Goal: Task Accomplishment & Management: Use online tool/utility

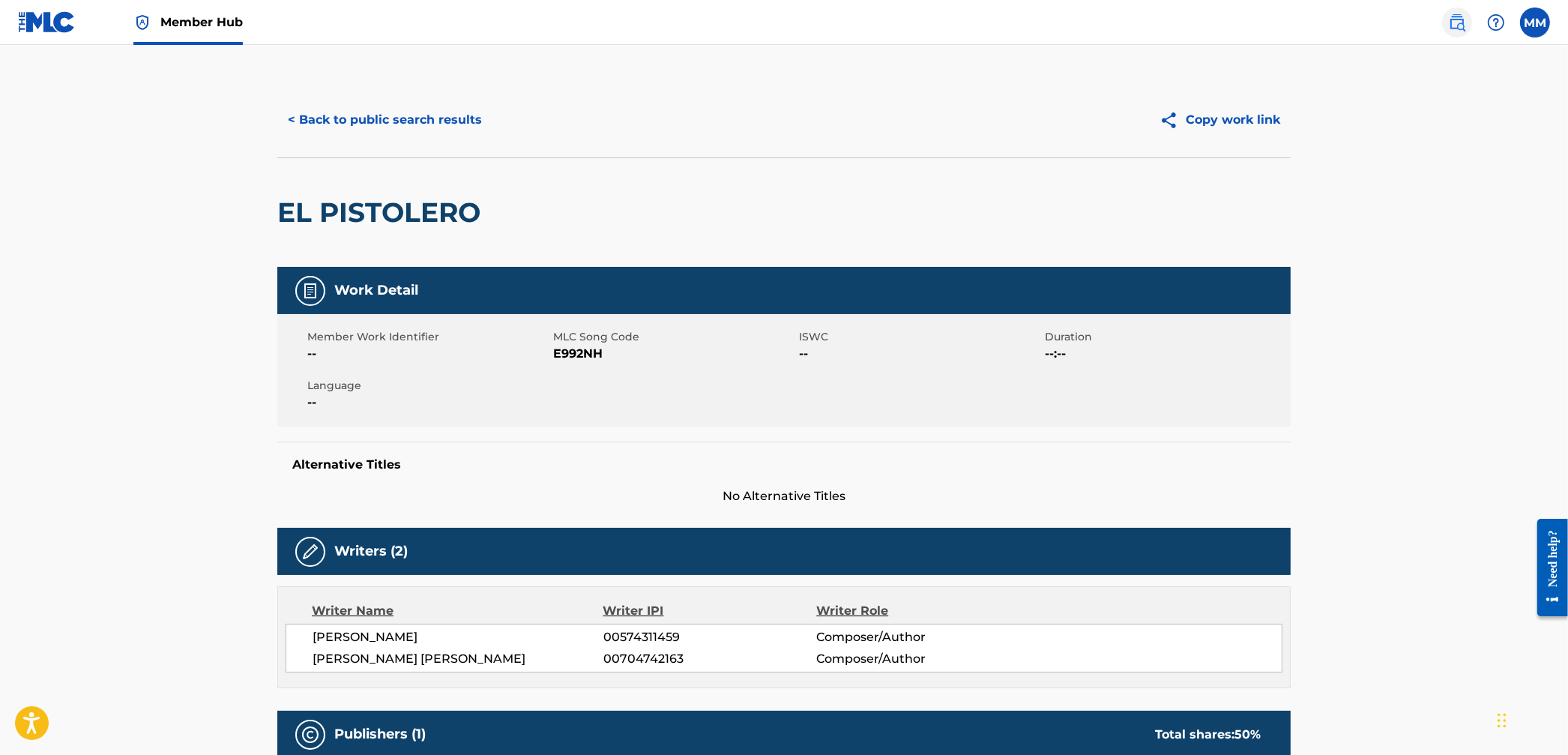
click at [1452, 19] on img at bounding box center [1456, 22] width 18 height 18
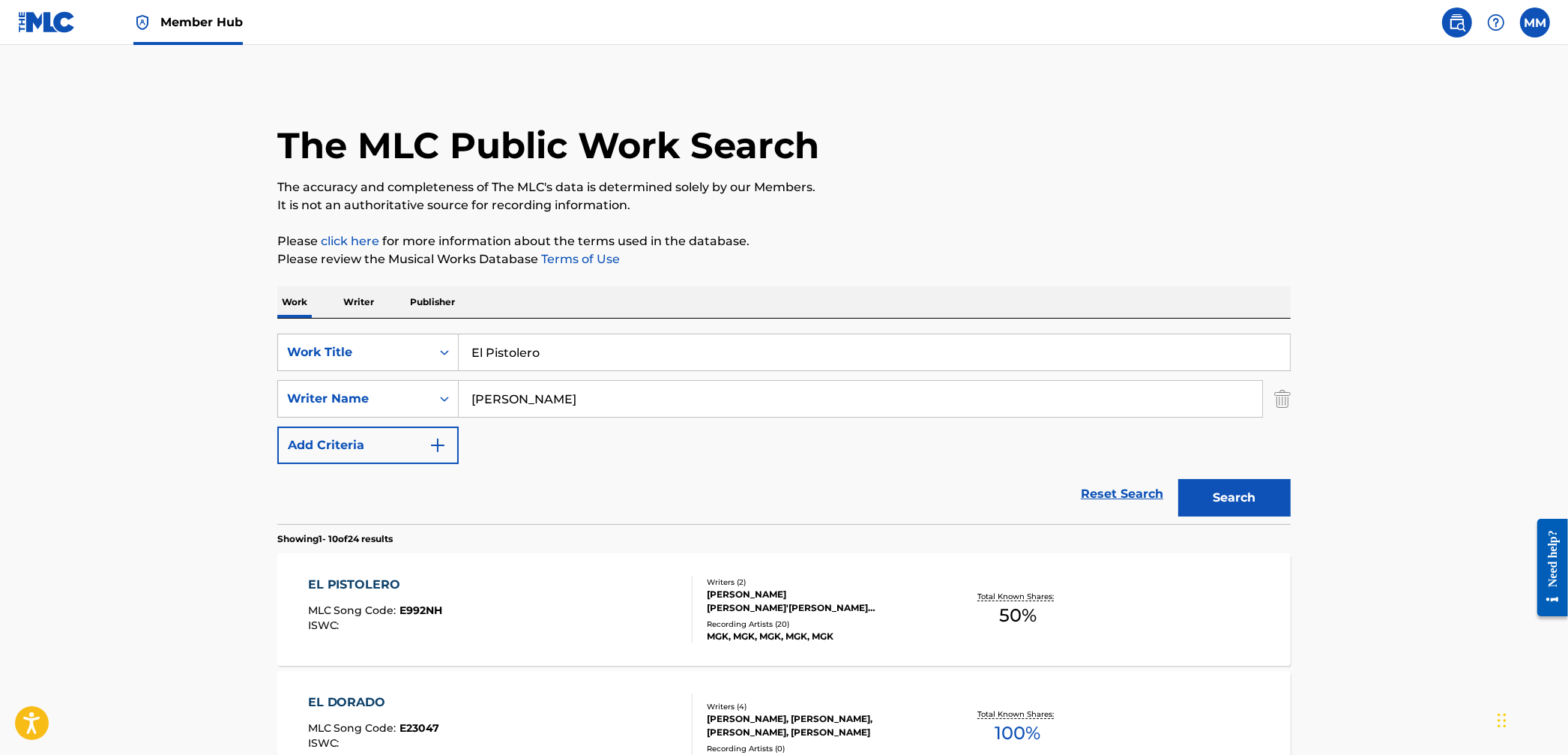
drag, startPoint x: 566, startPoint y: 348, endPoint x: 469, endPoint y: 340, distance: 97.3
click at [469, 340] on input "El Pistolero" at bounding box center [874, 352] width 831 height 36
paste input "Safety"
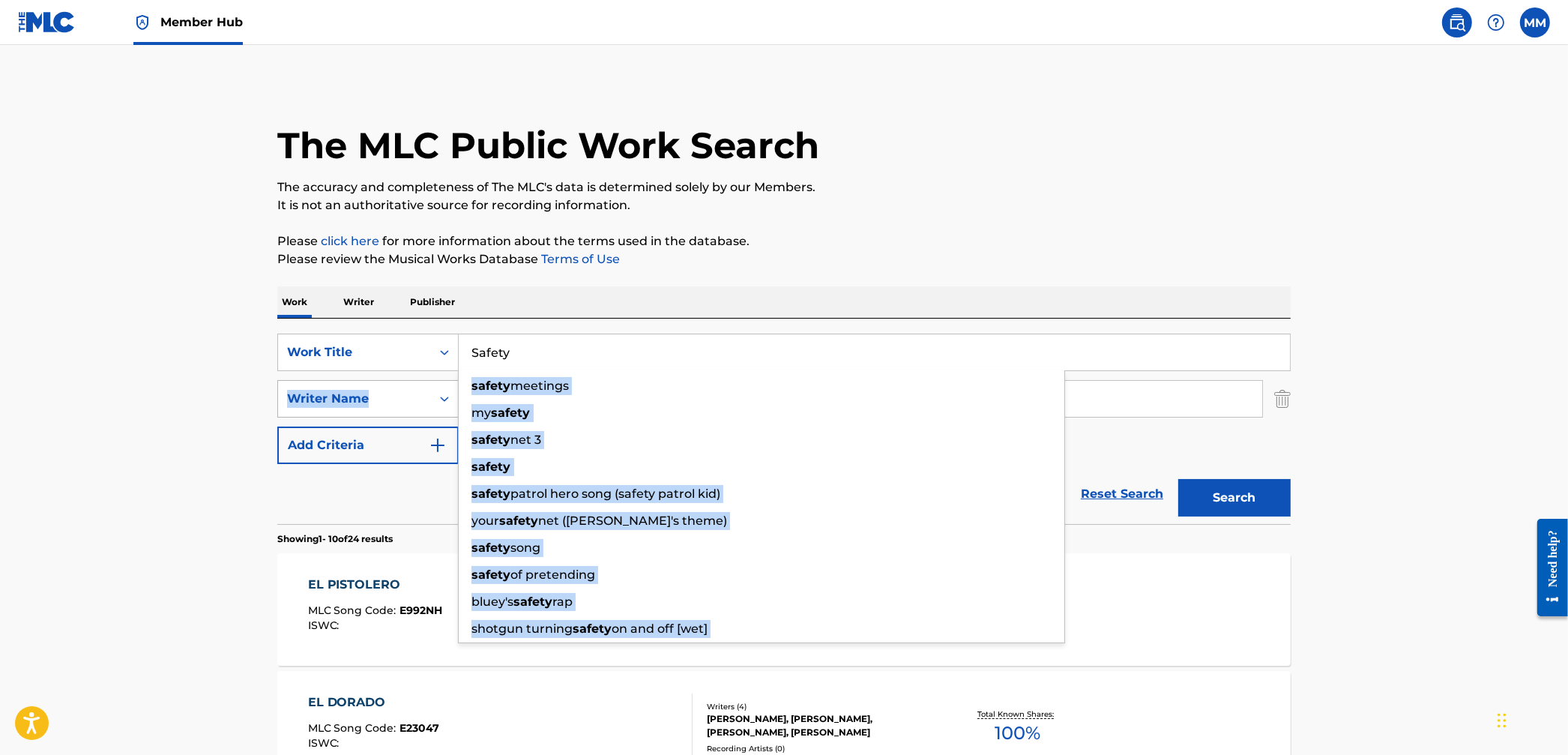
click at [434, 382] on div "SearchWithCriteria8b5b9a2e-4283-4f9c-8a1a-049a54d2252a Work Title Safety safety…" at bounding box center [784, 399] width 1013 height 131
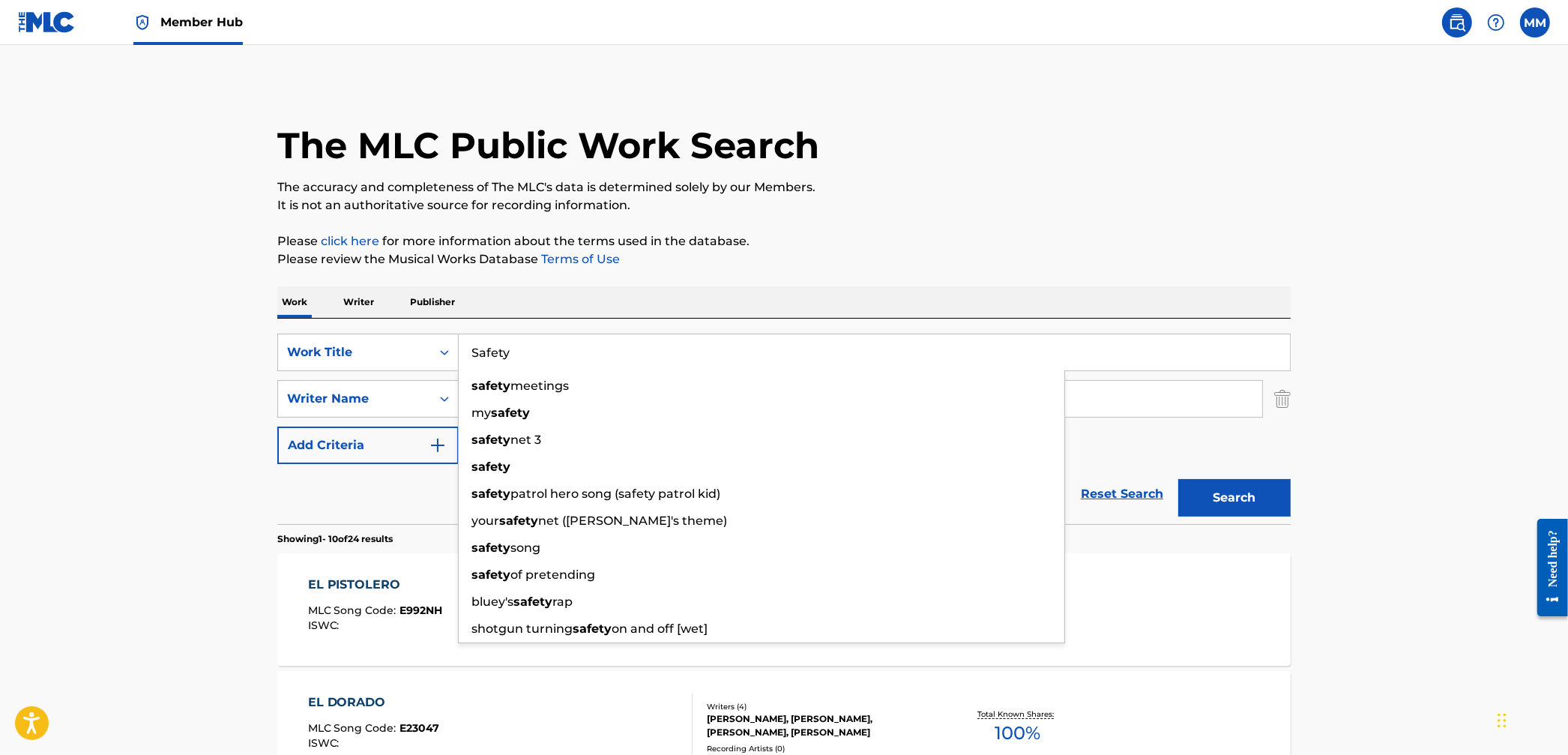
click at [754, 310] on div "Work Writer Publisher" at bounding box center [784, 301] width 1013 height 31
drag, startPoint x: 195, startPoint y: 404, endPoint x: 443, endPoint y: 403, distance: 248.0
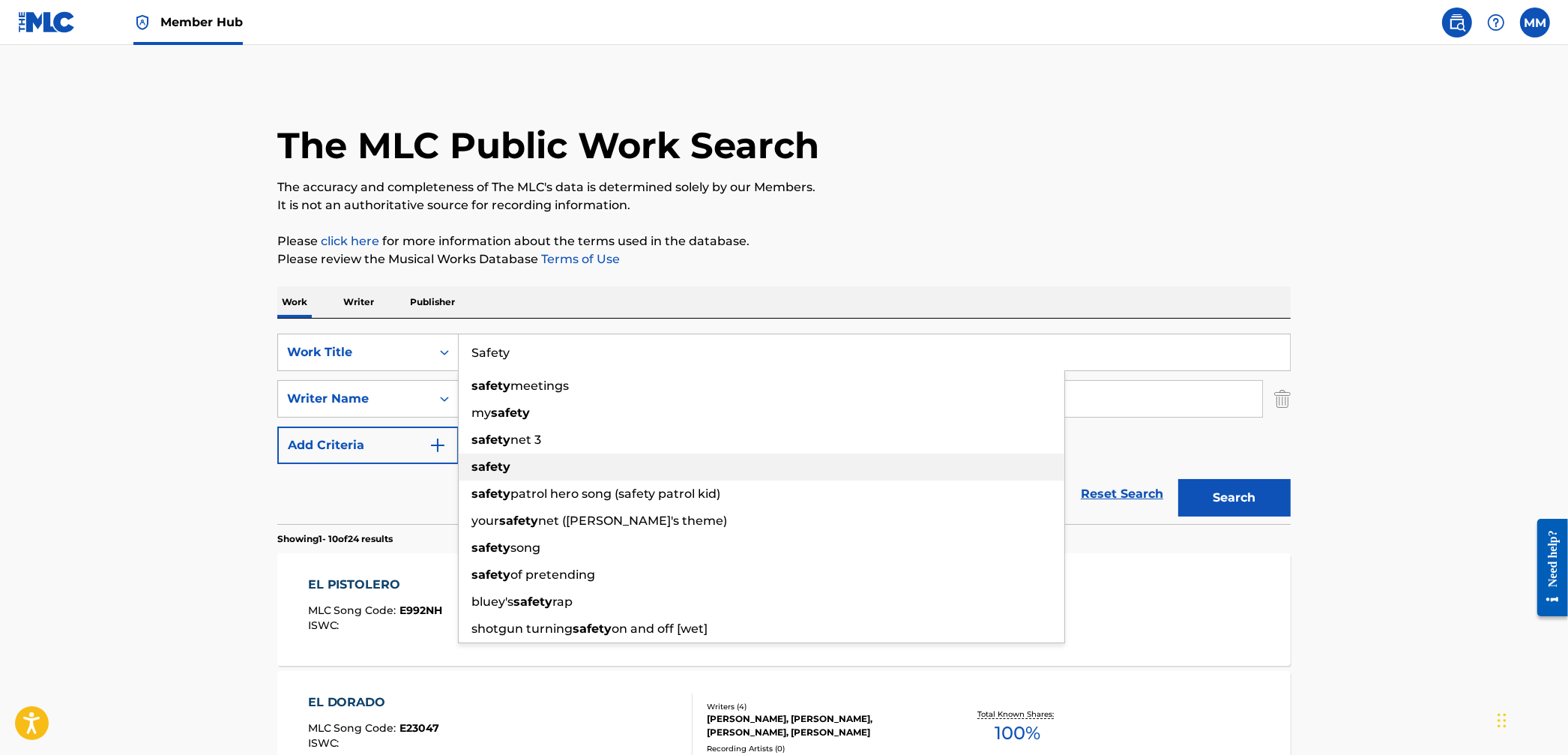
click at [507, 463] on strong "safety" at bounding box center [490, 466] width 39 height 14
type input "safety"
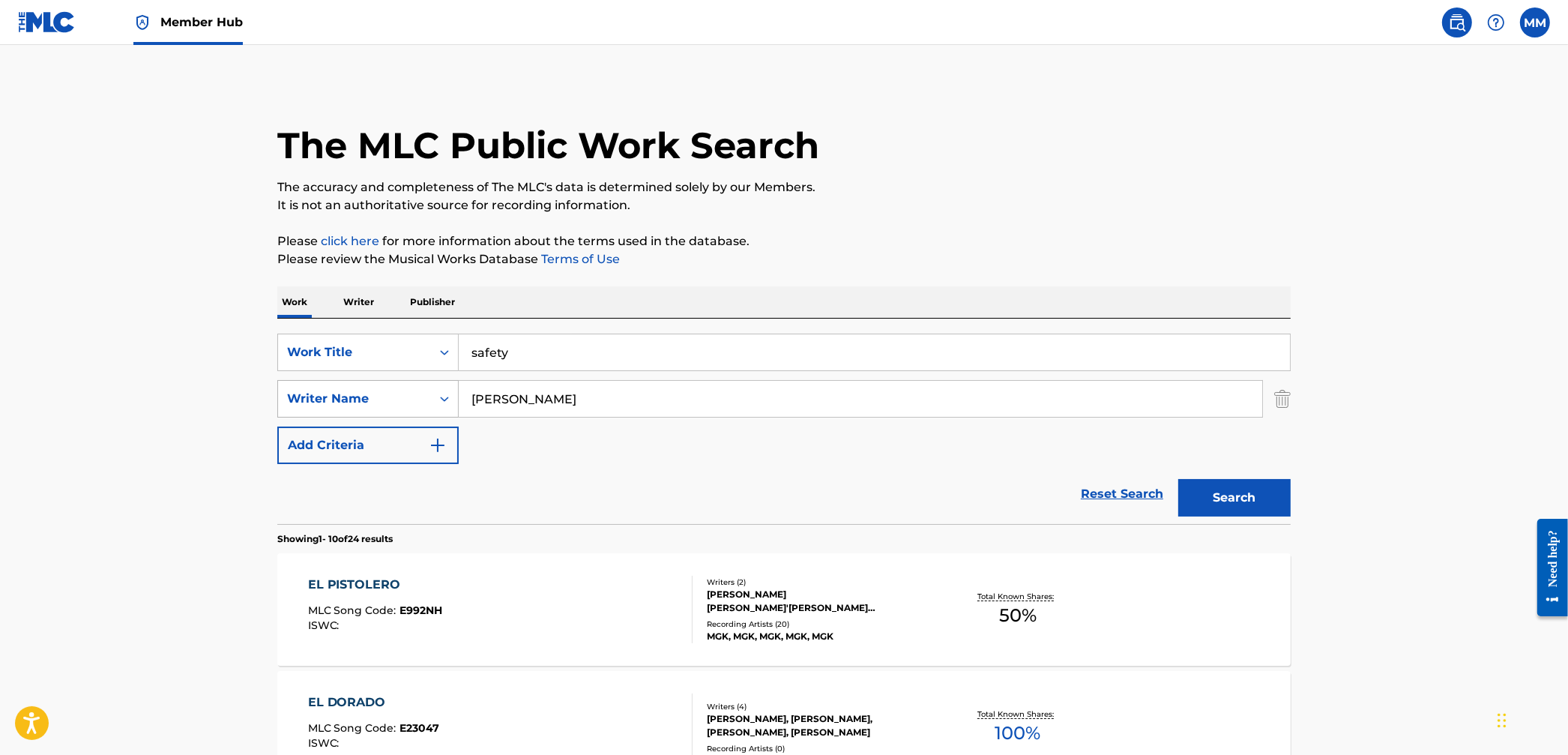
drag, startPoint x: 532, startPoint y: 409, endPoint x: 444, endPoint y: 395, distance: 89.1
click at [444, 395] on div "SearchWithCriteria7605da1c-1f2c-4924-8d68-2d1706d1f6dc Writer Name baker" at bounding box center [784, 399] width 1013 height 37
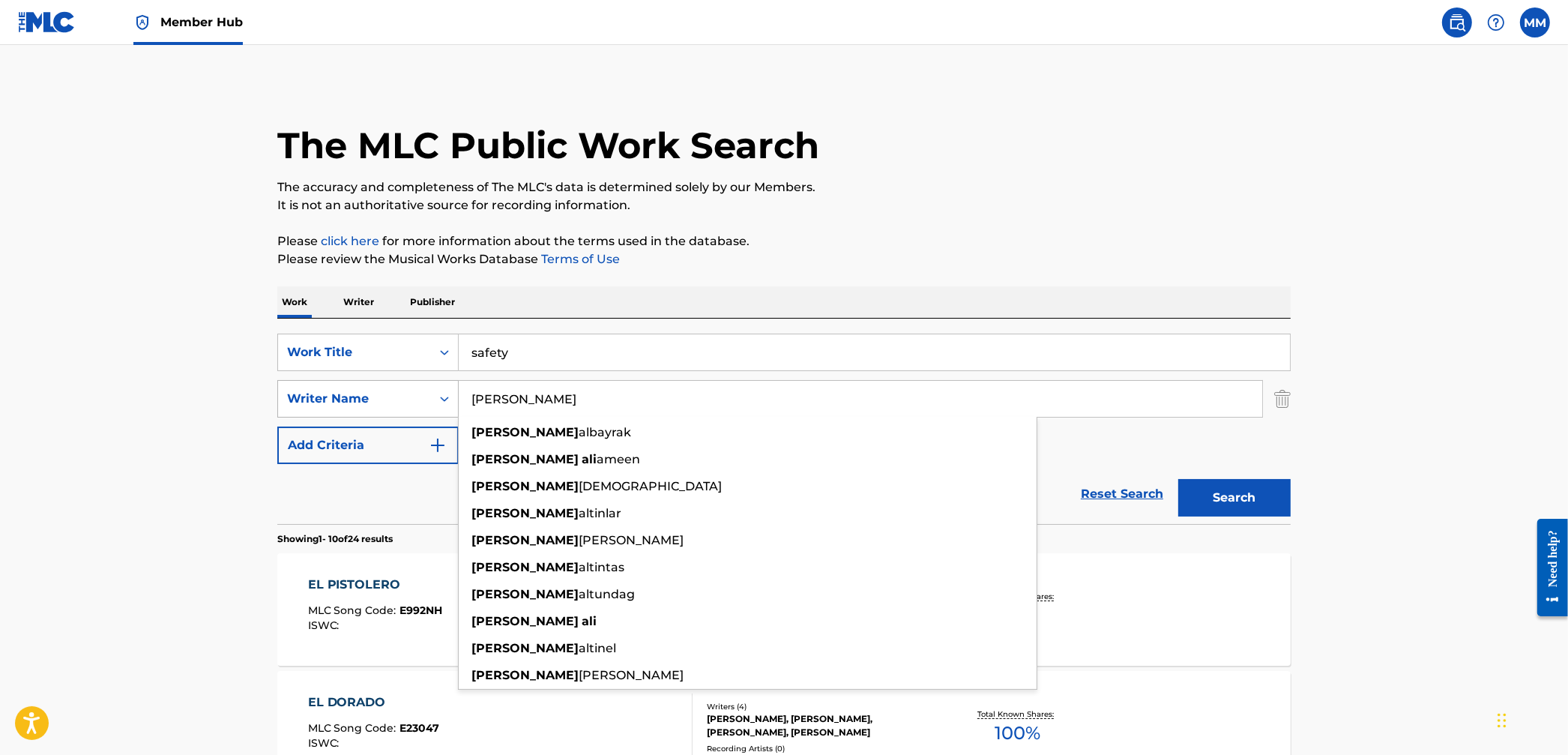
click at [1178, 479] on button "Search" at bounding box center [1234, 497] width 112 height 37
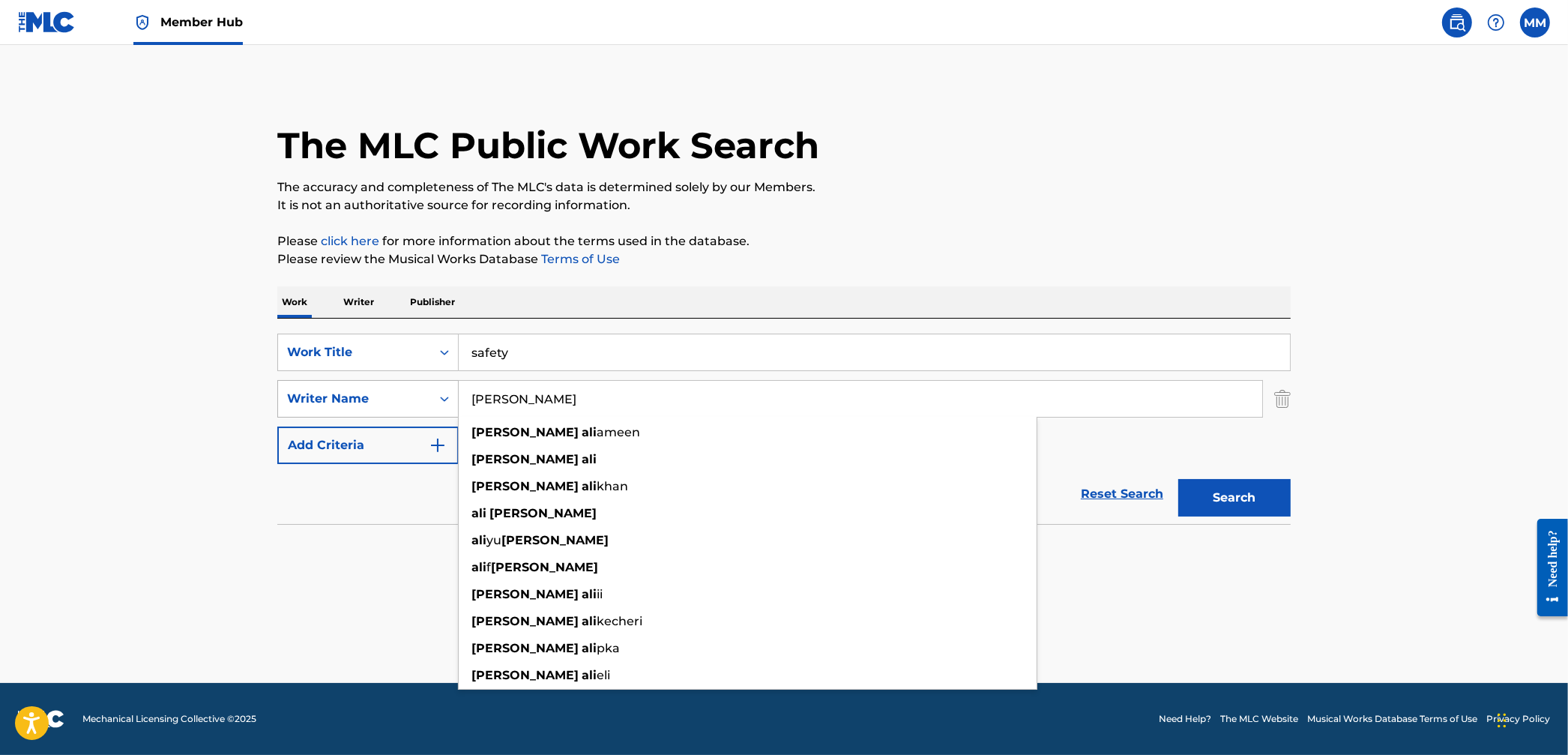
drag, startPoint x: 555, startPoint y: 397, endPoint x: 406, endPoint y: 394, distance: 149.0
click at [406, 394] on div "SearchWithCriteria7605da1c-1f2c-4924-8d68-2d1706d1f6dc Writer Name yusuf ali yu…" at bounding box center [784, 399] width 1013 height 37
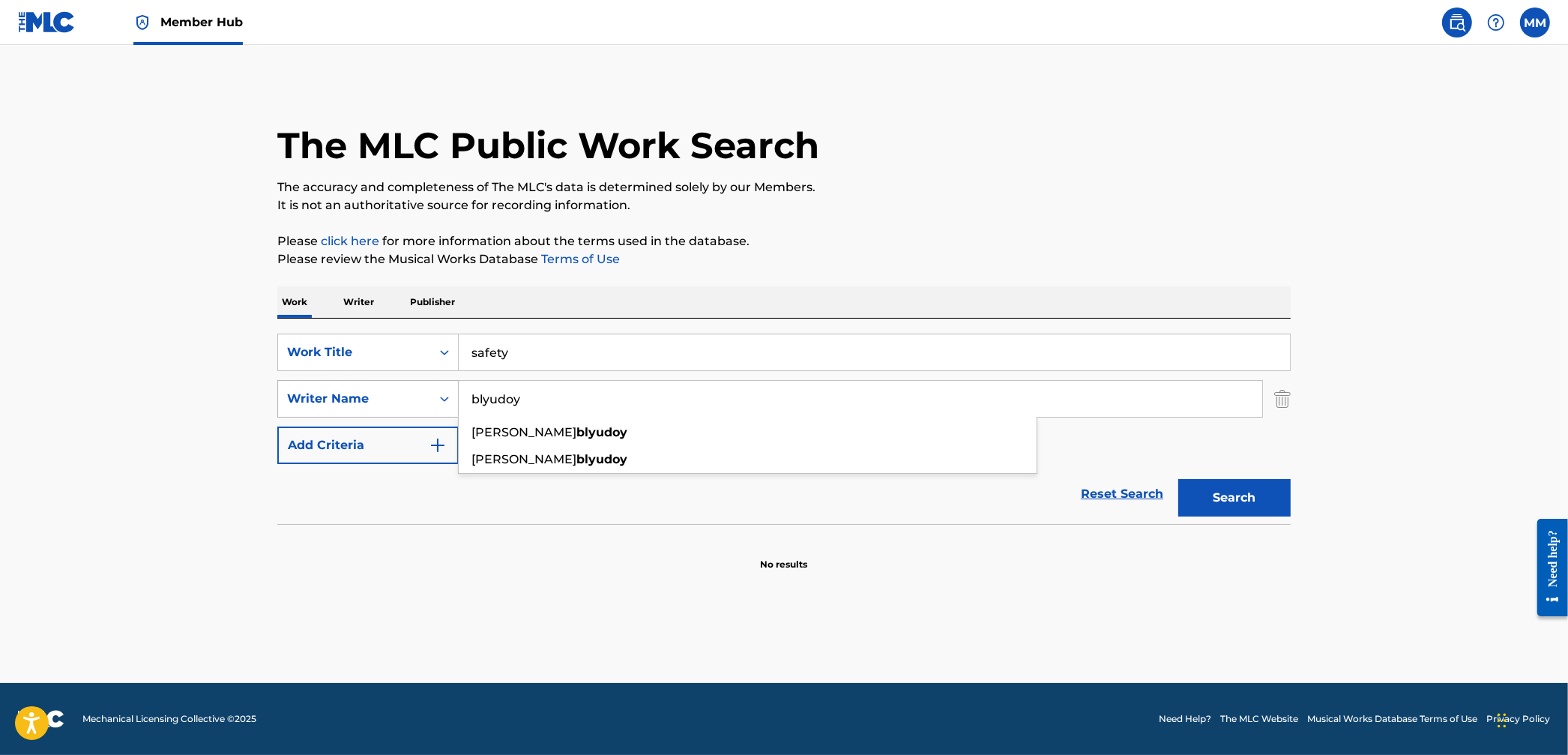
type input "blyudoy"
click at [1178, 479] on button "Search" at bounding box center [1234, 497] width 112 height 37
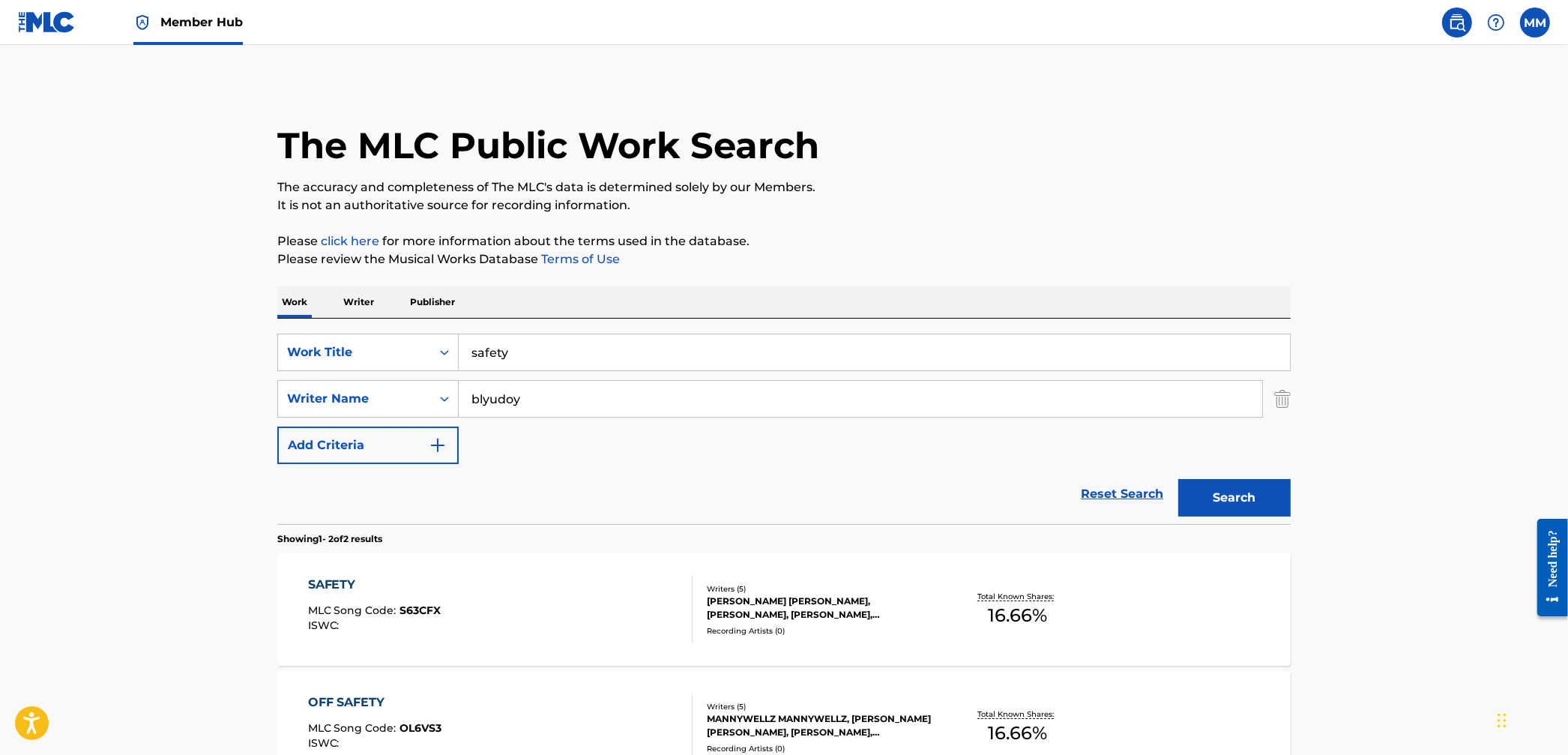
click at [505, 592] on div "SAFETY MLC Song Code : S63CFX ISWC :" at bounding box center [500, 609] width 385 height 68
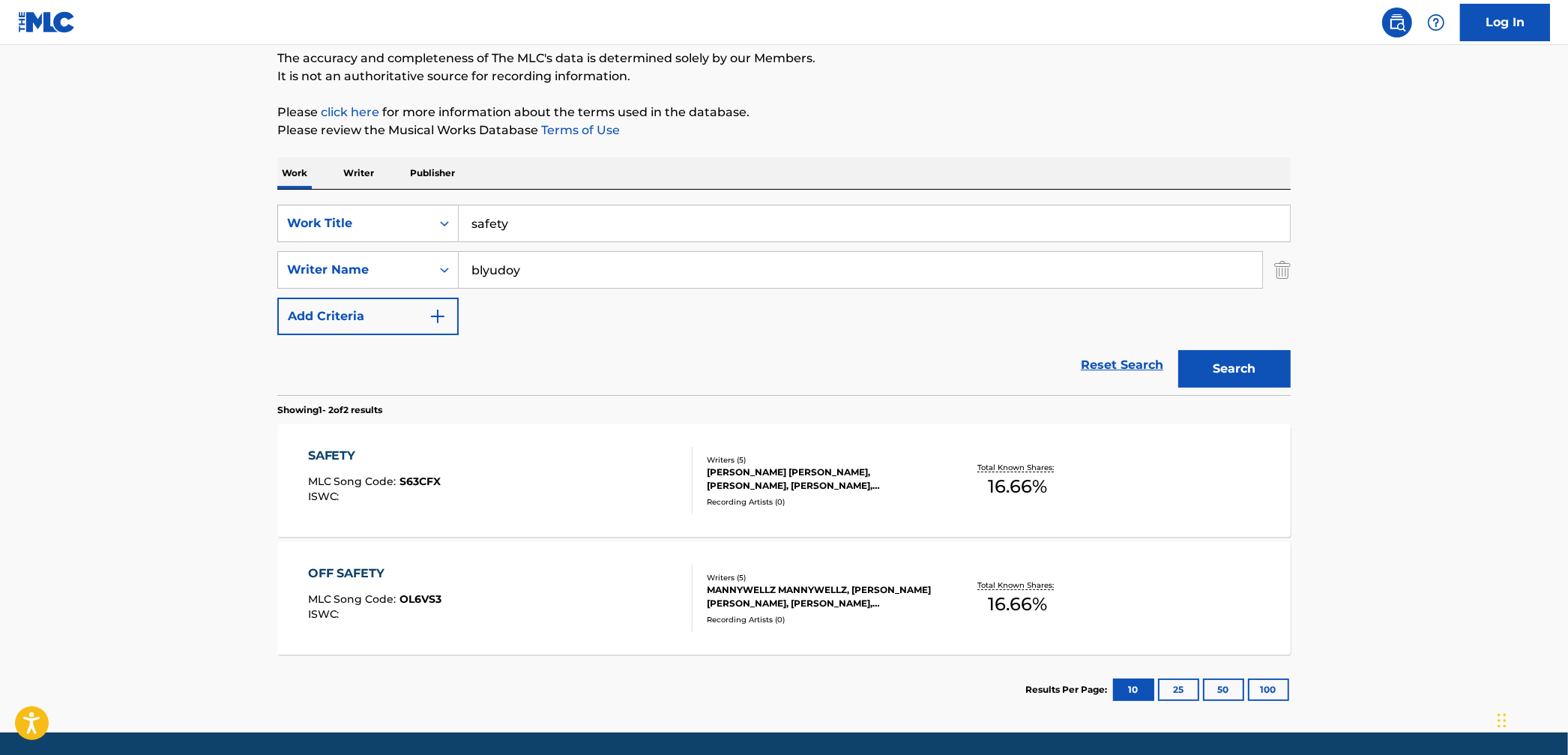
click at [563, 490] on div "SAFETY MLC Song Code : S63CFX ISWC :" at bounding box center [500, 480] width 385 height 68
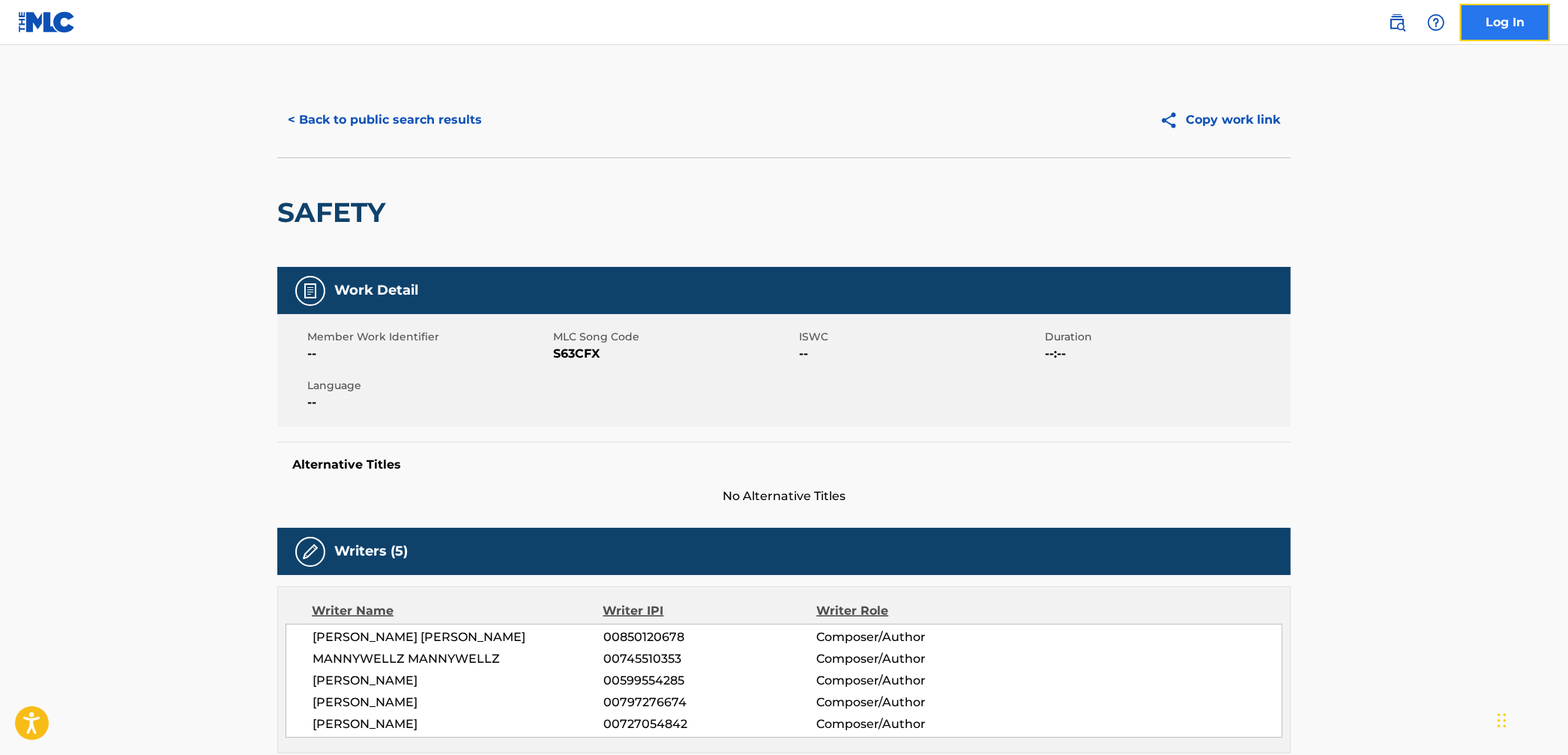
scroll to position [1, 0]
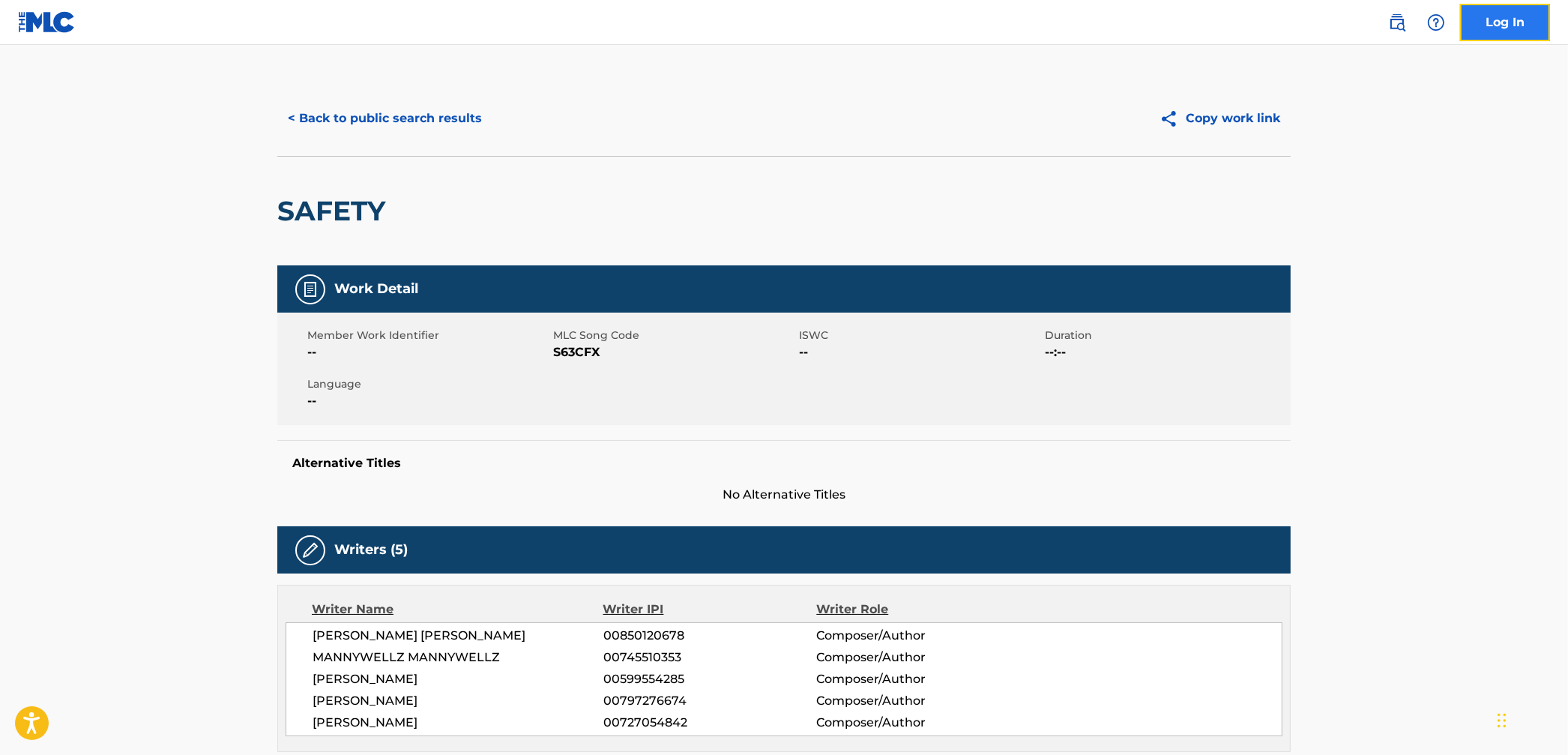
click at [1487, 26] on link "Log In" at bounding box center [1504, 22] width 90 height 37
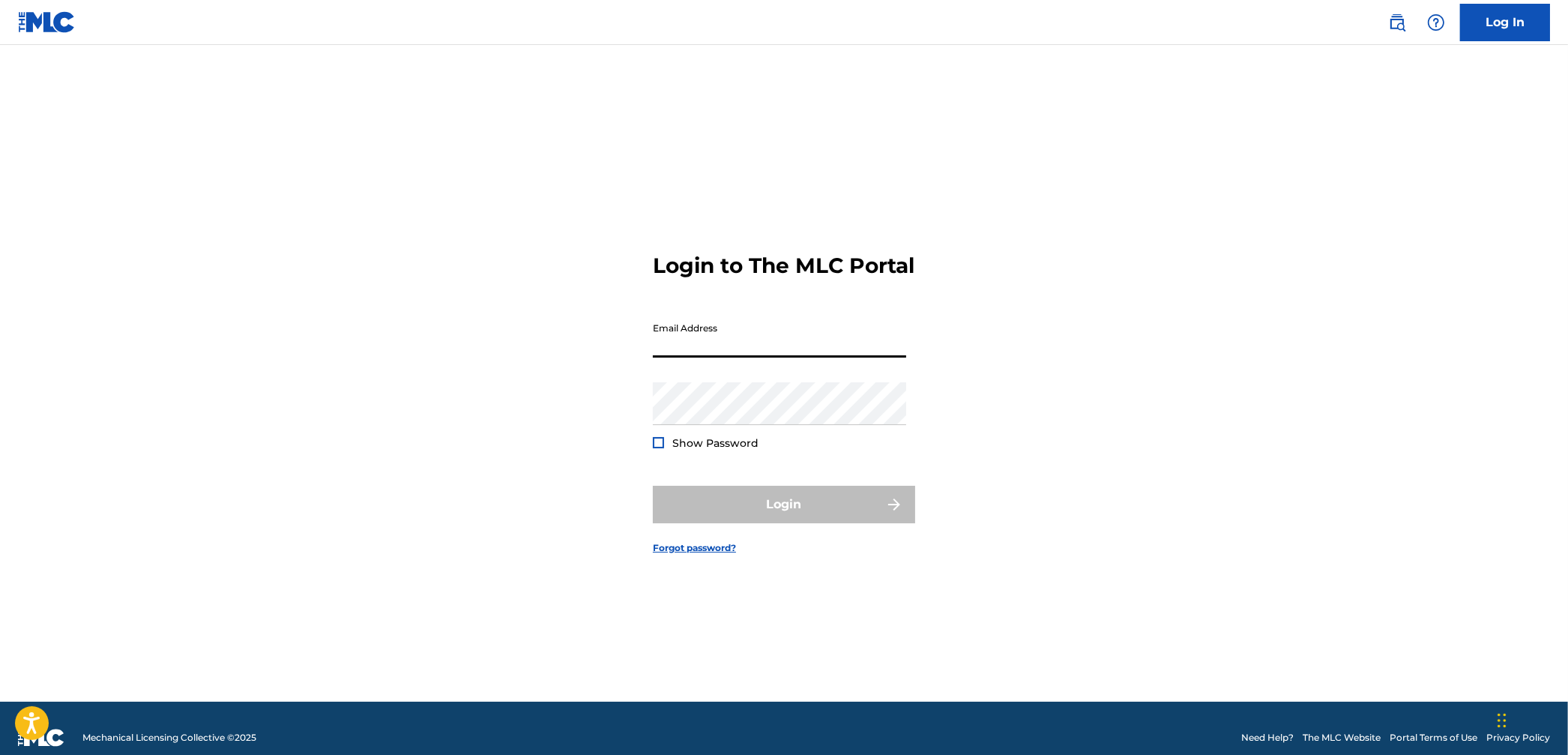
click at [808, 344] on input "Email Address" at bounding box center [780, 336] width 253 height 43
type input "[PERSON_NAME][EMAIL_ADDRESS][DOMAIN_NAME]"
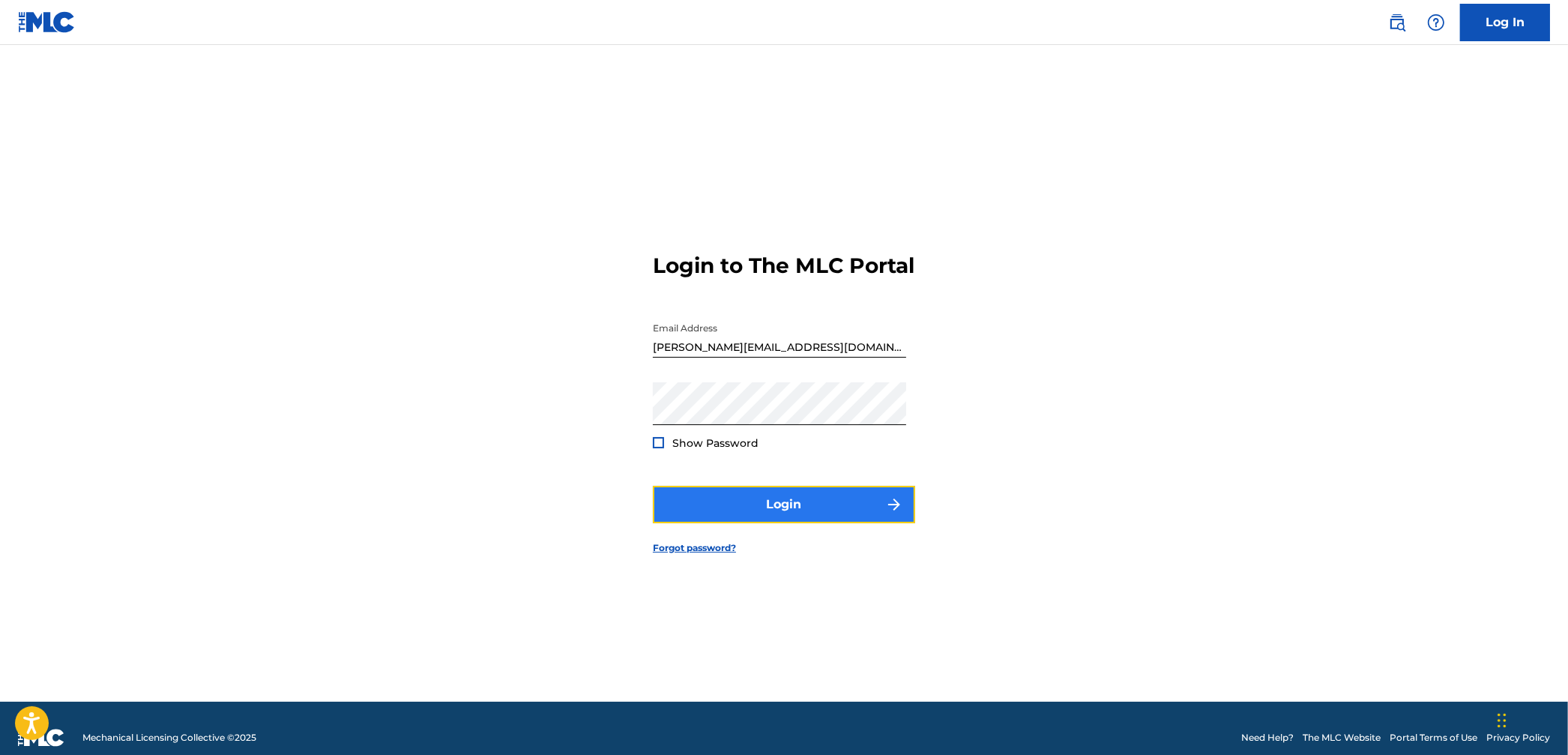
click at [831, 522] on button "Login" at bounding box center [784, 504] width 262 height 37
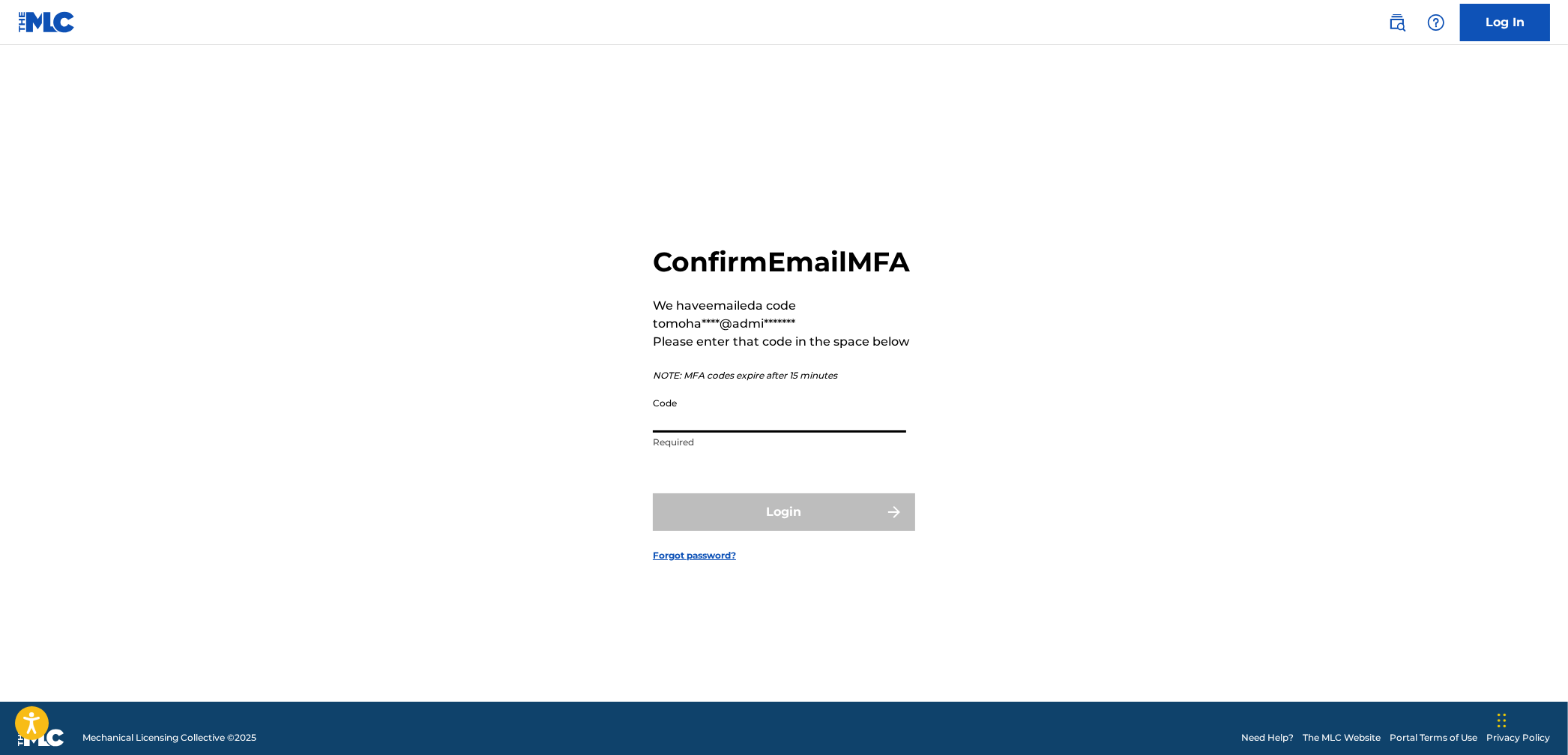
click at [847, 432] on input "Code" at bounding box center [780, 411] width 253 height 43
paste input "580544"
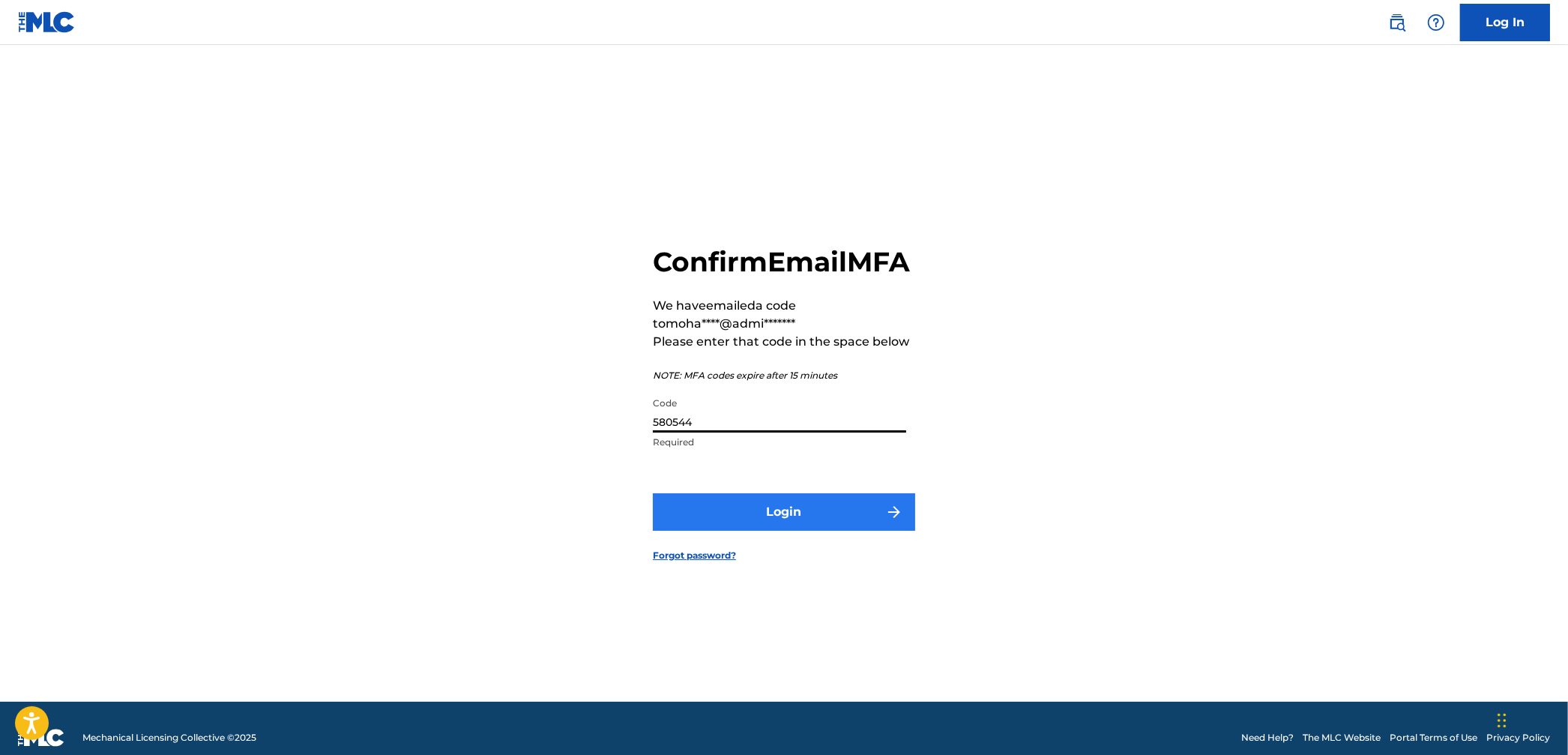
type input "580544"
click at [783, 525] on button "Login" at bounding box center [784, 512] width 262 height 37
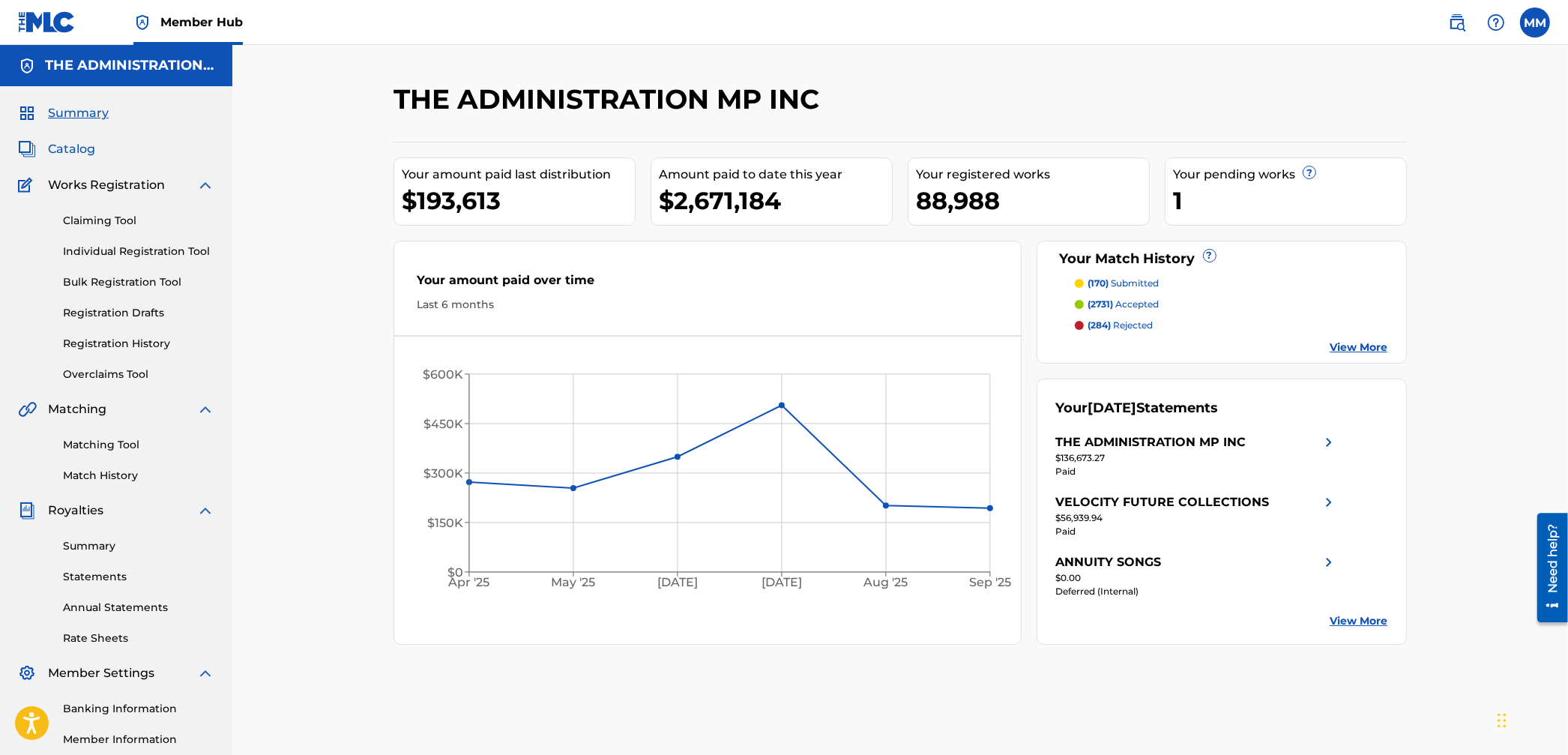
click at [85, 145] on span "Catalog" at bounding box center [71, 149] width 47 height 18
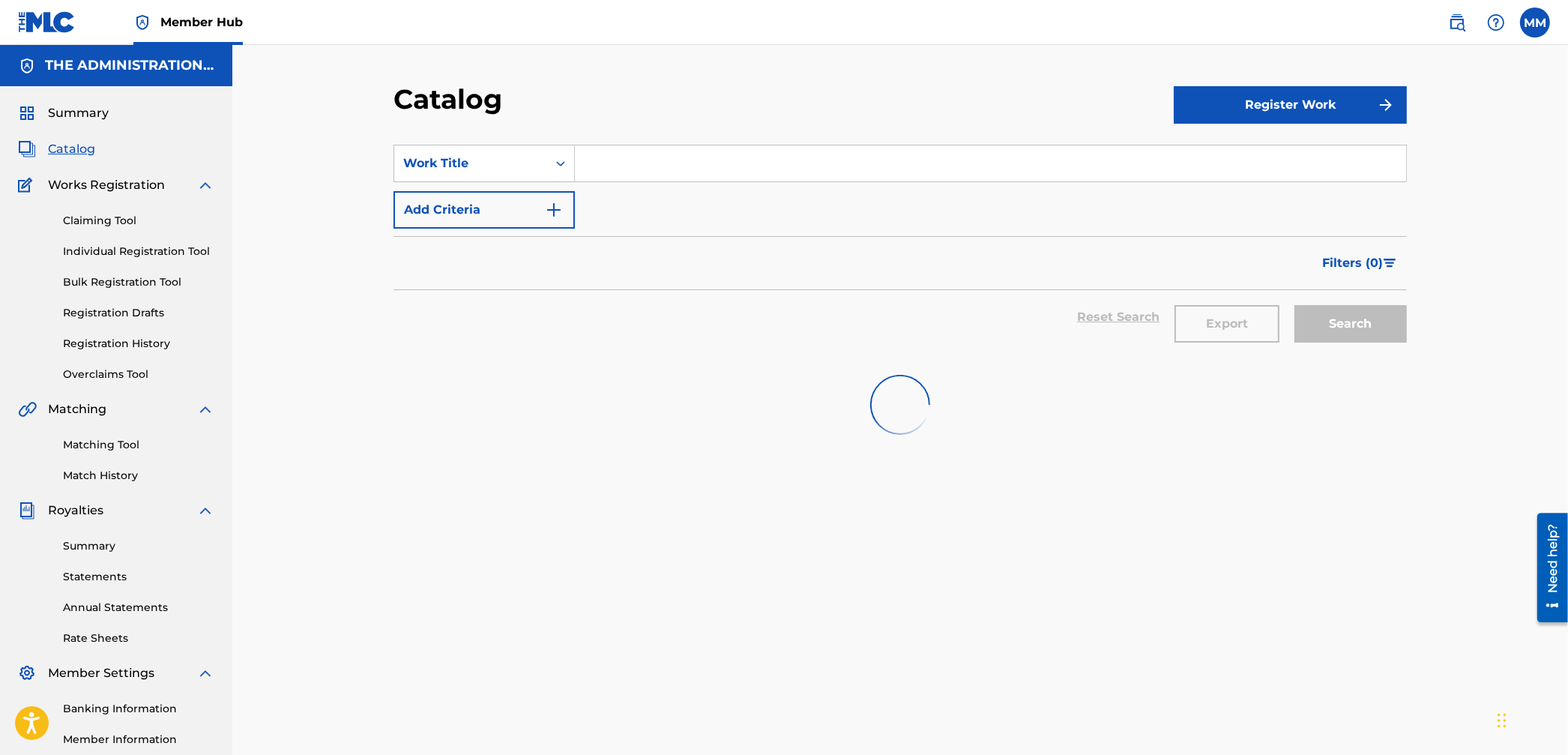
click at [85, 144] on span "Catalog" at bounding box center [71, 149] width 47 height 18
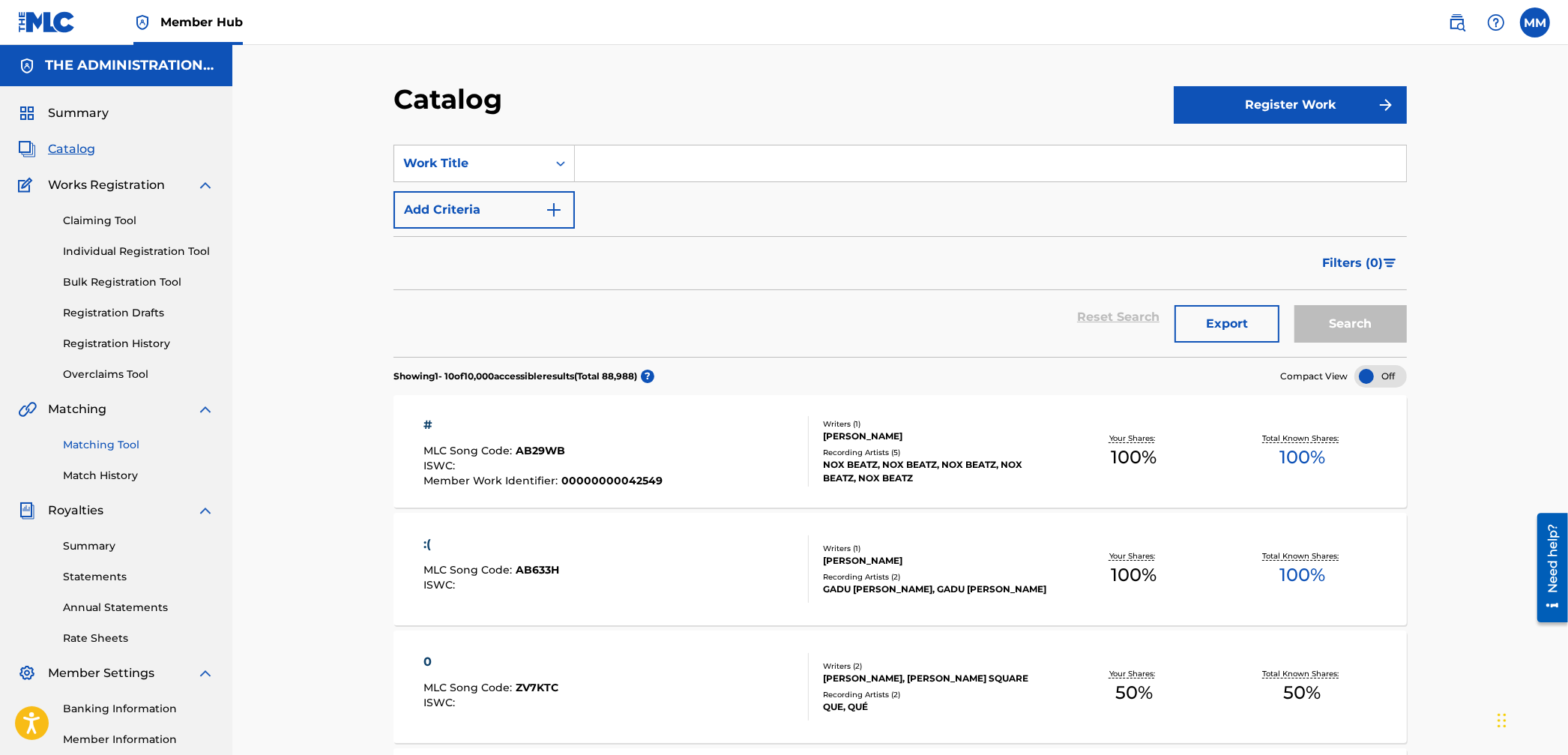
click at [88, 445] on link "Matching Tool" at bounding box center [139, 445] width 151 height 16
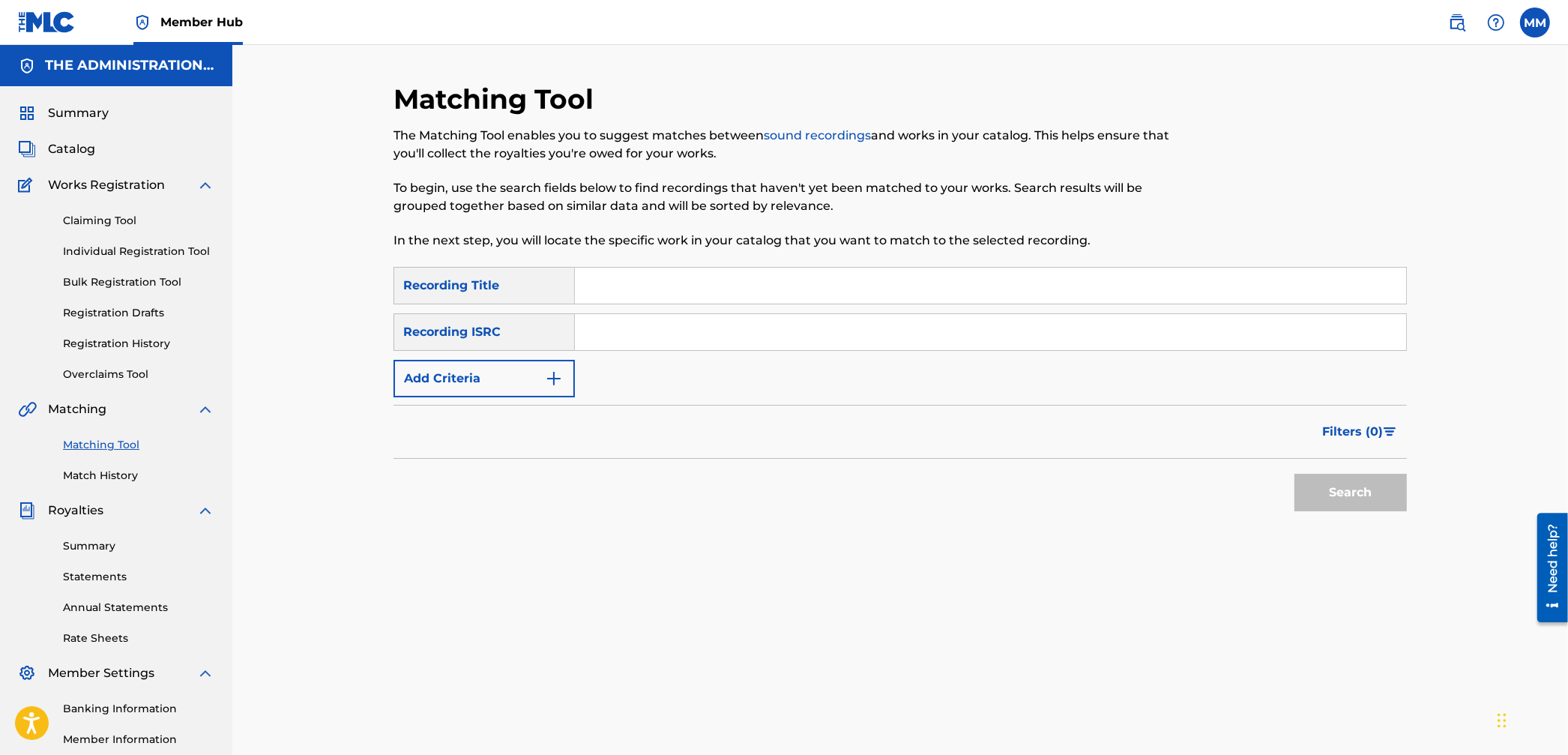
click at [619, 362] on div "SearchWithCriteria25a8ee11-e728-4a51-ab4d-1c4085cde8a3 Recording Title SearchWi…" at bounding box center [900, 332] width 1013 height 131
click at [620, 341] on input "Search Form" at bounding box center [990, 332] width 831 height 36
paste input "580544"
drag, startPoint x: 685, startPoint y: 332, endPoint x: 438, endPoint y: 288, distance: 250.9
click at [438, 288] on div "SearchWithCriteria25a8ee11-e728-4a51-ab4d-1c4085cde8a3 Recording Title SearchWi…" at bounding box center [900, 332] width 1013 height 131
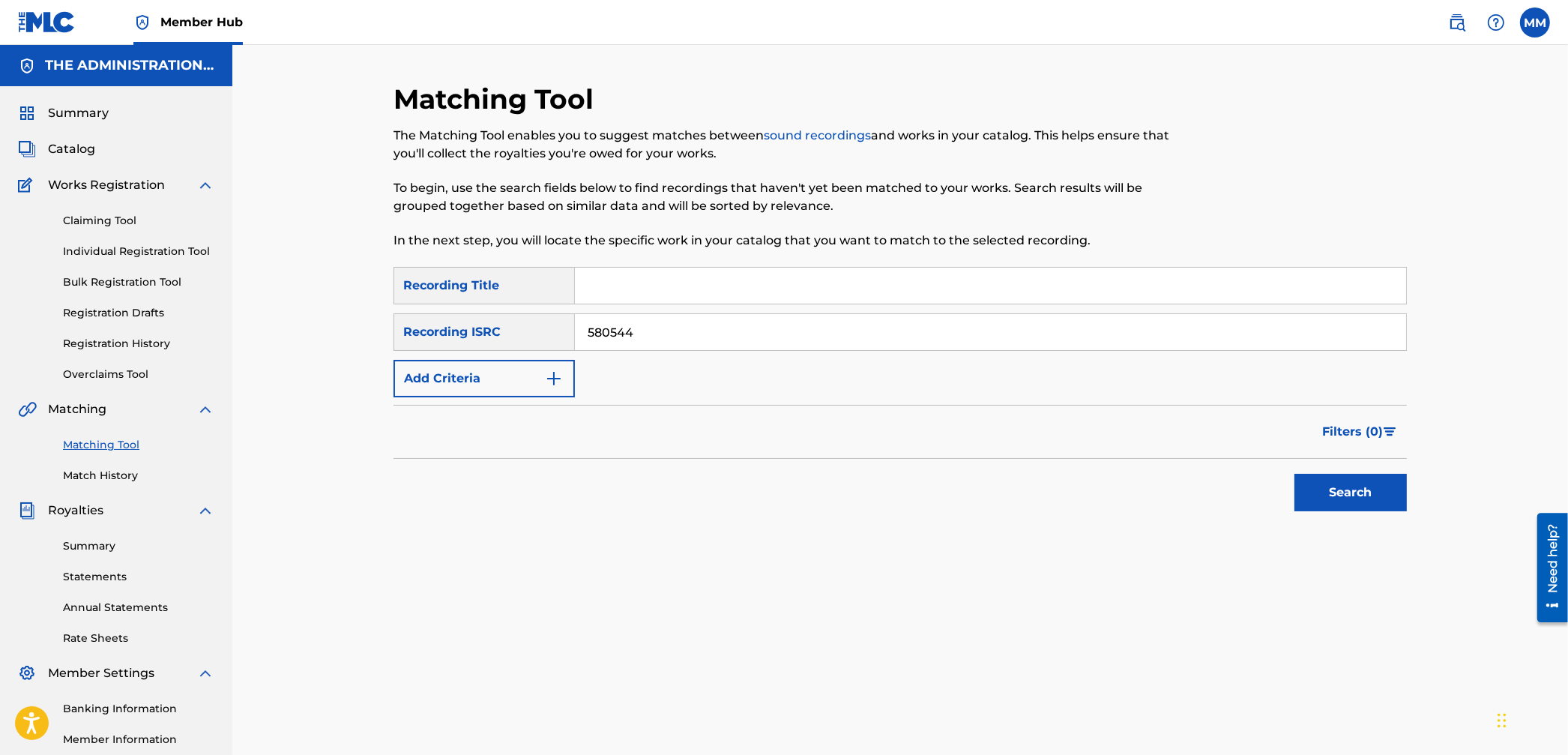
paste input "USDXS2203705"
type input "USDXS2203705"
click at [1330, 474] on button "Search" at bounding box center [1350, 492] width 112 height 37
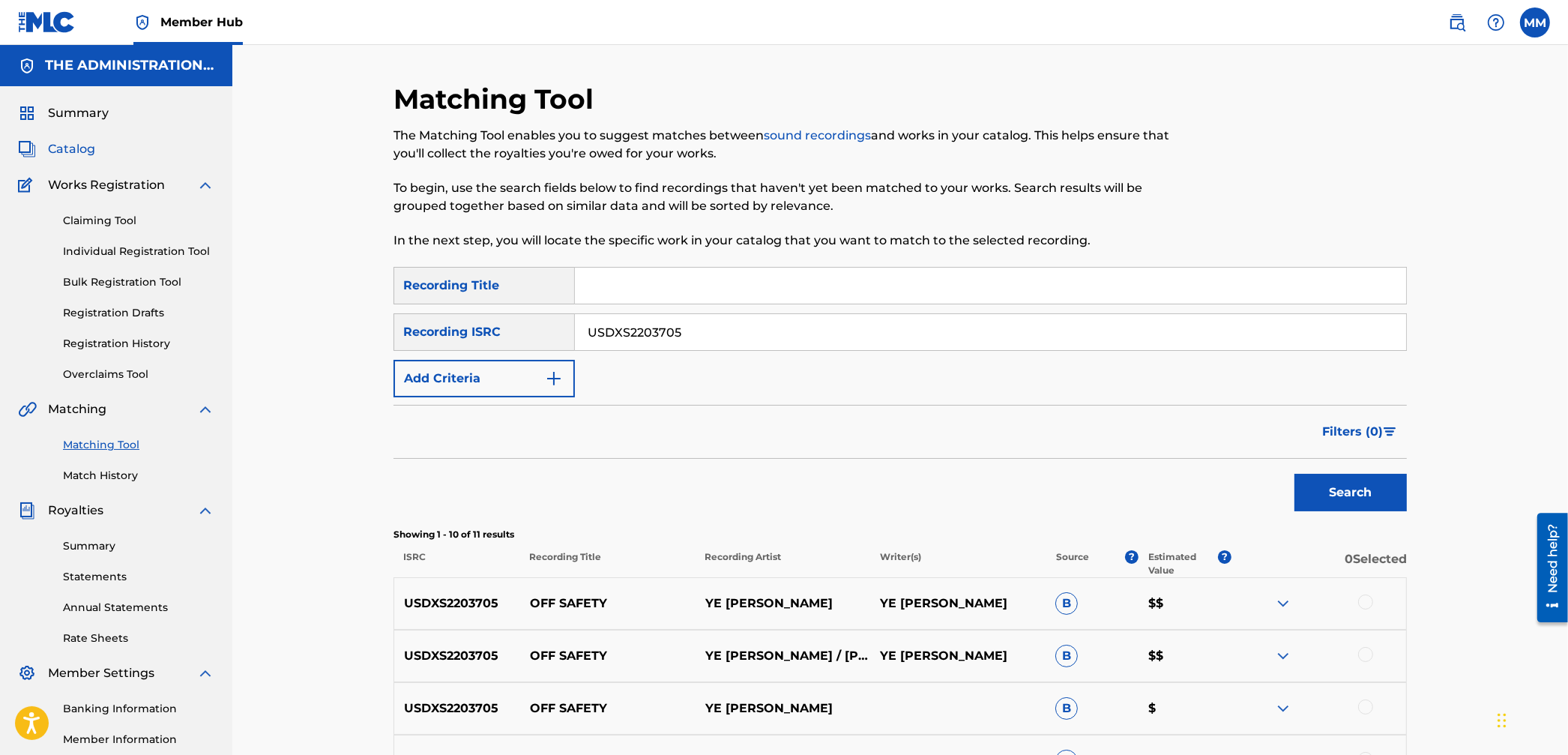
click at [61, 141] on span "Catalog" at bounding box center [71, 149] width 47 height 18
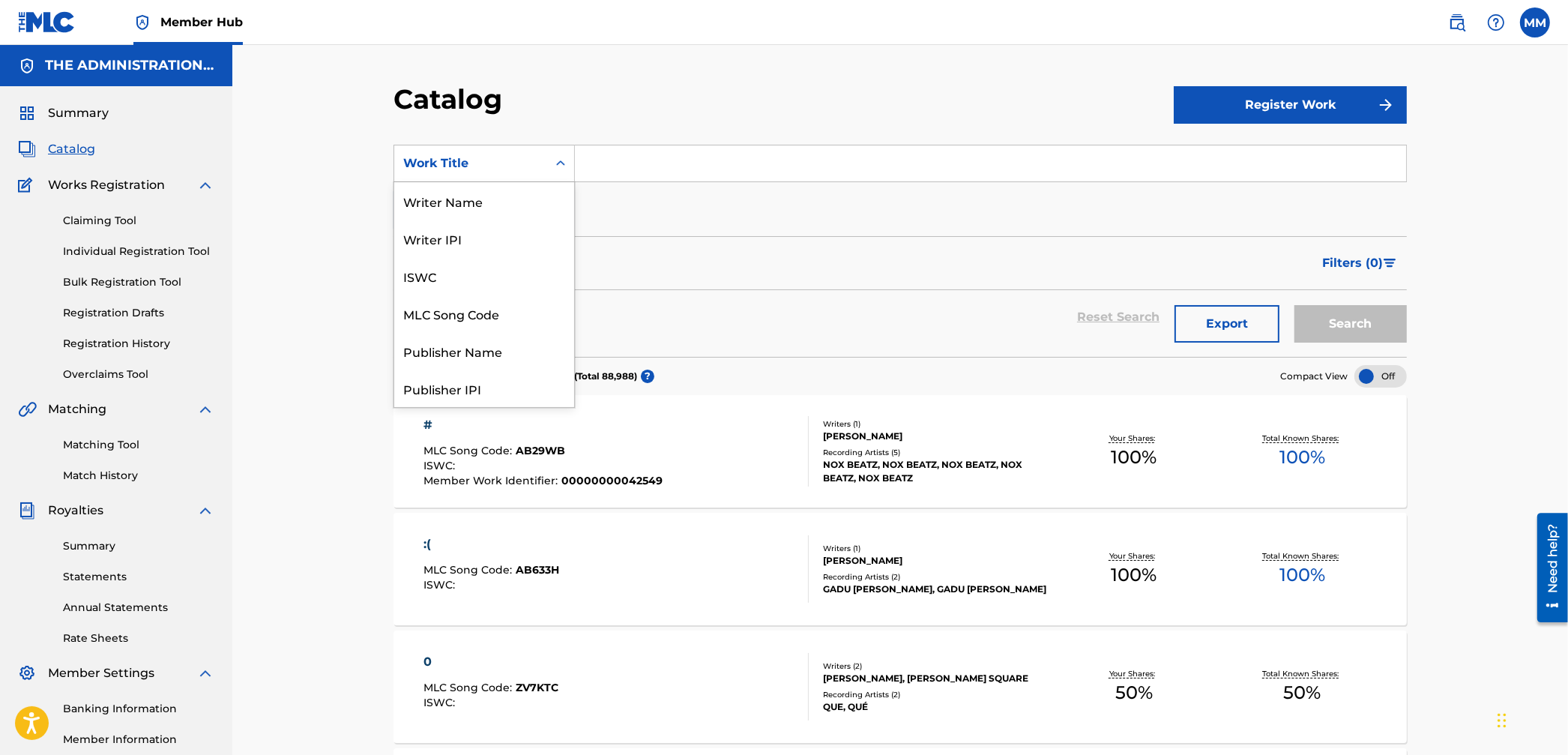
click at [477, 162] on div "Work Title" at bounding box center [470, 163] width 135 height 18
click at [1448, 24] on img at bounding box center [1456, 22] width 18 height 18
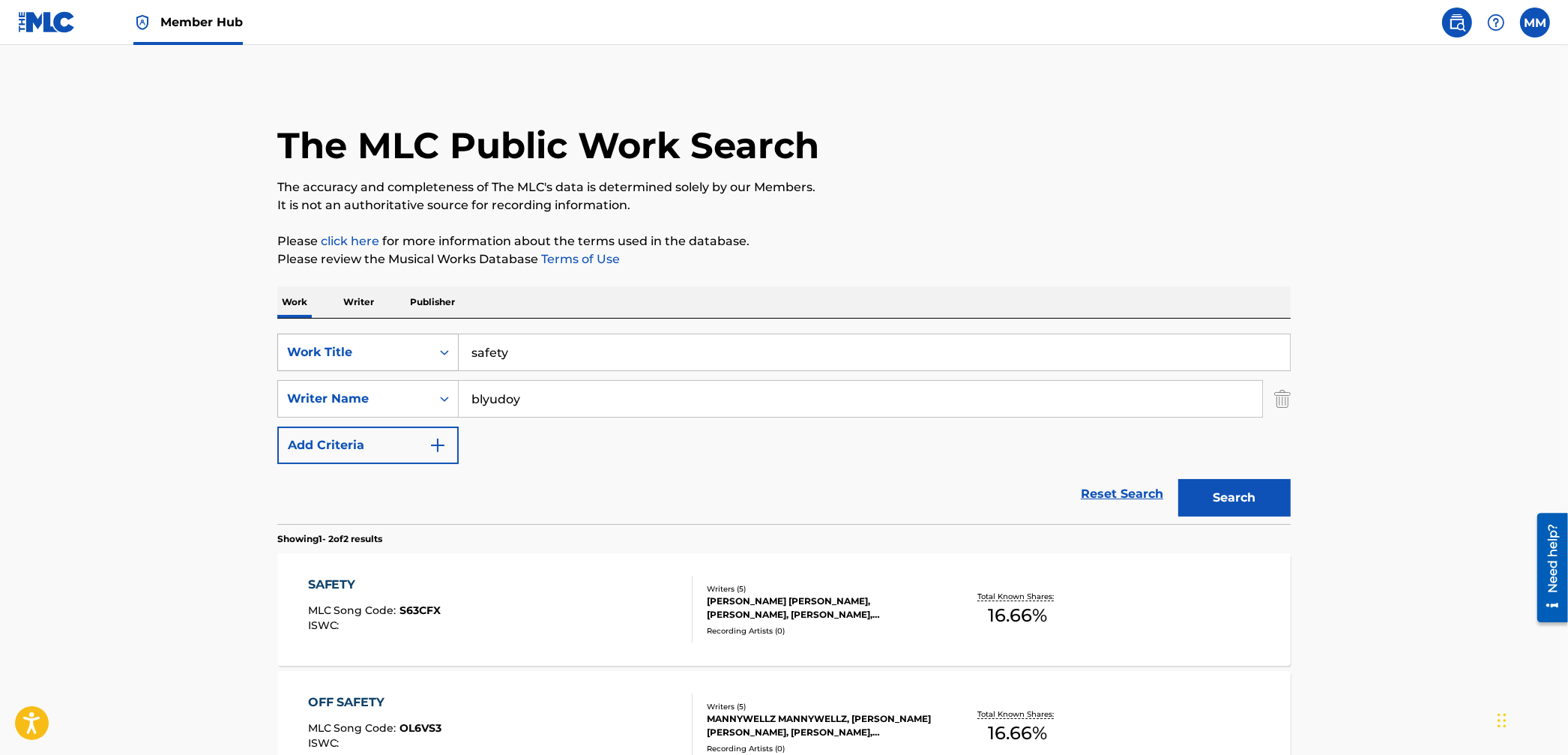
click at [411, 356] on div "Work Title" at bounding box center [354, 352] width 135 height 18
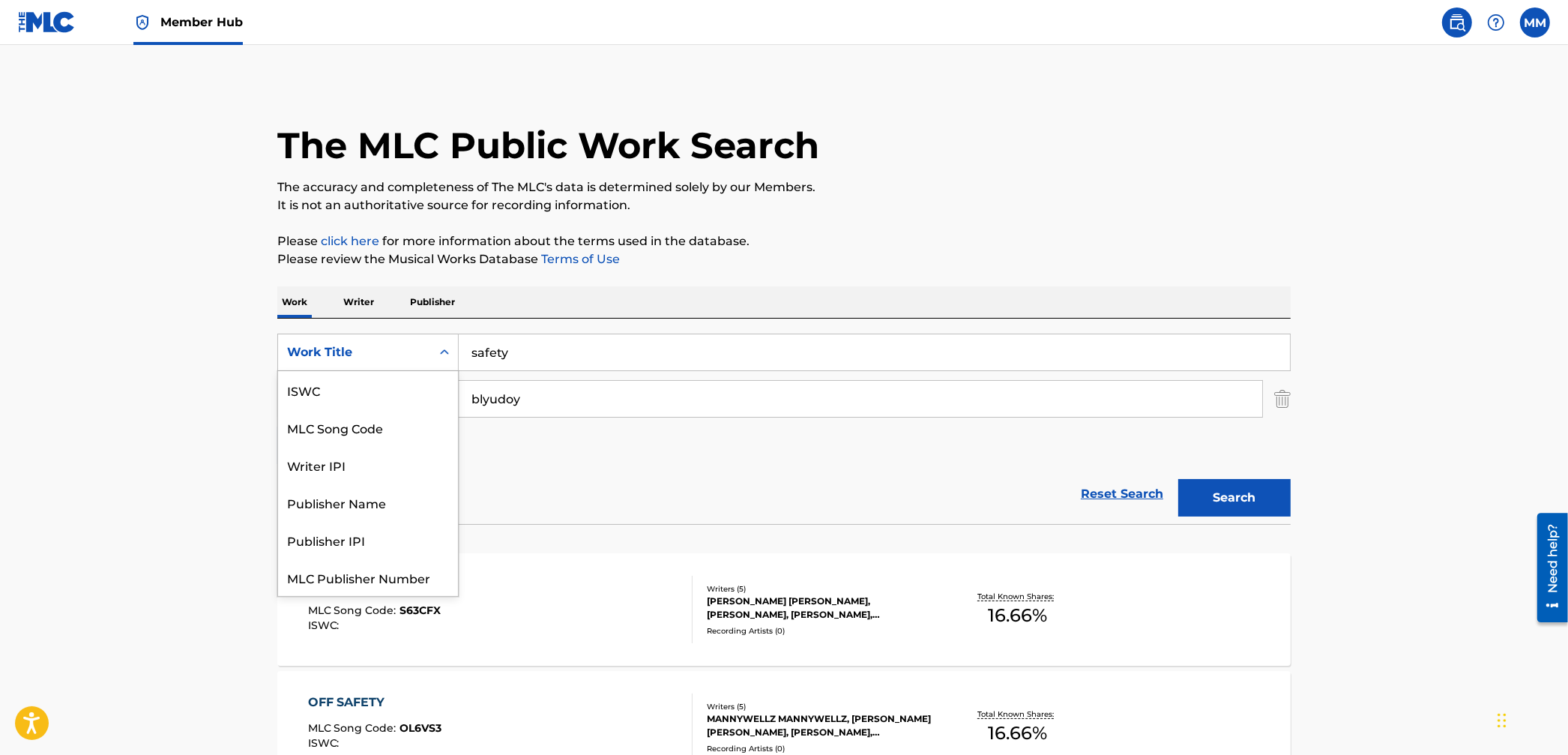
scroll to position [37, 0]
click at [403, 398] on div "MLC Song Code" at bounding box center [368, 389] width 180 height 37
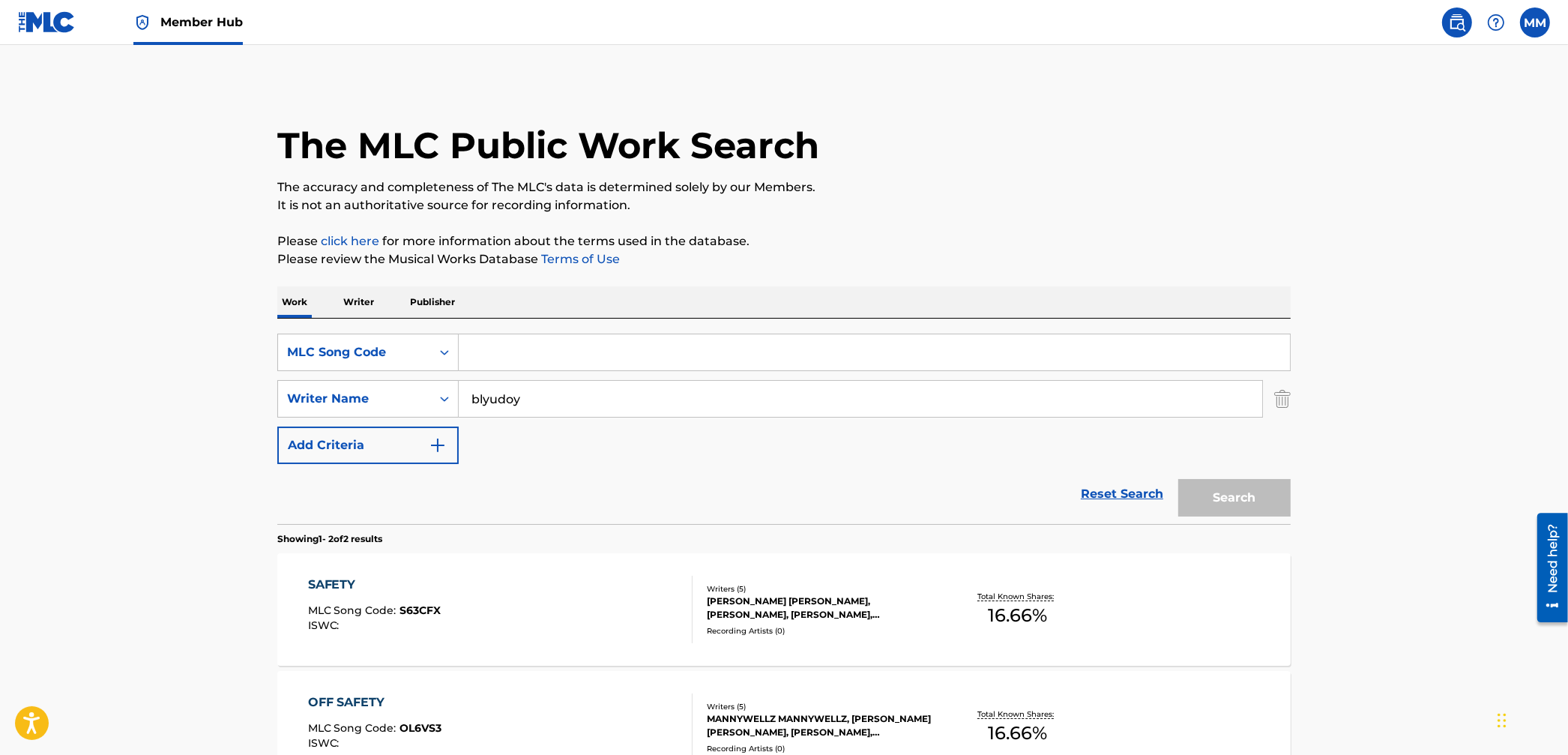
click at [521, 359] on input "Search Form" at bounding box center [874, 352] width 831 height 36
paste input "WVC02P"
type input "WVC02P"
click at [1284, 404] on img "Search Form" at bounding box center [1282, 399] width 17 height 37
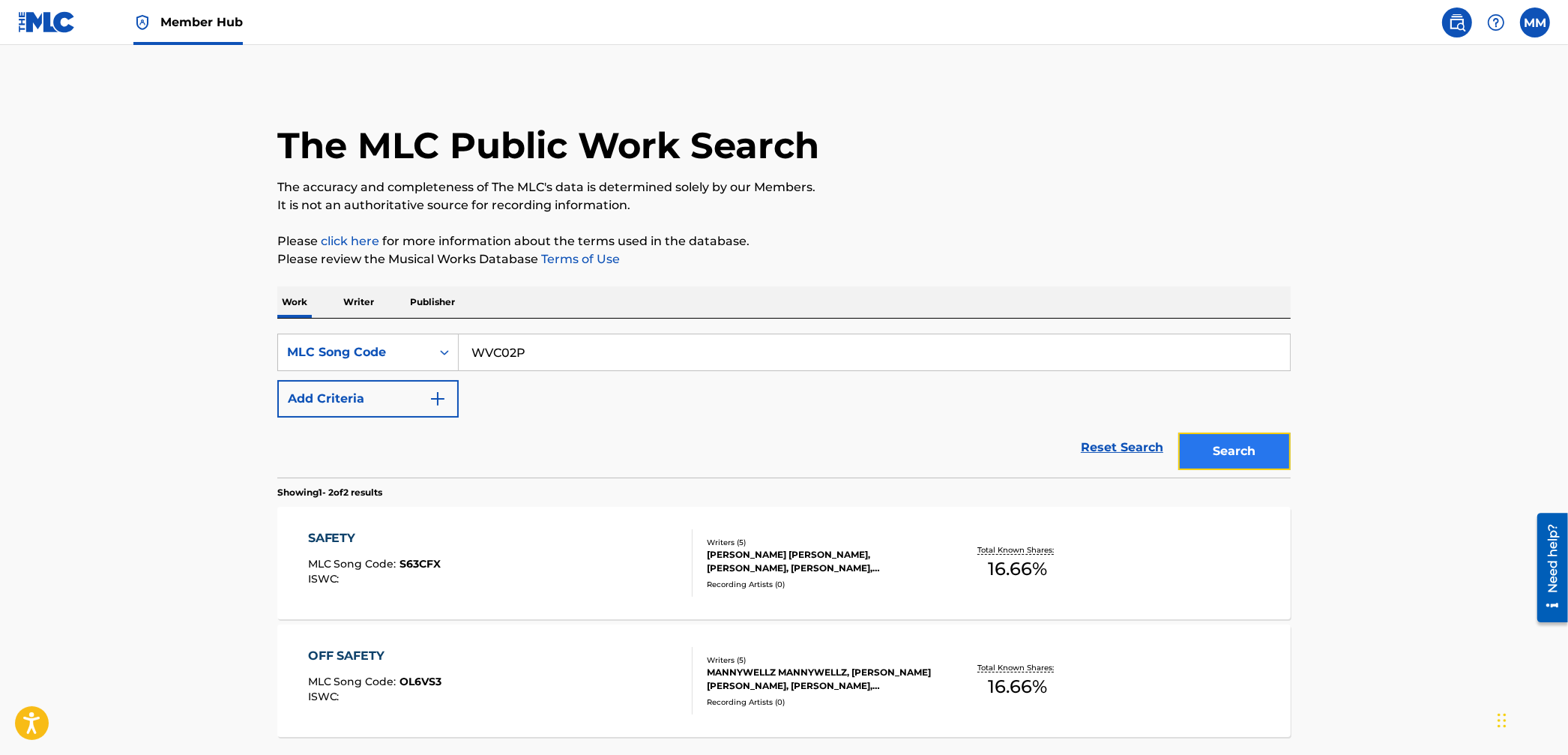
click at [1274, 468] on button "Search" at bounding box center [1234, 450] width 112 height 37
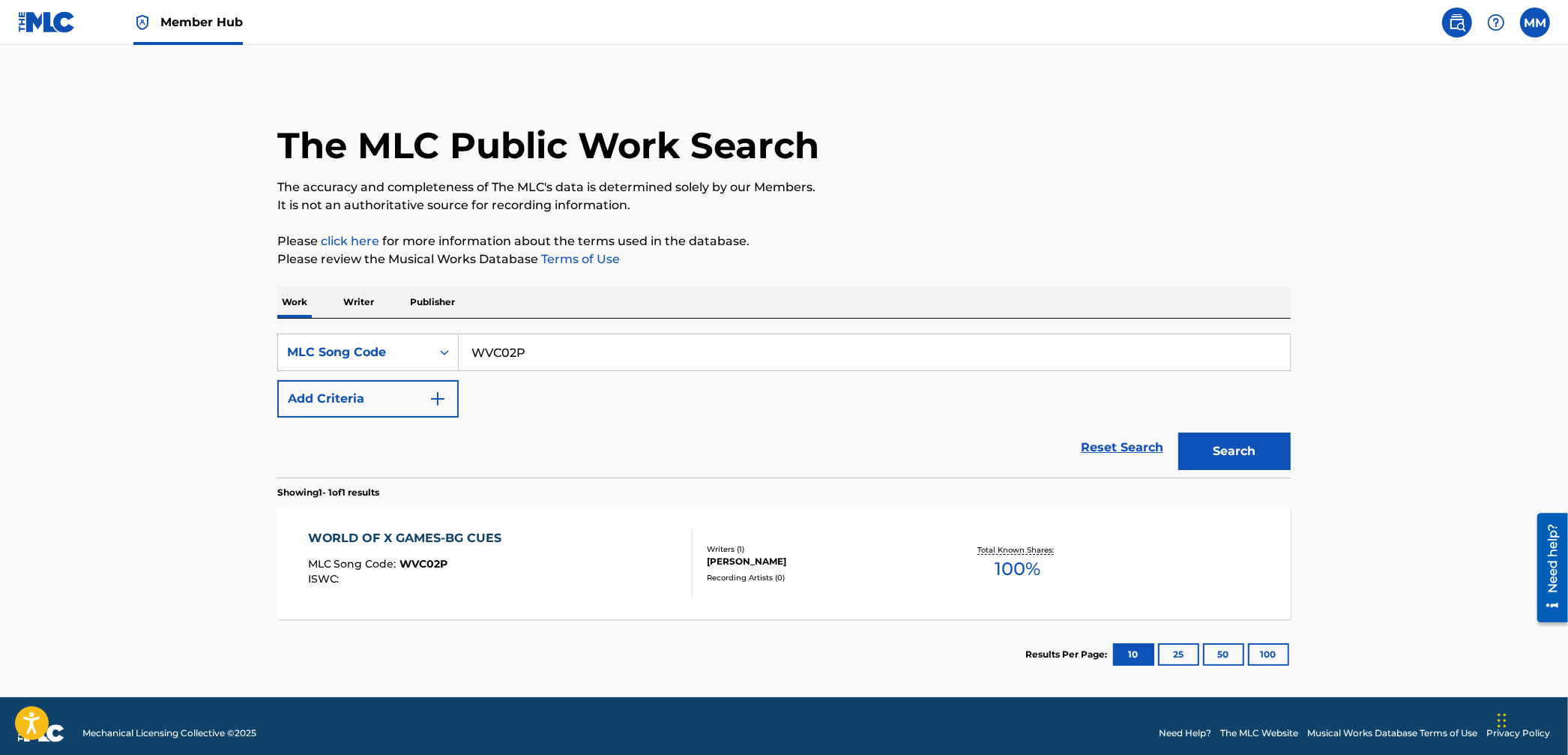
scroll to position [14, 0]
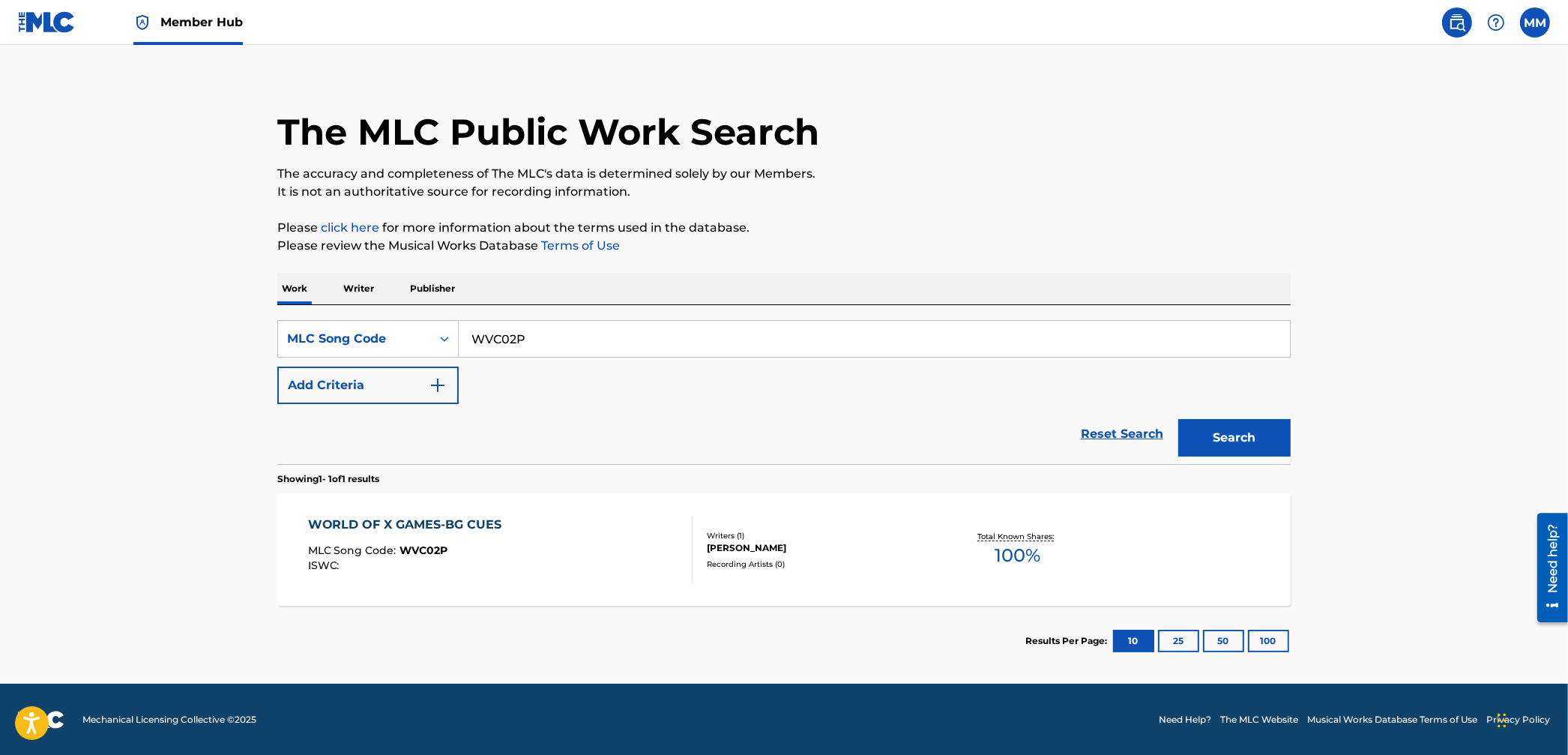
click at [645, 541] on div "WORLD OF X GAMES-BG CUES MLC Song Code : WVC02P ISWC :" at bounding box center [500, 549] width 385 height 68
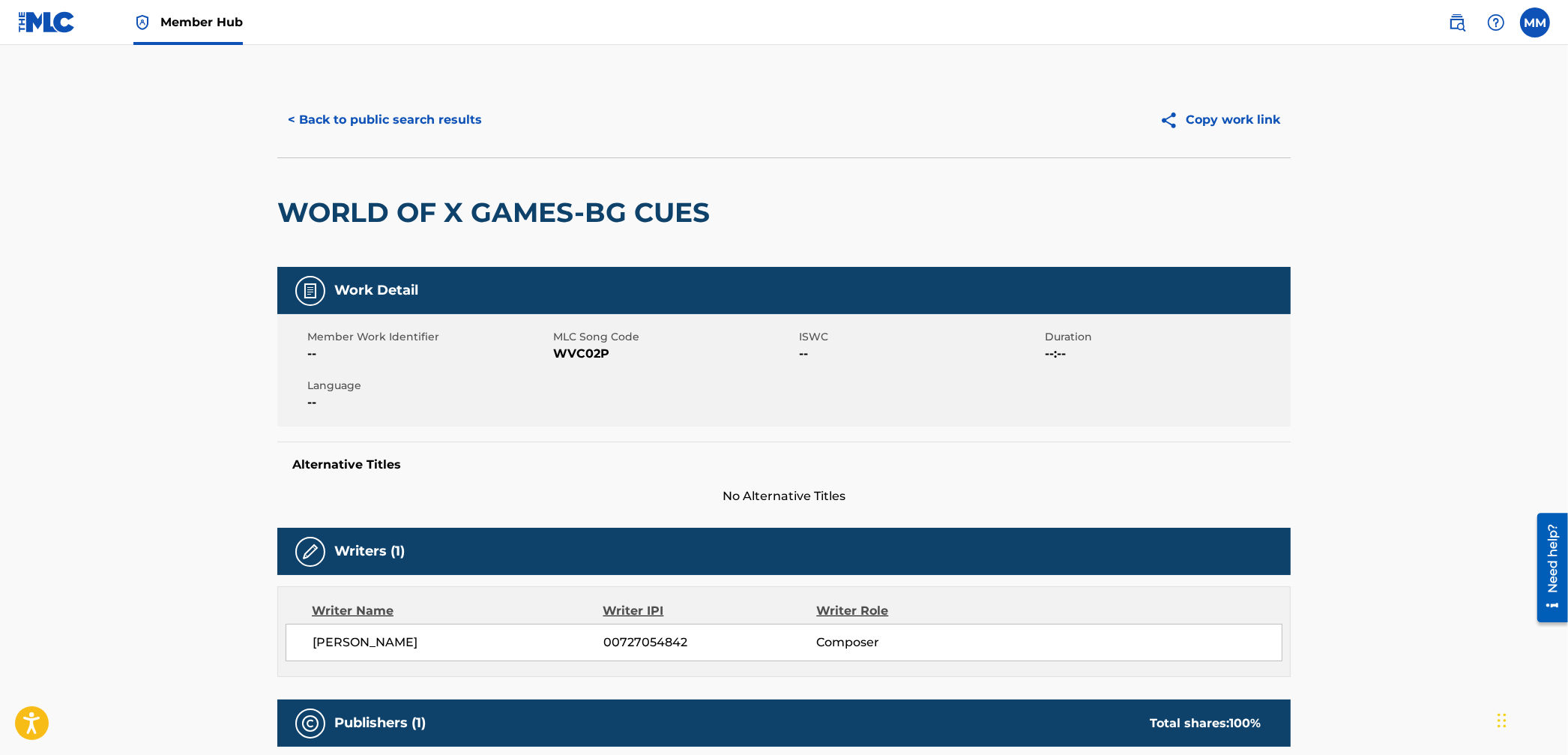
click at [144, 26] on img at bounding box center [142, 22] width 18 height 18
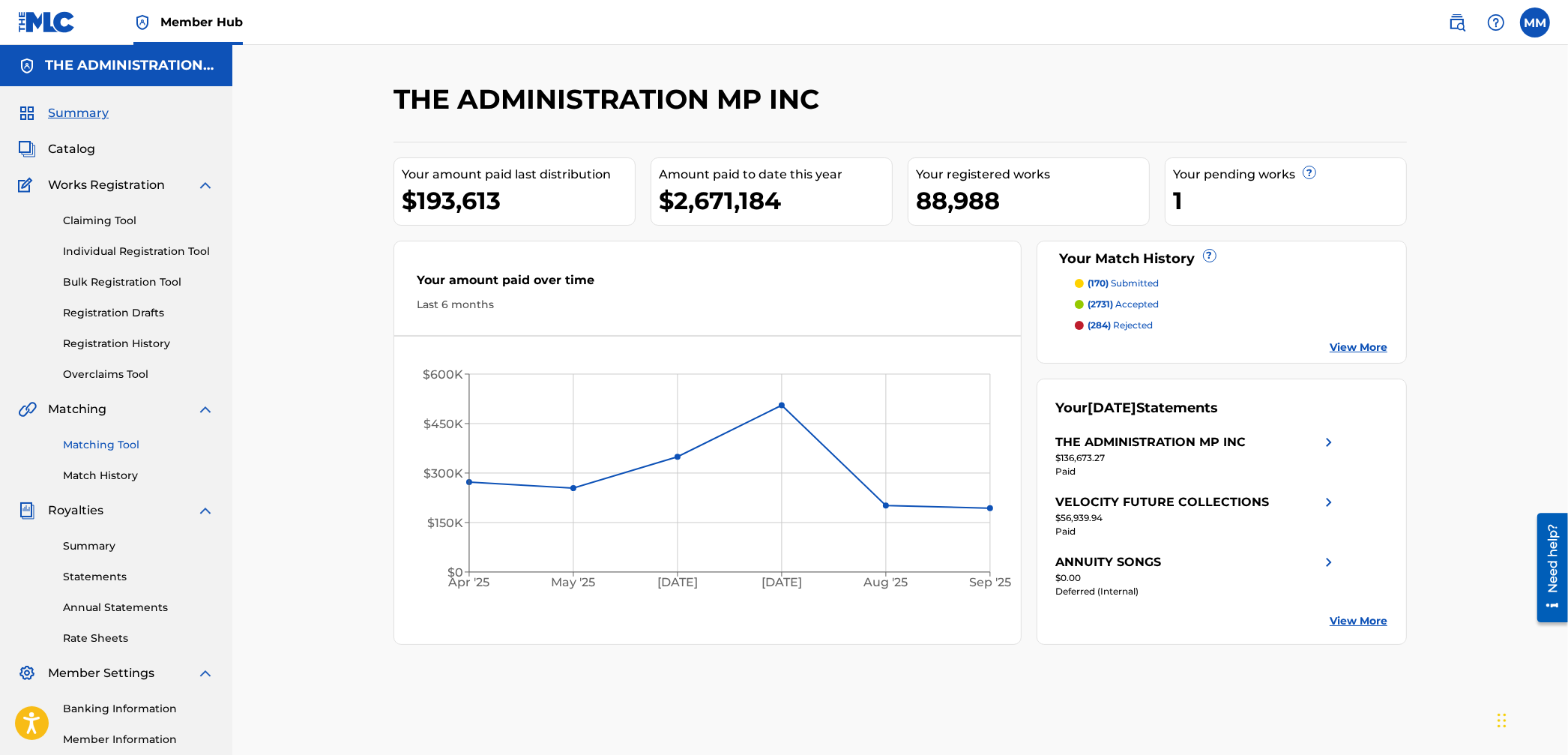
click at [99, 450] on link "Matching Tool" at bounding box center [139, 445] width 151 height 16
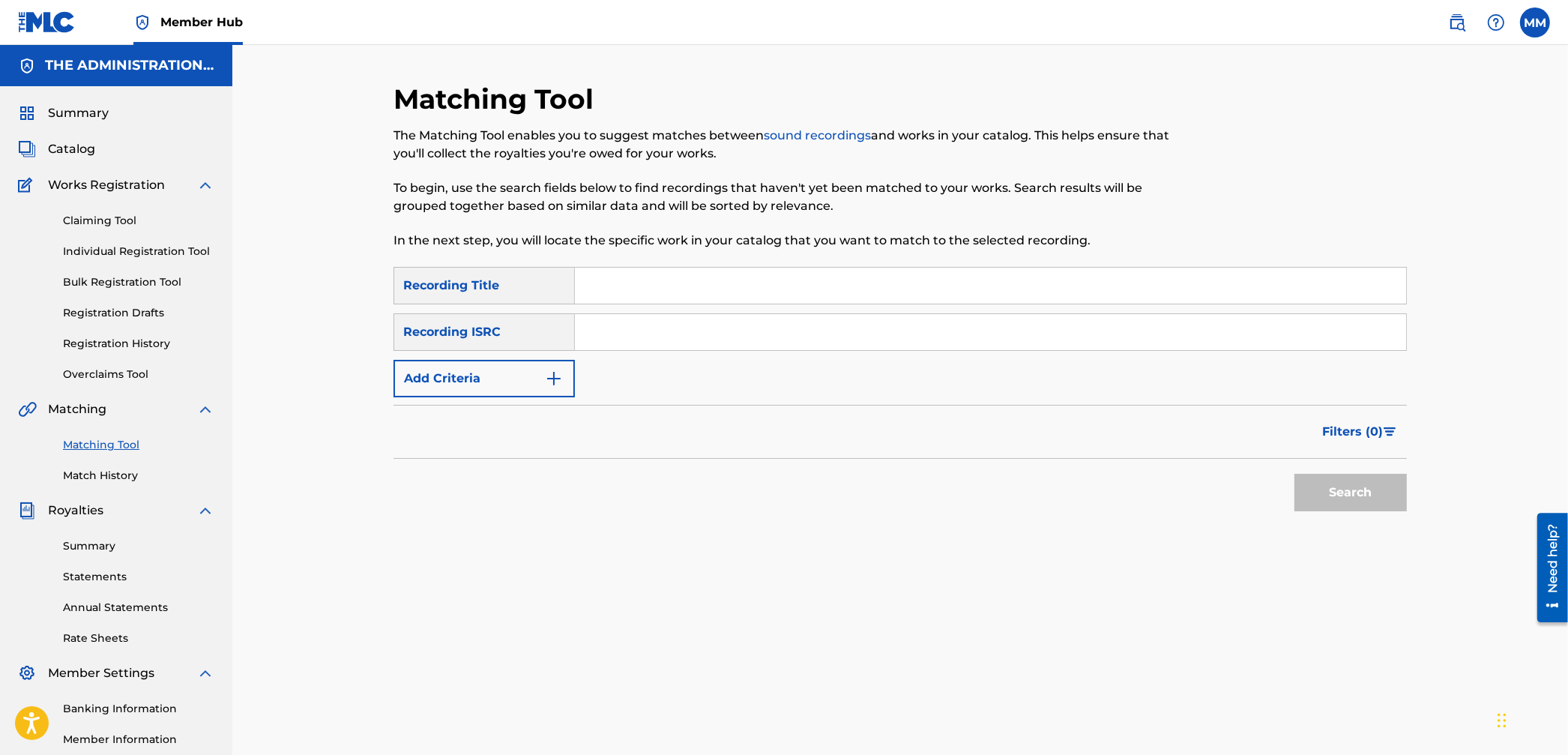
click at [687, 329] on input "Search Form" at bounding box center [990, 332] width 831 height 36
paste input "AUMGB2000646"
click at [1333, 486] on button "Search" at bounding box center [1350, 492] width 112 height 37
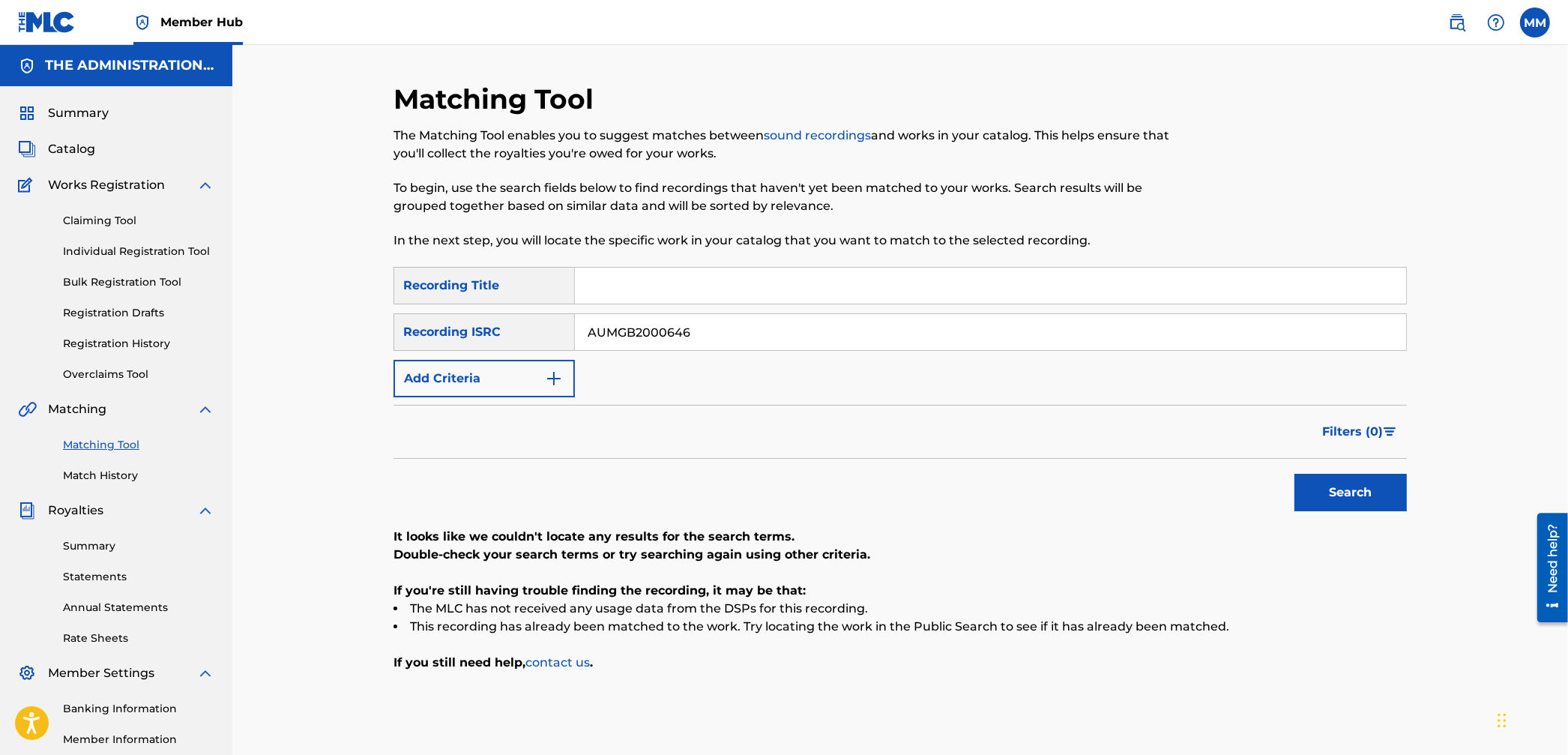
drag, startPoint x: 675, startPoint y: 332, endPoint x: 468, endPoint y: 327, distance: 207.1
click at [466, 323] on div "SearchWithCriteria091994cd-0237-4fdd-ad7a-295e9c1c4add Recording ISRC AUMGB2000…" at bounding box center [900, 332] width 1013 height 37
paste input "CA5KR1943771"
type input "CA5KR1943771"
click at [1340, 483] on button "Search" at bounding box center [1350, 492] width 112 height 37
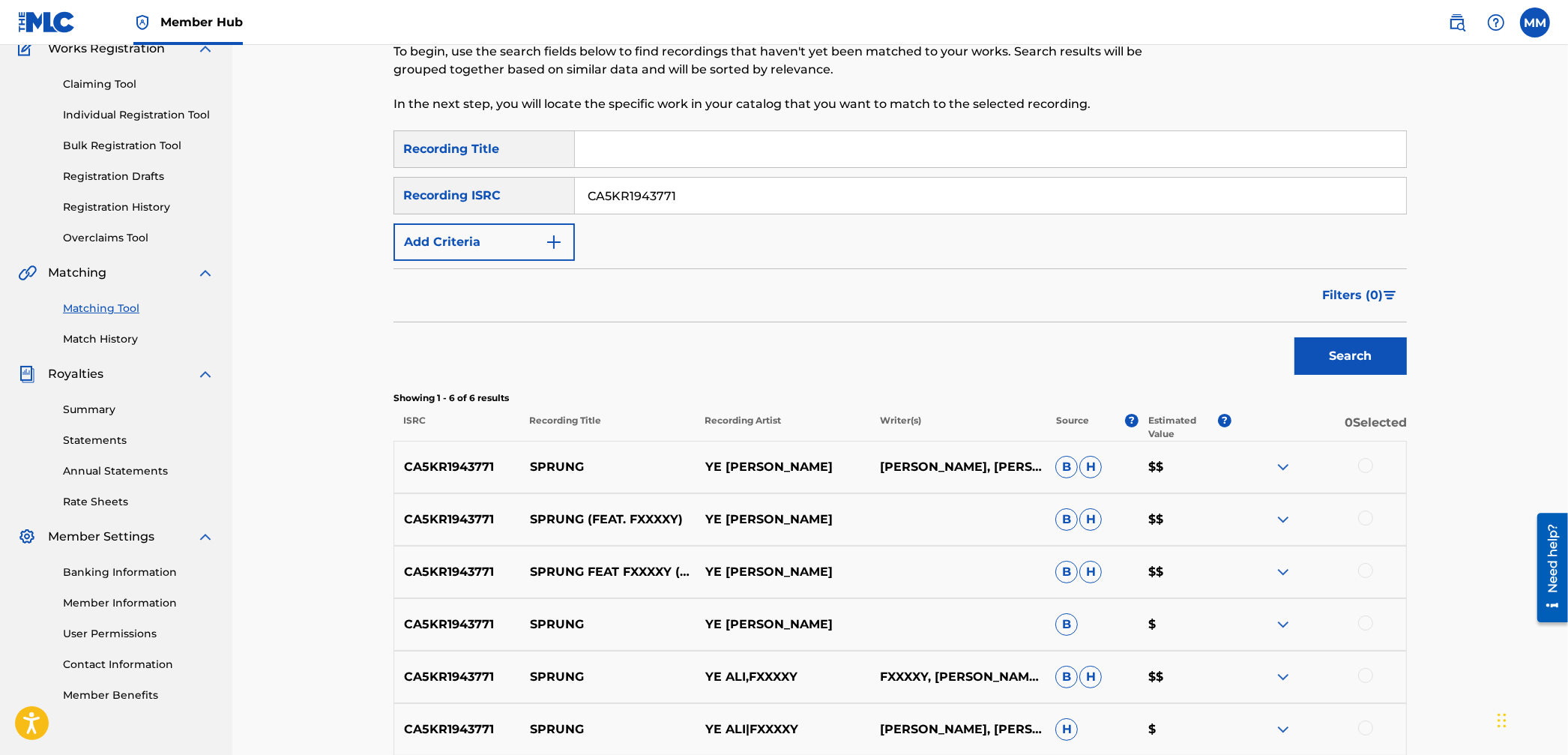
scroll to position [283, 0]
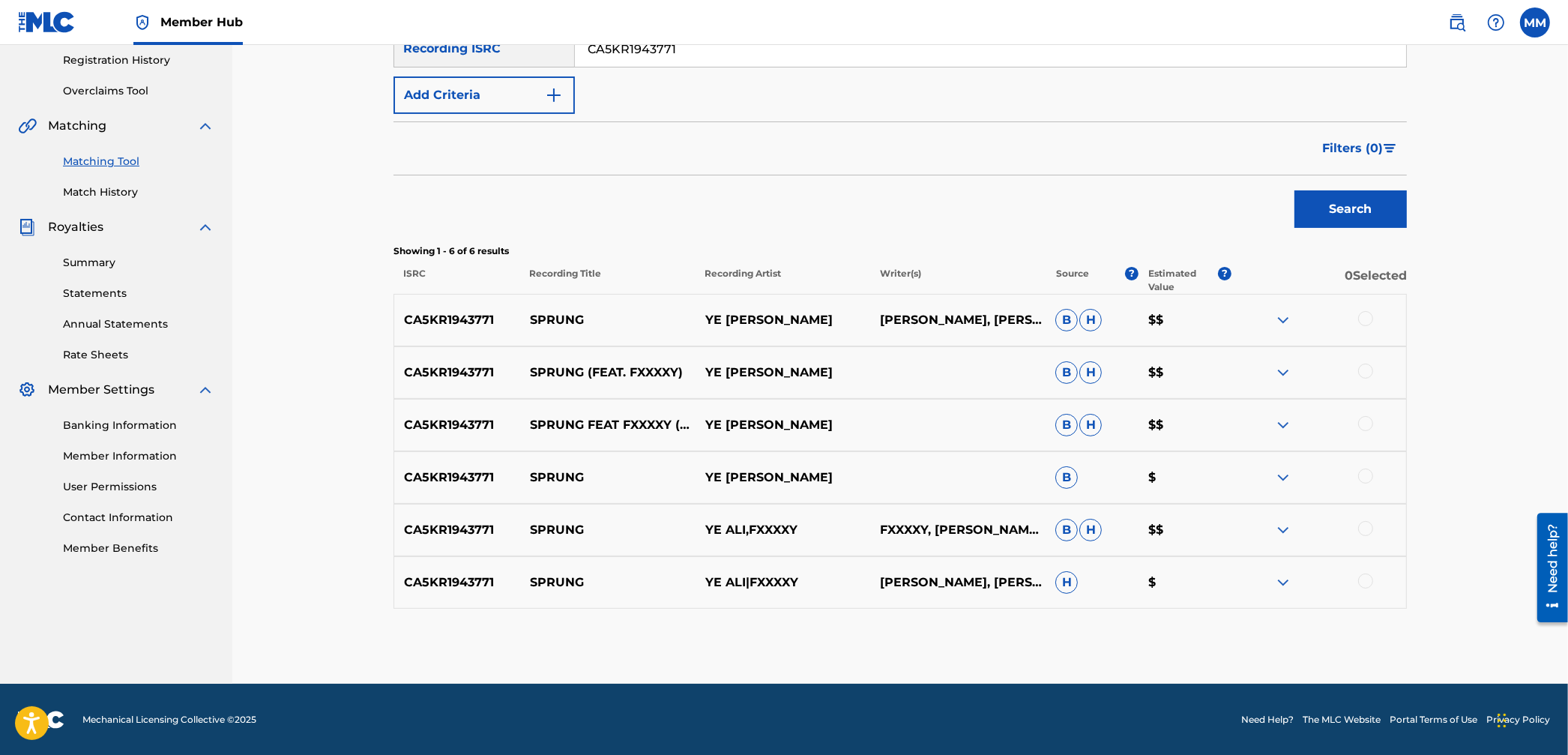
click at [1364, 319] on div at bounding box center [1366, 318] width 15 height 15
click at [1366, 375] on div at bounding box center [1366, 371] width 15 height 15
click at [1366, 426] on div at bounding box center [1366, 423] width 15 height 15
click at [1362, 481] on div at bounding box center [1366, 476] width 15 height 15
click at [1364, 526] on div at bounding box center [1366, 528] width 15 height 15
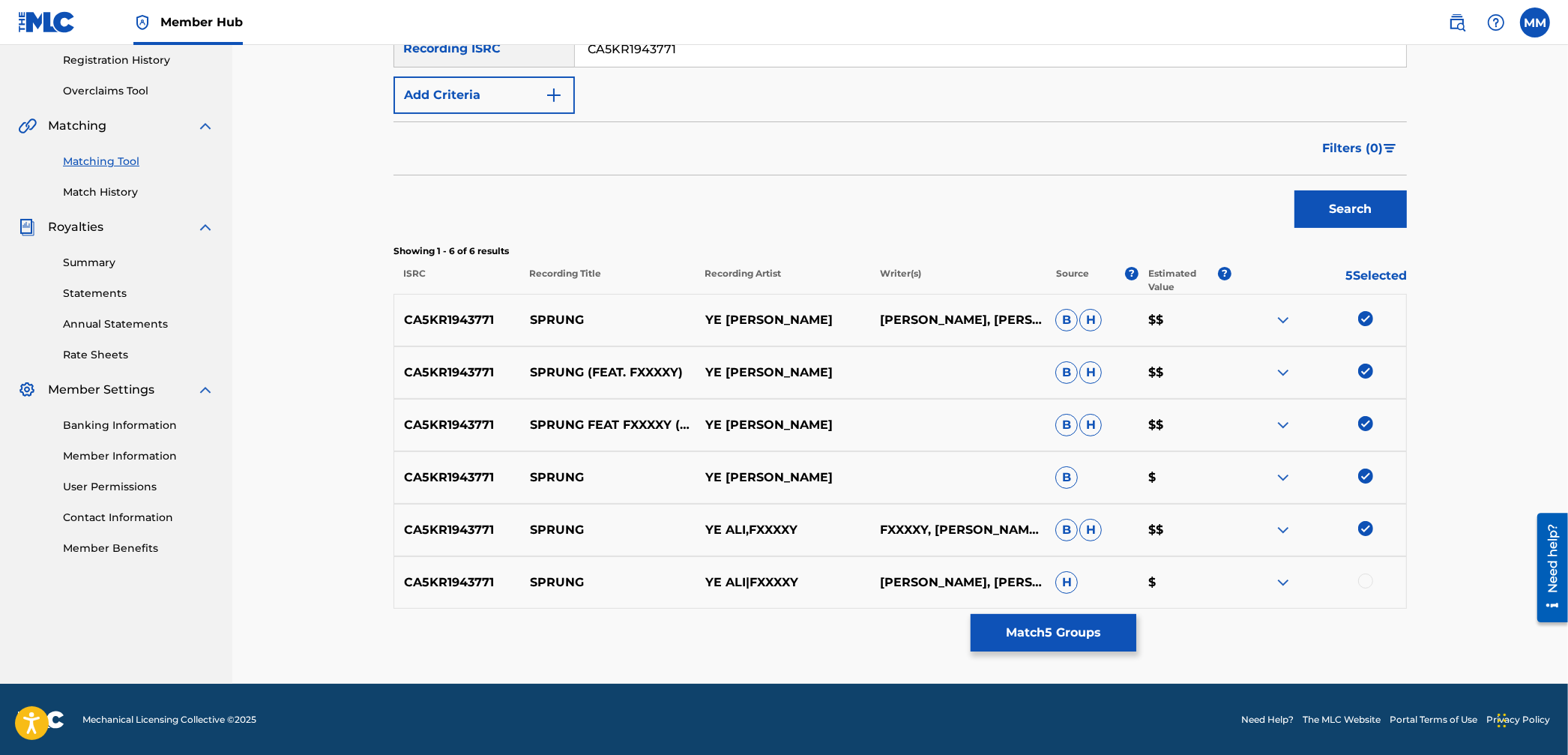
drag, startPoint x: 1373, startPoint y: 580, endPoint x: 1351, endPoint y: 584, distance: 22.4
click at [1373, 580] on div at bounding box center [1318, 582] width 175 height 18
click at [1362, 580] on div at bounding box center [1366, 580] width 15 height 15
click at [1094, 621] on button "Match 6 Groups" at bounding box center [1054, 632] width 166 height 37
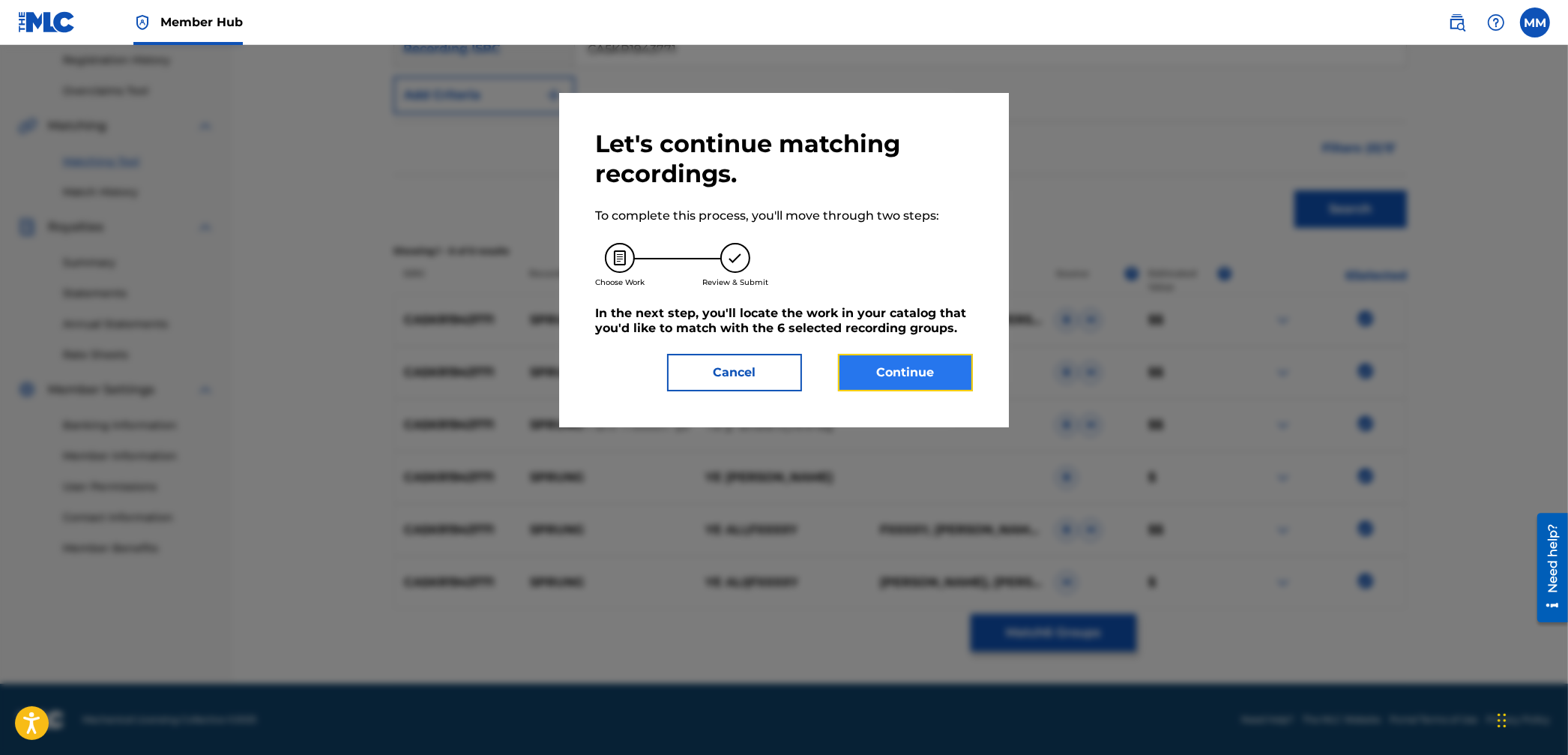
click at [892, 383] on button "Continue" at bounding box center [905, 372] width 135 height 37
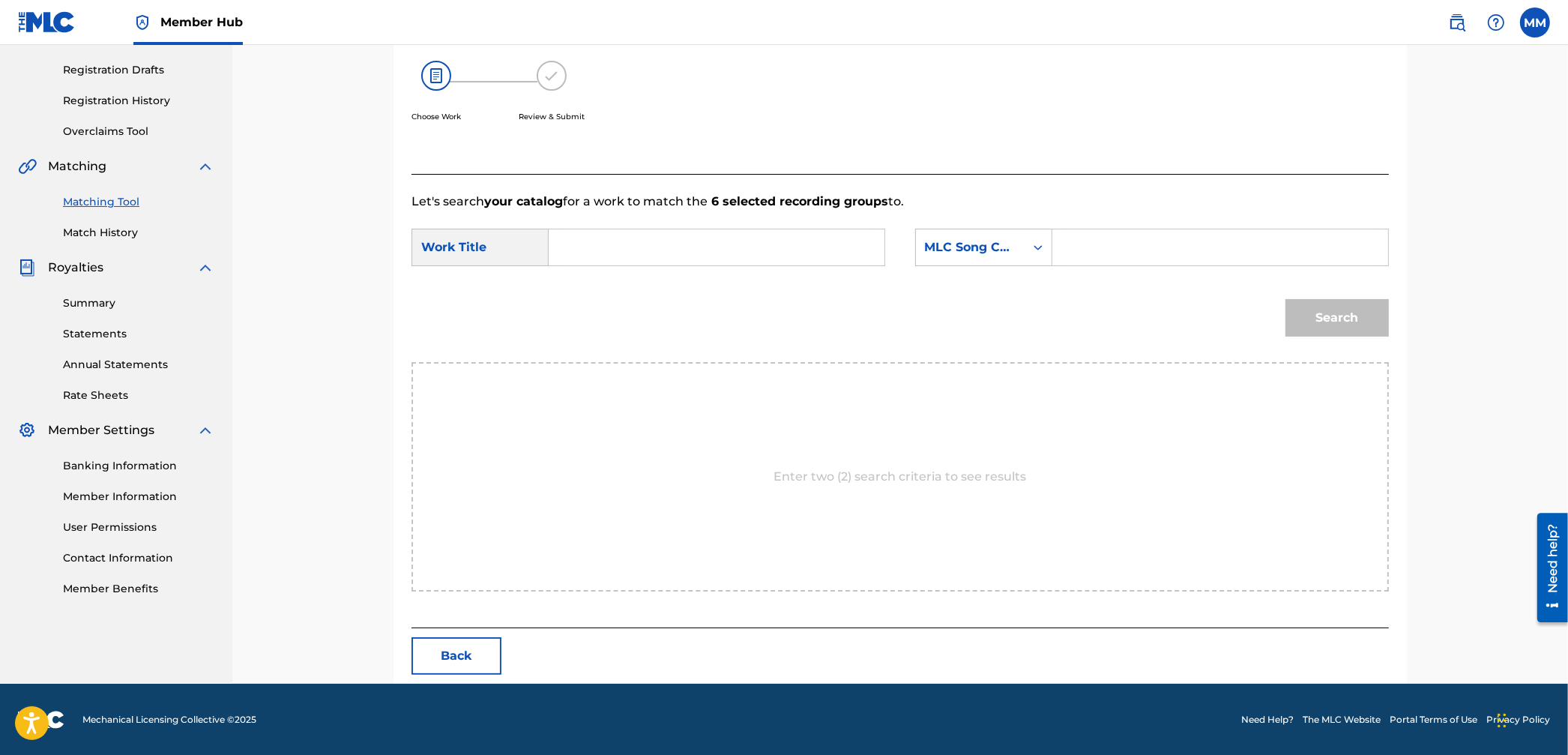
click at [603, 247] on input "Search Form" at bounding box center [716, 247] width 310 height 36
type input "sprung"
click at [981, 261] on div "MLC Song Code" at bounding box center [984, 247] width 137 height 37
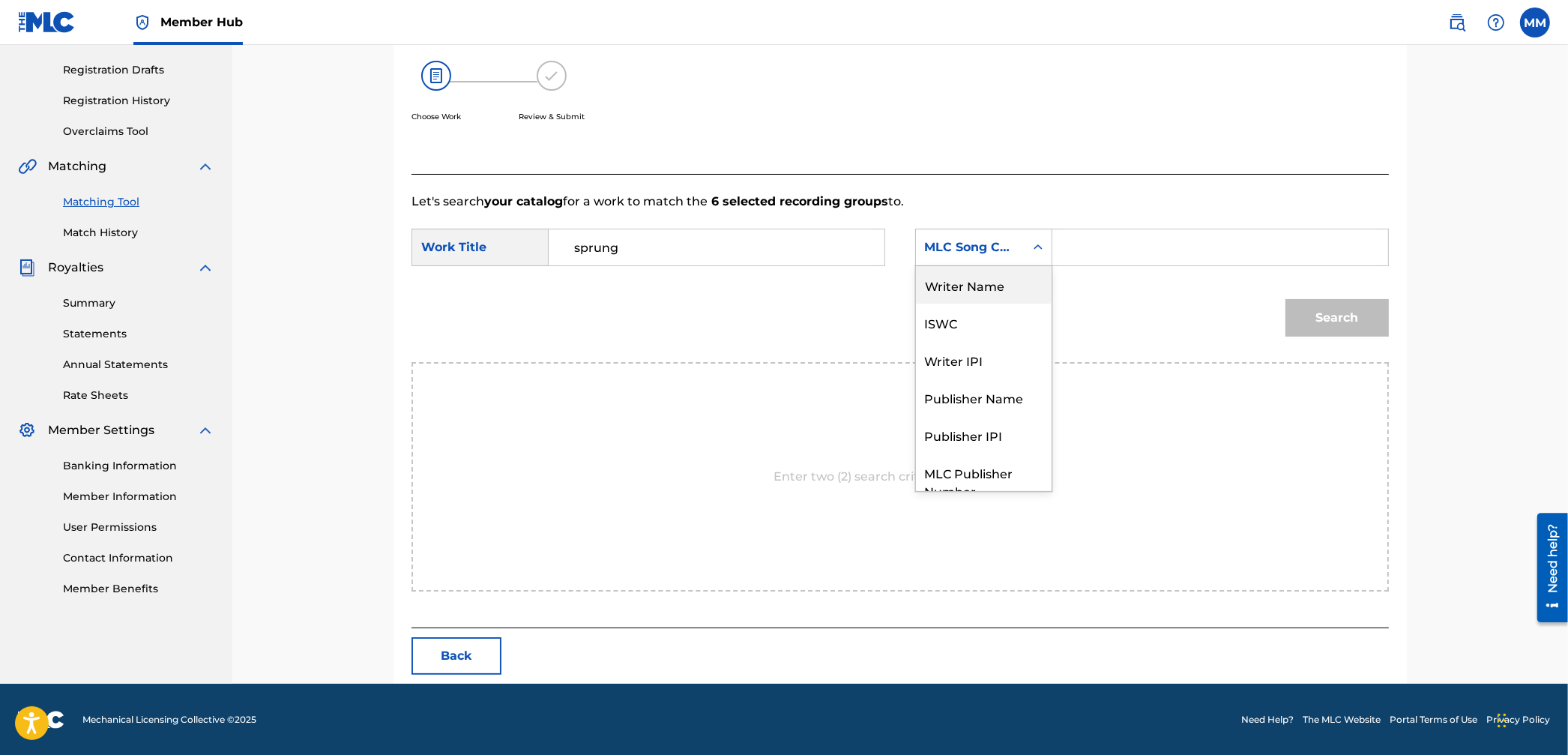
click at [972, 294] on div "Writer Name" at bounding box center [984, 285] width 136 height 37
click at [1075, 248] on input "Search Form" at bounding box center [1220, 247] width 310 height 36
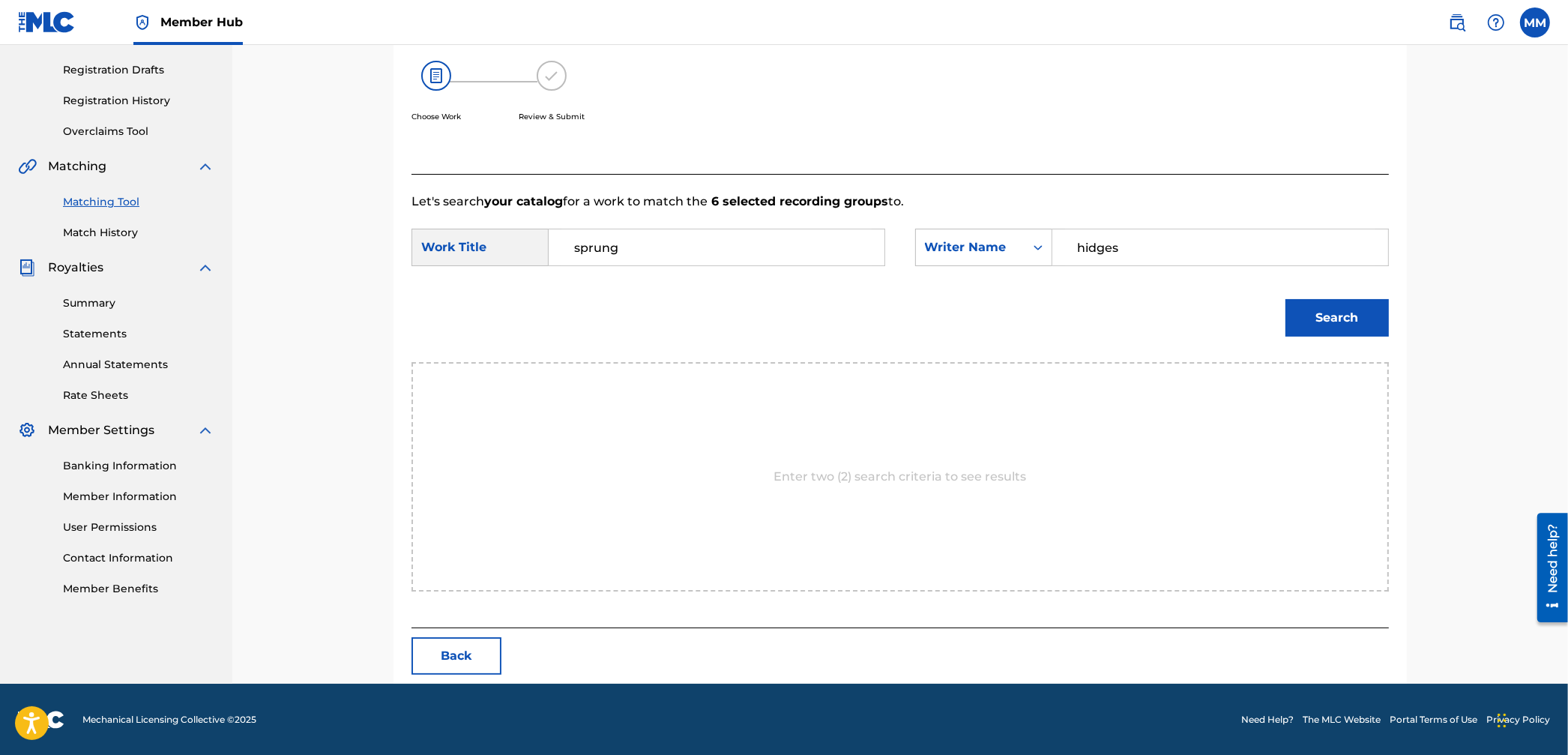
click at [1285, 299] on button "Search" at bounding box center [1337, 317] width 104 height 37
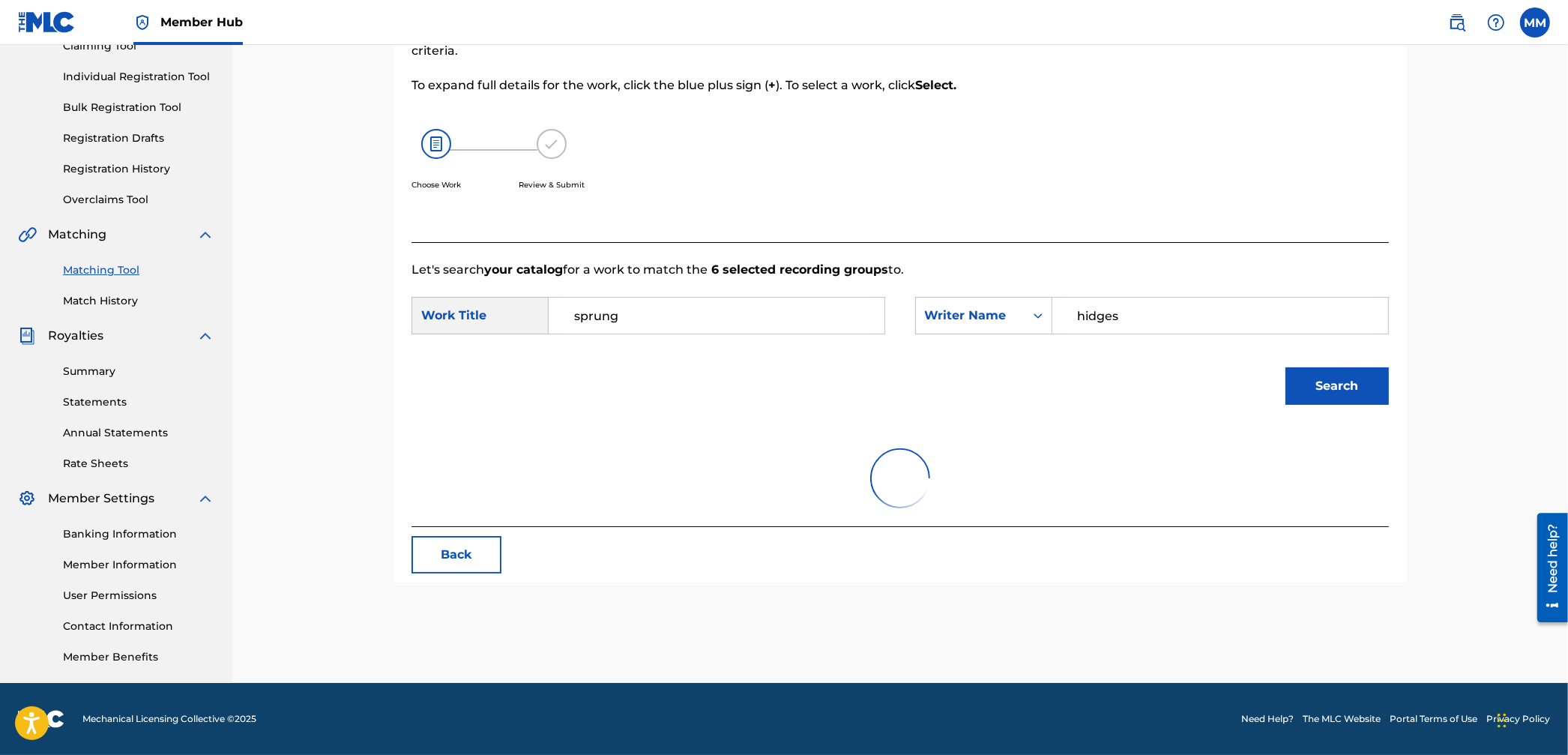
scroll to position [174, 0]
click at [1091, 316] on input "hidges" at bounding box center [1220, 316] width 310 height 36
type input "[PERSON_NAME]"
click at [1285, 368] on button "Search" at bounding box center [1337, 387] width 104 height 37
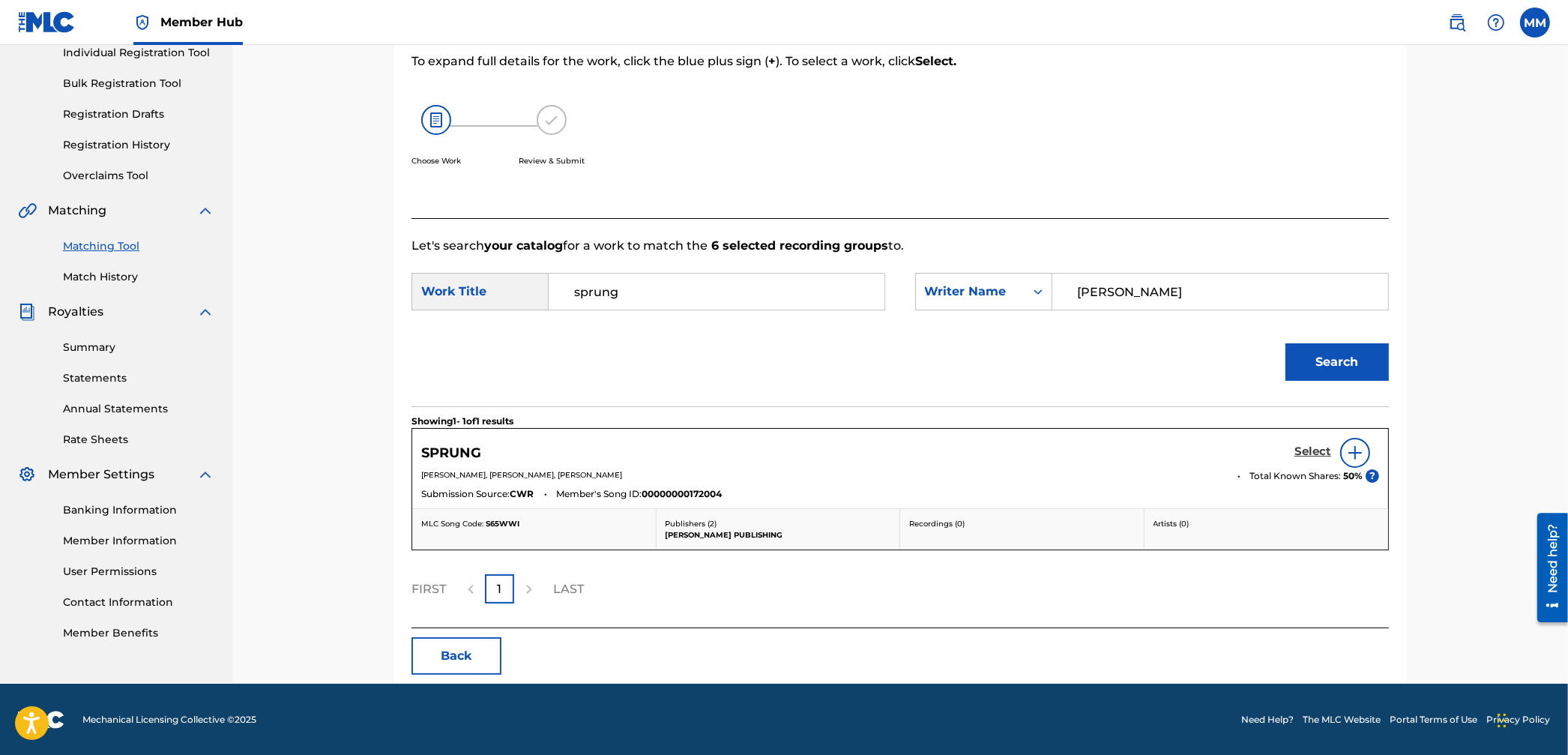
click at [1307, 455] on h5 "Select" at bounding box center [1313, 452] width 37 height 14
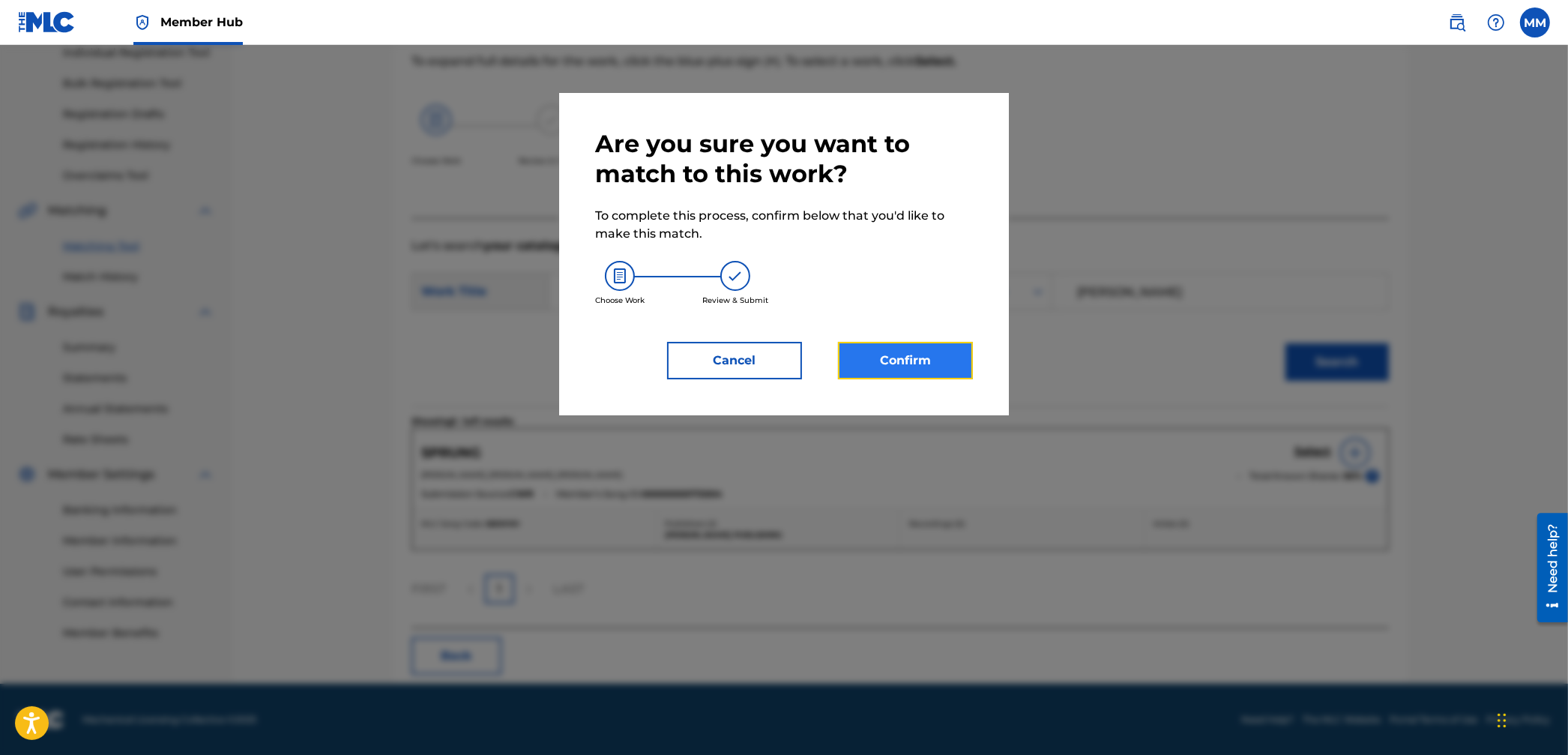
click at [941, 352] on button "Confirm" at bounding box center [905, 360] width 135 height 37
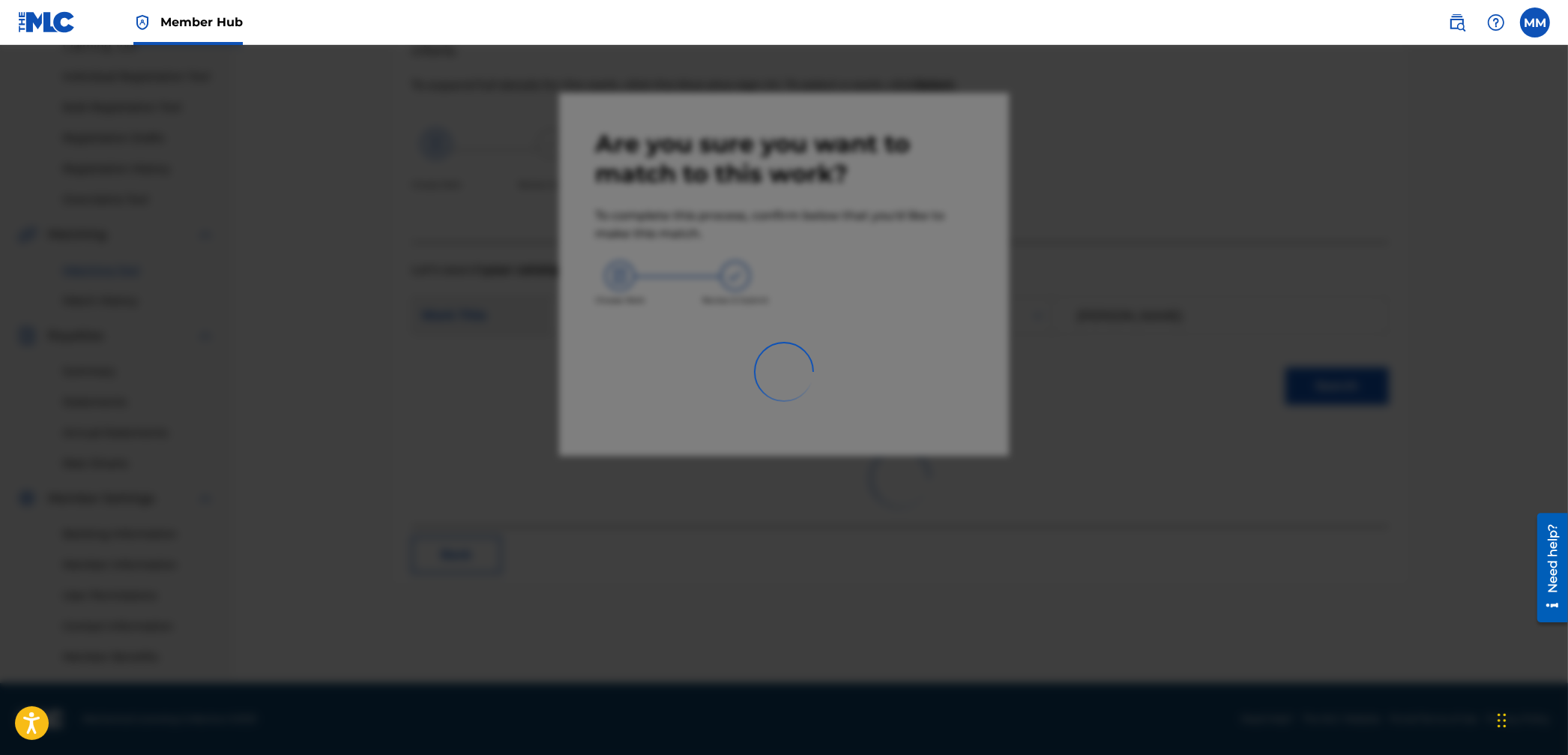
scroll to position [174, 0]
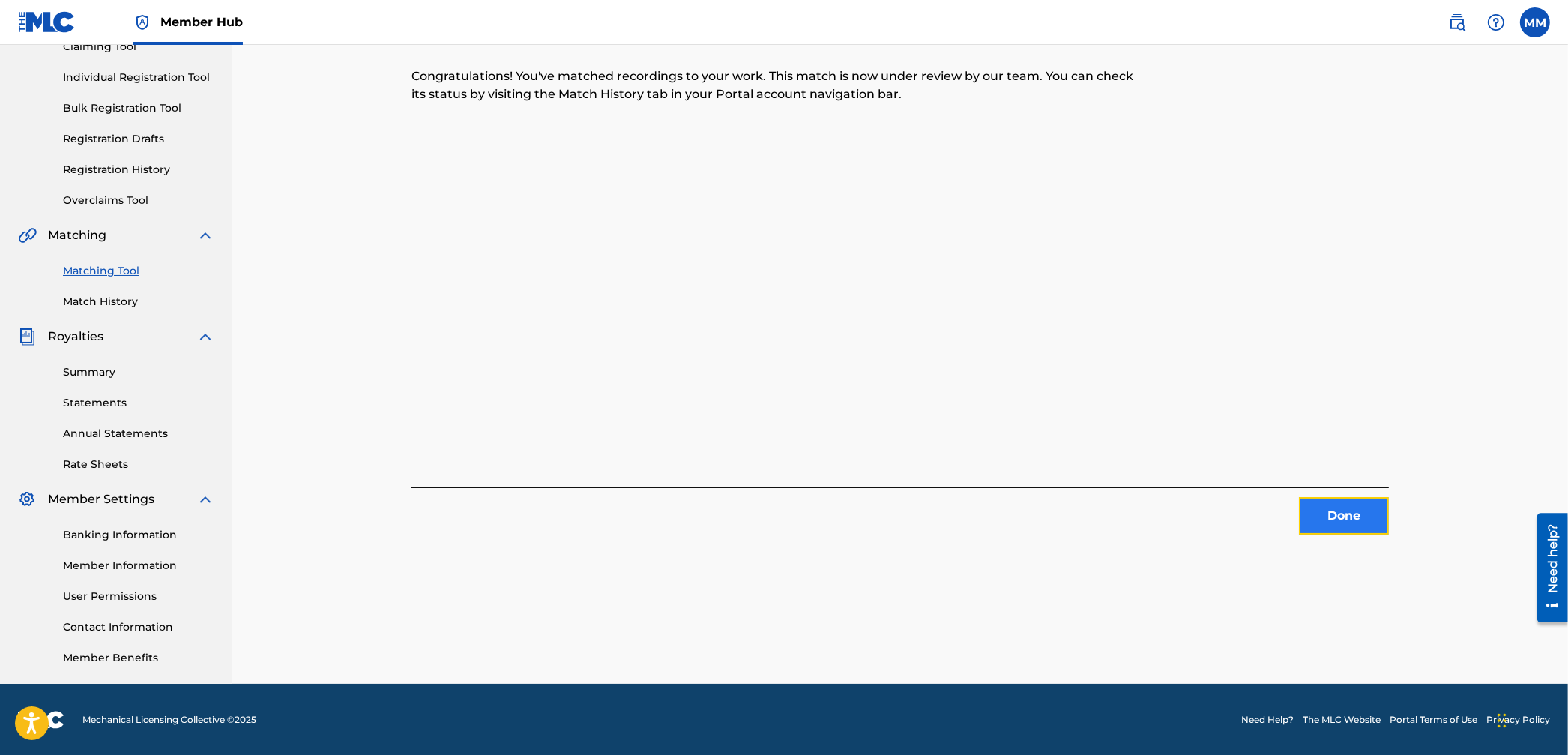
click at [1351, 517] on button "Done" at bounding box center [1343, 515] width 90 height 37
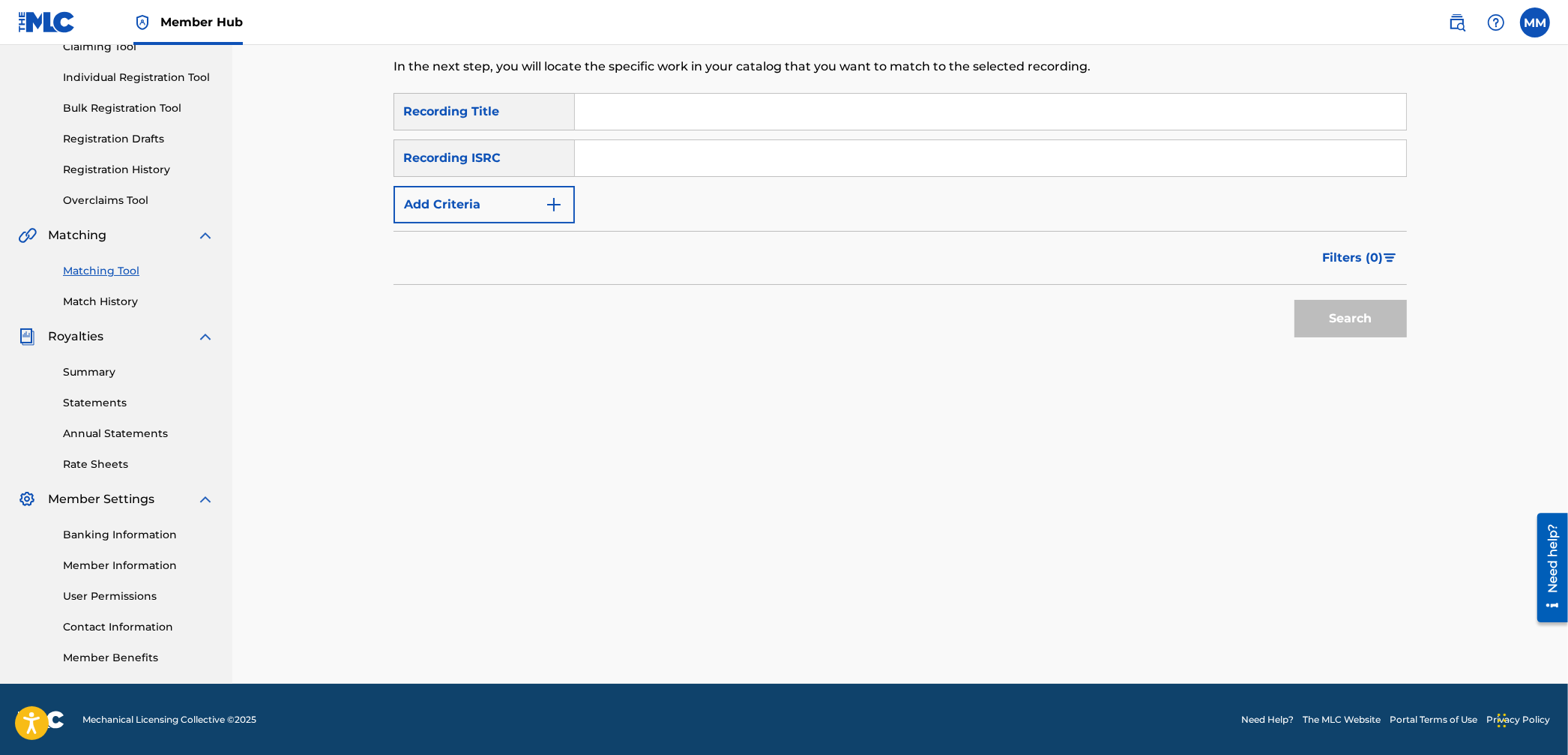
drag, startPoint x: 632, startPoint y: 152, endPoint x: 665, endPoint y: 171, distance: 38.1
click at [632, 152] on input "Search Form" at bounding box center [990, 158] width 831 height 36
paste input "CA5KR1943774"
type input "CA5KR1943774"
click at [1329, 316] on button "Search" at bounding box center [1350, 318] width 112 height 37
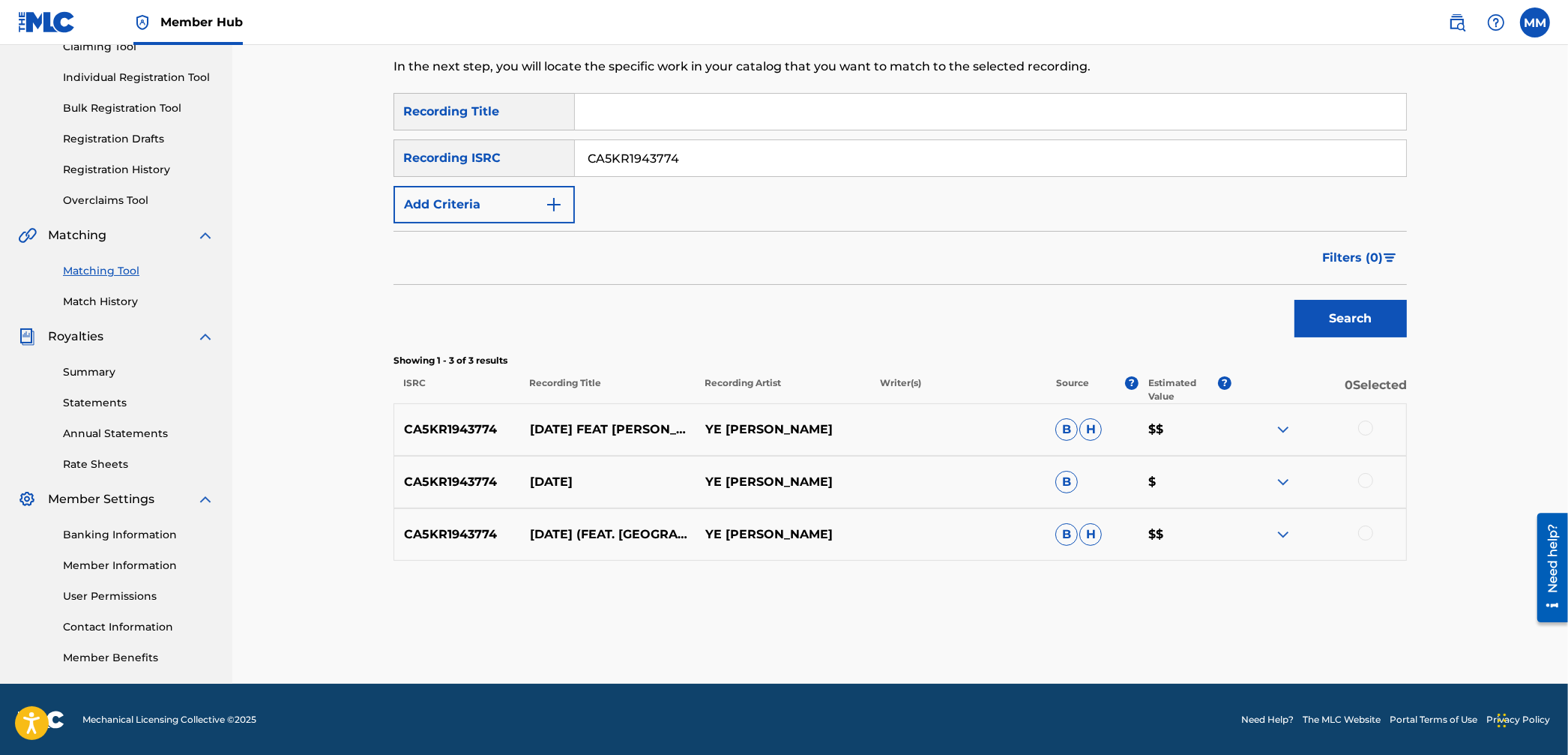
click at [1362, 424] on div at bounding box center [1366, 427] width 15 height 15
click at [1369, 478] on div at bounding box center [1366, 480] width 15 height 15
click at [1366, 533] on div at bounding box center [1366, 533] width 15 height 15
click at [1070, 615] on button "Match 3 Groups" at bounding box center [1054, 632] width 166 height 37
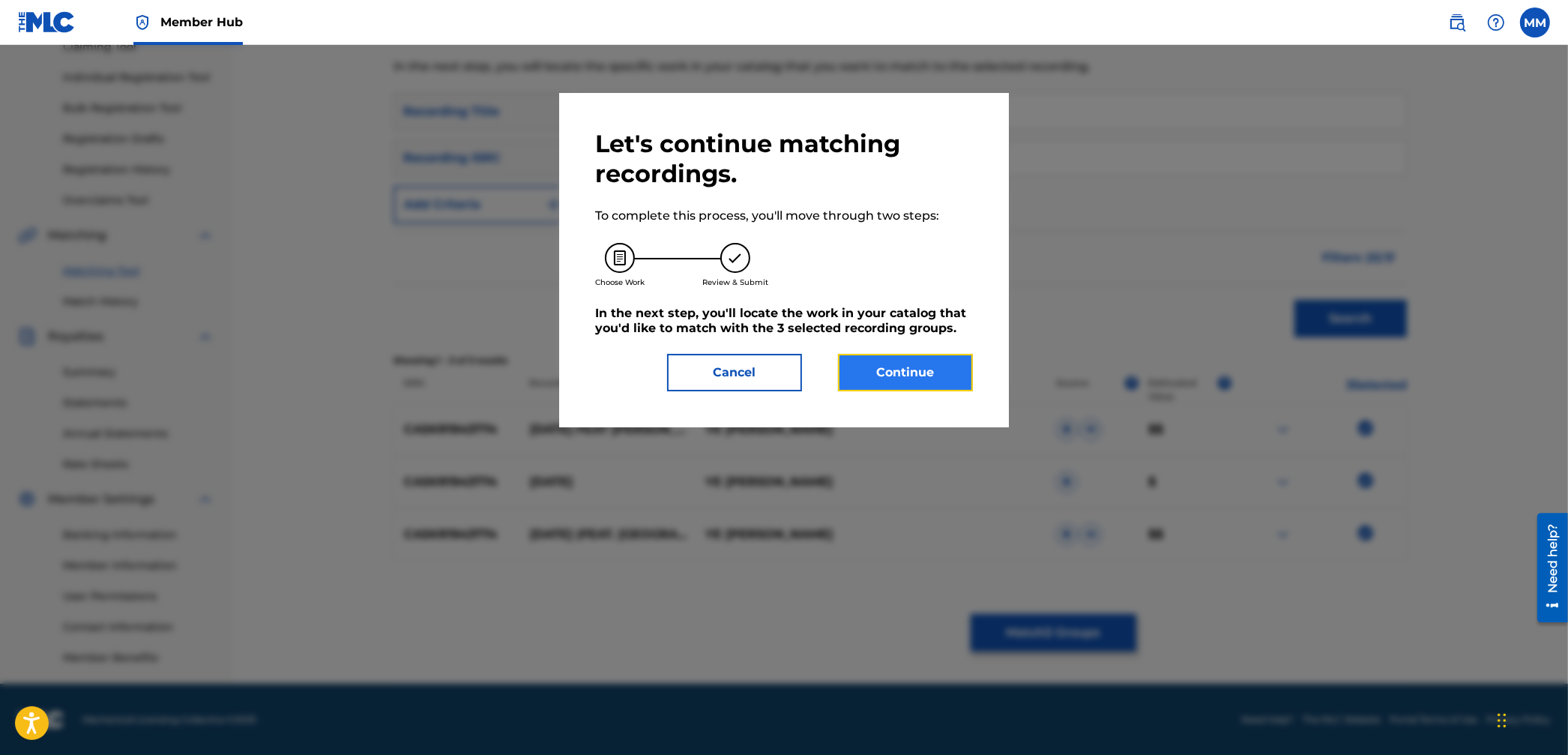
click at [893, 379] on button "Continue" at bounding box center [905, 372] width 135 height 37
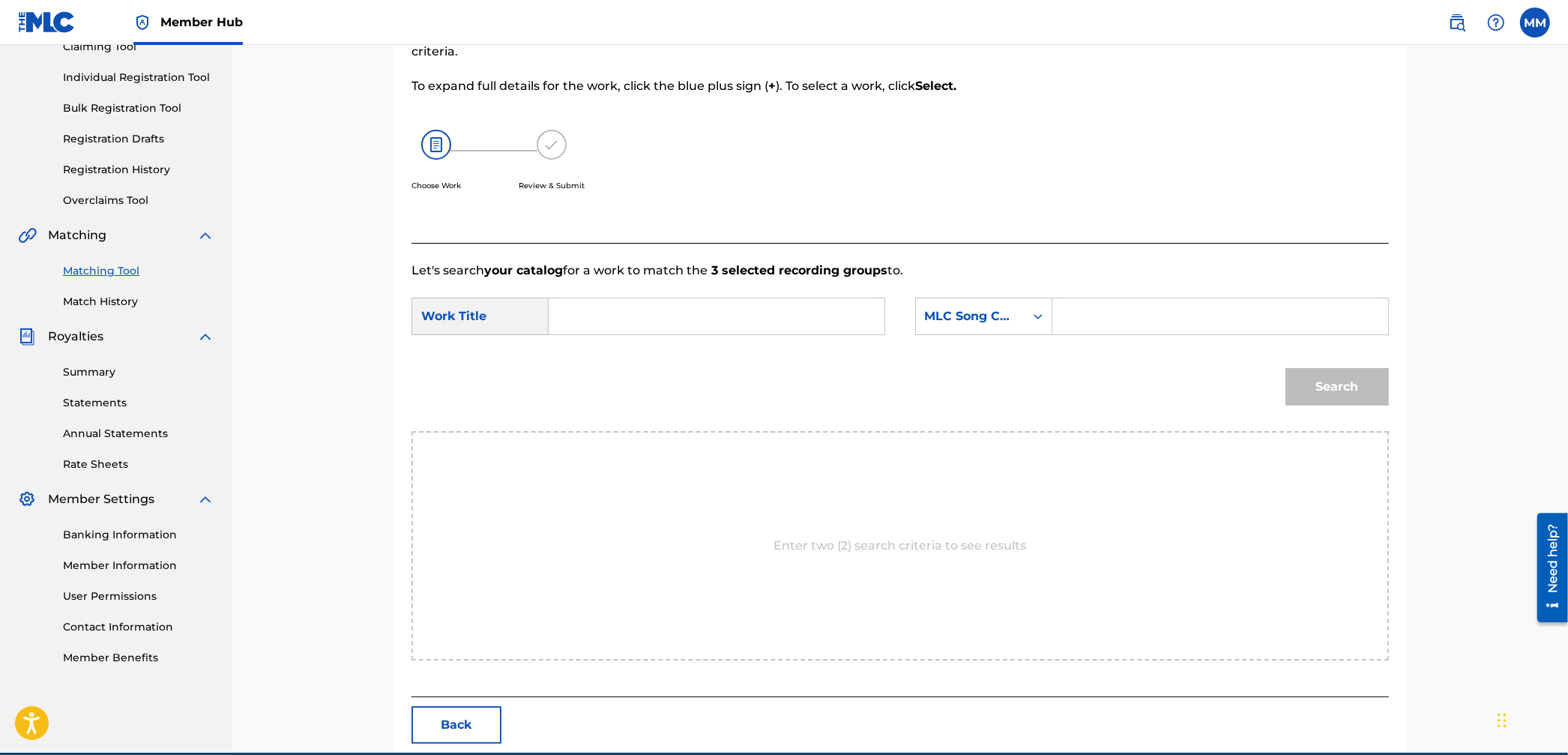
click at [682, 304] on input "Search Form" at bounding box center [716, 316] width 310 height 36
paste input "[DATE]"
type input "[DATE]"
click at [984, 313] on div "MLC Song Code" at bounding box center [970, 316] width 91 height 18
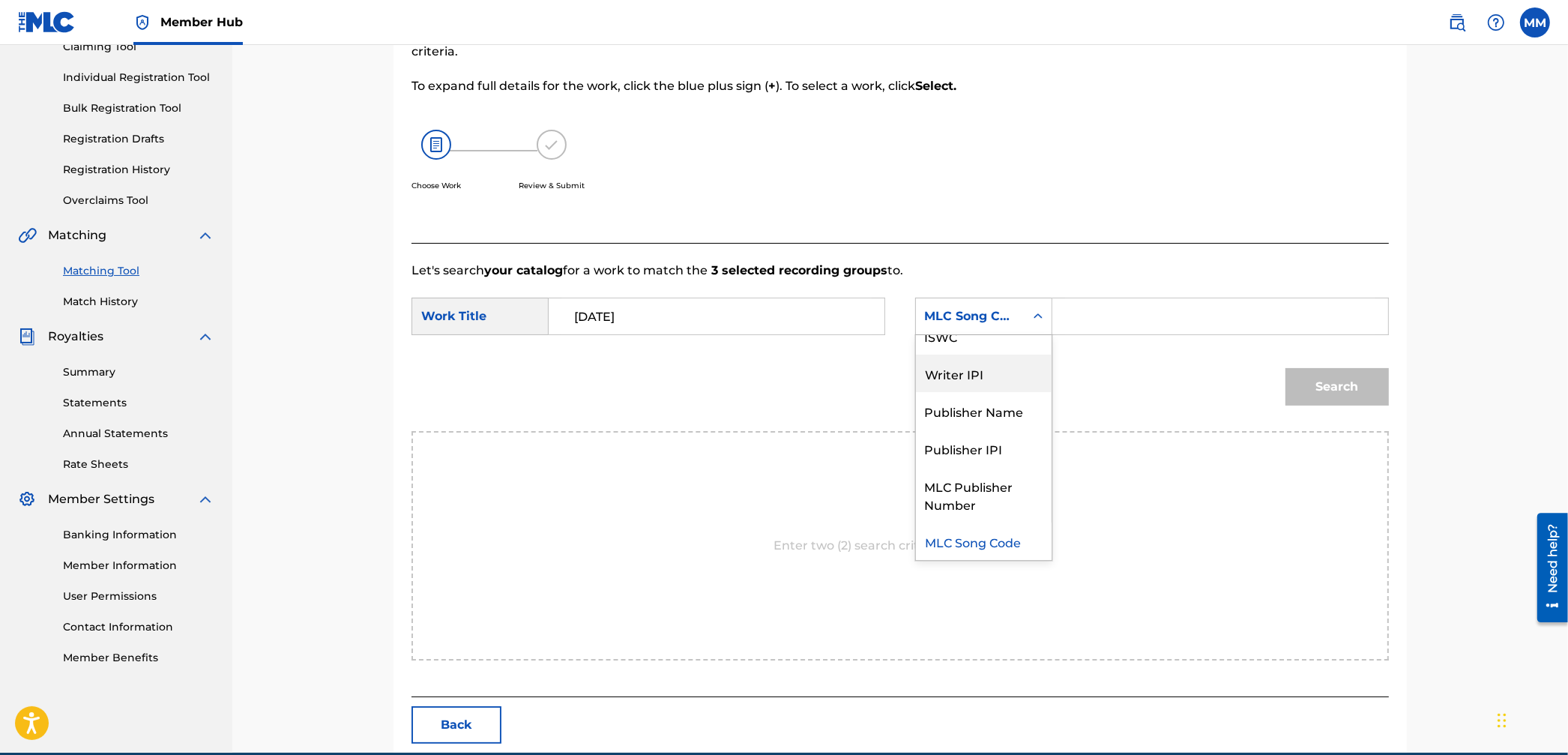
scroll to position [0, 0]
click at [969, 356] on div "Writer Name" at bounding box center [984, 353] width 136 height 37
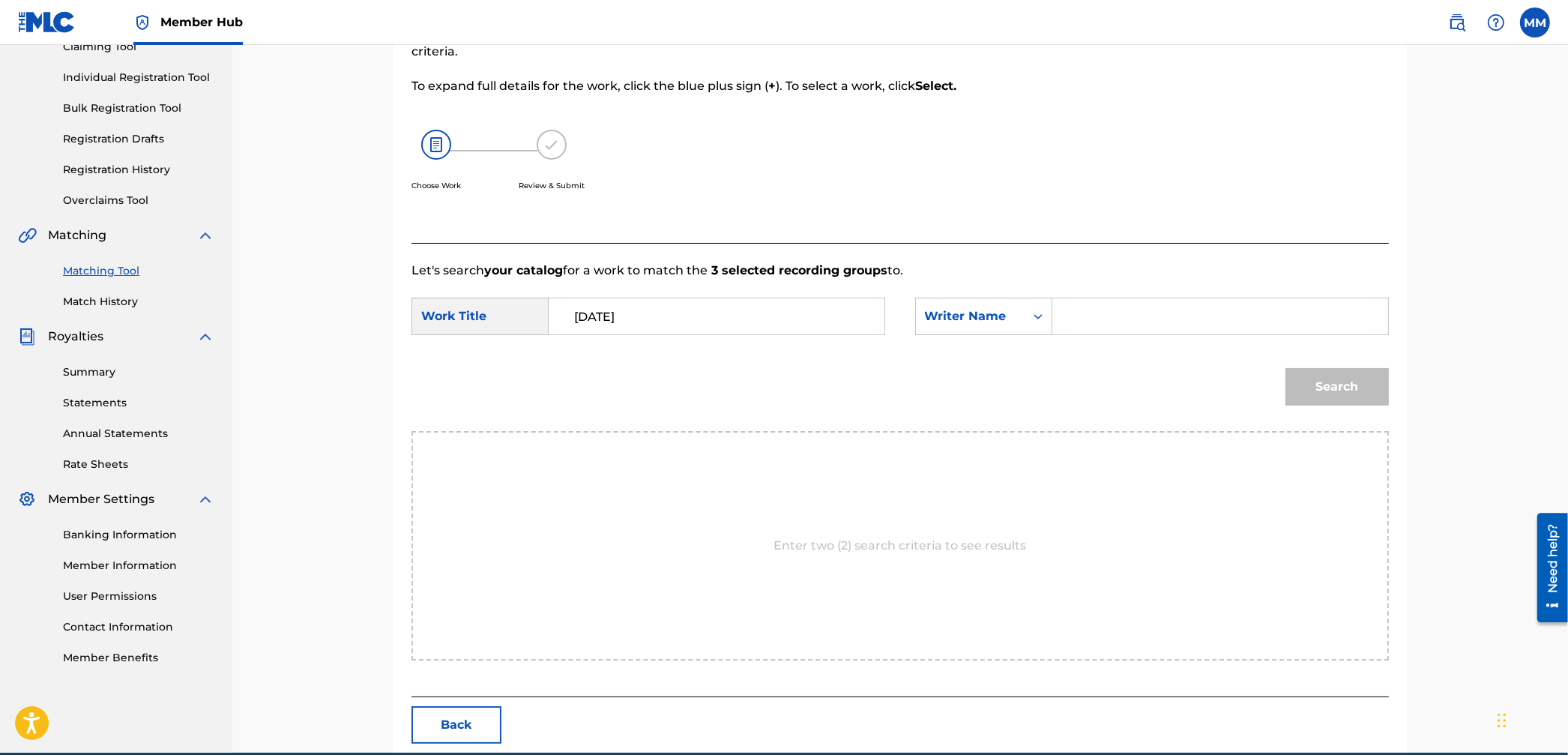
click at [1079, 329] on input "Search Form" at bounding box center [1220, 316] width 310 height 36
type input "[PERSON_NAME]"
click at [1285, 368] on button "Search" at bounding box center [1337, 387] width 104 height 37
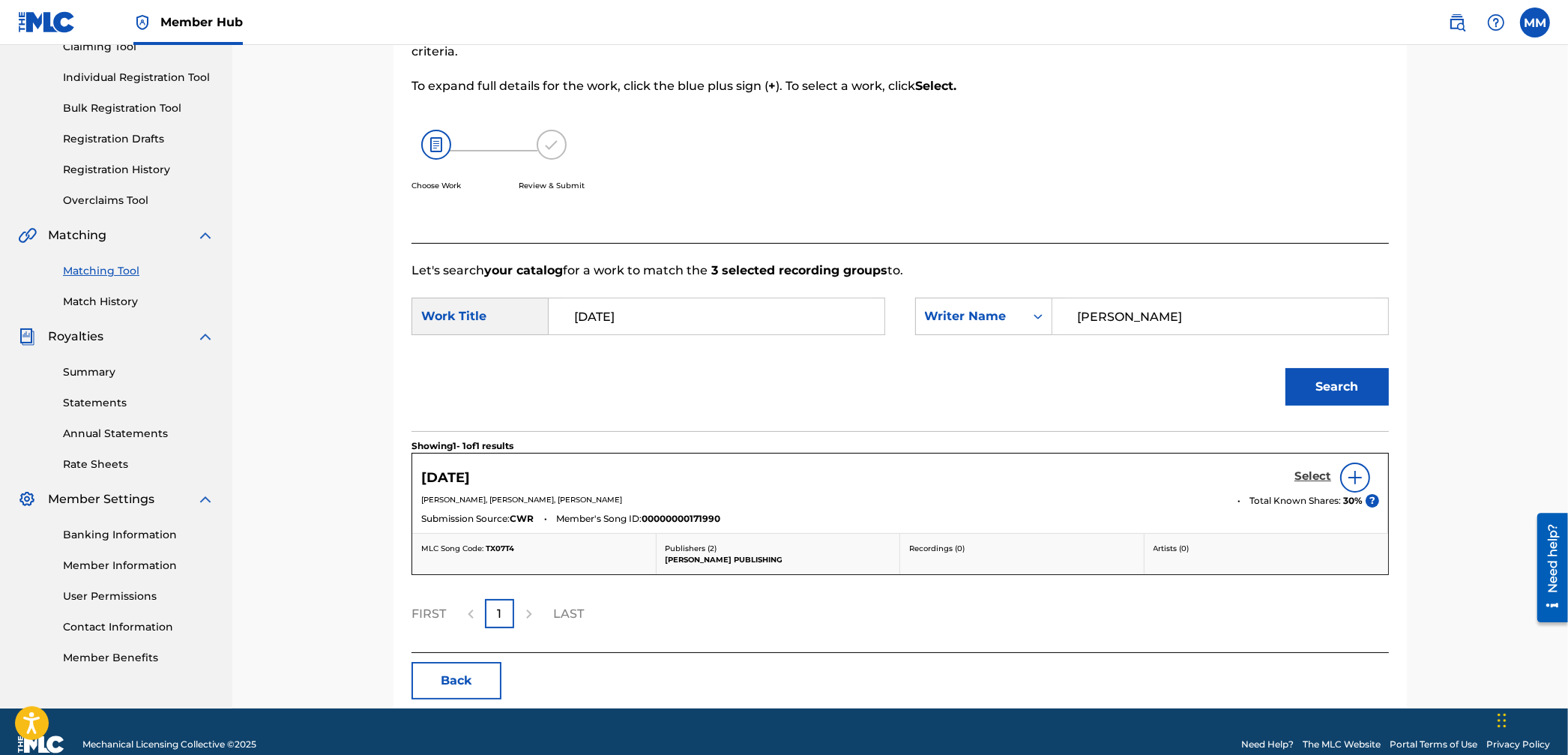
click at [1296, 478] on h5 "Select" at bounding box center [1313, 477] width 37 height 14
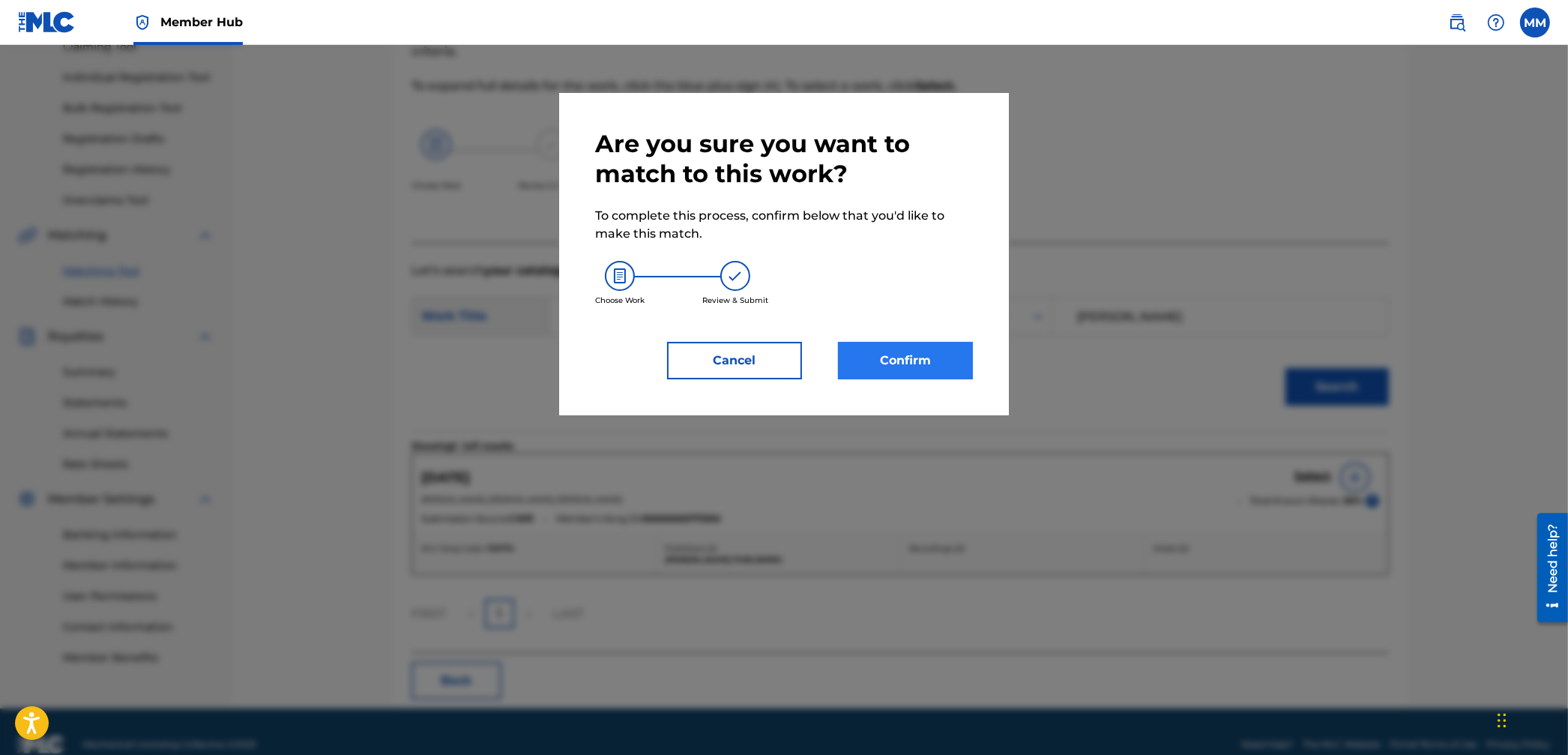
click at [906, 341] on div "Are you sure you want to match to this work? To complete this process, confirm …" at bounding box center [784, 254] width 378 height 250
click at [941, 368] on button "Confirm" at bounding box center [905, 360] width 135 height 37
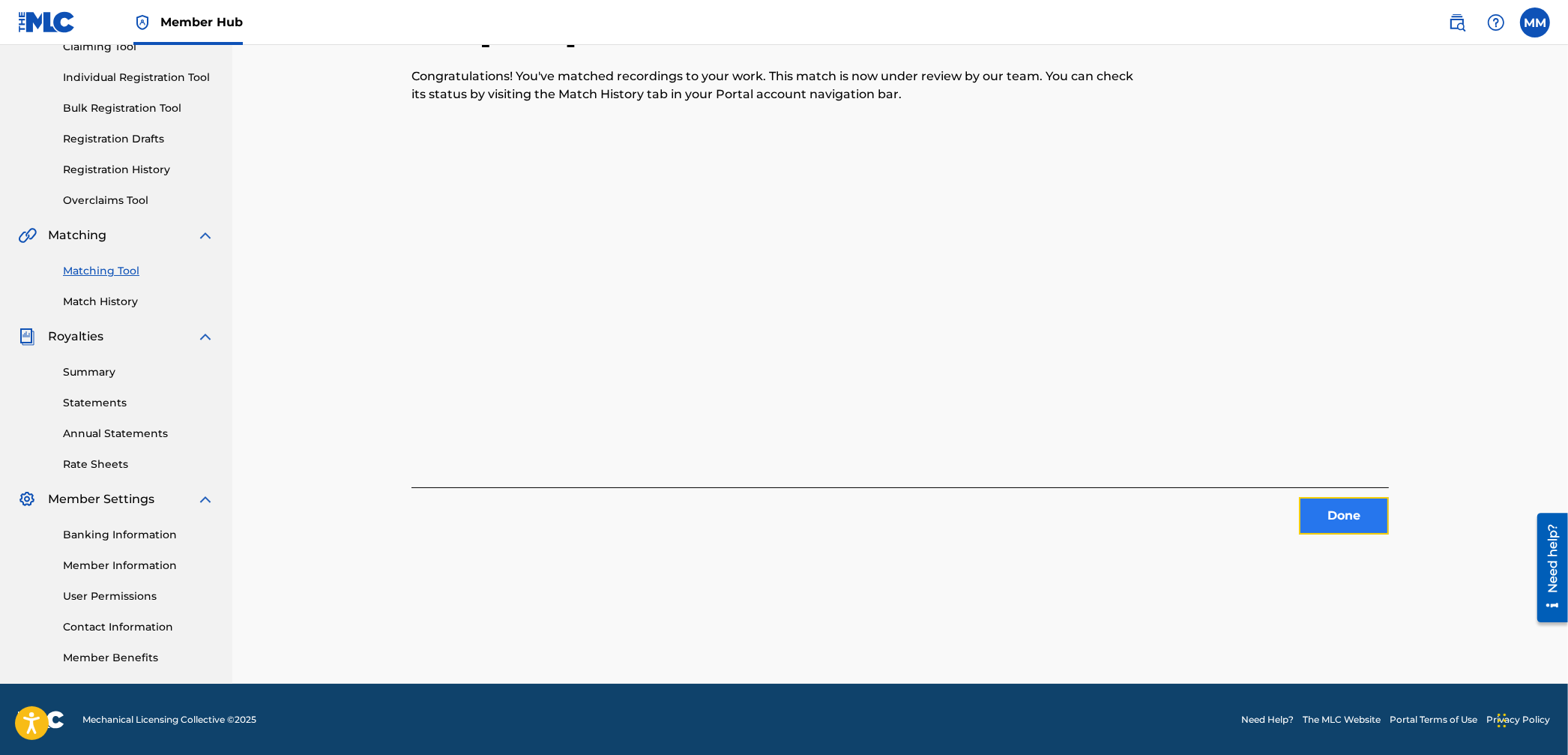
click at [1338, 517] on button "Done" at bounding box center [1343, 515] width 90 height 37
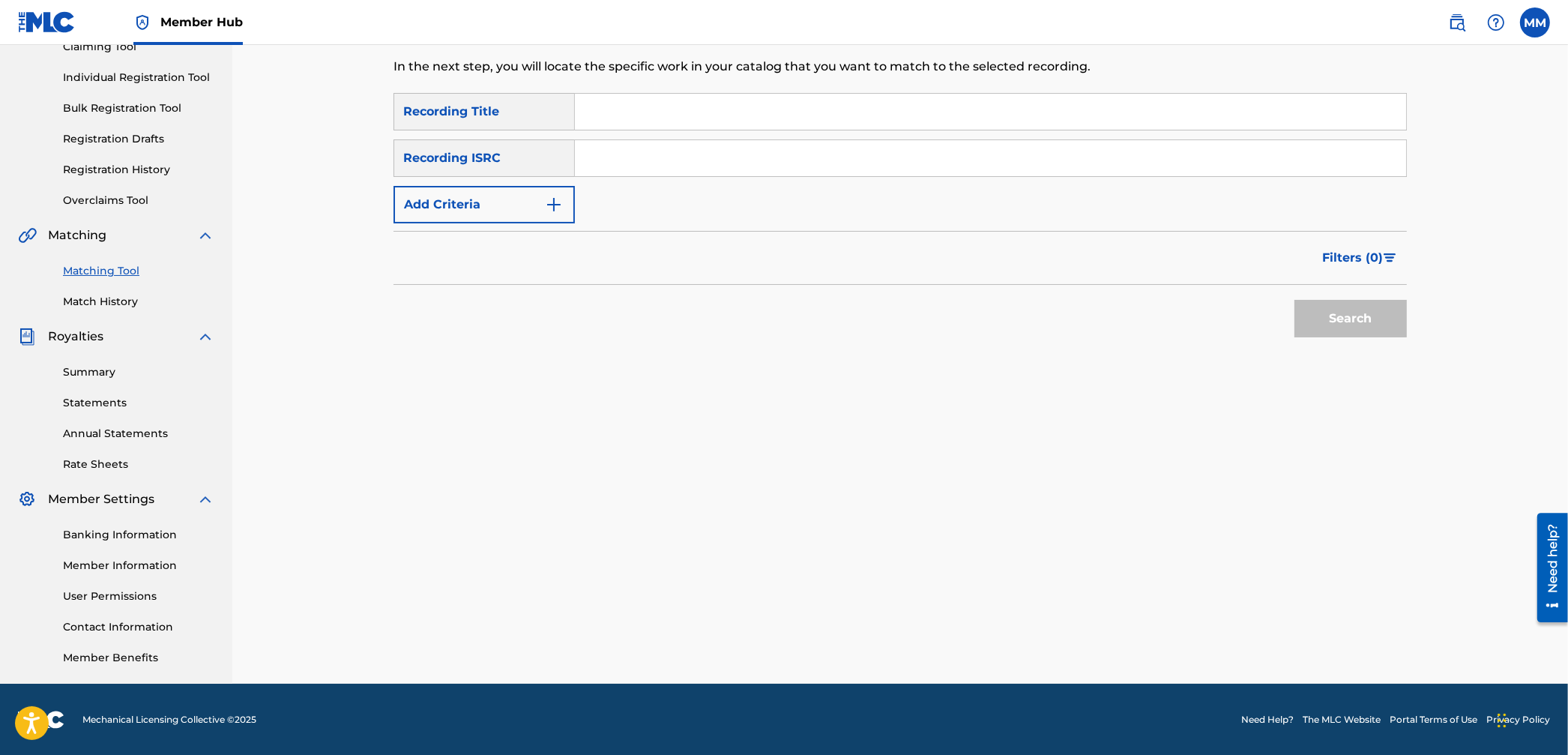
click at [607, 144] on input "Search Form" at bounding box center [990, 158] width 831 height 36
paste input "CA5KR2002531"
click at [1313, 328] on button "Search" at bounding box center [1350, 318] width 112 height 37
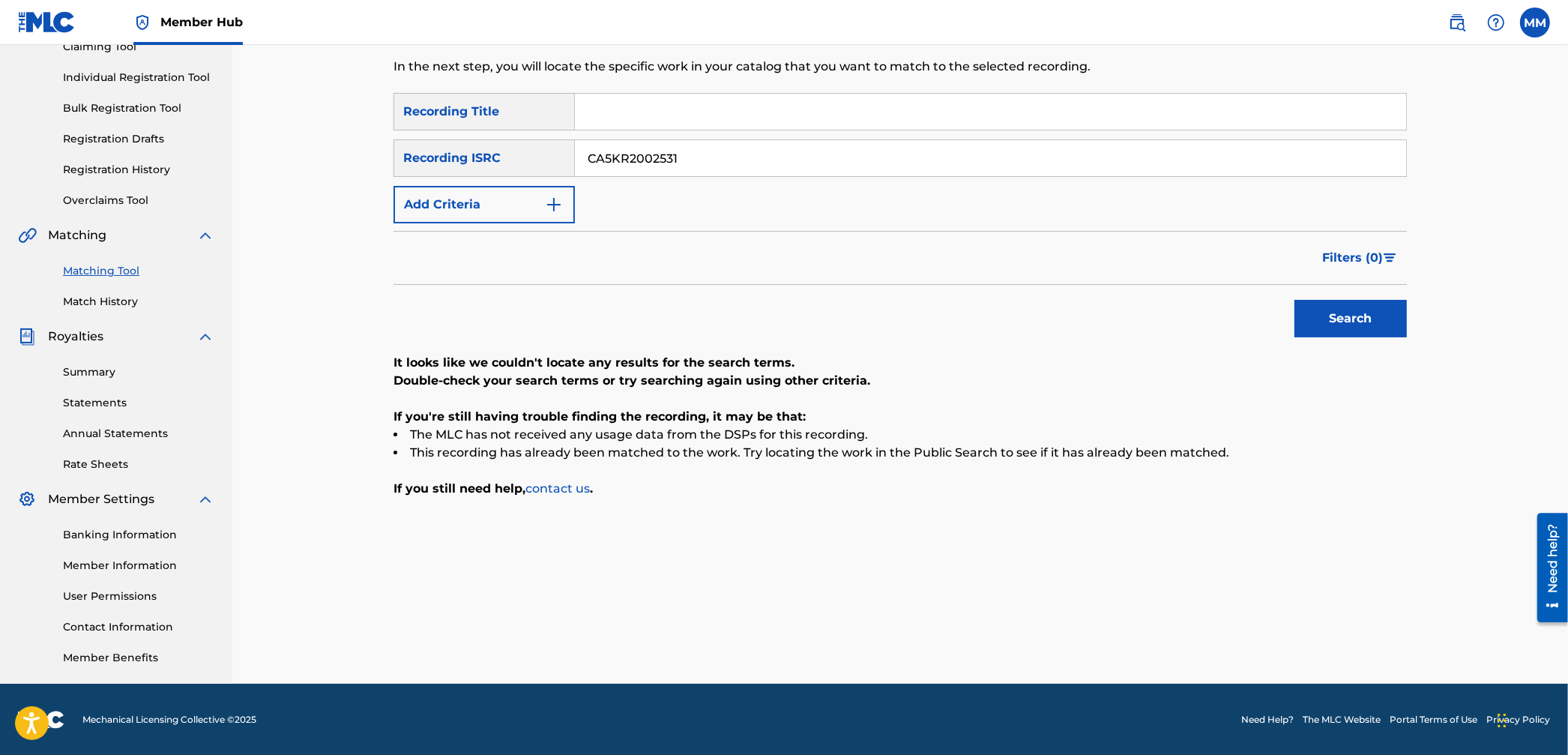
drag, startPoint x: 749, startPoint y: 157, endPoint x: 367, endPoint y: 141, distance: 382.3
click at [382, 142] on div "Matching Tool The Matching Tool enables you to suggest matches between sound re…" at bounding box center [900, 296] width 1049 height 775
paste input "32354"
type input "CA5KR2032354"
click at [1381, 338] on div "Search" at bounding box center [1346, 314] width 120 height 60
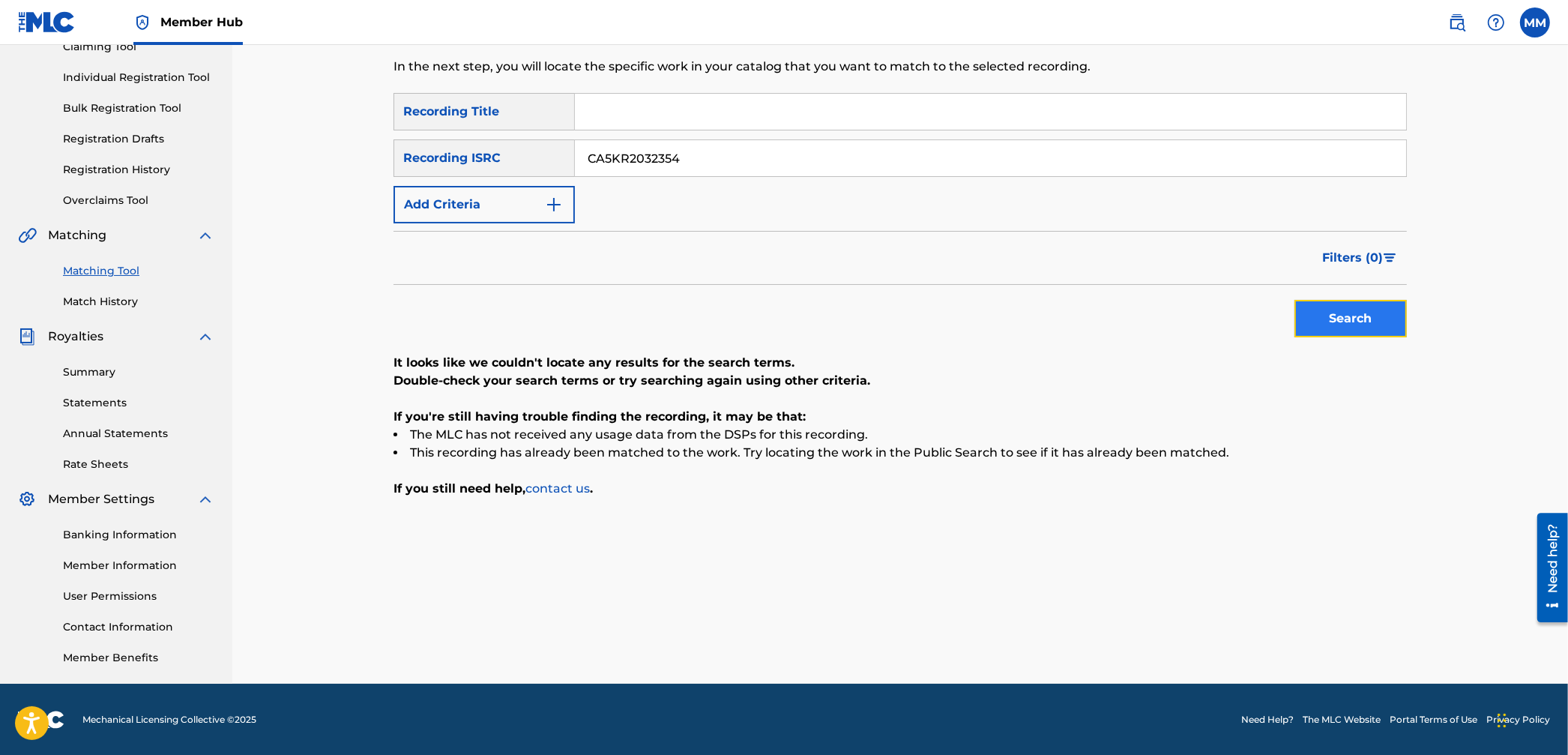
click at [1376, 332] on button "Search" at bounding box center [1350, 318] width 112 height 37
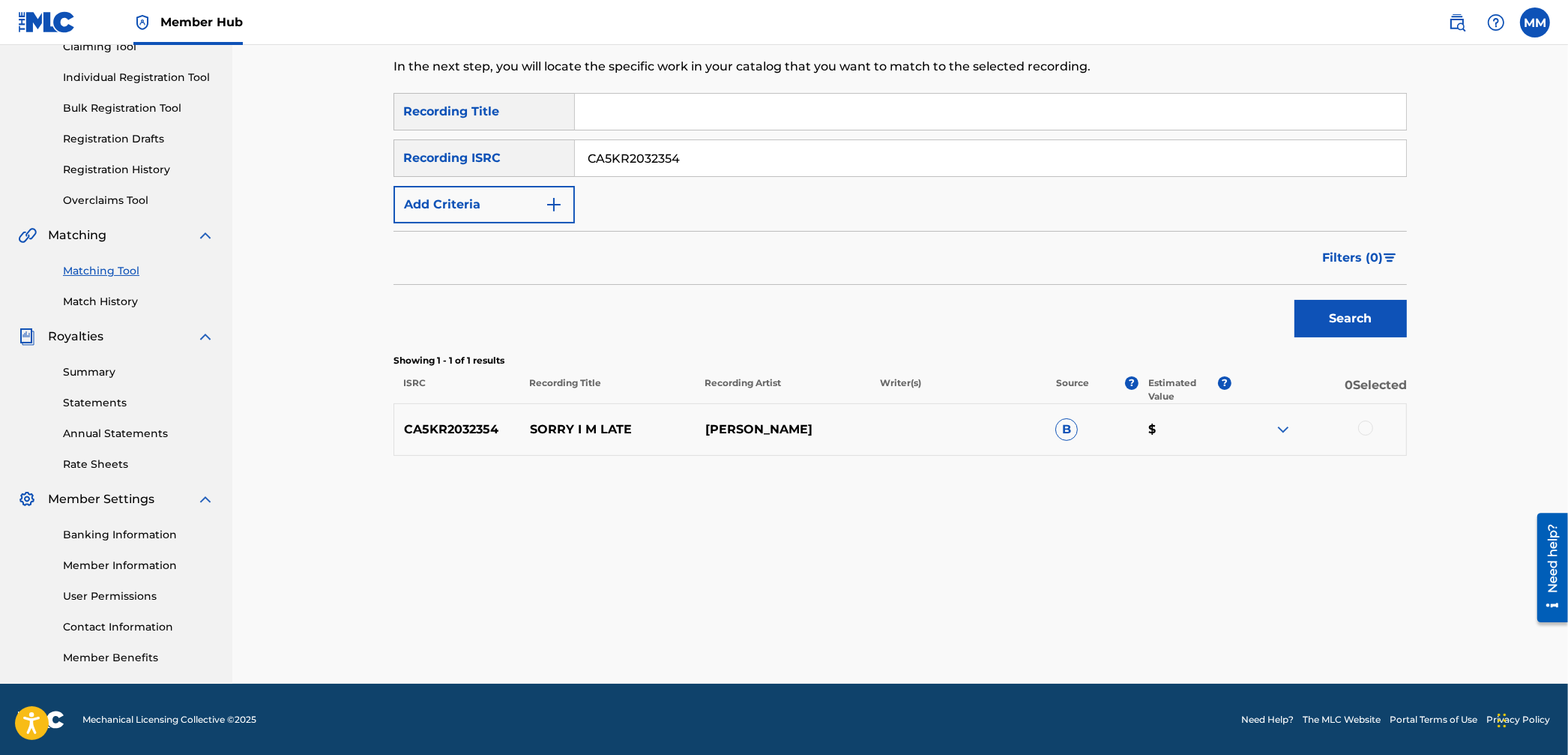
click at [1370, 429] on div at bounding box center [1366, 427] width 15 height 15
click at [1068, 613] on div "Matching Tool The Matching Tool enables you to suggest matches between sound re…" at bounding box center [900, 296] width 1013 height 775
click at [1077, 638] on button "Match 1 Group" at bounding box center [1054, 632] width 166 height 37
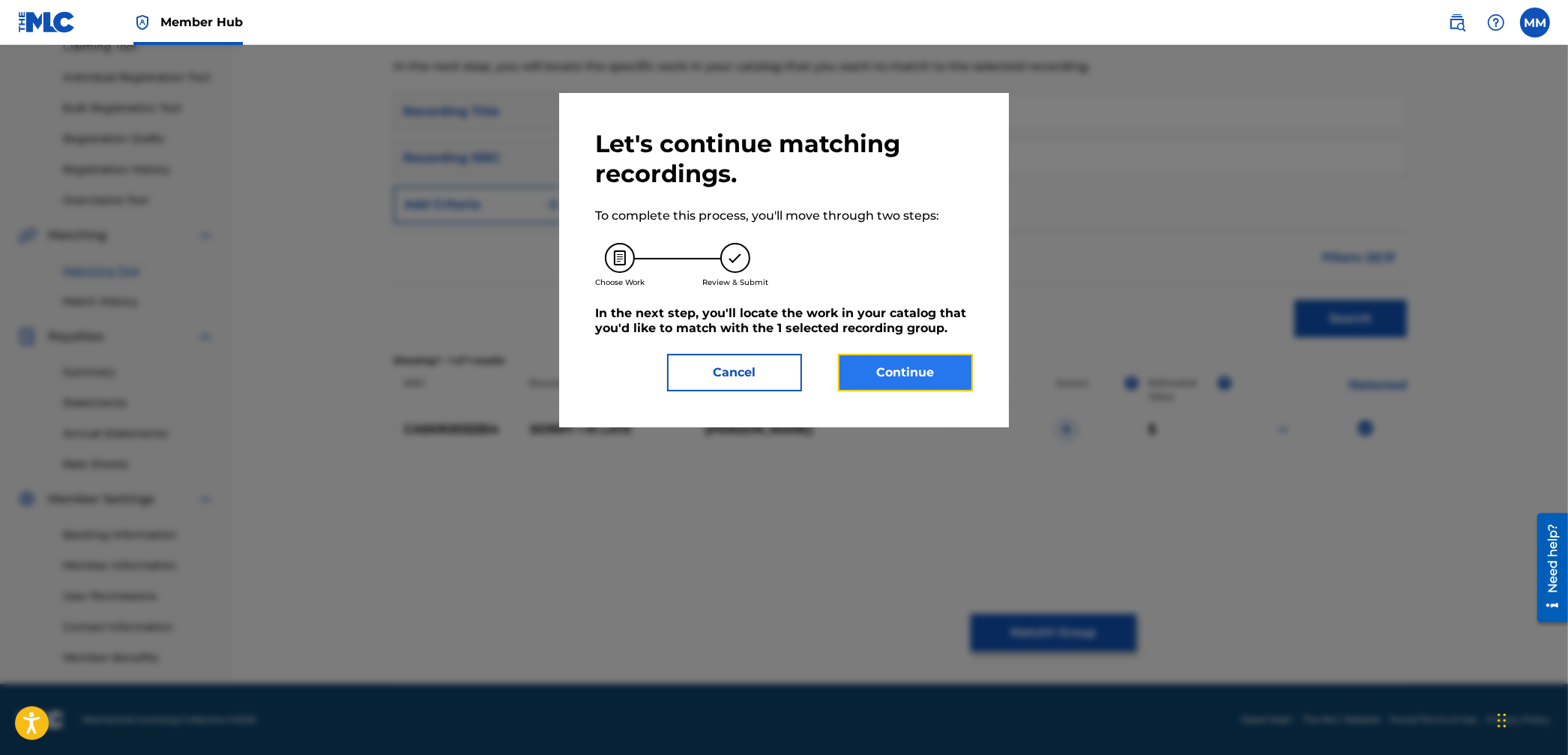
click at [970, 376] on button "Continue" at bounding box center [905, 372] width 135 height 37
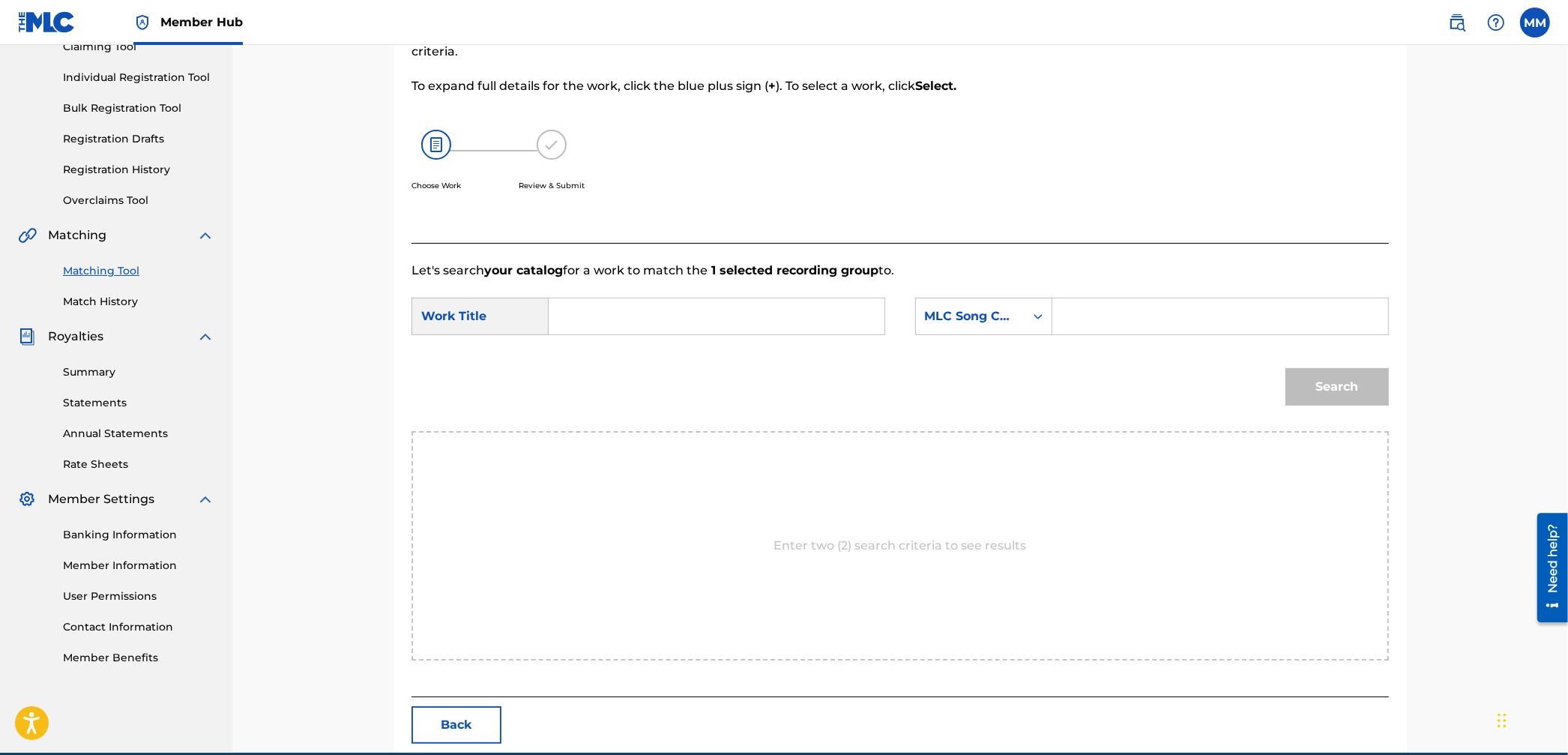
click at [648, 320] on input "Search Form" at bounding box center [716, 316] width 310 height 36
paste input "Sorry Im Late"
type input "Sorry Im Late"
click at [969, 320] on div "MLC Song Code" at bounding box center [970, 316] width 91 height 18
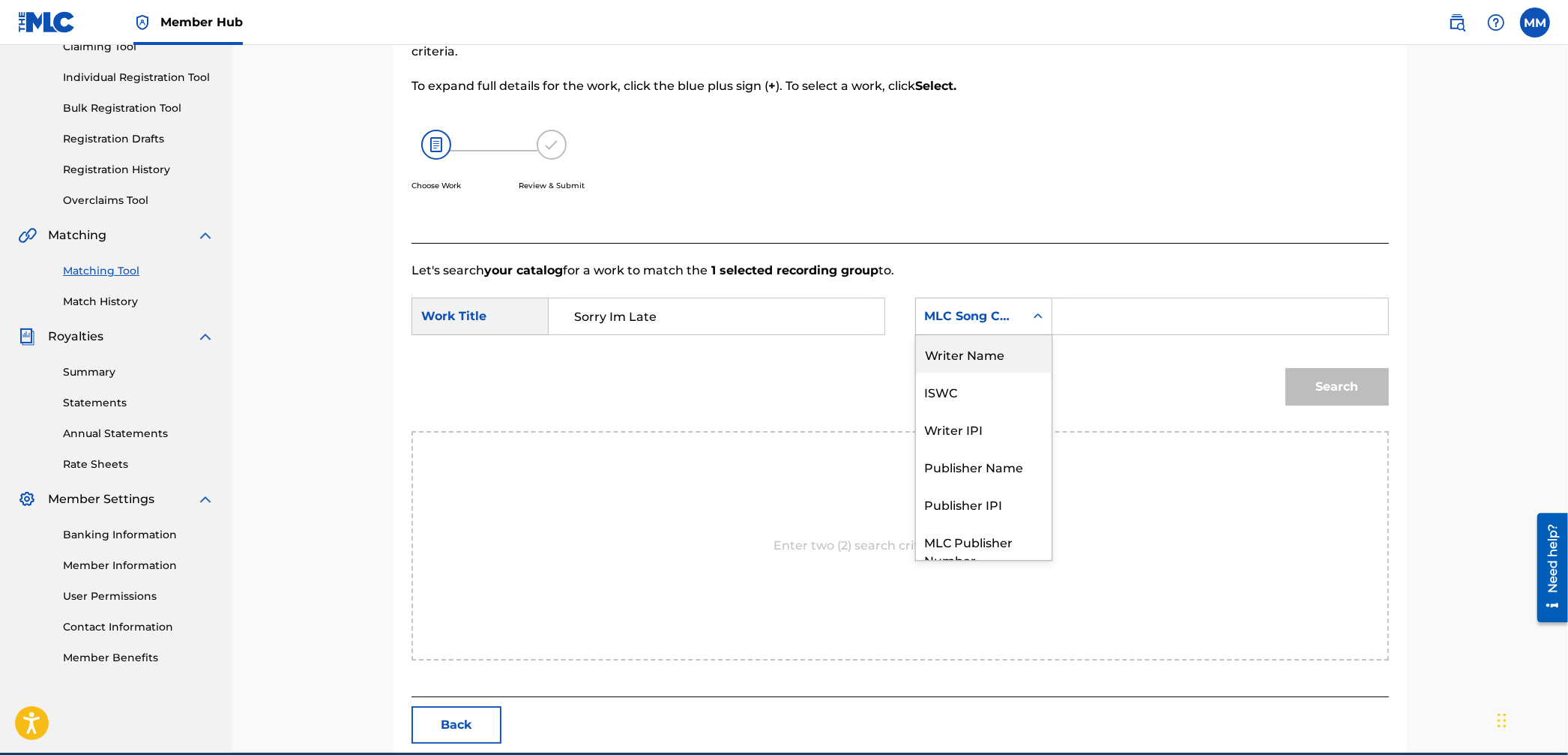
click at [975, 356] on div "Writer Name" at bounding box center [984, 353] width 136 height 37
click at [1100, 320] on input "Search Form" at bounding box center [1220, 316] width 310 height 36
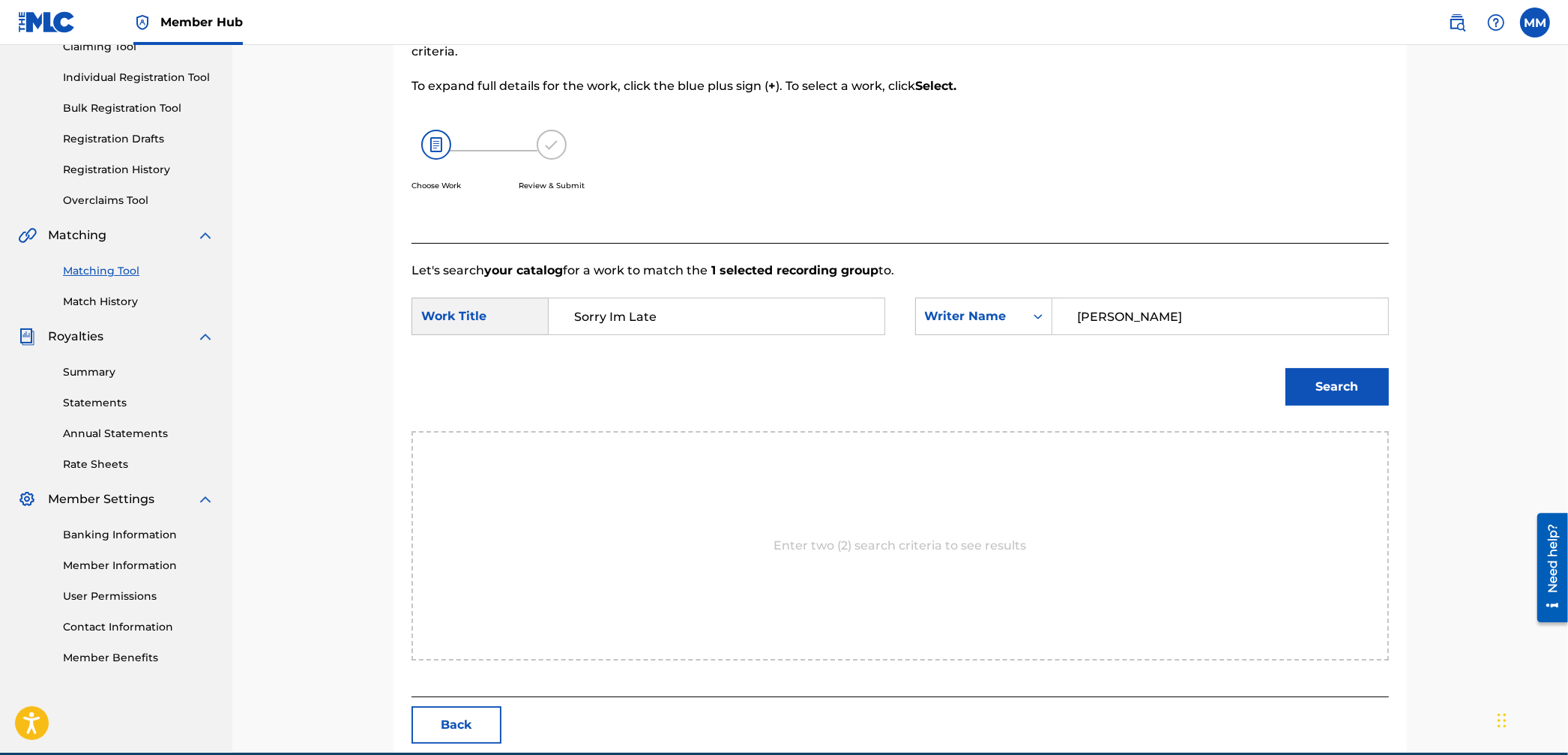
type input "[PERSON_NAME]"
click at [614, 317] on input "Sorry Im Late" at bounding box center [716, 316] width 310 height 36
type input "Sorry I m Late"
click at [1285, 368] on button "Search" at bounding box center [1337, 387] width 104 height 37
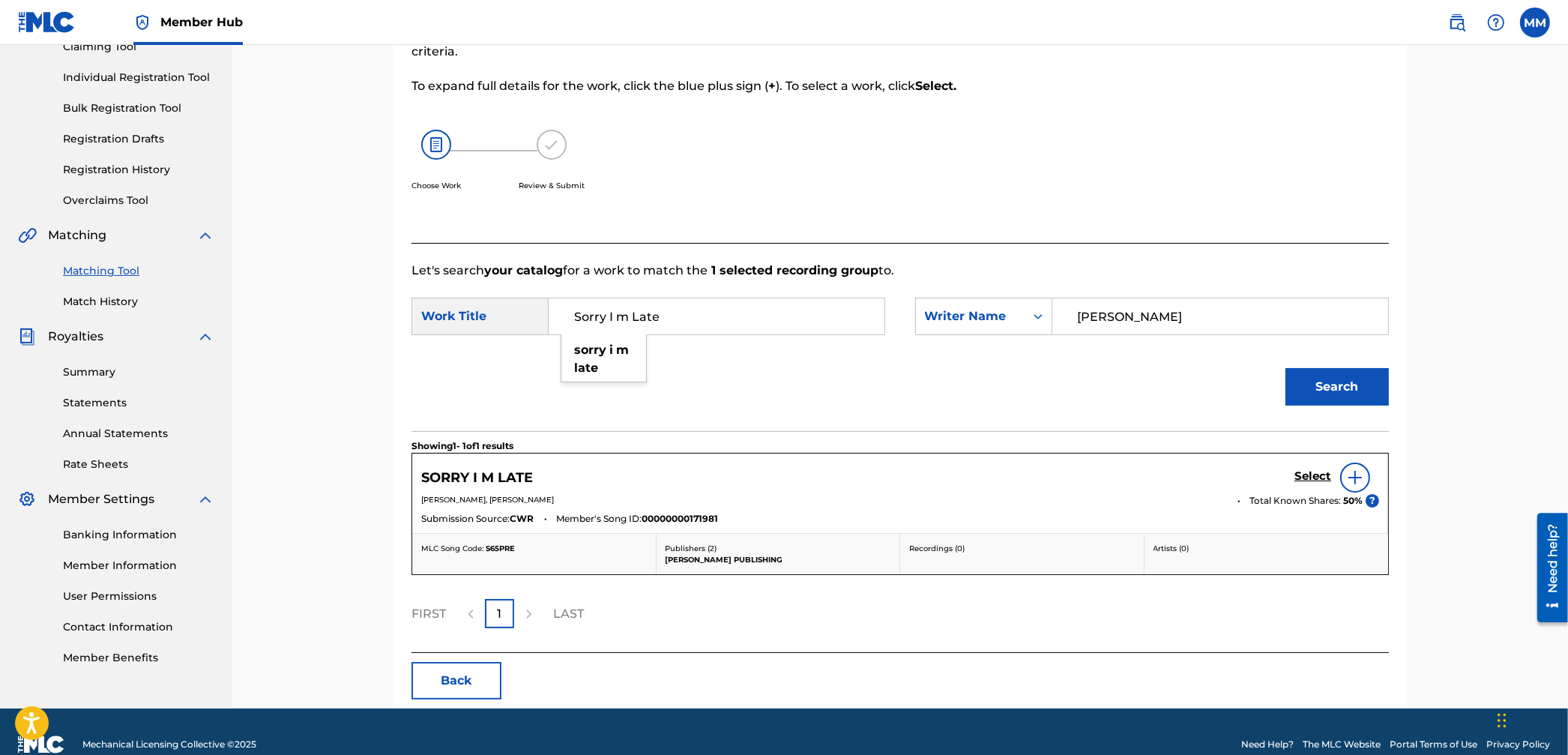
click at [1286, 482] on div "SORRY I M LATE Select" at bounding box center [900, 478] width 958 height 30
click at [1299, 480] on h5 "Select" at bounding box center [1313, 477] width 37 height 14
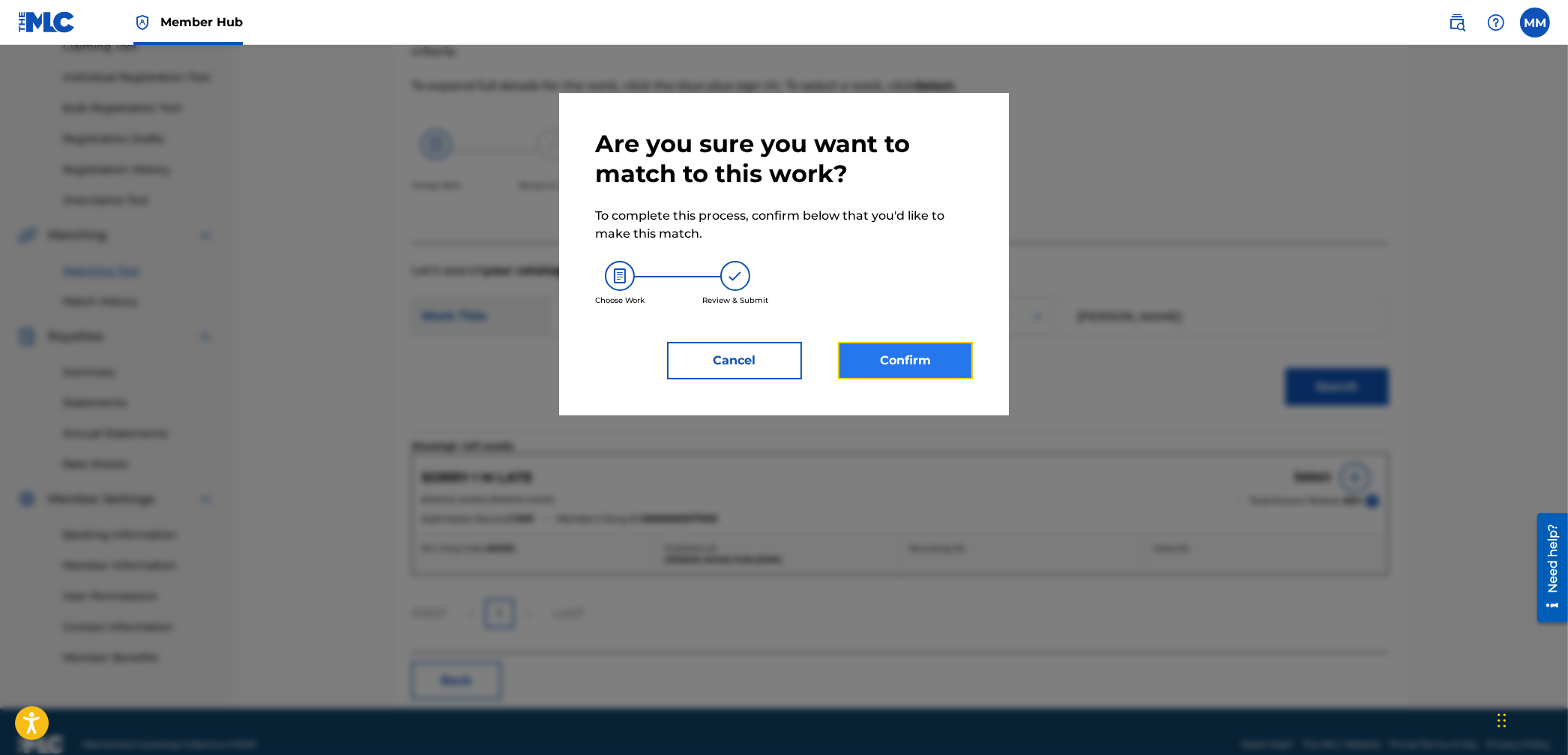
click at [879, 352] on button "Confirm" at bounding box center [905, 360] width 135 height 37
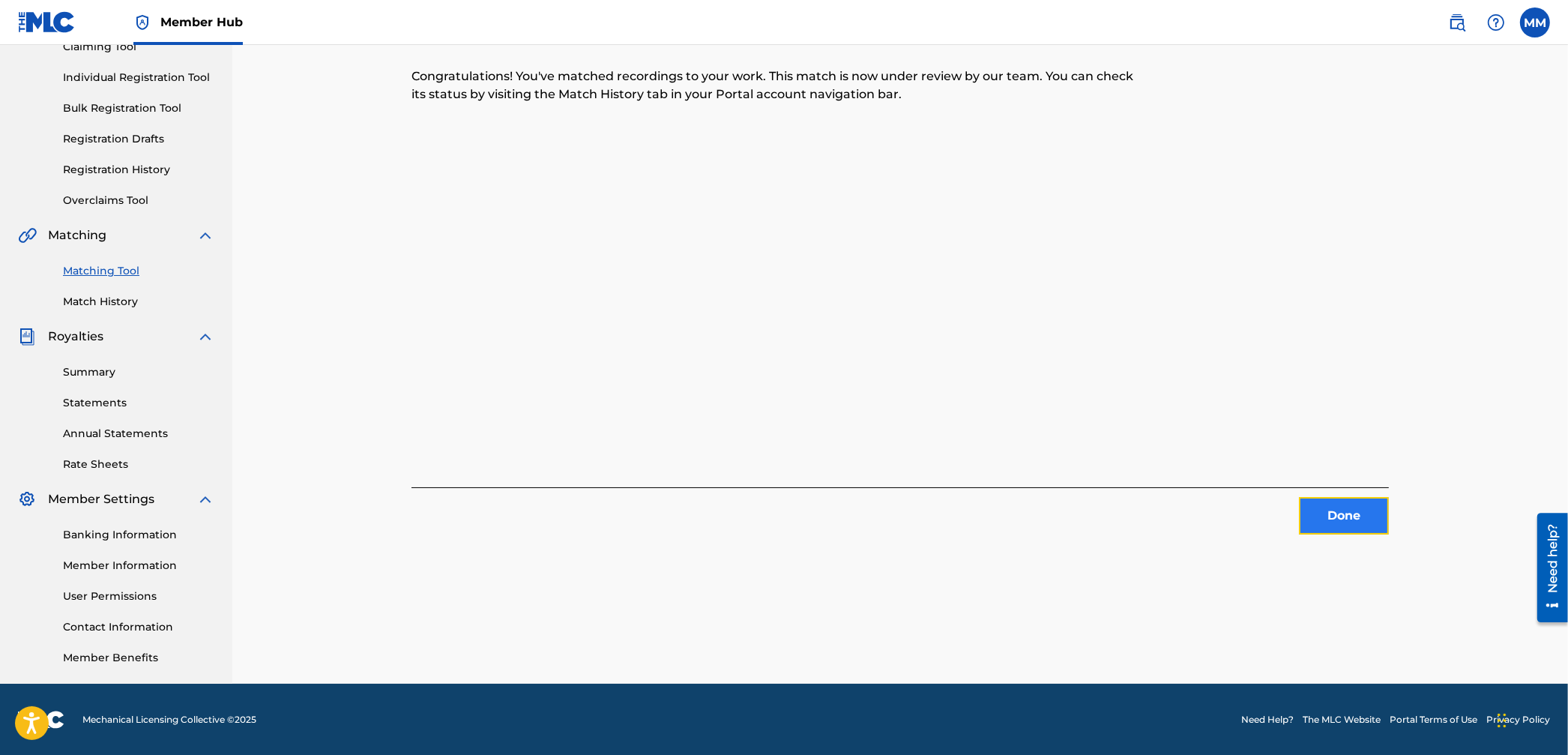
click at [1318, 520] on button "Done" at bounding box center [1343, 515] width 90 height 37
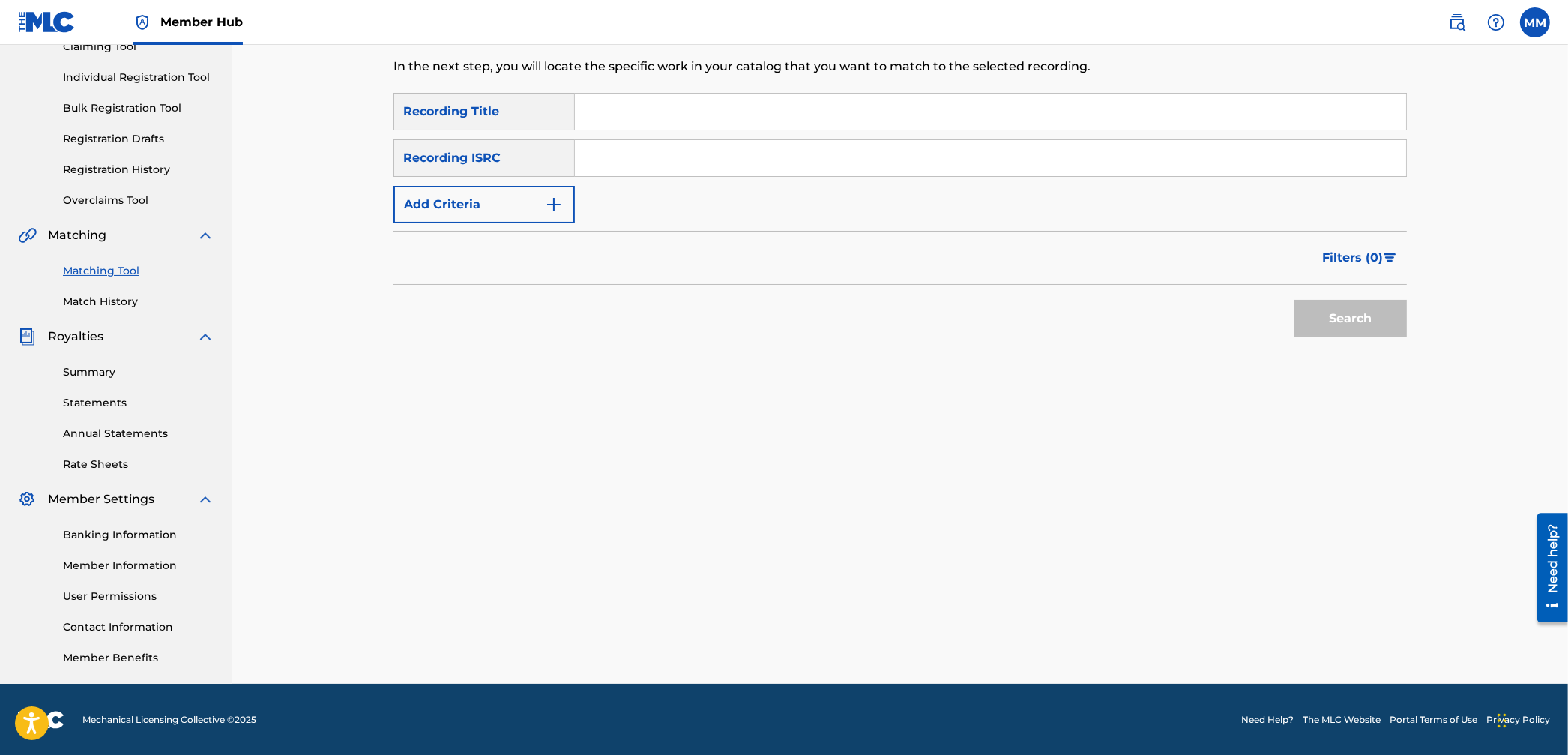
click at [646, 167] on input "Search Form" at bounding box center [990, 158] width 831 height 36
paste input "GBWUL1912887"
type input "GBWUL1912887"
click at [1315, 327] on button "Search" at bounding box center [1350, 318] width 112 height 37
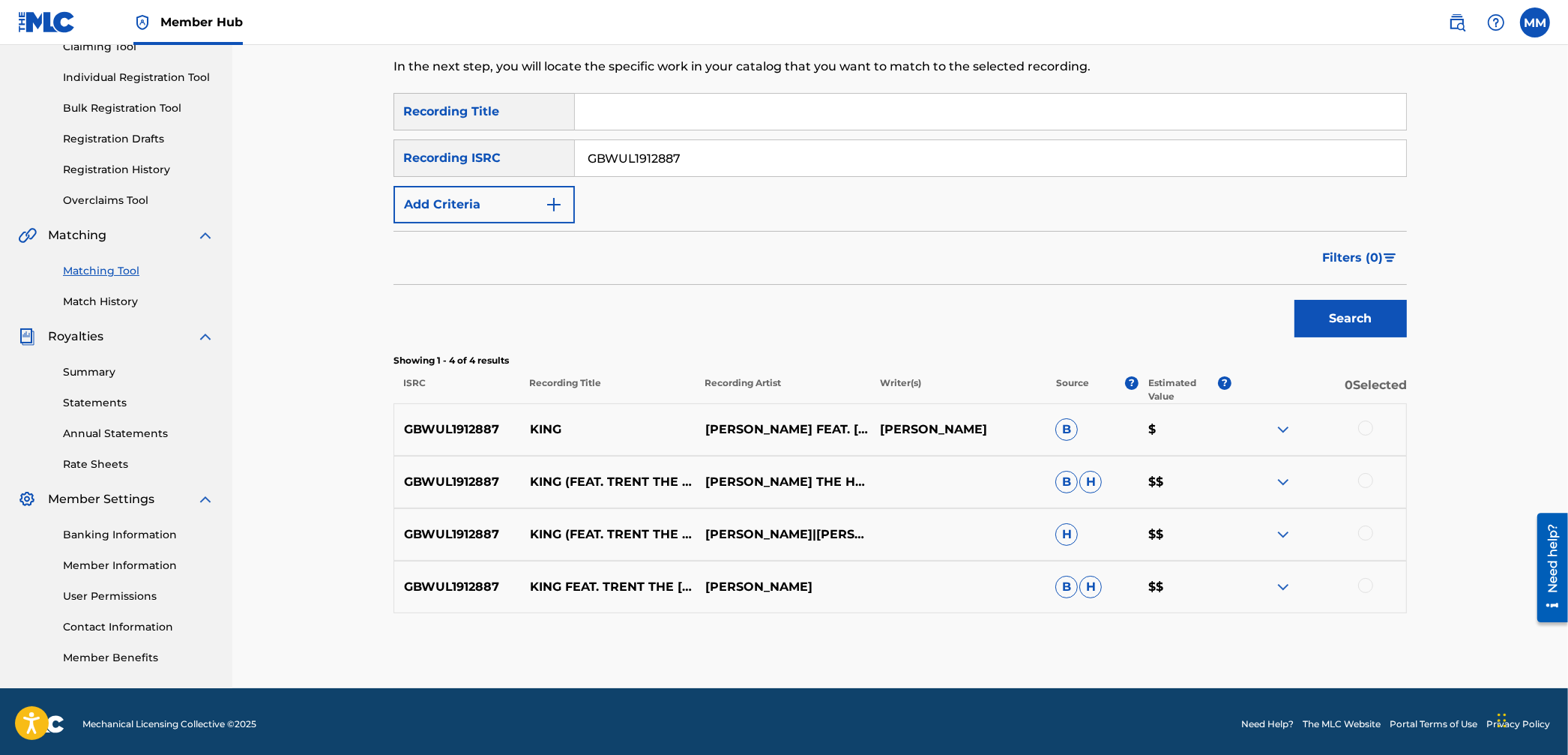
click at [1372, 428] on div at bounding box center [1318, 429] width 175 height 18
drag, startPoint x: 1370, startPoint y: 421, endPoint x: 1370, endPoint y: 433, distance: 12.0
click at [1370, 427] on div at bounding box center [1366, 427] width 15 height 15
click at [1371, 482] on div at bounding box center [1366, 480] width 15 height 15
click at [1363, 538] on div at bounding box center [1366, 533] width 15 height 15
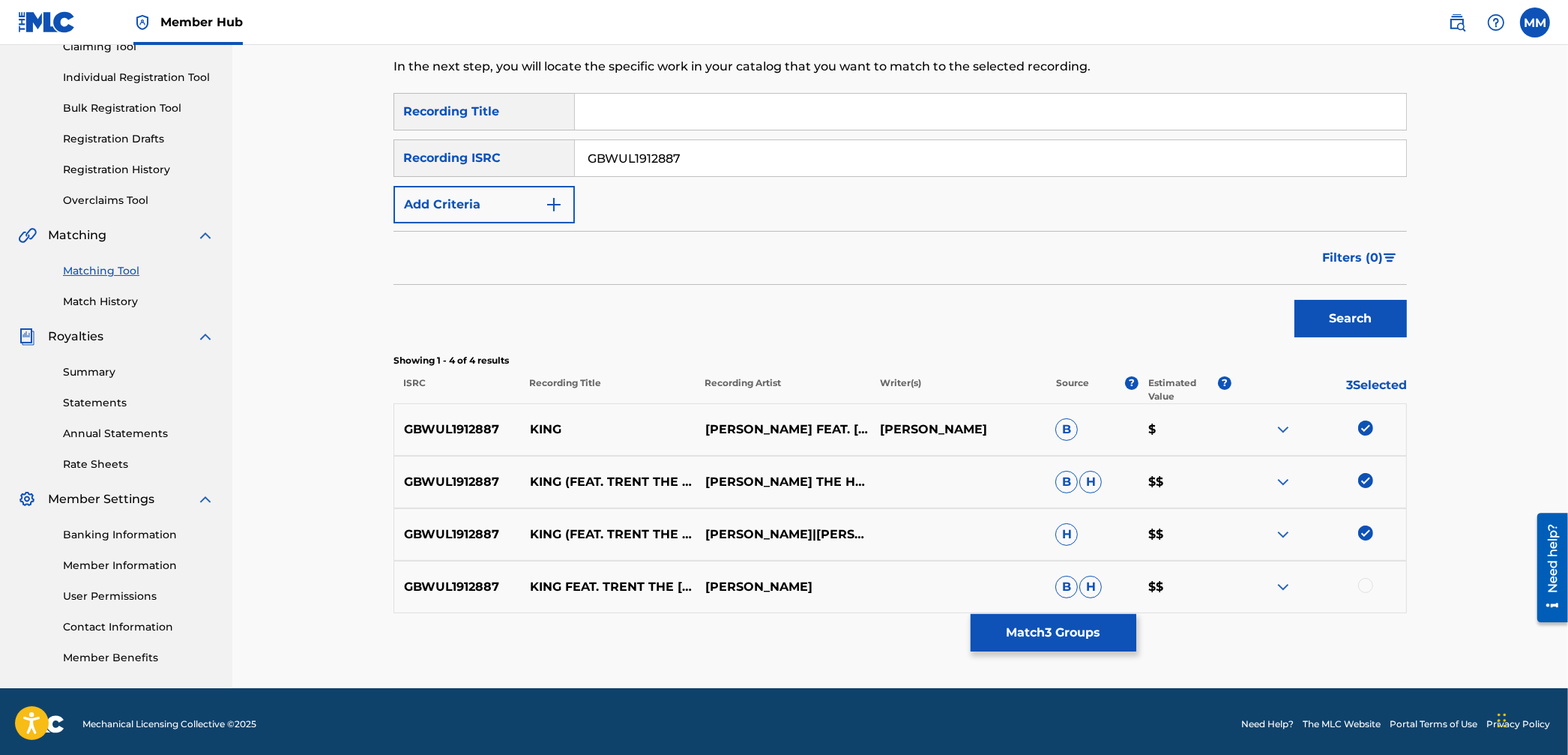
click at [1362, 578] on div at bounding box center [1366, 585] width 15 height 15
click at [1071, 625] on button "Match 4 Groups" at bounding box center [1054, 632] width 166 height 37
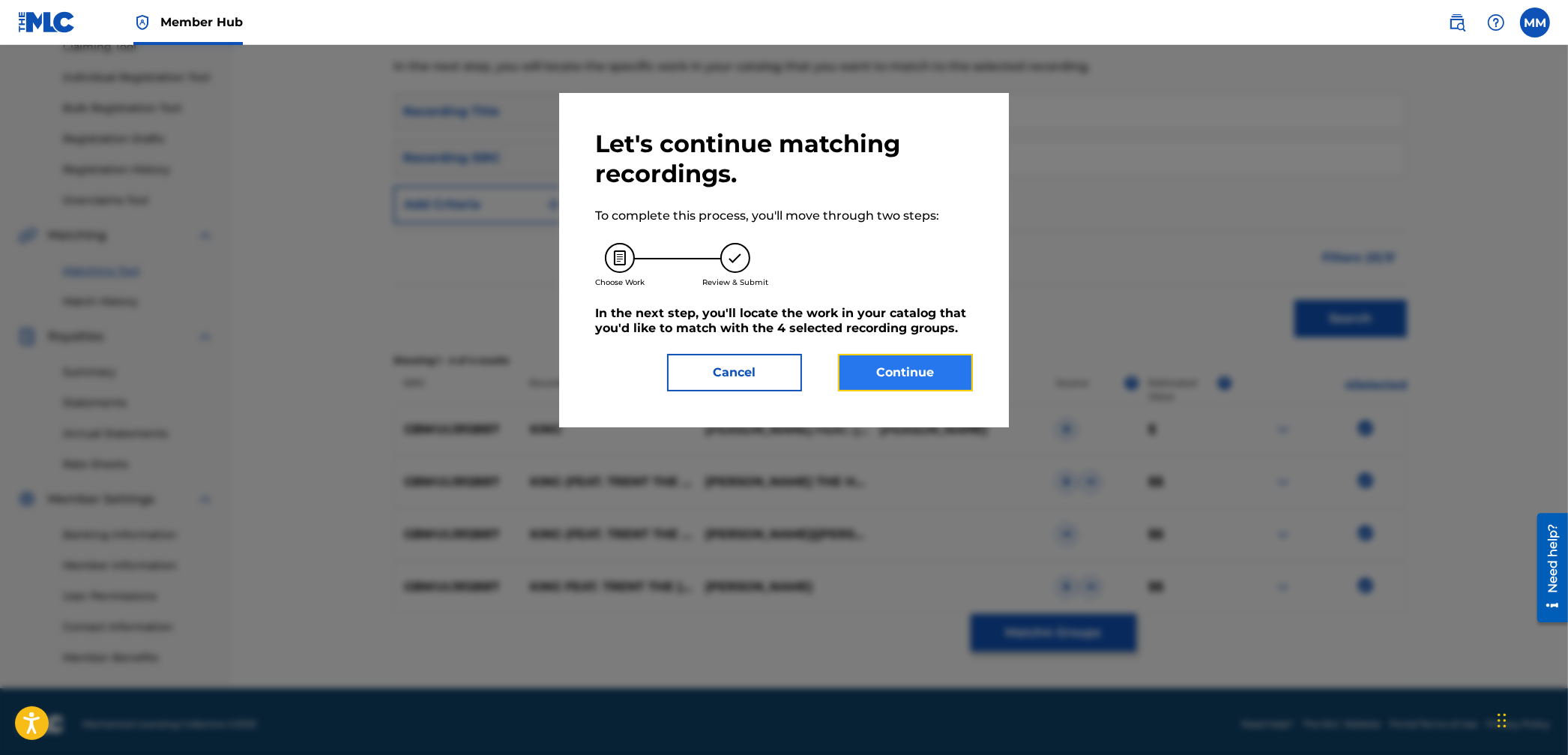
click at [898, 364] on button "Continue" at bounding box center [905, 372] width 135 height 37
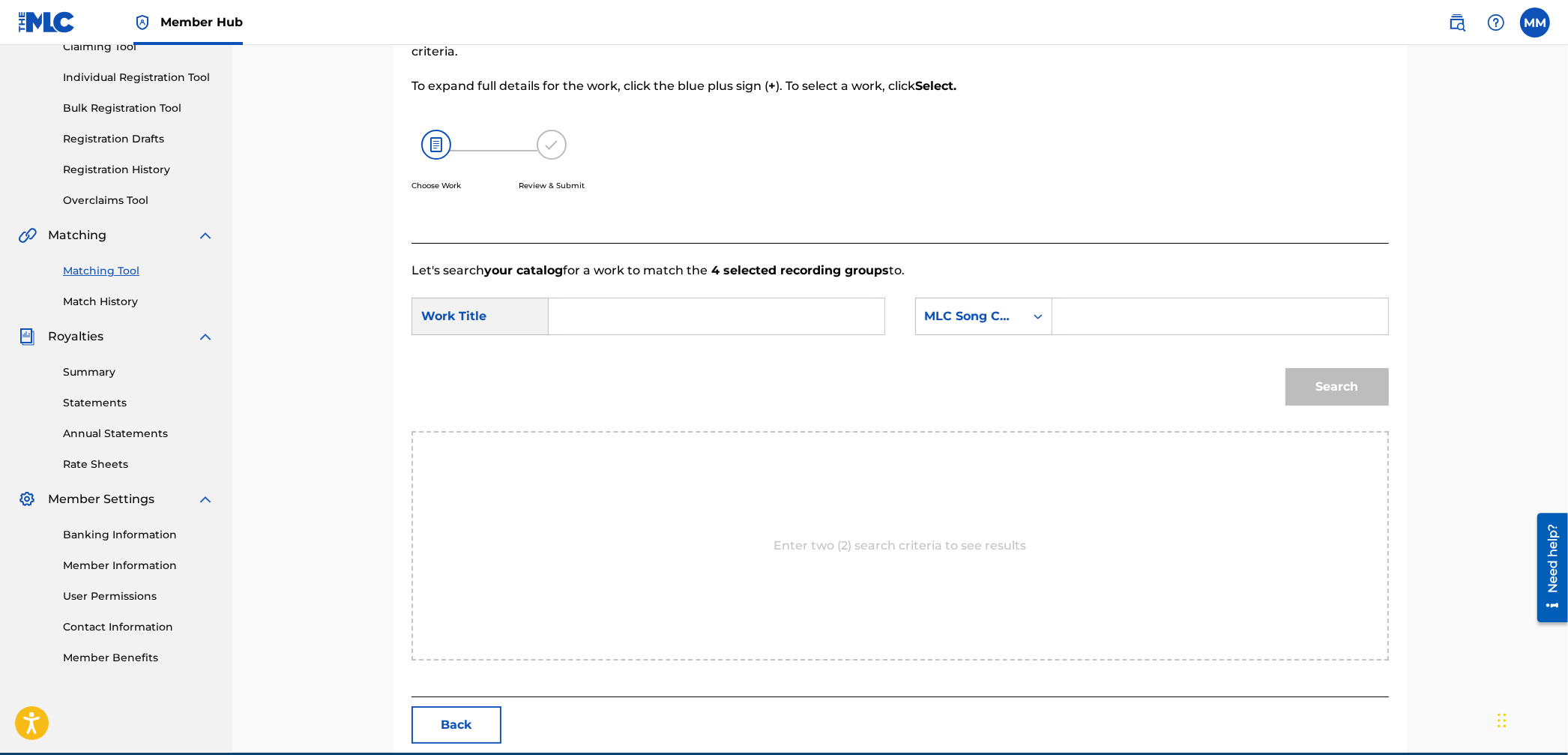
click at [584, 322] on input "Search Form" at bounding box center [716, 316] width 310 height 36
paste input "King"
type input "King"
drag, startPoint x: 992, startPoint y: 320, endPoint x: 988, endPoint y: 328, distance: 8.9
click at [992, 320] on div "MLC Song Code" at bounding box center [970, 316] width 91 height 18
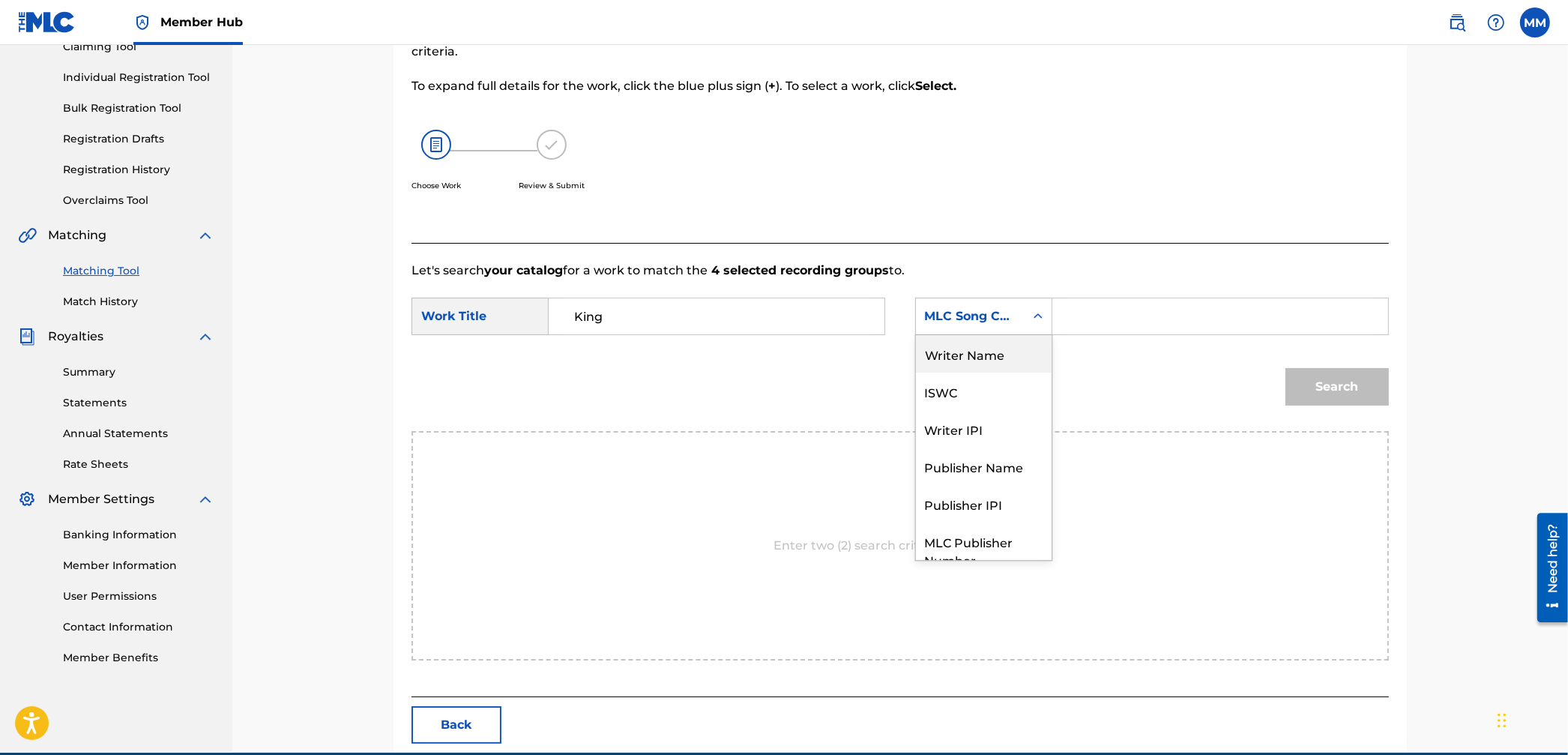
click at [977, 367] on div "Writer Name" at bounding box center [984, 353] width 136 height 37
click at [1114, 332] on input "Search Form" at bounding box center [1220, 316] width 310 height 36
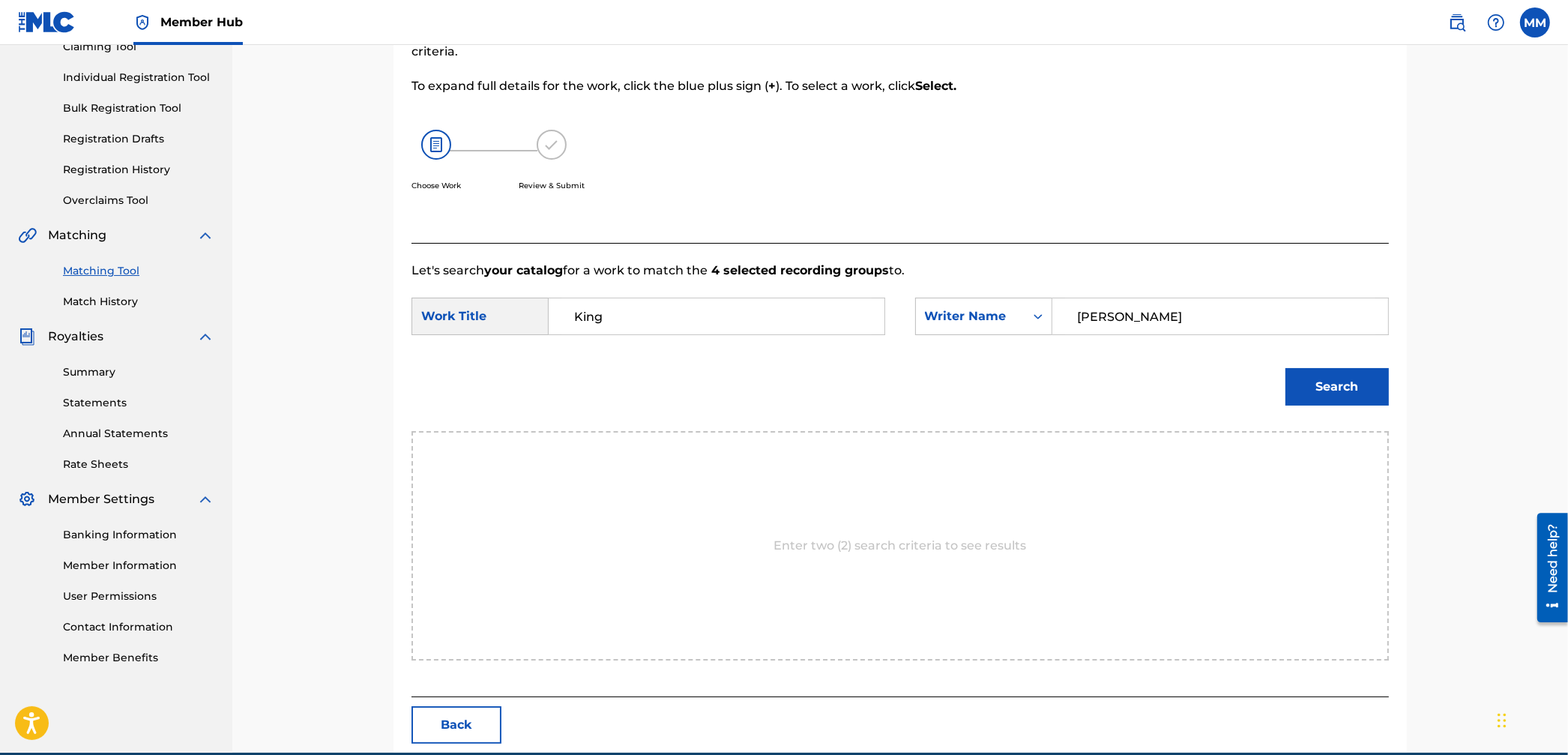
type input "[PERSON_NAME]"
click at [1285, 368] on button "Search" at bounding box center [1337, 387] width 104 height 37
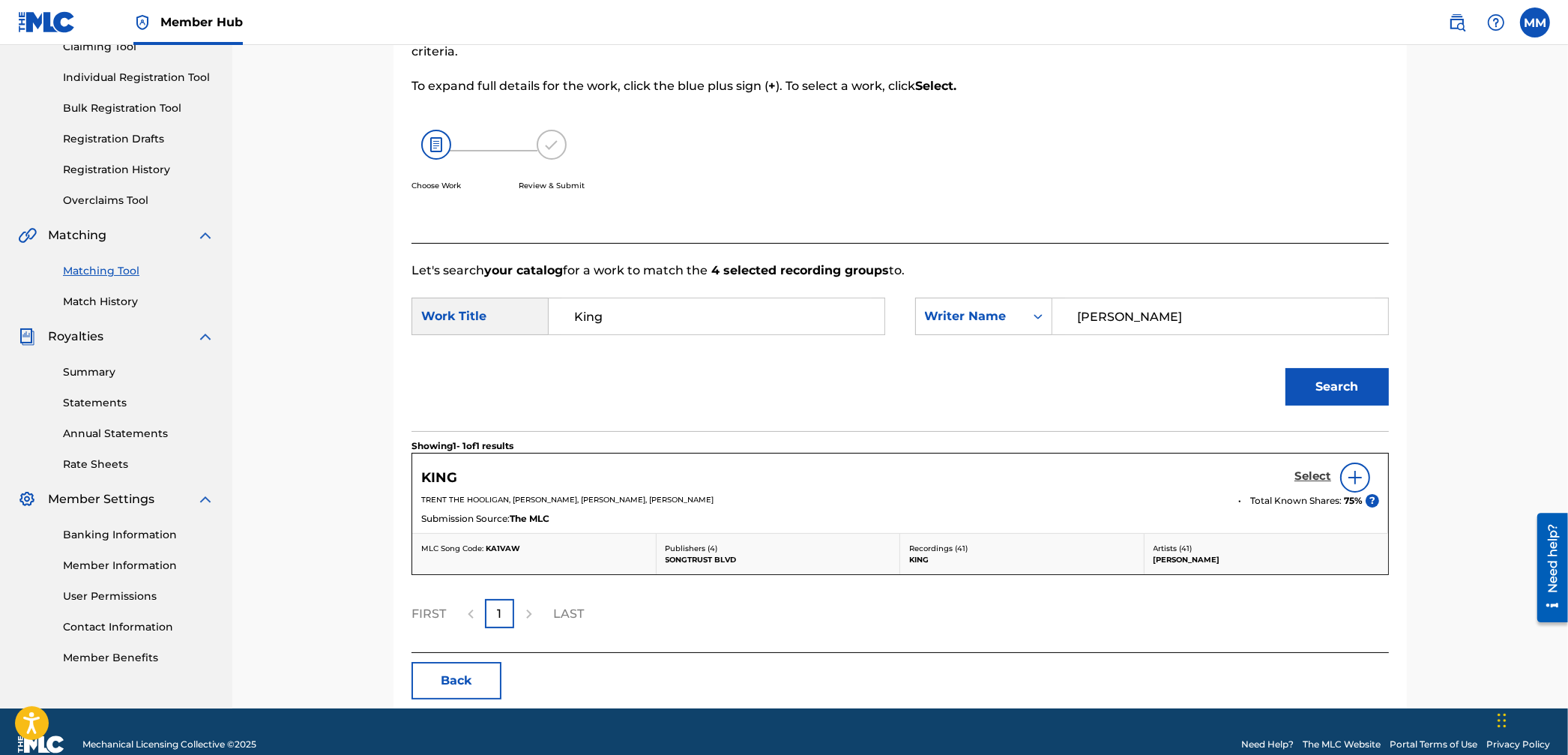
click at [1309, 470] on h5 "Select" at bounding box center [1313, 477] width 37 height 14
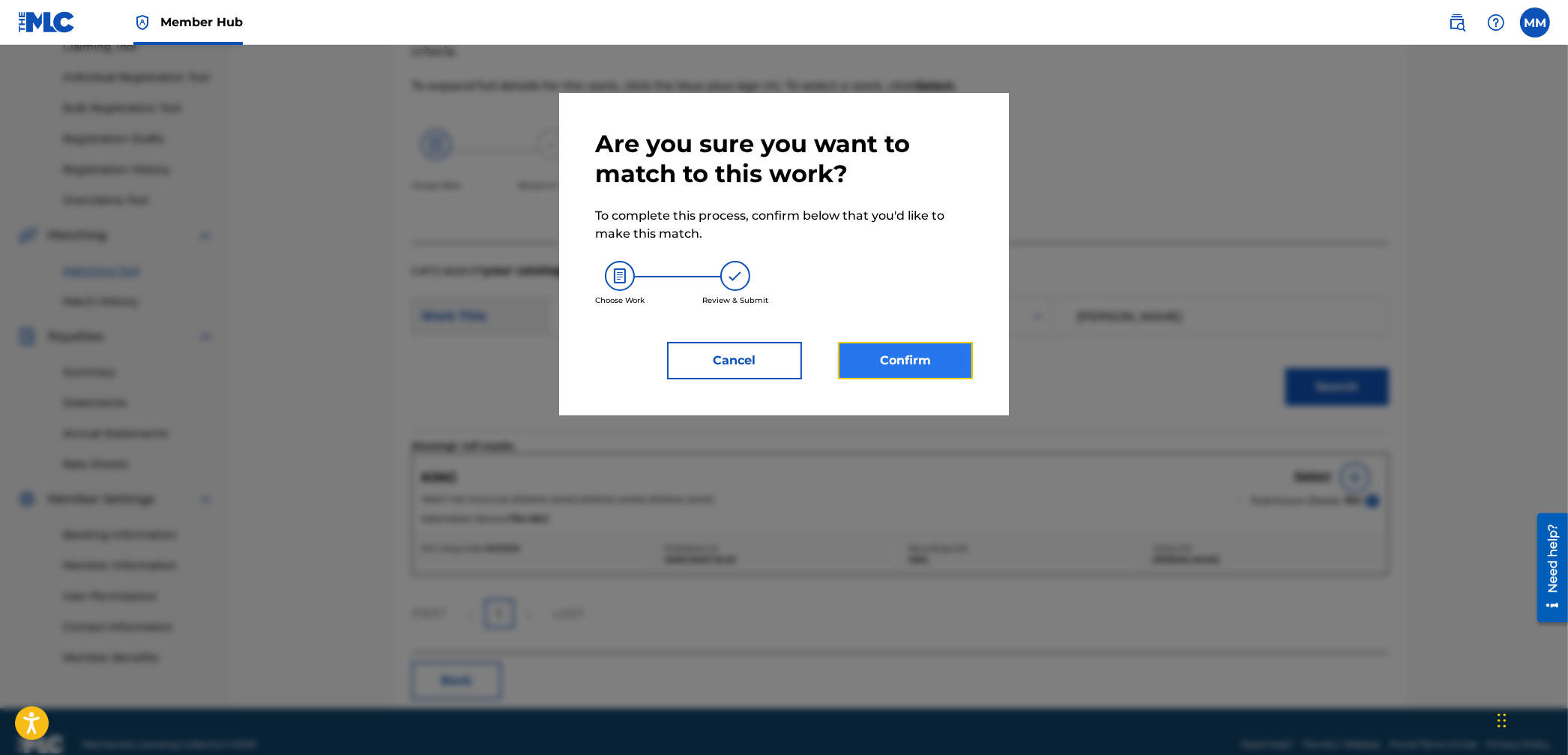
click at [964, 352] on button "Confirm" at bounding box center [905, 360] width 135 height 37
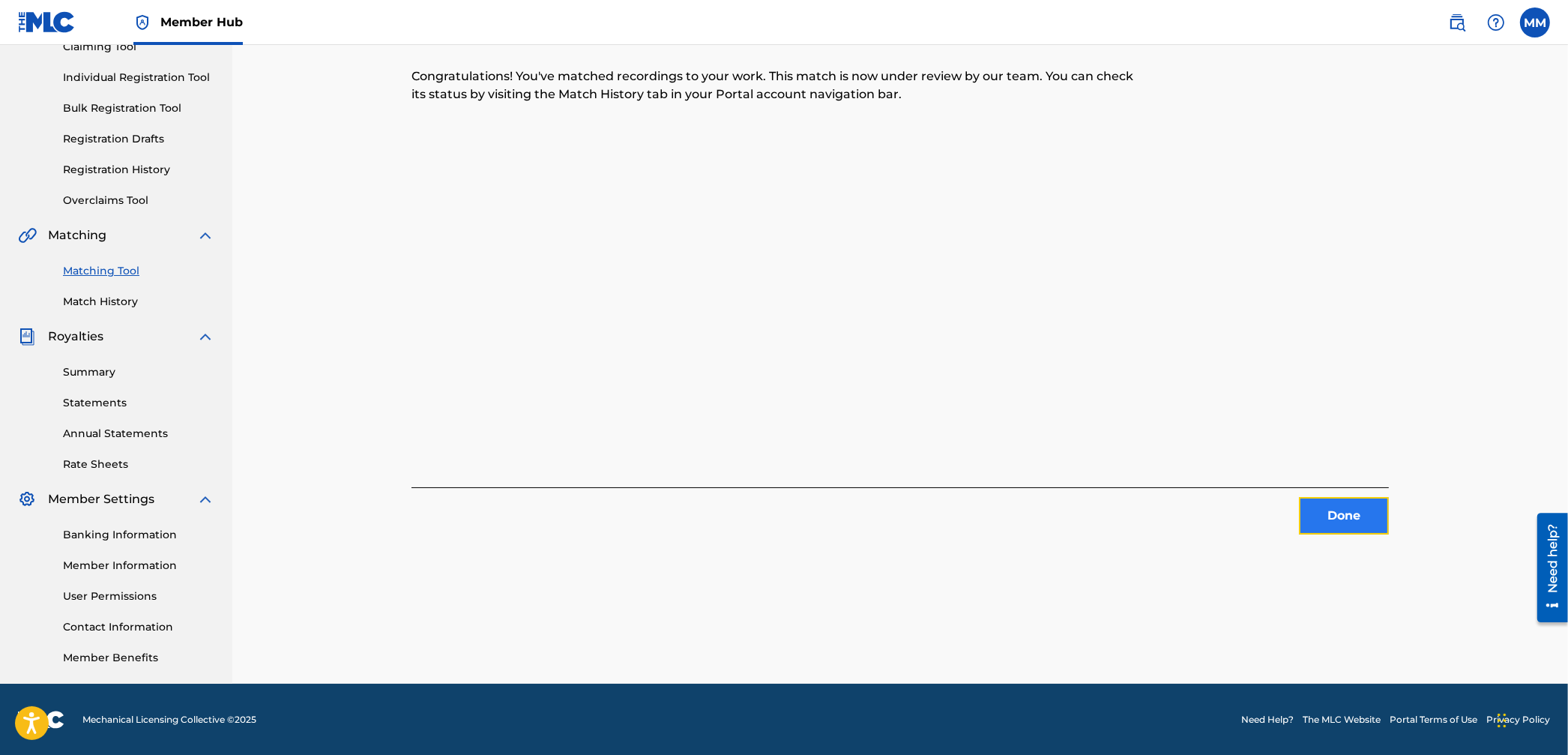
click at [1321, 526] on button "Done" at bounding box center [1343, 515] width 90 height 37
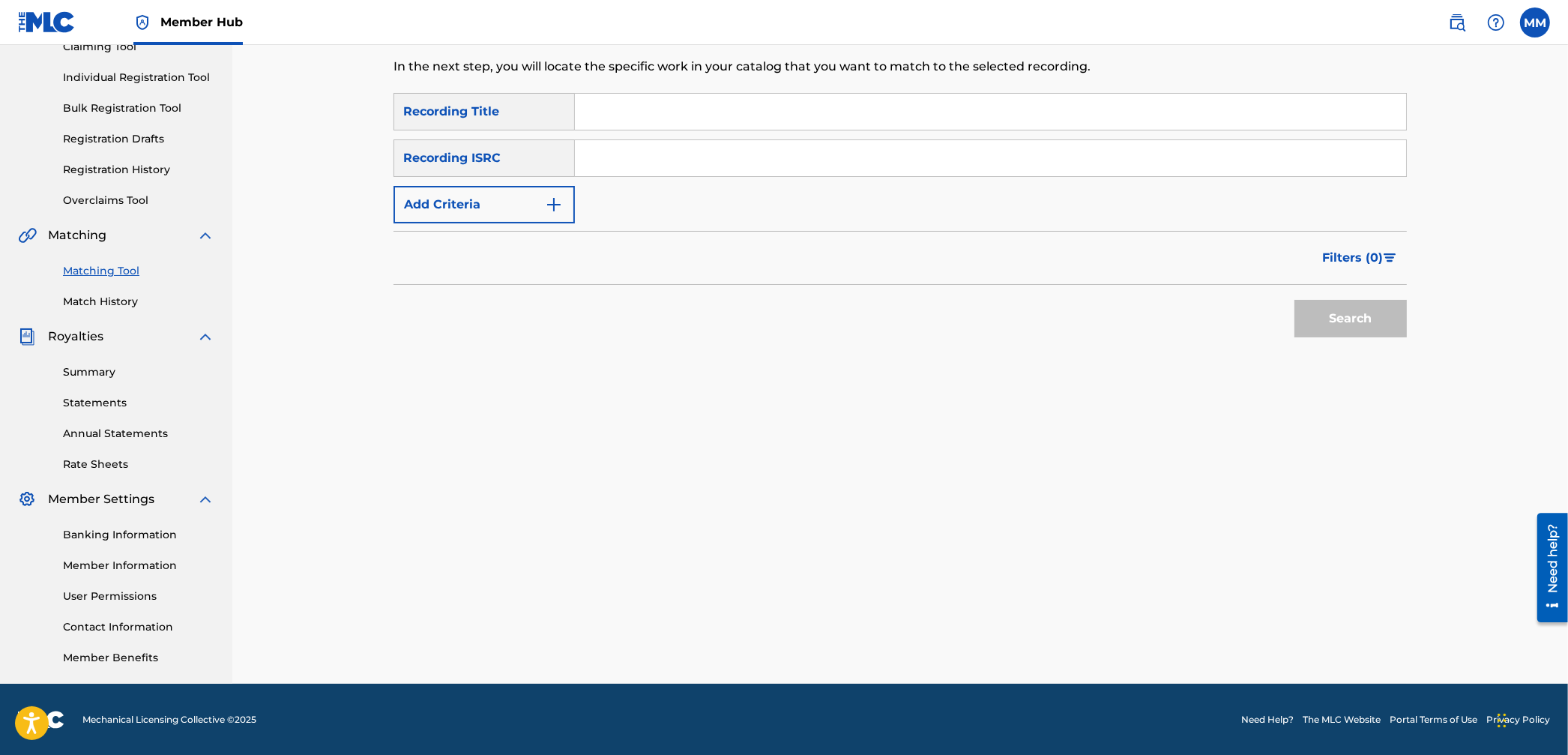
click at [686, 172] on input "Search Form" at bounding box center [990, 158] width 831 height 36
paste input "QMBZ92305060"
click at [1347, 342] on div "Search" at bounding box center [1346, 314] width 120 height 60
click at [1332, 324] on button "Search" at bounding box center [1350, 318] width 112 height 37
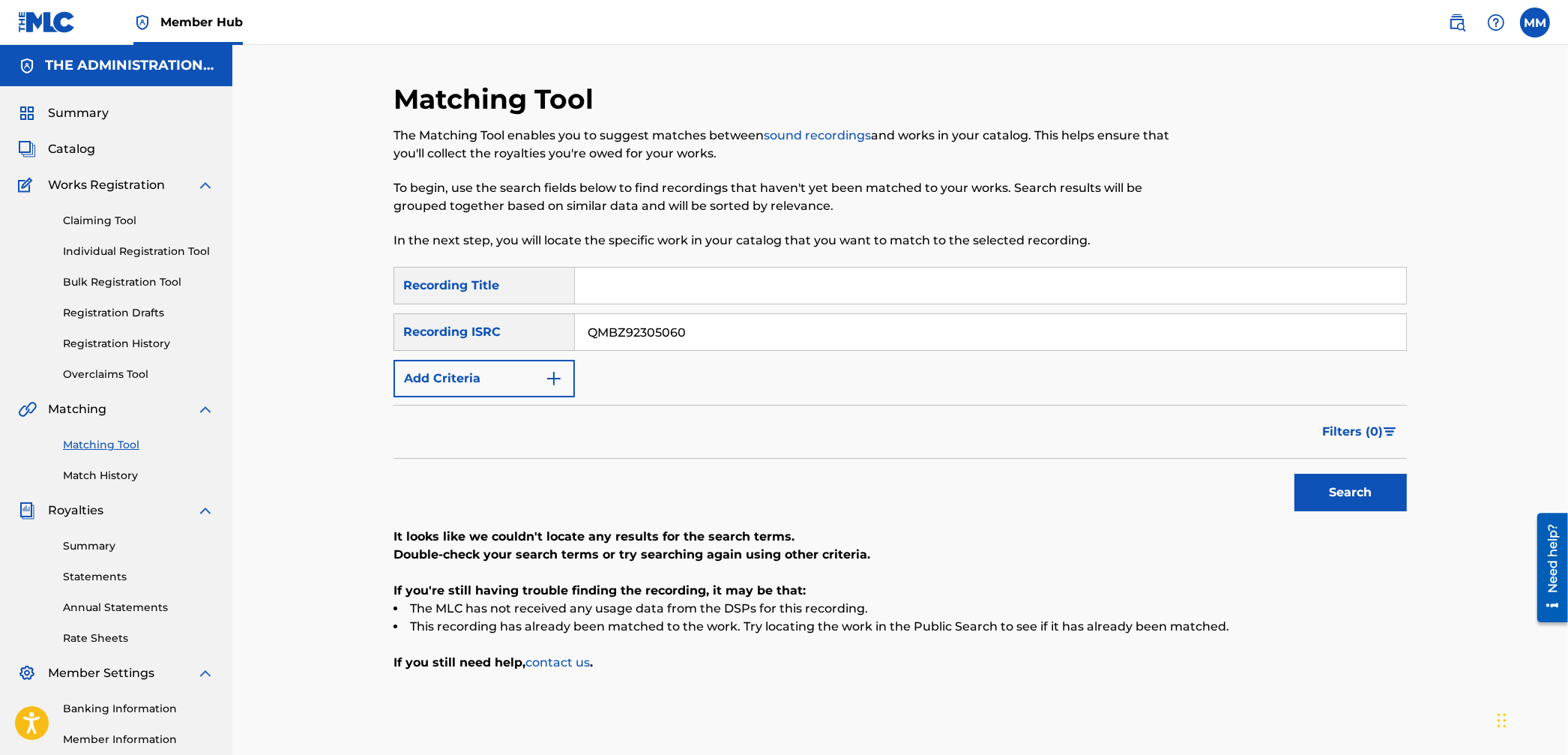
drag, startPoint x: 665, startPoint y: 332, endPoint x: 433, endPoint y: 318, distance: 232.4
click at [450, 316] on div "SearchWithCriteria091994cd-0237-4fdd-ad7a-295e9c1c4add Recording ISRC QMBZ92305…" at bounding box center [900, 332] width 1013 height 37
paste input "1"
click at [1425, 485] on div "Matching Tool The Matching Tool enables you to suggest matches between sound re…" at bounding box center [899, 450] width 1335 height 812
click at [1398, 488] on button "Search" at bounding box center [1350, 492] width 112 height 37
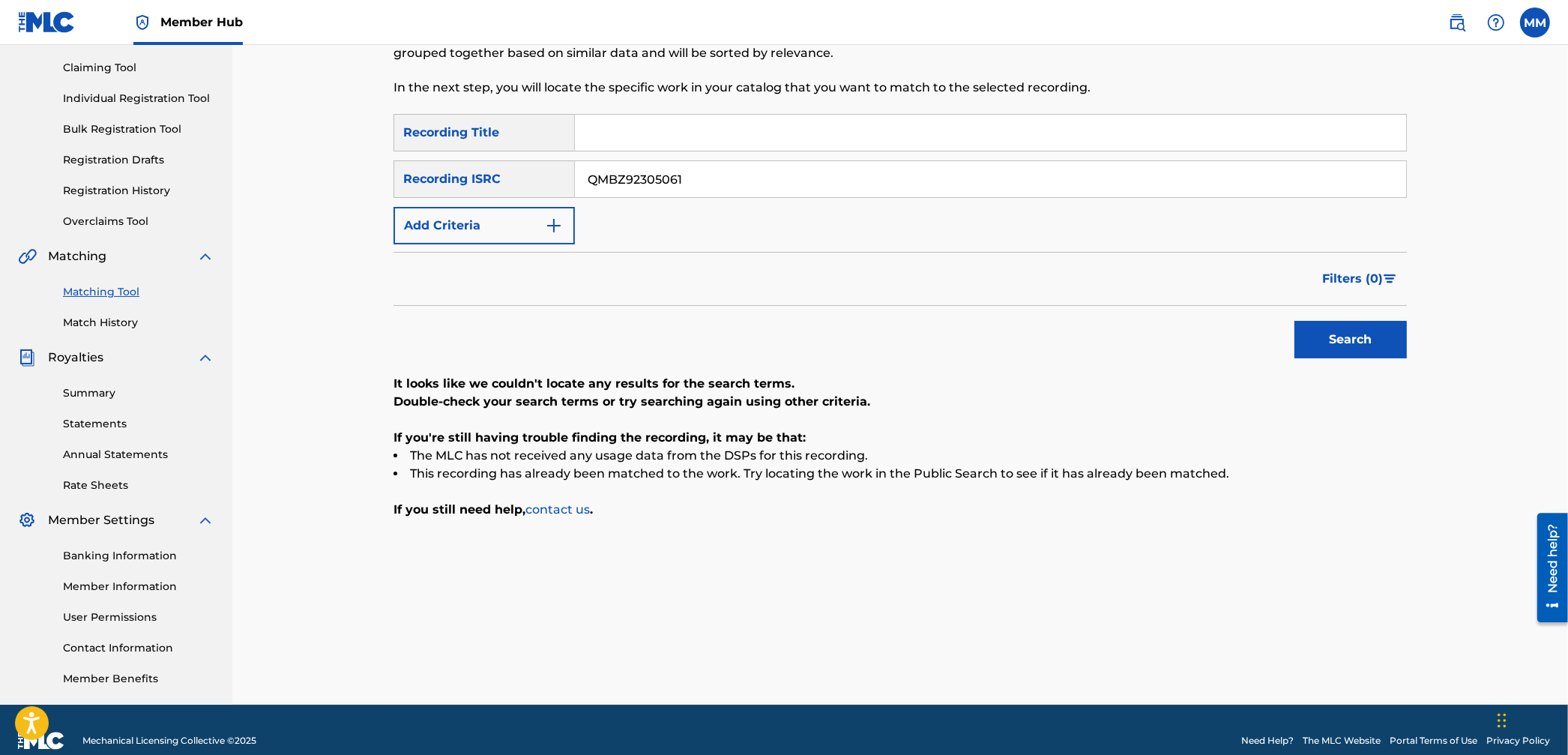
scroll to position [165, 0]
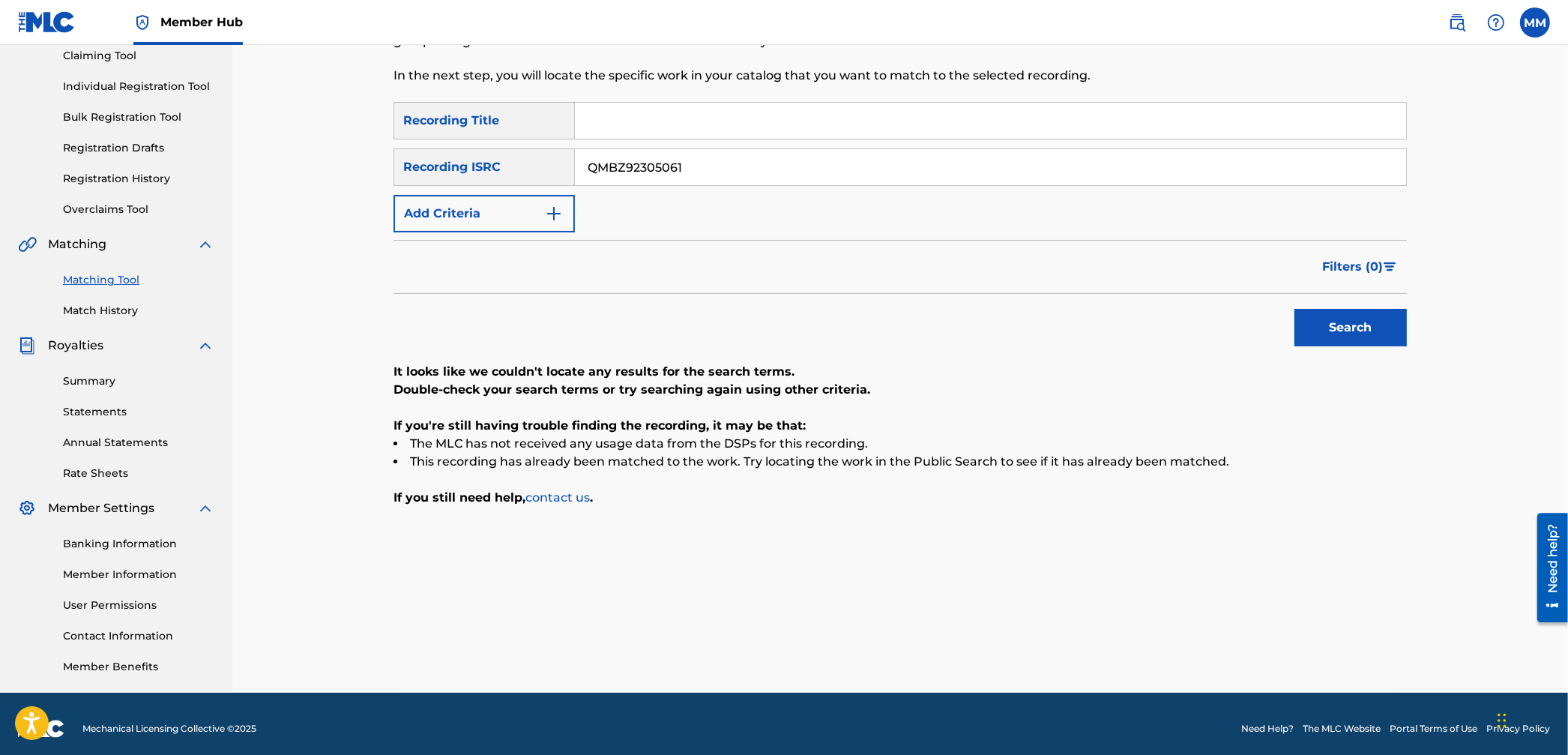
drag, startPoint x: 699, startPoint y: 171, endPoint x: 411, endPoint y: 159, distance: 288.2
click at [411, 151] on div "SearchWithCriteria091994cd-0237-4fdd-ad7a-295e9c1c4add Recording ISRC QMBZ92305…" at bounding box center [900, 167] width 1013 height 37
paste input "Z85M190582"
type input "QZ85M1905821"
click at [1341, 307] on div "Search" at bounding box center [1346, 324] width 120 height 60
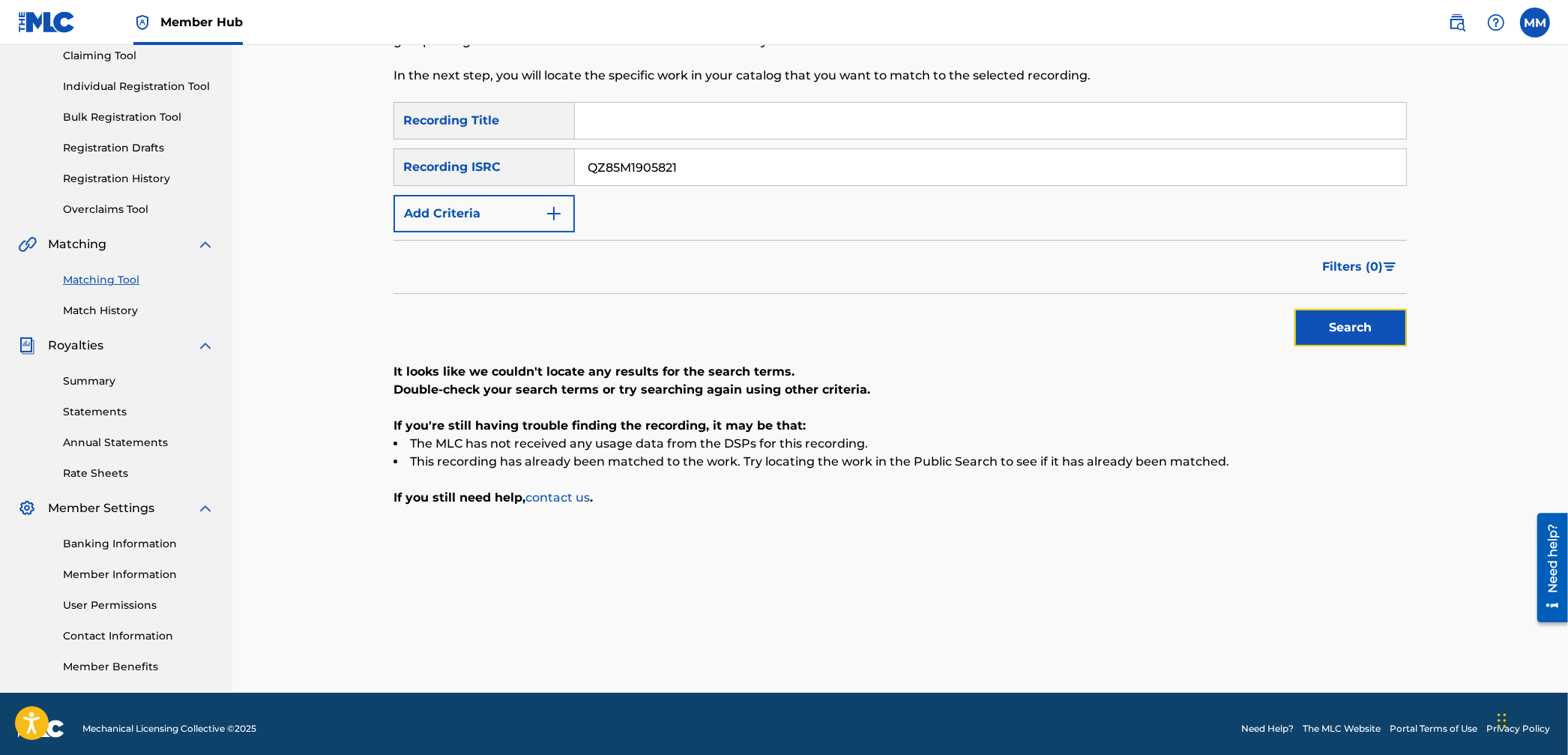
click at [1338, 324] on button "Search" at bounding box center [1350, 327] width 112 height 37
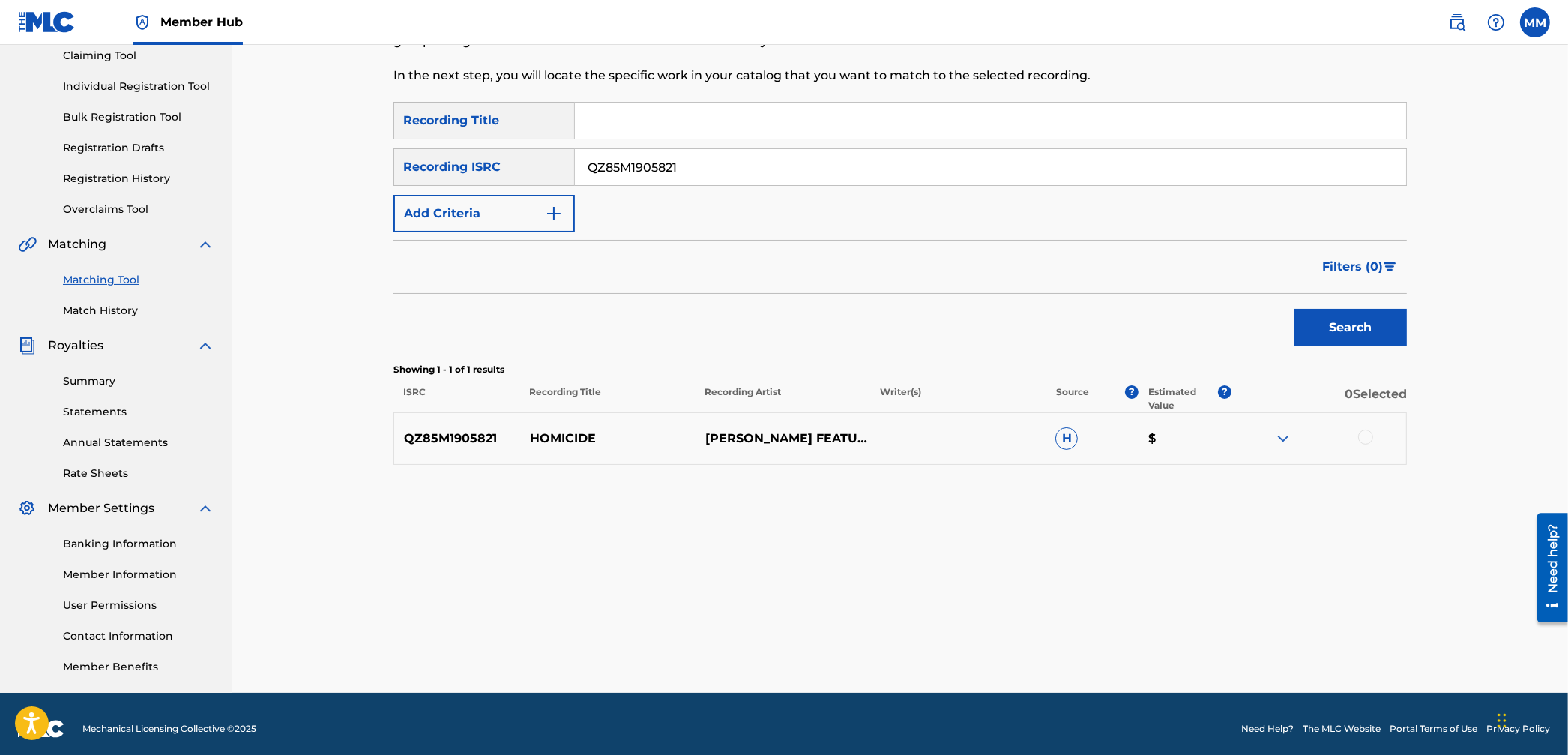
click at [1366, 440] on div at bounding box center [1366, 437] width 15 height 15
click at [1083, 622] on button "Match 1 Group" at bounding box center [1054, 632] width 166 height 37
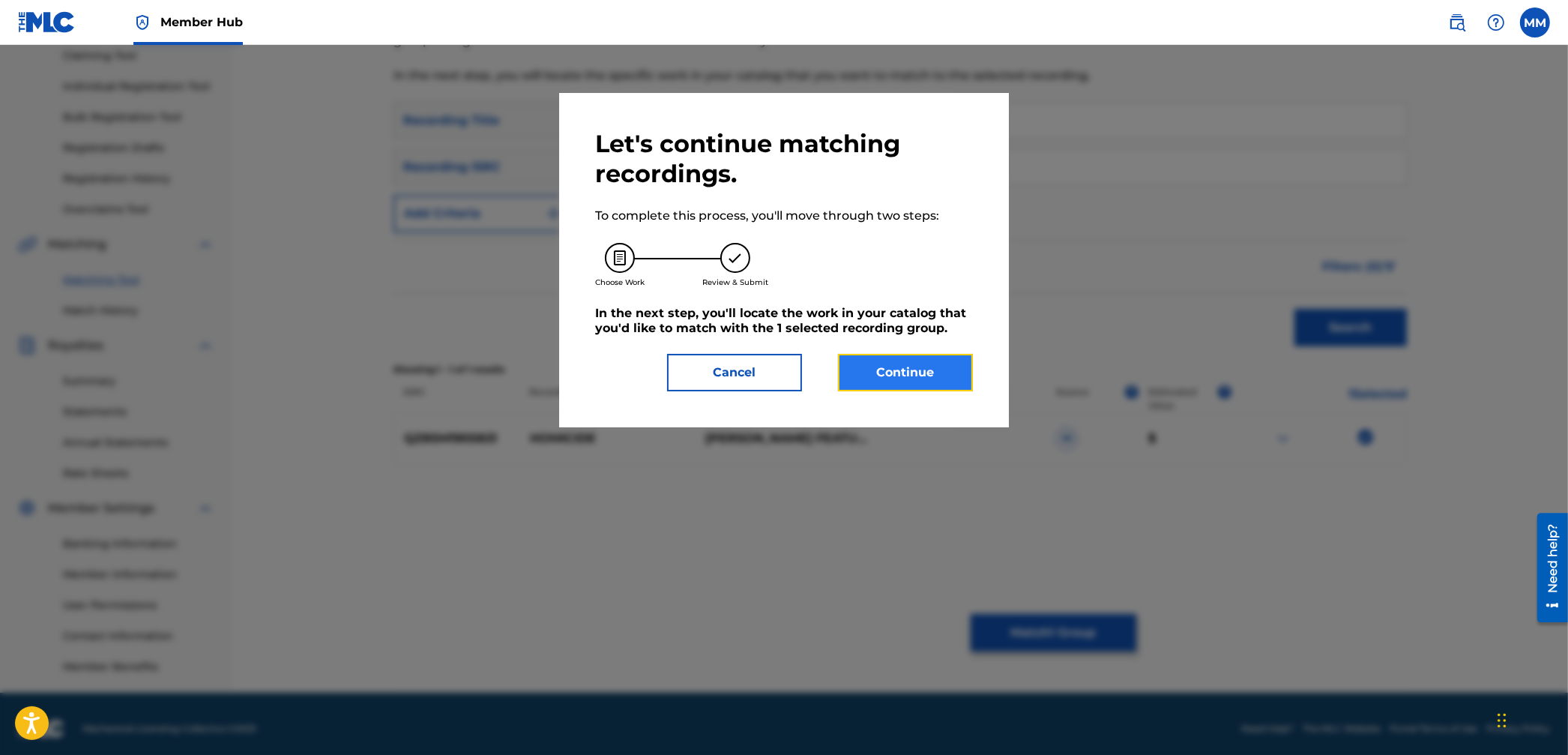
click at [933, 374] on button "Continue" at bounding box center [905, 372] width 135 height 37
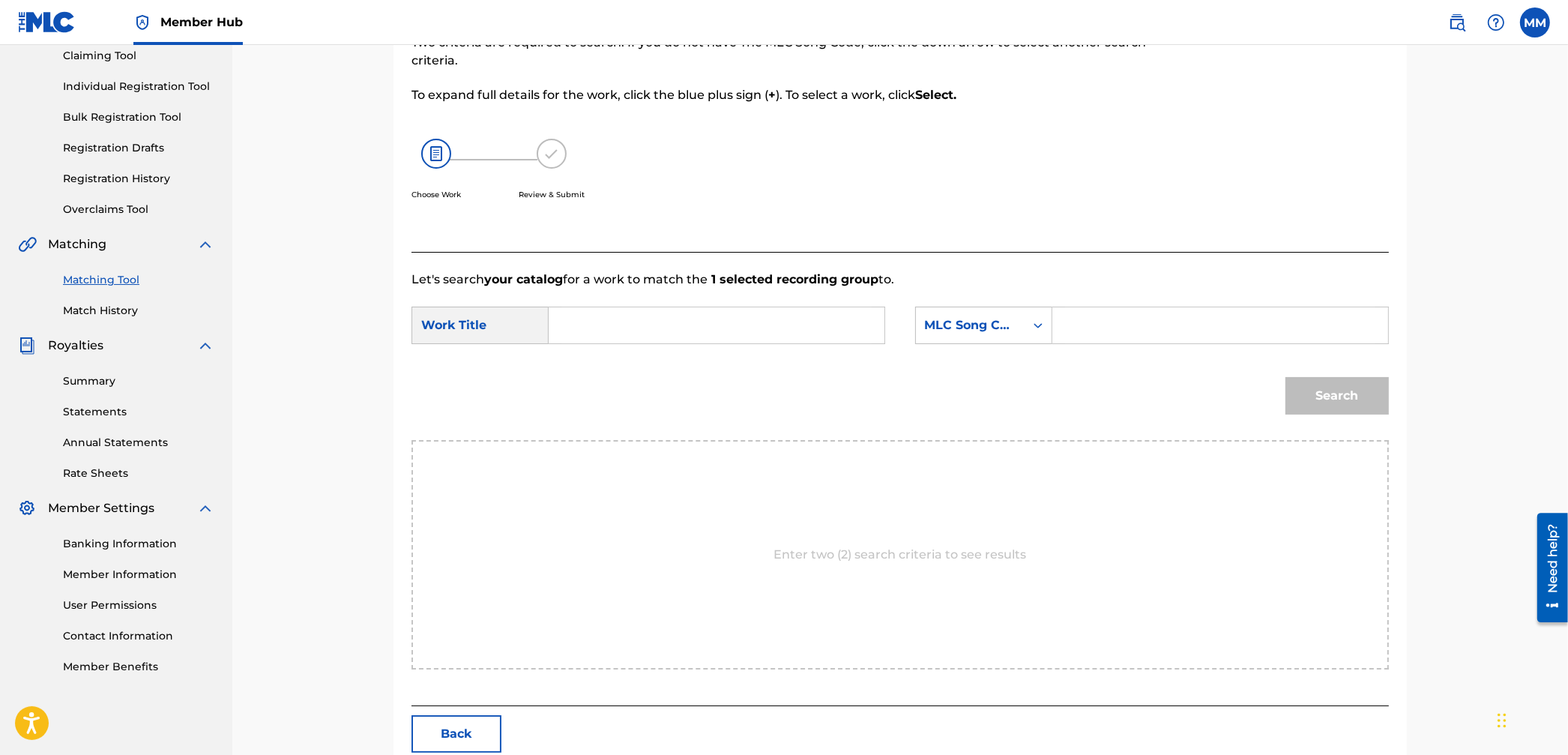
drag, startPoint x: 821, startPoint y: 322, endPoint x: 907, endPoint y: 325, distance: 86.1
click at [821, 322] on input "Search Form" at bounding box center [716, 324] width 310 height 36
paste input "Homicide"
type input "Homicide"
click at [934, 326] on div "MLC Song Code" at bounding box center [970, 325] width 91 height 18
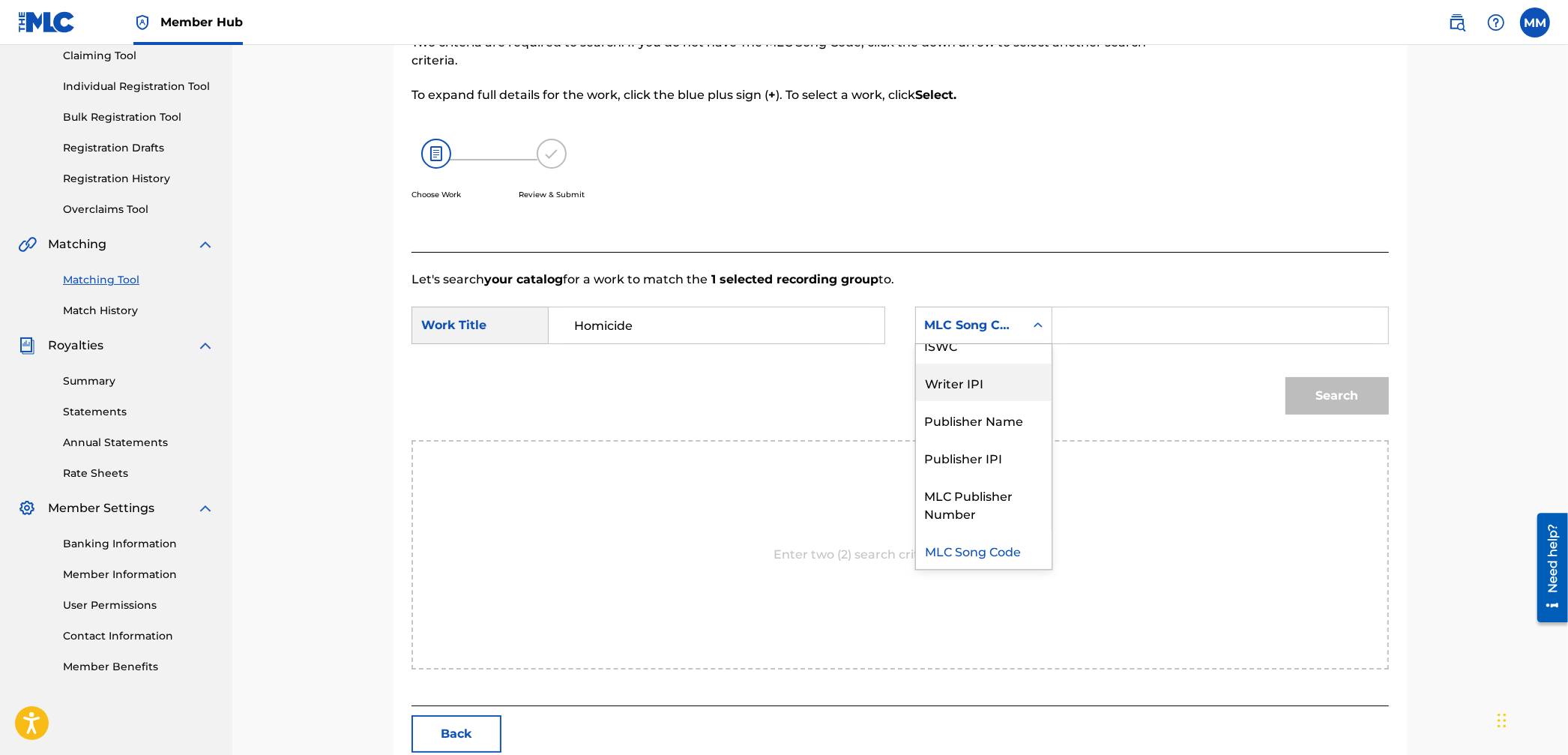
scroll to position [0, 0]
drag, startPoint x: 971, startPoint y: 372, endPoint x: 1046, endPoint y: 348, distance: 78.7
click at [971, 372] on div "Writer Name" at bounding box center [984, 363] width 136 height 37
click at [1092, 332] on input "Search Form" at bounding box center [1220, 324] width 310 height 36
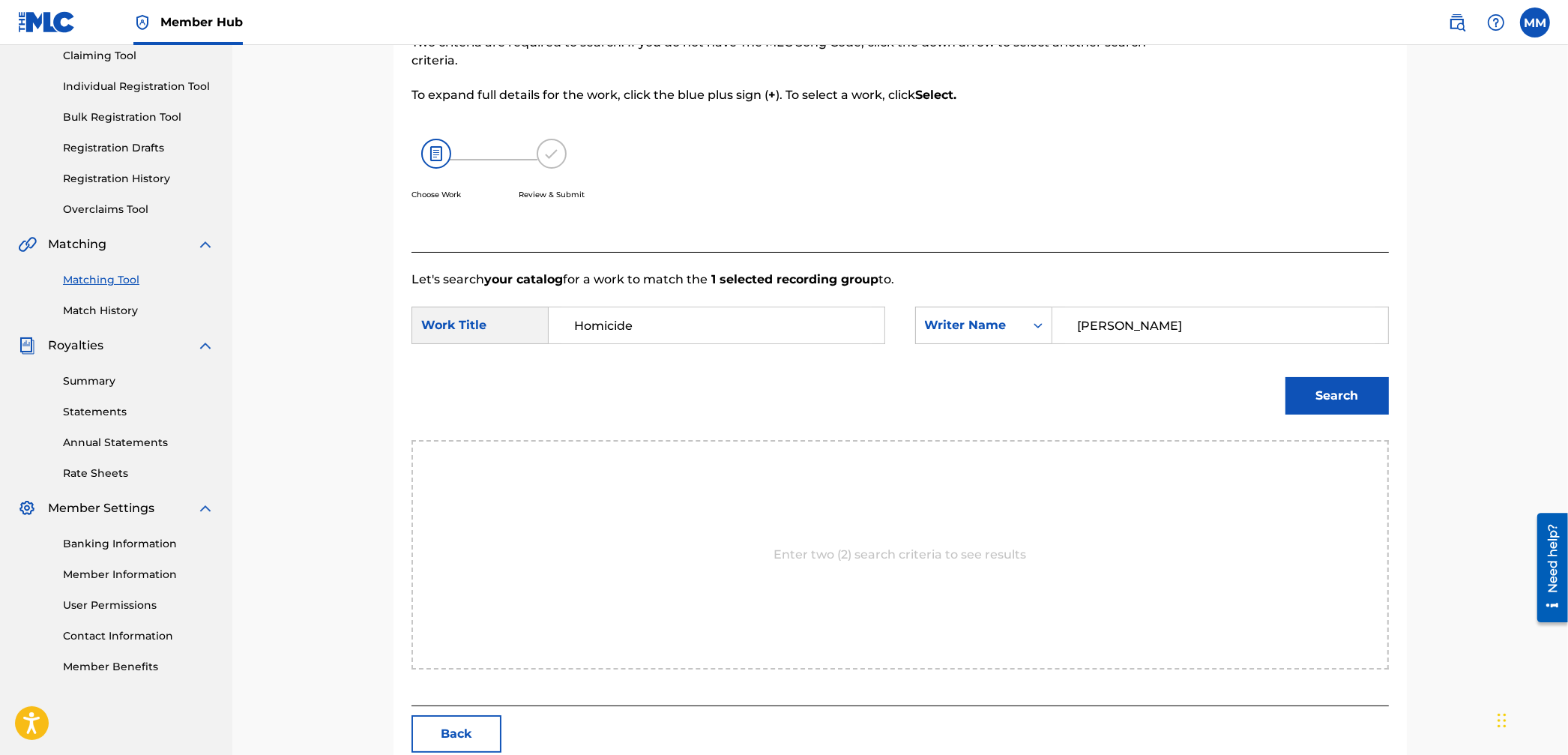
type input "[PERSON_NAME]"
click at [1285, 377] on button "Search" at bounding box center [1337, 395] width 104 height 37
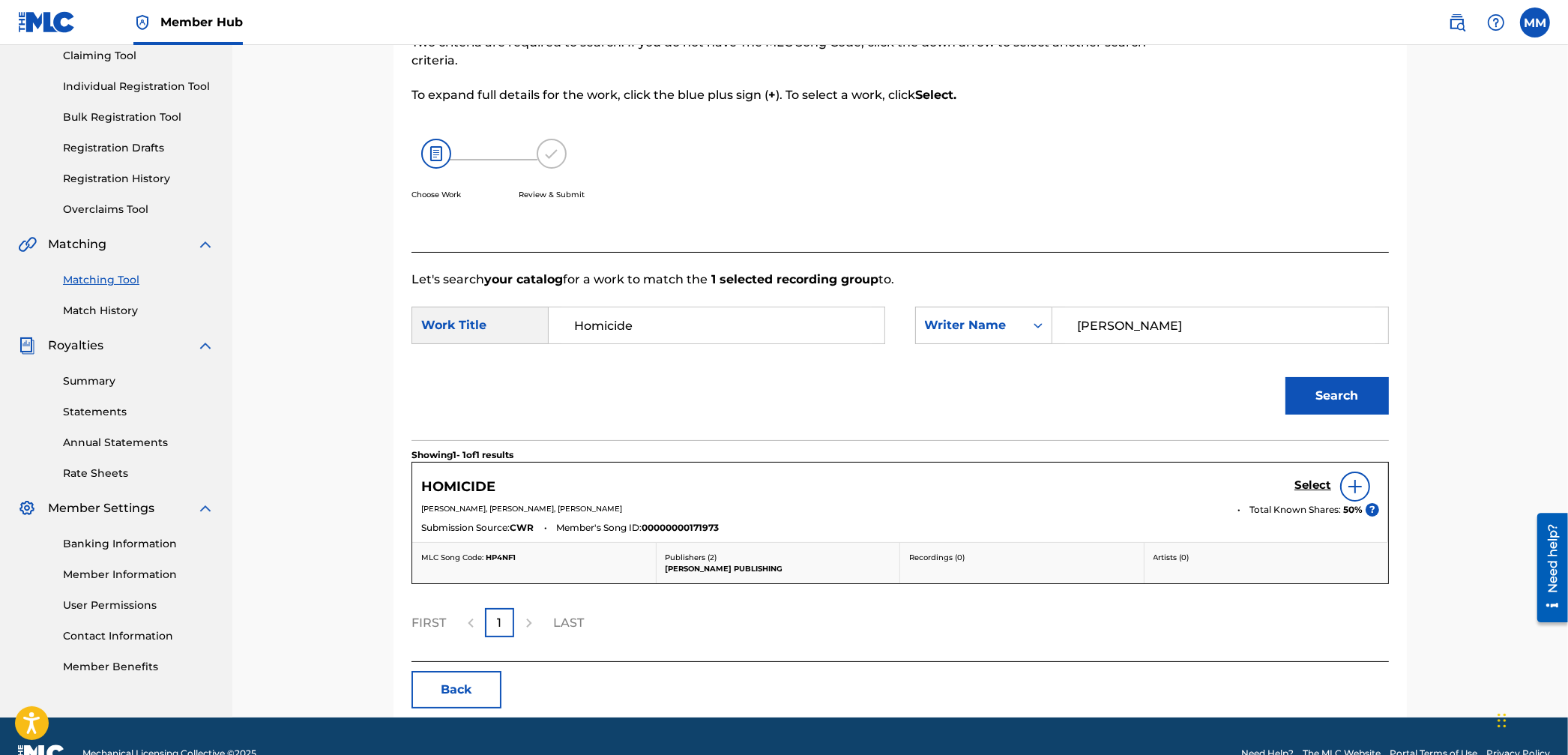
scroll to position [166, 0]
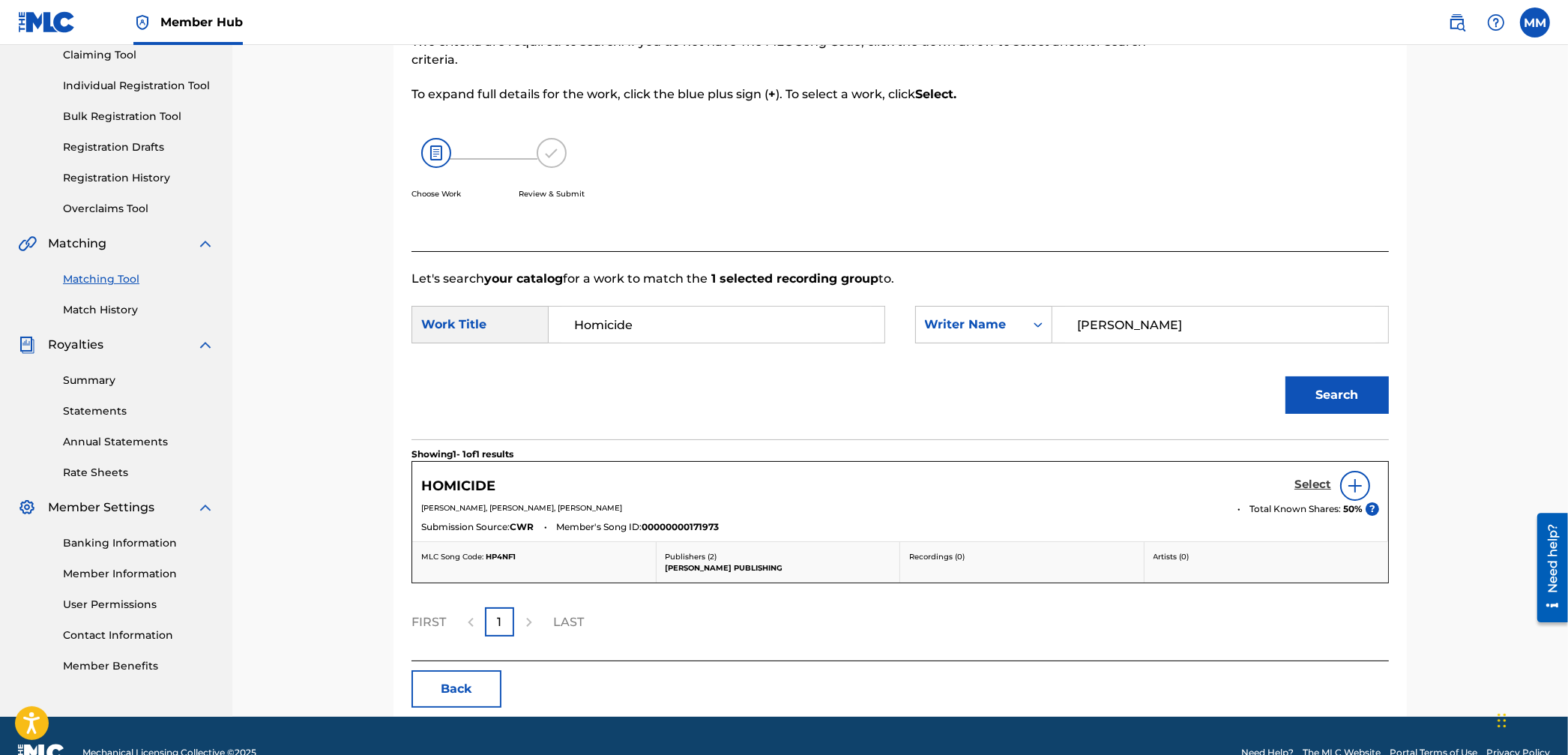
click at [1289, 493] on div "HOMICIDE Select" at bounding box center [900, 486] width 958 height 30
click at [1302, 490] on h5 "Select" at bounding box center [1313, 485] width 37 height 14
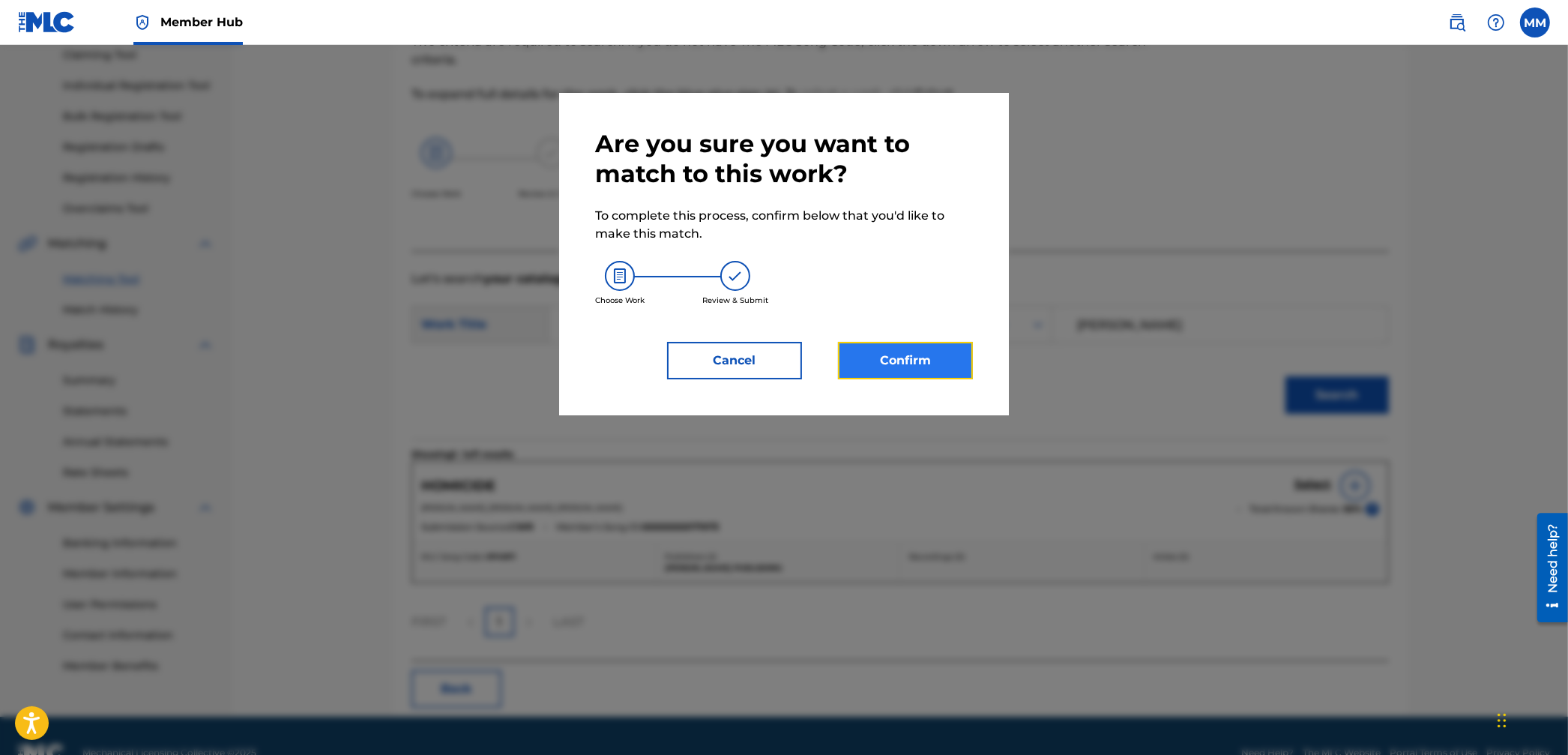
click at [920, 358] on button "Confirm" at bounding box center [905, 360] width 135 height 37
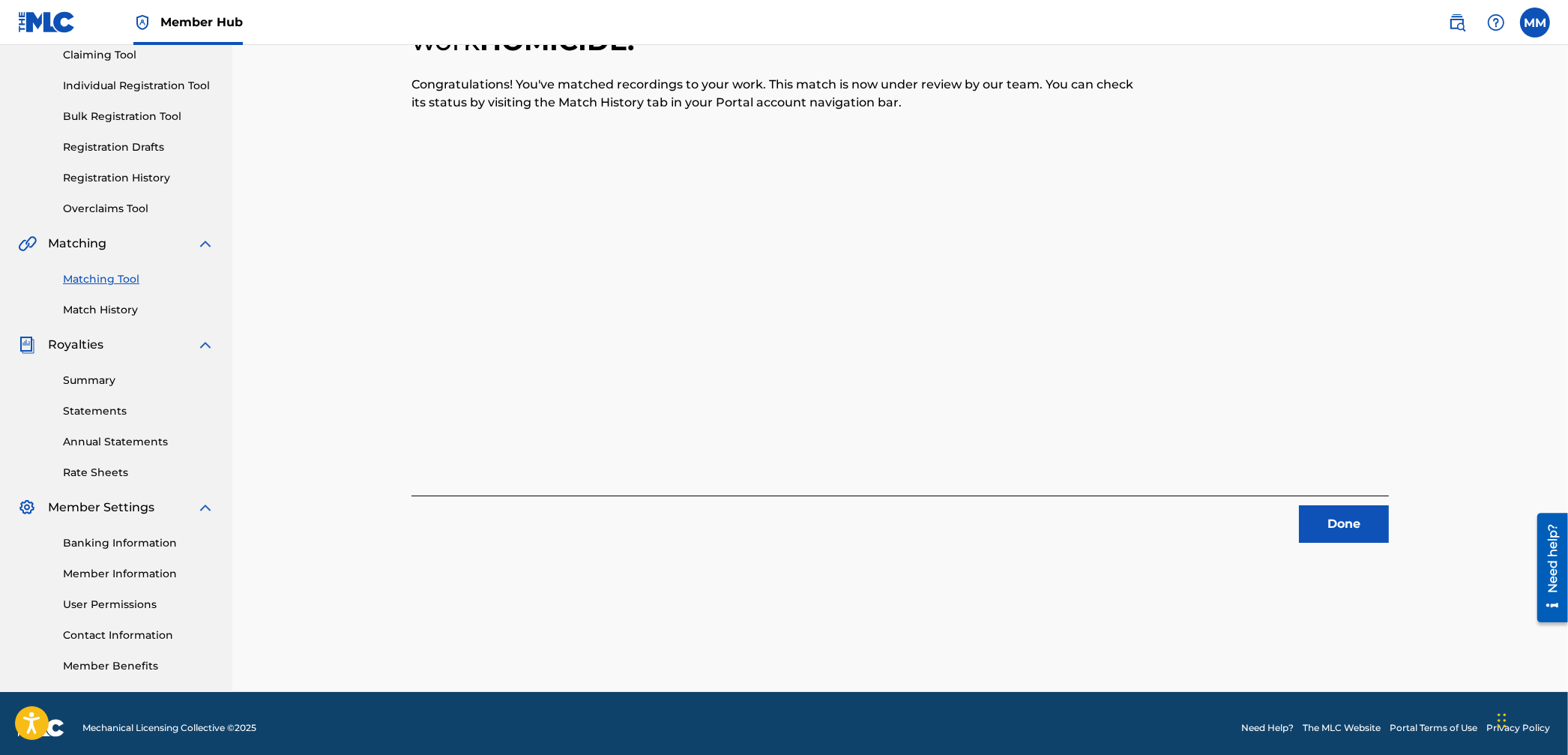
scroll to position [0, 0]
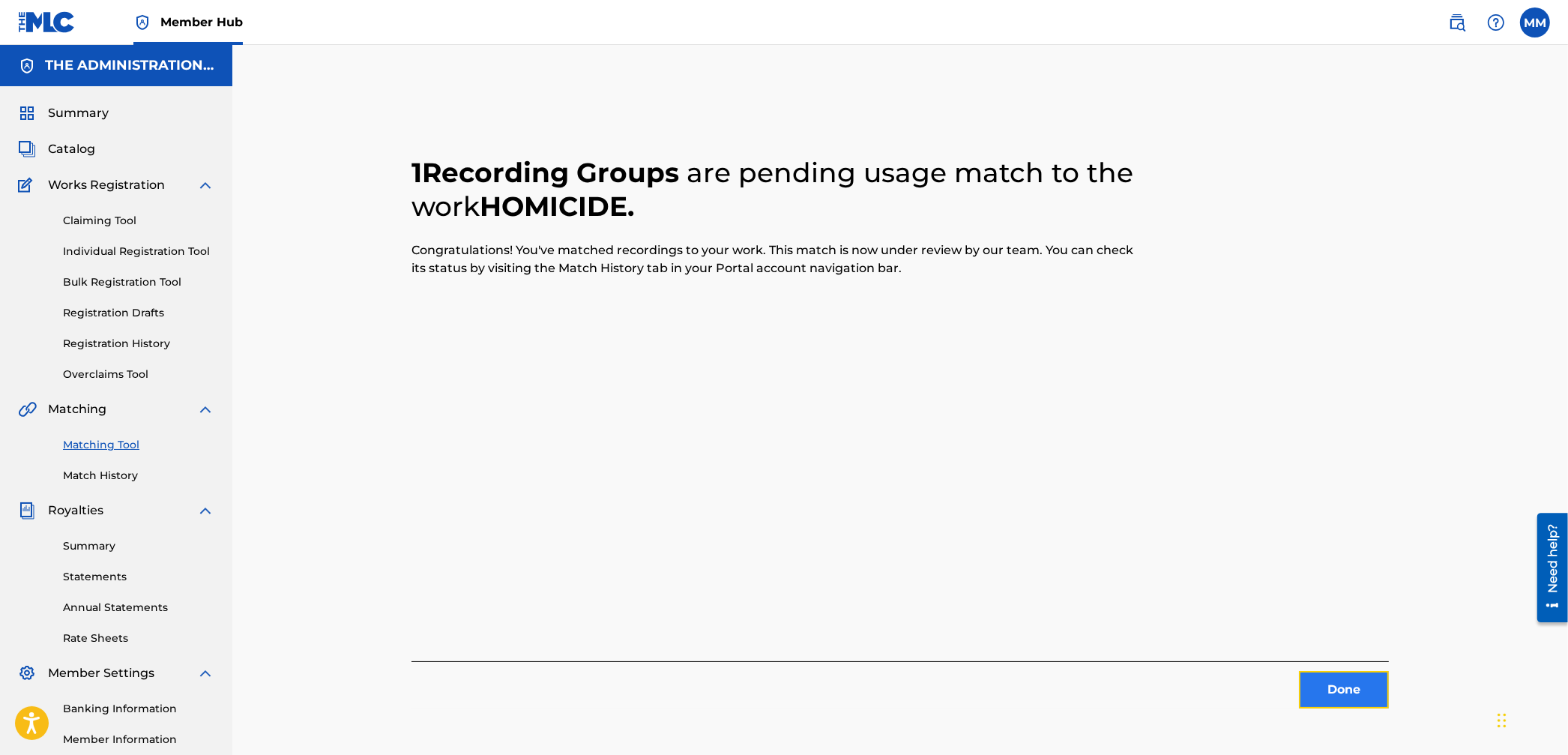
click at [1375, 673] on button "Done" at bounding box center [1343, 689] width 90 height 37
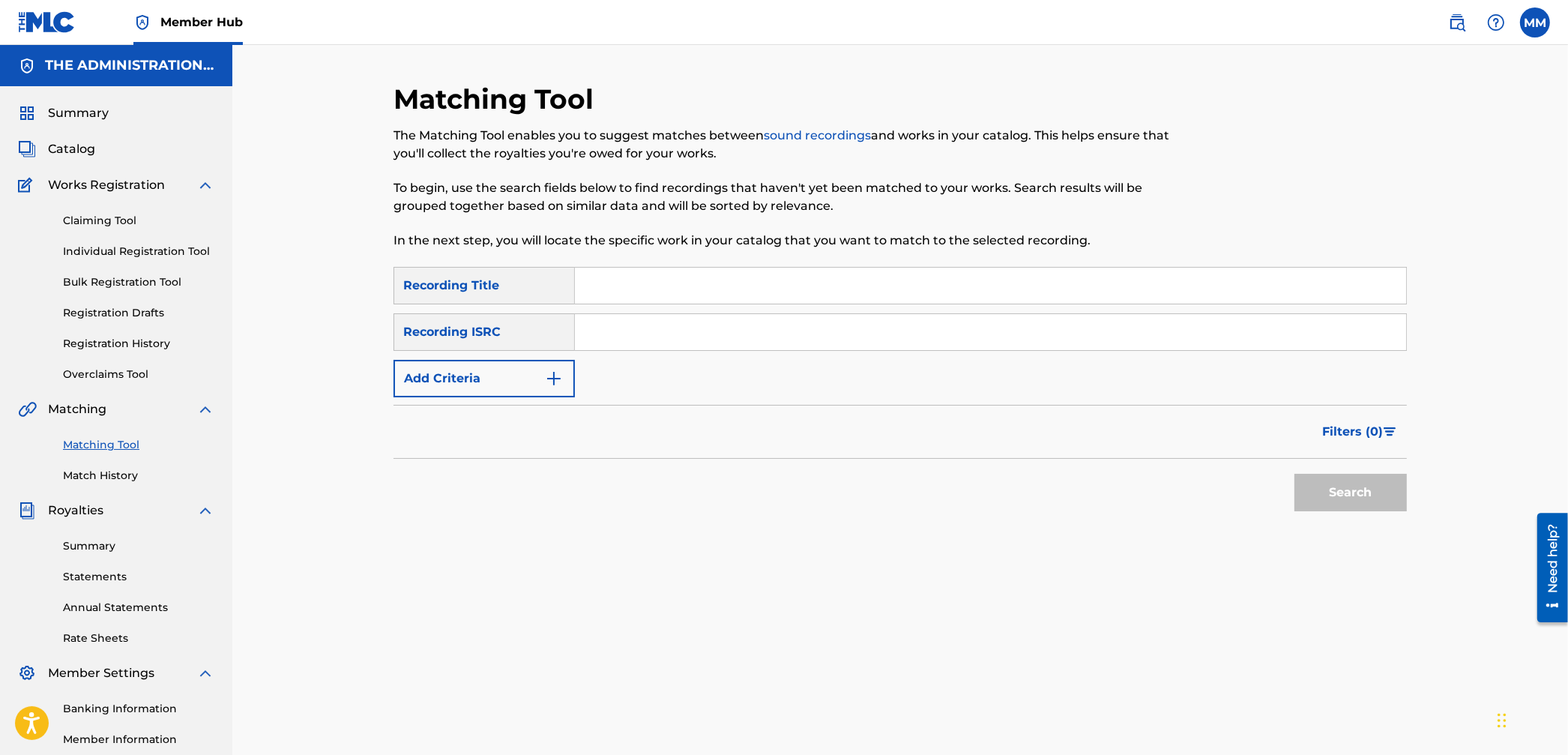
click at [712, 340] on input "Search Form" at bounding box center [990, 332] width 831 height 36
paste input "QZ9452005326"
type input "QZ9452005326"
drag, startPoint x: 1346, startPoint y: 494, endPoint x: 1325, endPoint y: 469, distance: 32.6
click at [1346, 494] on button "Search" at bounding box center [1350, 492] width 112 height 37
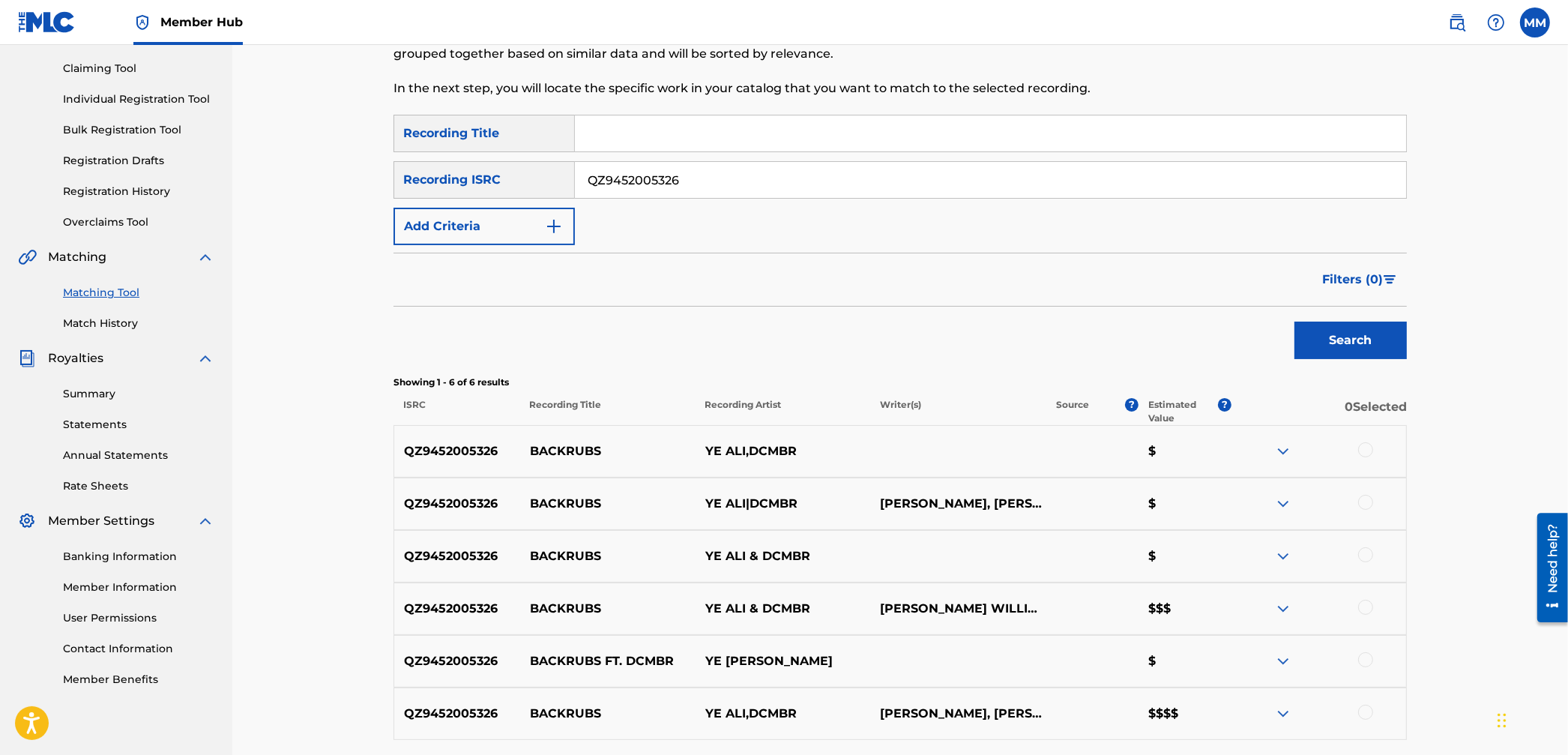
scroll to position [283, 0]
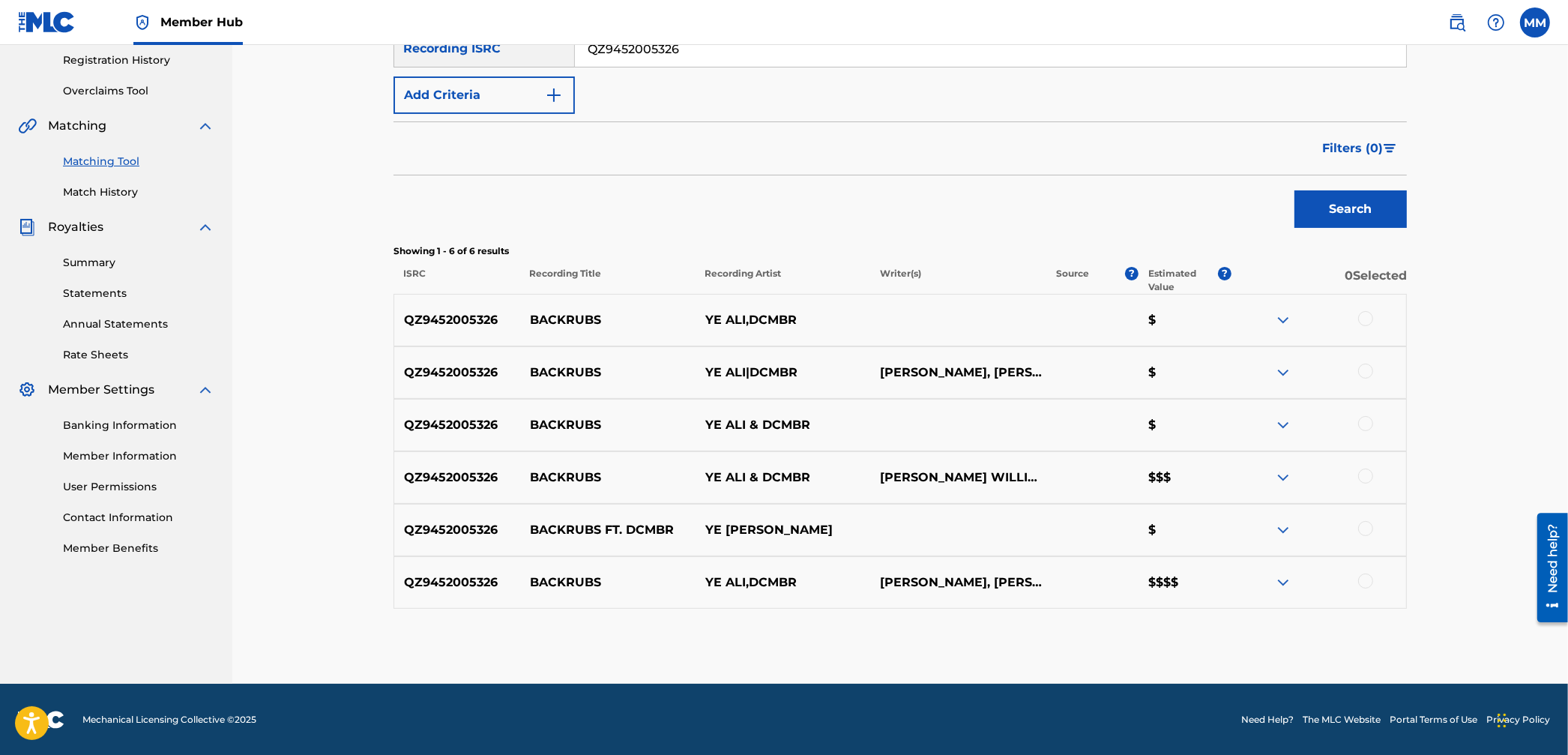
click at [1365, 582] on div at bounding box center [1366, 580] width 15 height 15
click at [1359, 534] on div at bounding box center [1318, 529] width 175 height 18
click at [1365, 489] on div "QZ9452005326 BACKRUBS YE ALI & DCMBR [PERSON_NAME] WILLIAMSYUSUF ALI EL $$$" at bounding box center [900, 478] width 1013 height 53
click at [1363, 528] on div at bounding box center [1366, 528] width 15 height 15
click at [1371, 479] on div at bounding box center [1366, 476] width 15 height 15
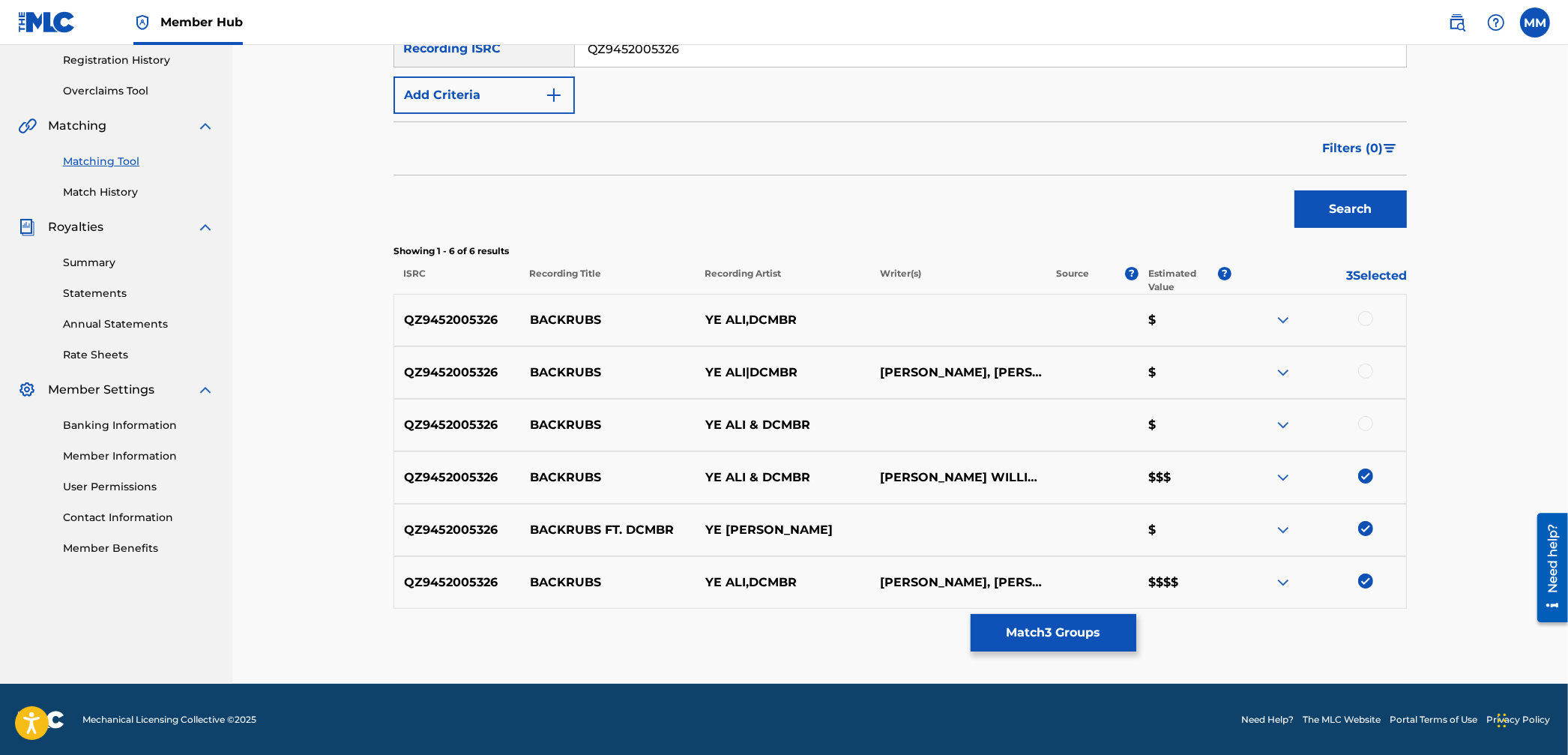
click at [1369, 426] on div at bounding box center [1366, 423] width 15 height 15
click at [1361, 368] on div at bounding box center [1366, 371] width 15 height 15
click at [1365, 314] on div at bounding box center [1366, 318] width 15 height 15
click at [1053, 642] on button "Match 6 Groups" at bounding box center [1054, 632] width 166 height 37
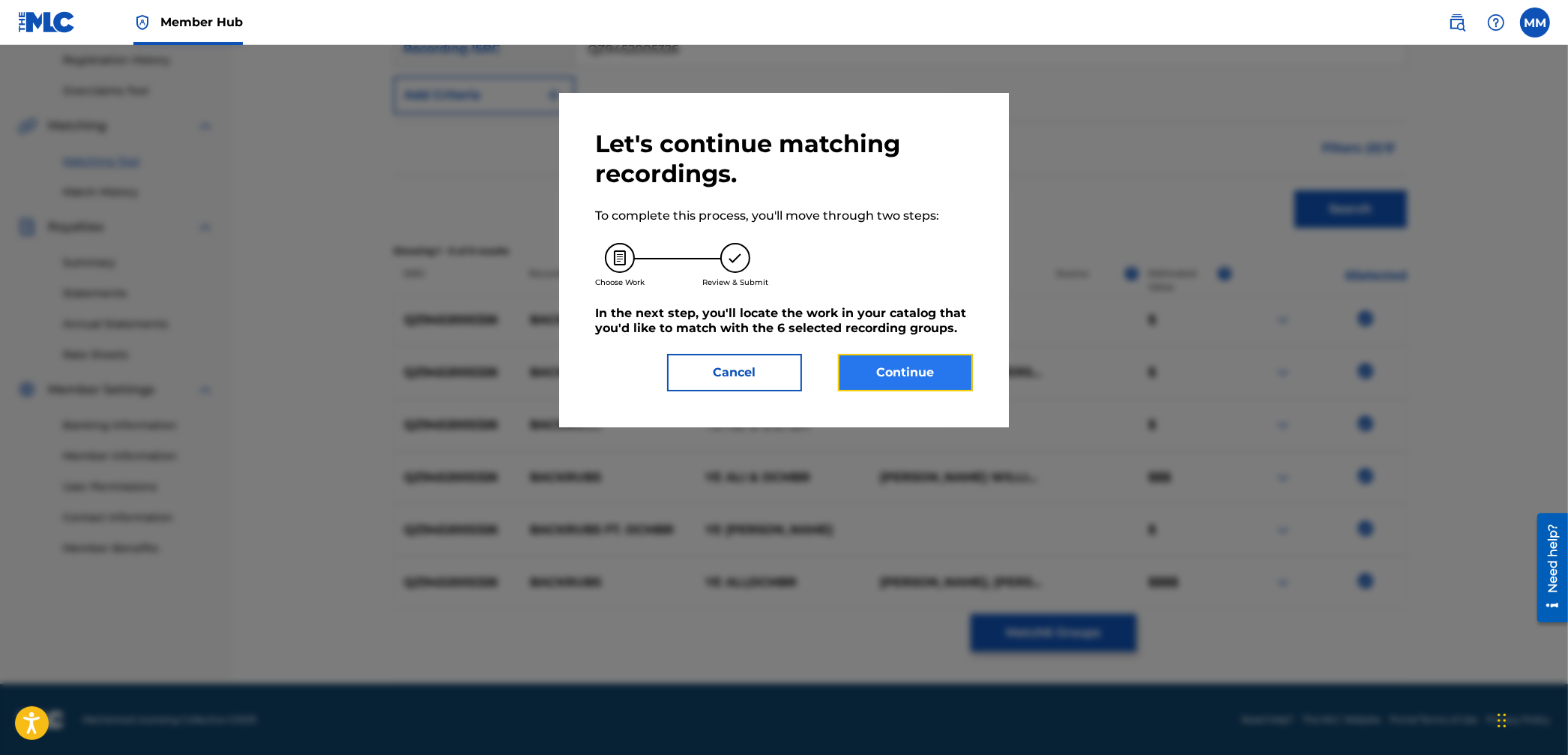
click at [900, 383] on button "Continue" at bounding box center [905, 372] width 135 height 37
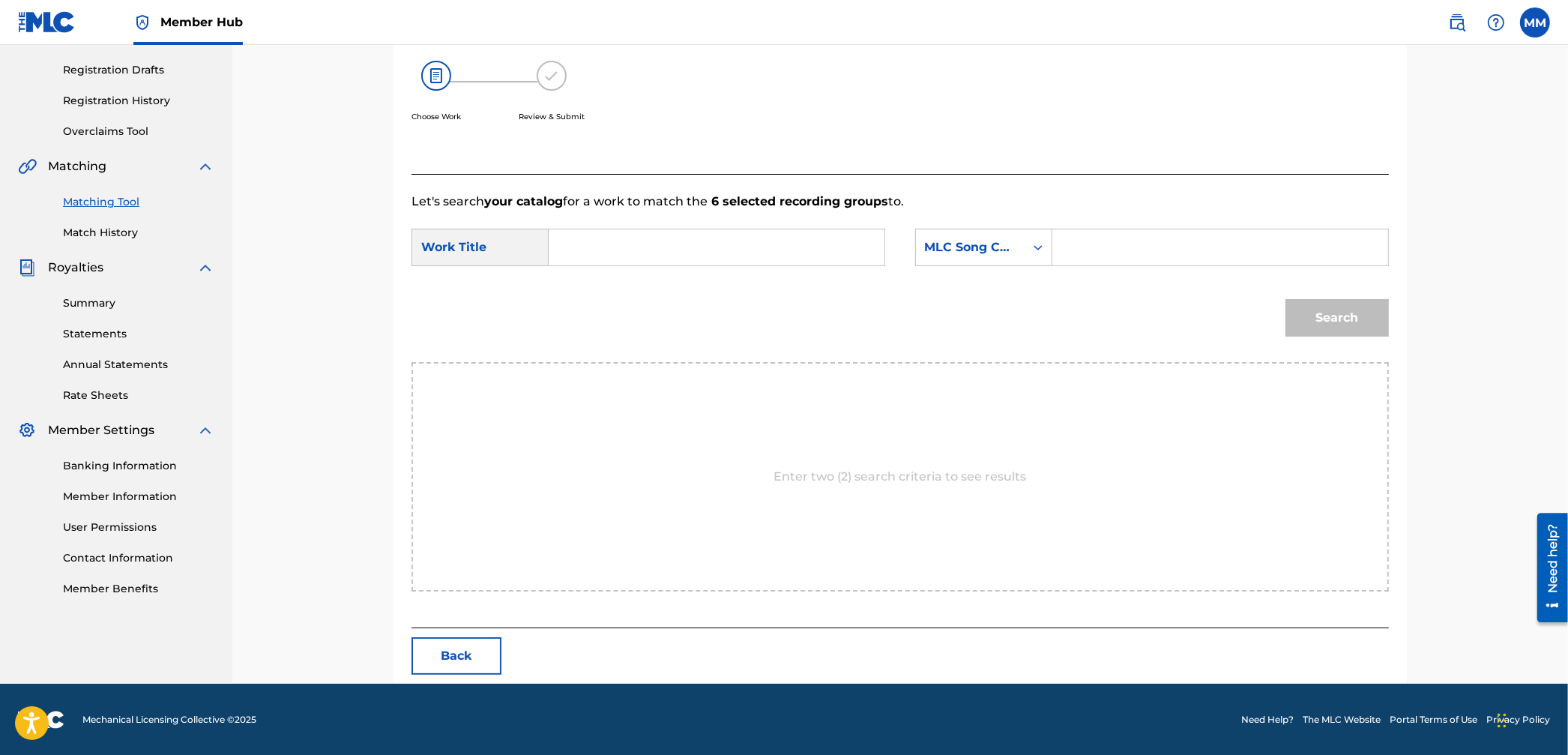
click at [680, 248] on input "Search Form" at bounding box center [716, 247] width 310 height 36
paste input "Backrubs"
type input "Backrubs"
click at [945, 250] on div "MLC Song Code" at bounding box center [970, 247] width 91 height 18
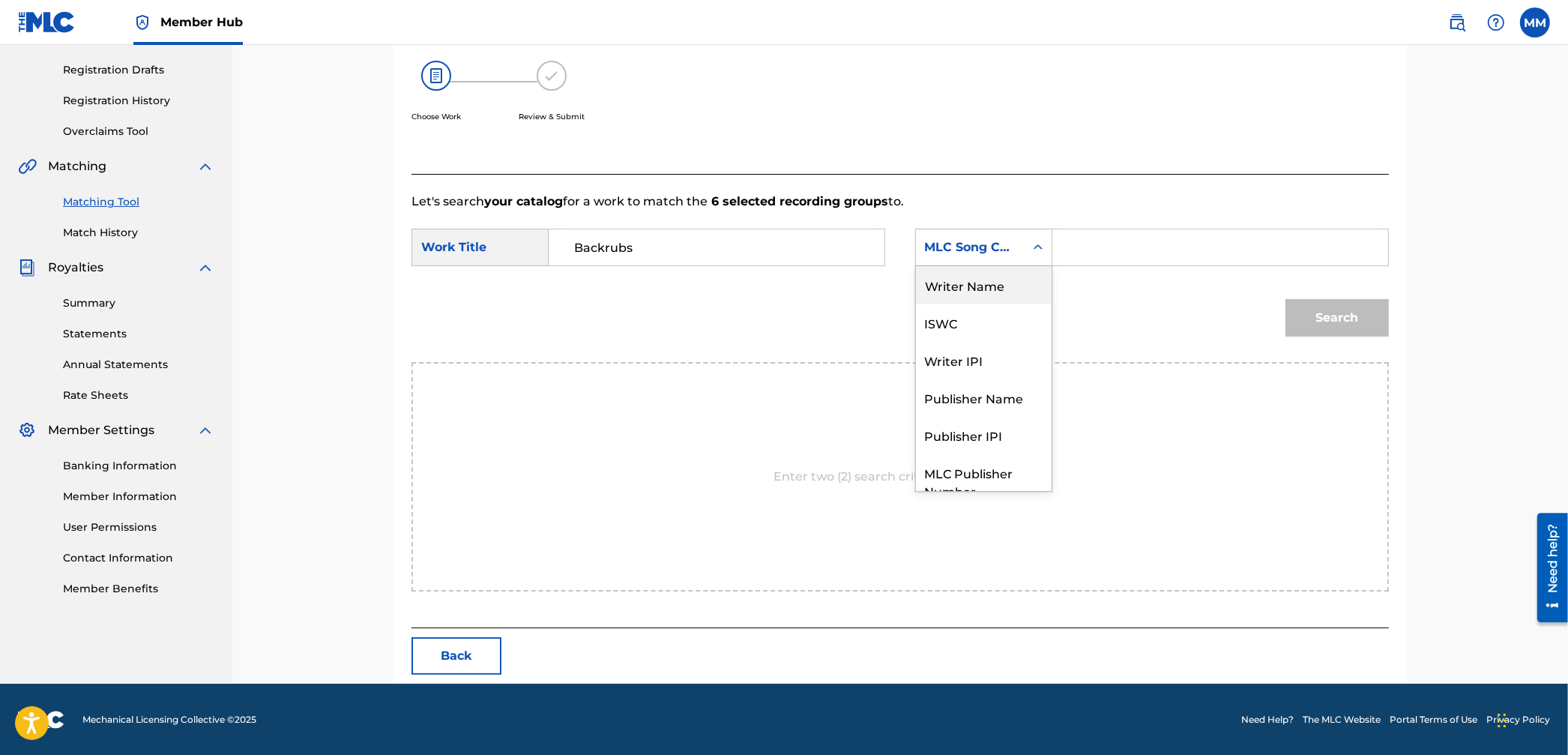
click at [963, 297] on div "Writer Name" at bounding box center [984, 285] width 136 height 37
click at [1083, 251] on input "Search Form" at bounding box center [1220, 247] width 310 height 36
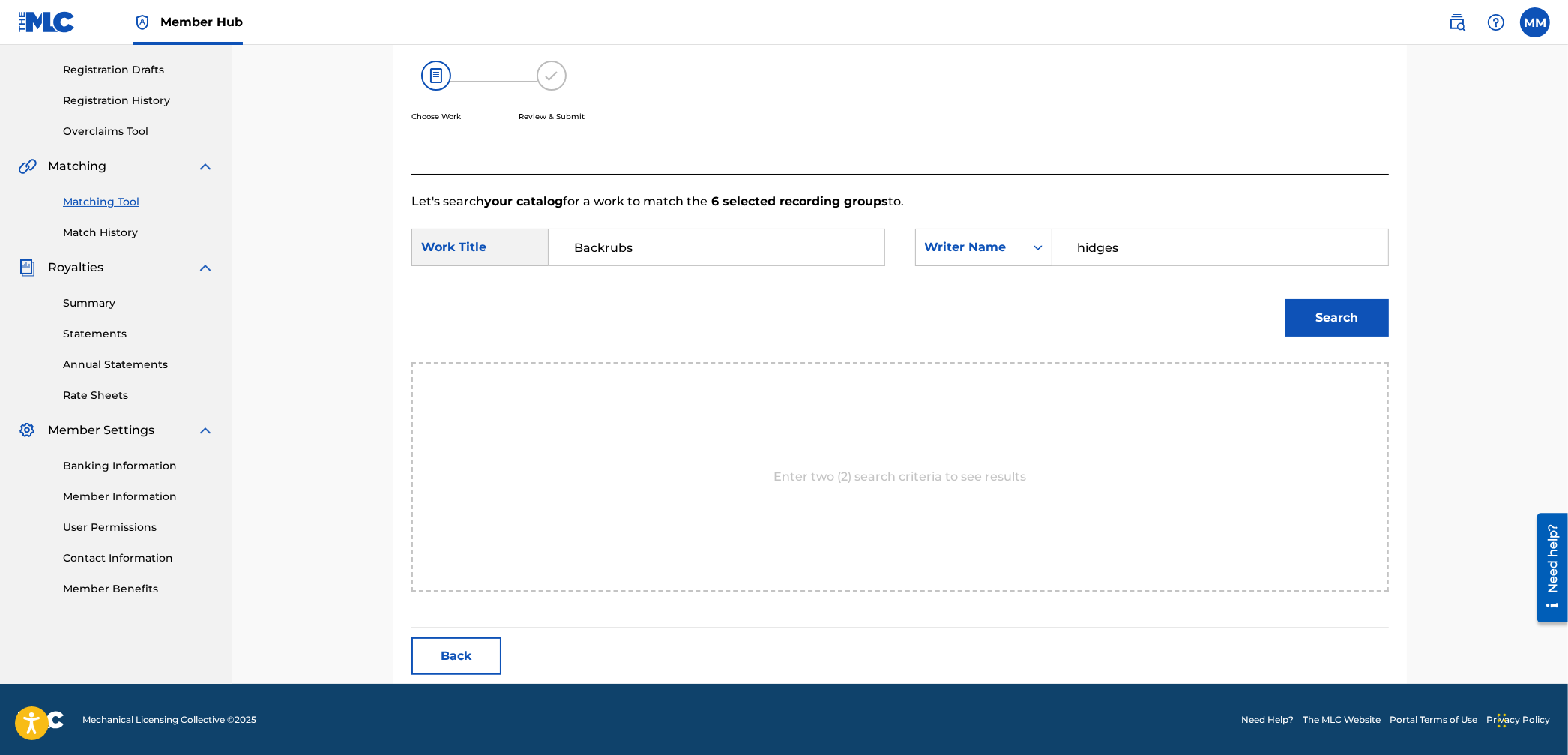
click at [1285, 299] on button "Search" at bounding box center [1337, 317] width 104 height 37
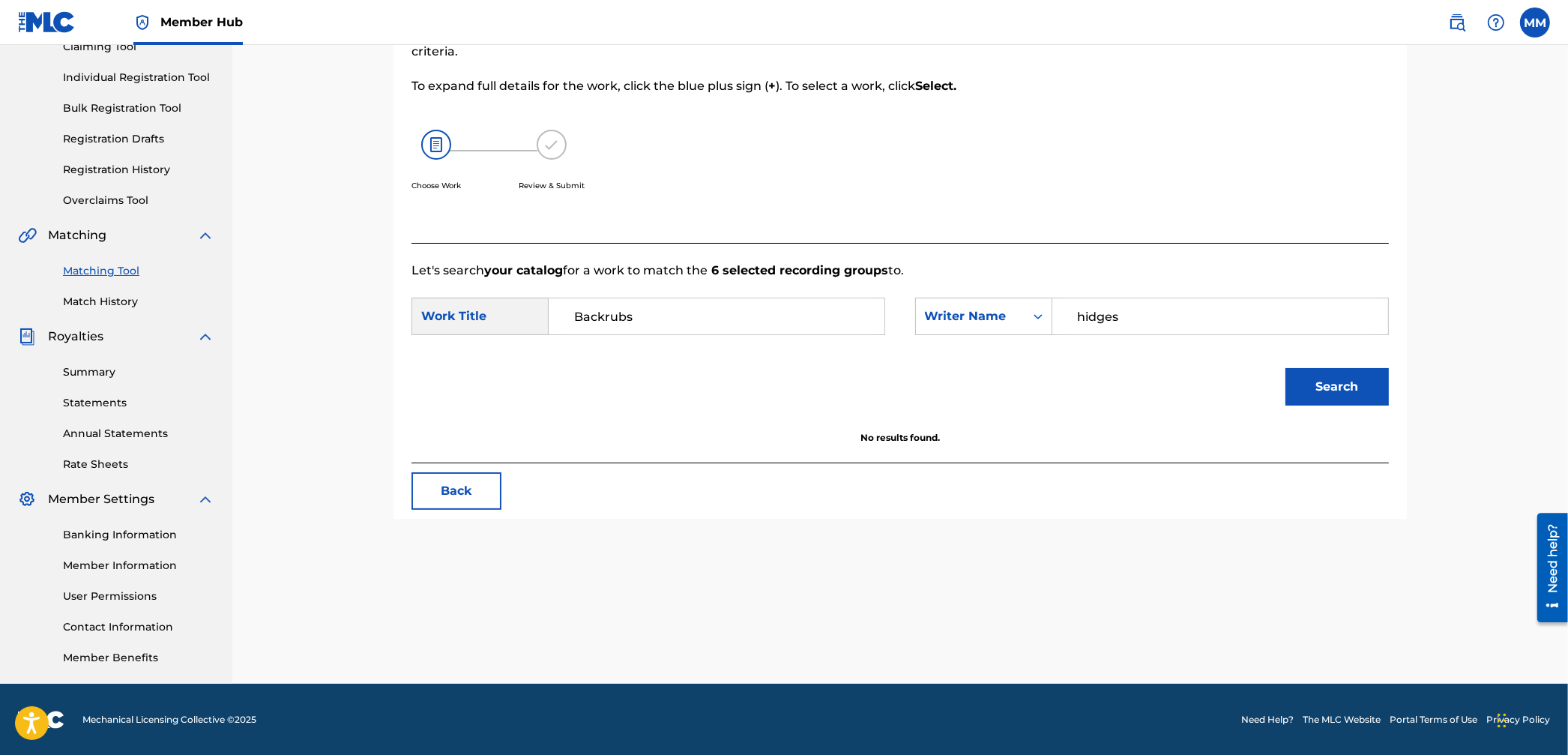
click at [1091, 322] on input "hidges" at bounding box center [1220, 316] width 310 height 36
type input "[PERSON_NAME]"
click at [1285, 368] on button "Search" at bounding box center [1337, 387] width 104 height 37
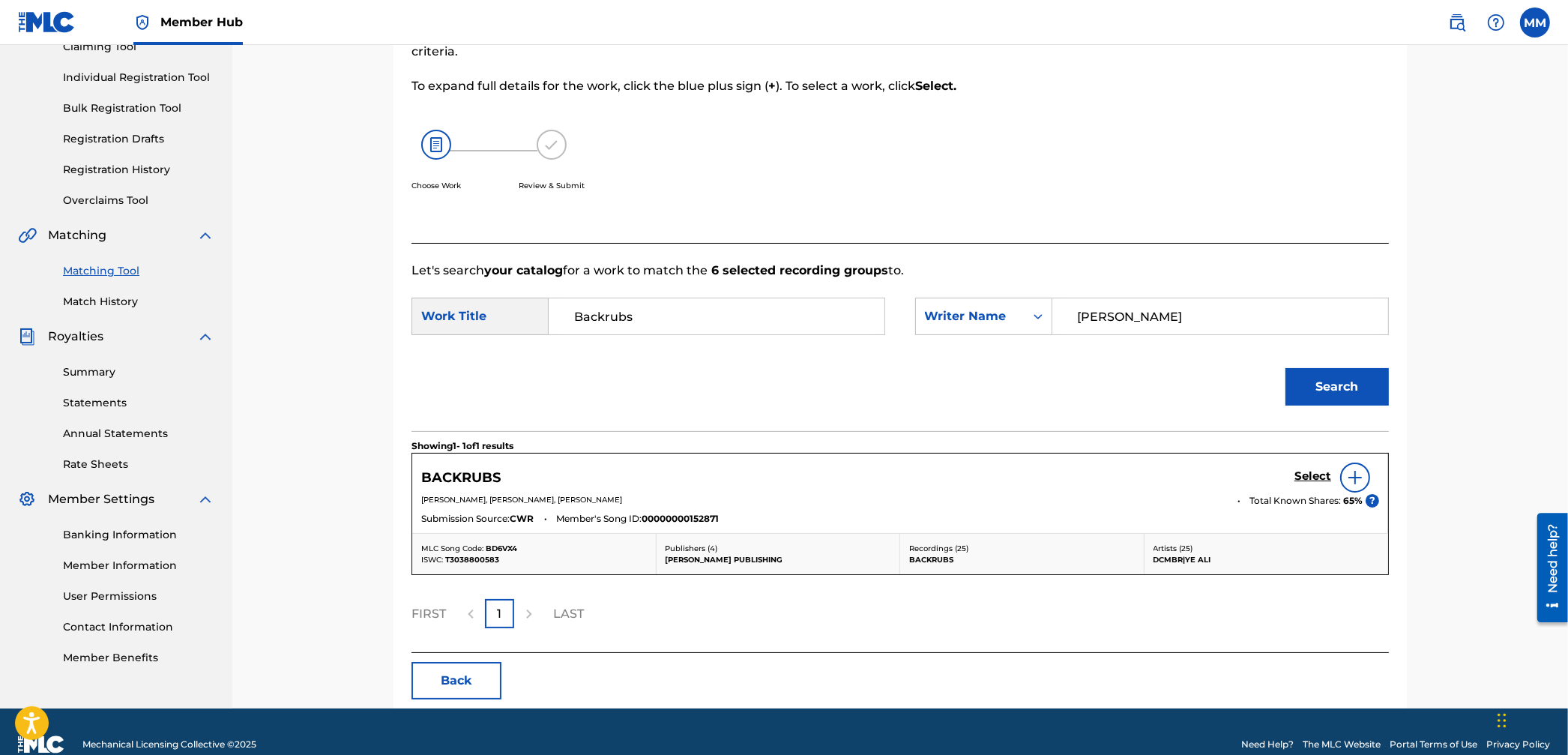
scroll to position [199, 0]
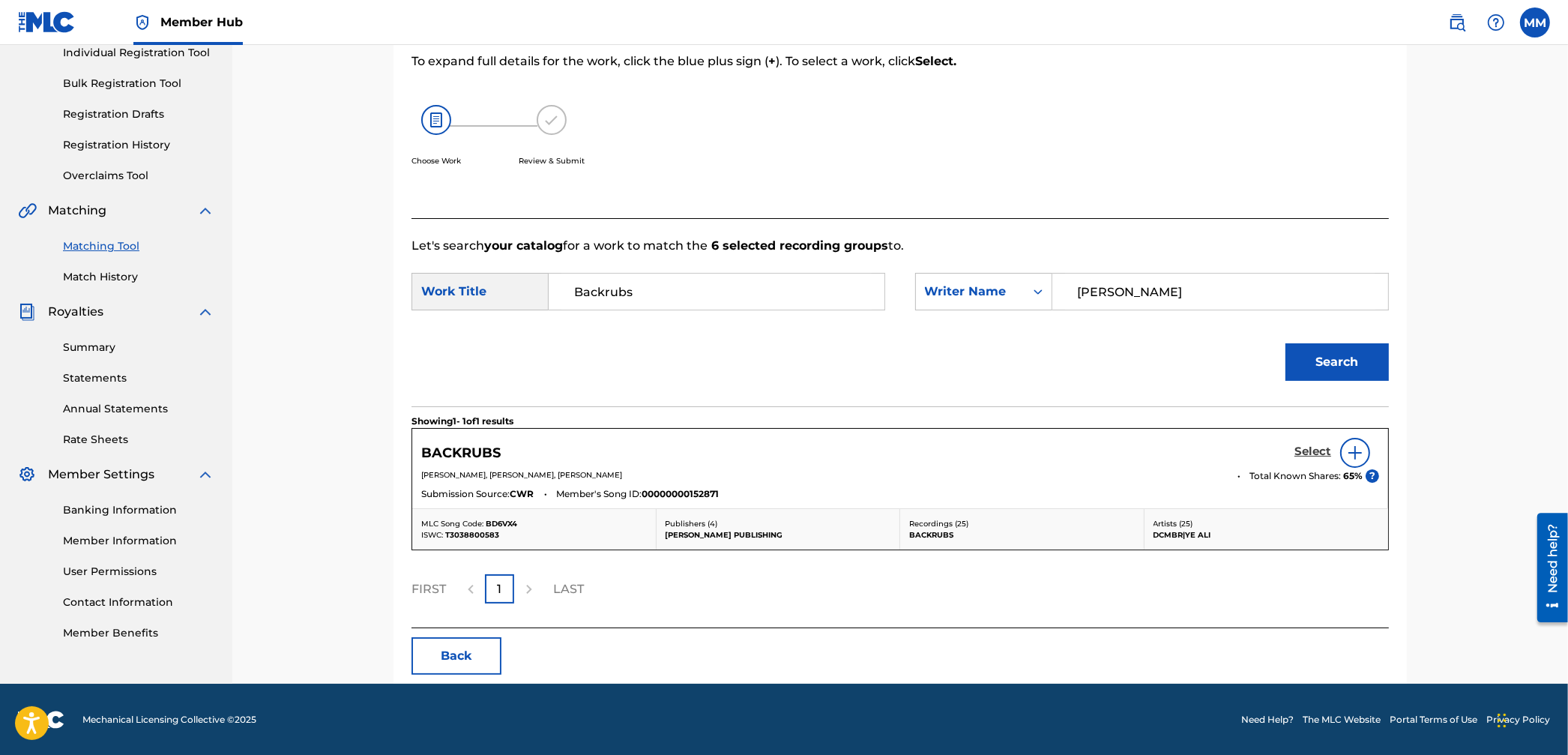
click at [1299, 445] on h5 "Select" at bounding box center [1313, 452] width 37 height 14
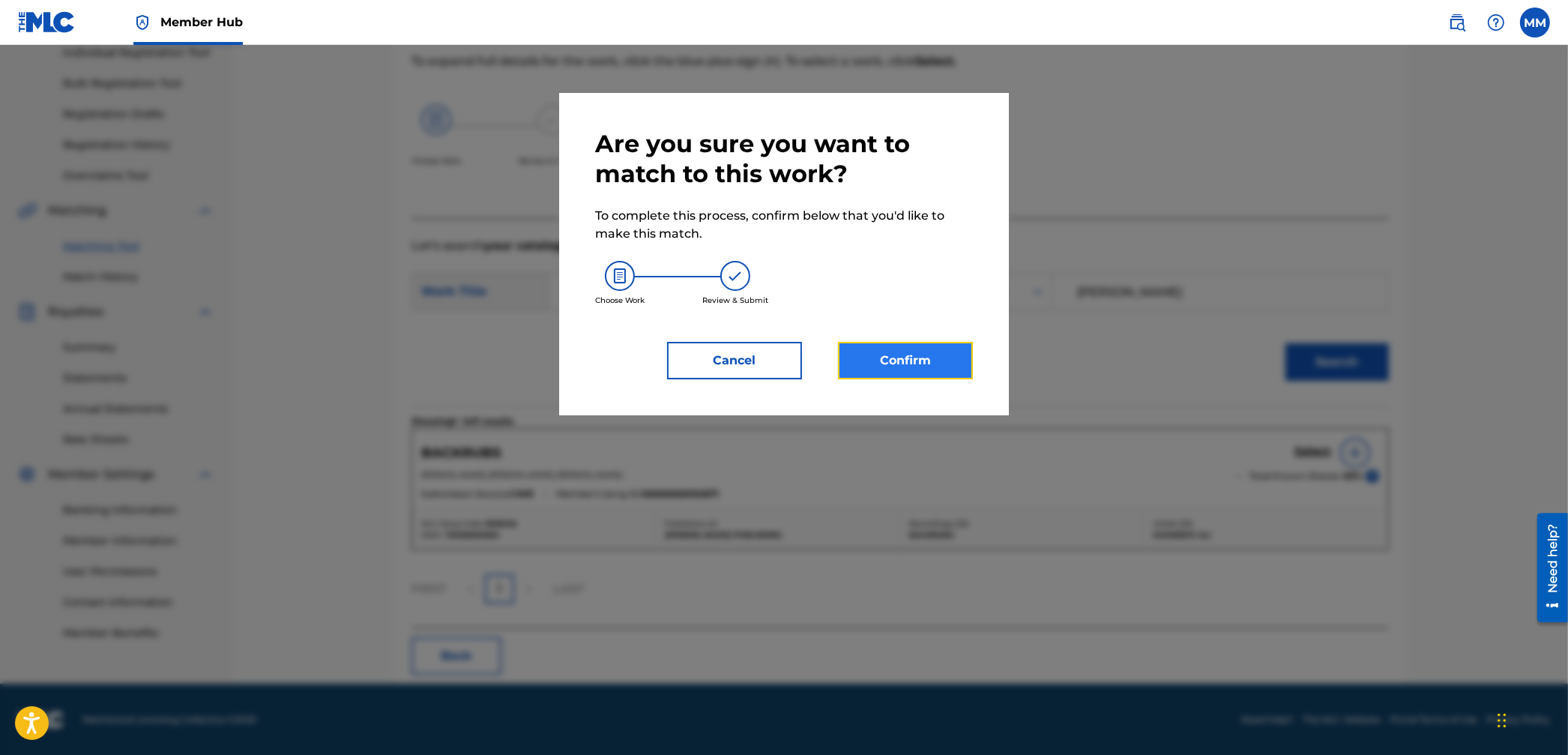
click at [897, 346] on button "Confirm" at bounding box center [905, 360] width 135 height 37
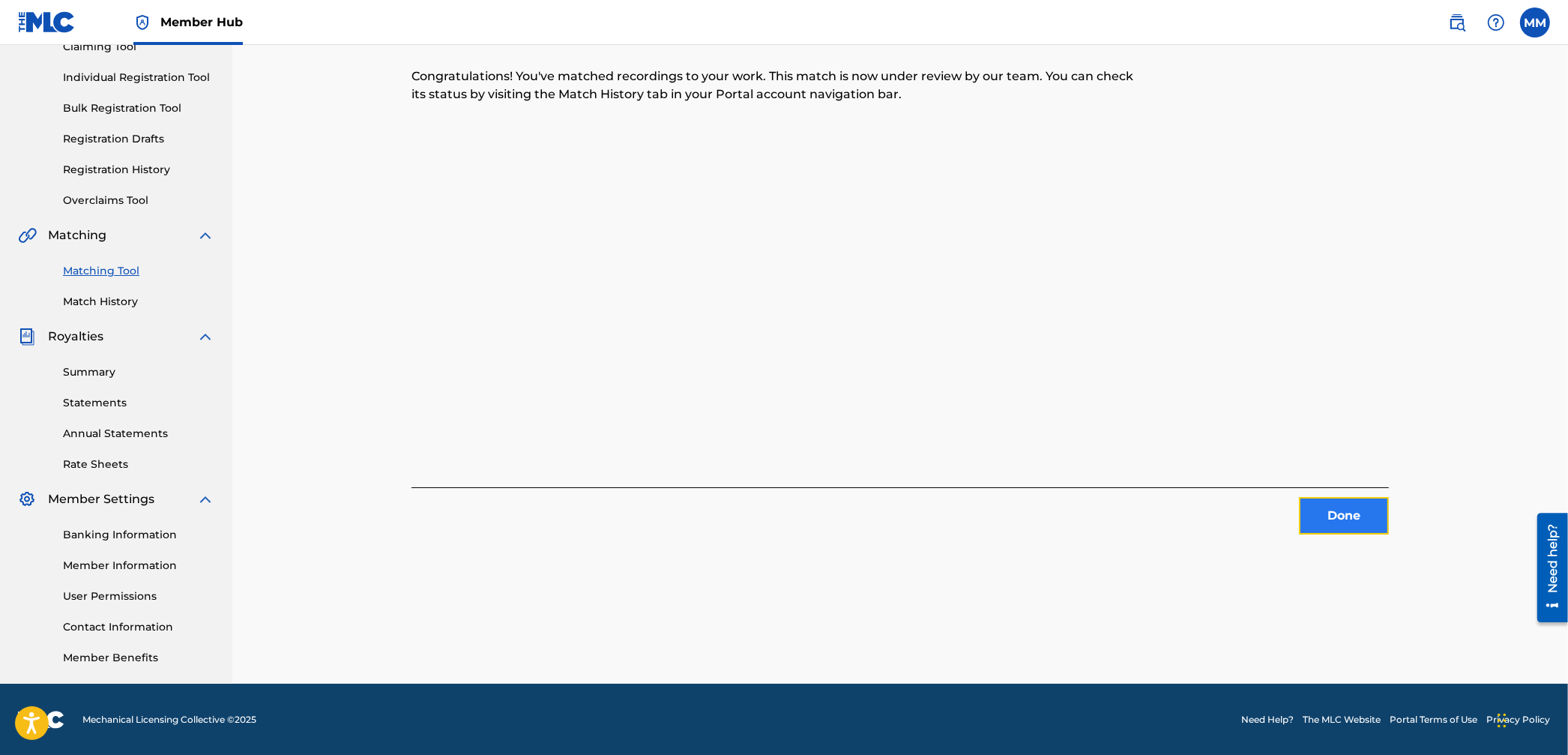
click at [1311, 521] on button "Done" at bounding box center [1343, 515] width 90 height 37
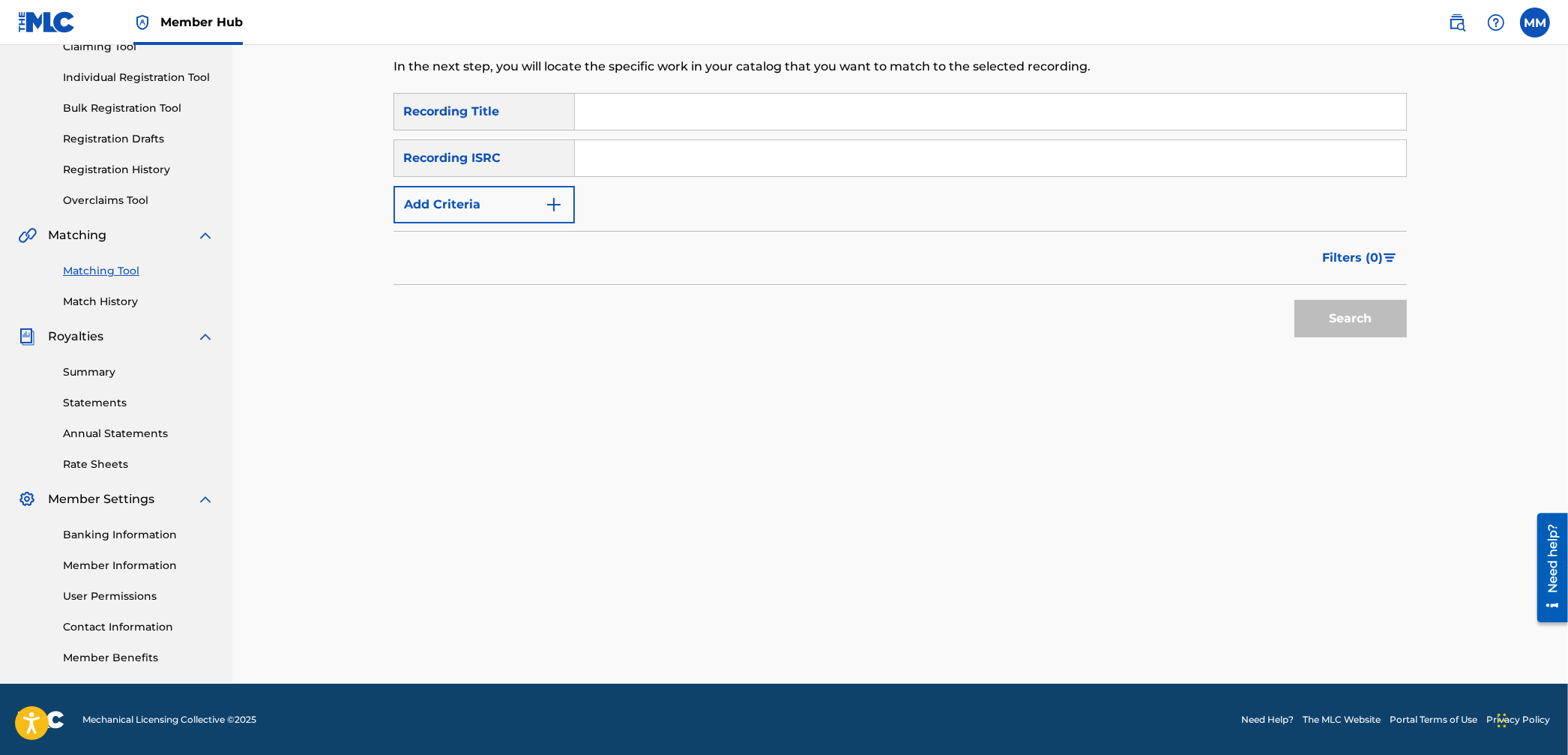
click at [659, 163] on input "Search Form" at bounding box center [990, 158] width 831 height 36
paste input "QZ9452005335"
click at [1350, 320] on button "Search" at bounding box center [1350, 318] width 112 height 37
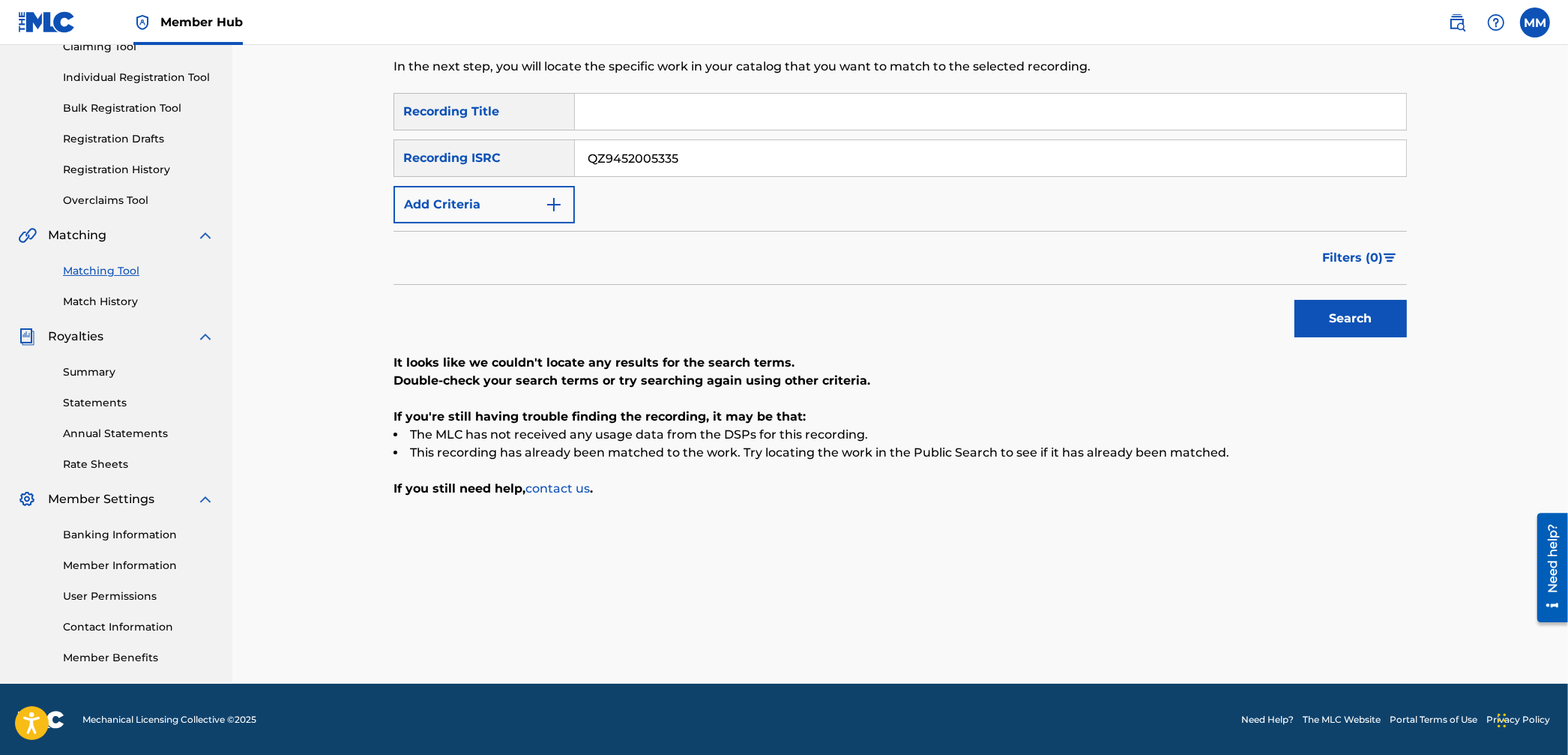
drag, startPoint x: 721, startPoint y: 167, endPoint x: 506, endPoint y: 150, distance: 215.7
click at [528, 151] on div "SearchWithCriteria091994cd-0237-4fdd-ad7a-295e9c1c4add Recording ISRC QZ9452005…" at bounding box center [900, 158] width 1013 height 37
paste input "6"
type input "QZ9452005336"
click at [1307, 314] on button "Search" at bounding box center [1350, 318] width 112 height 37
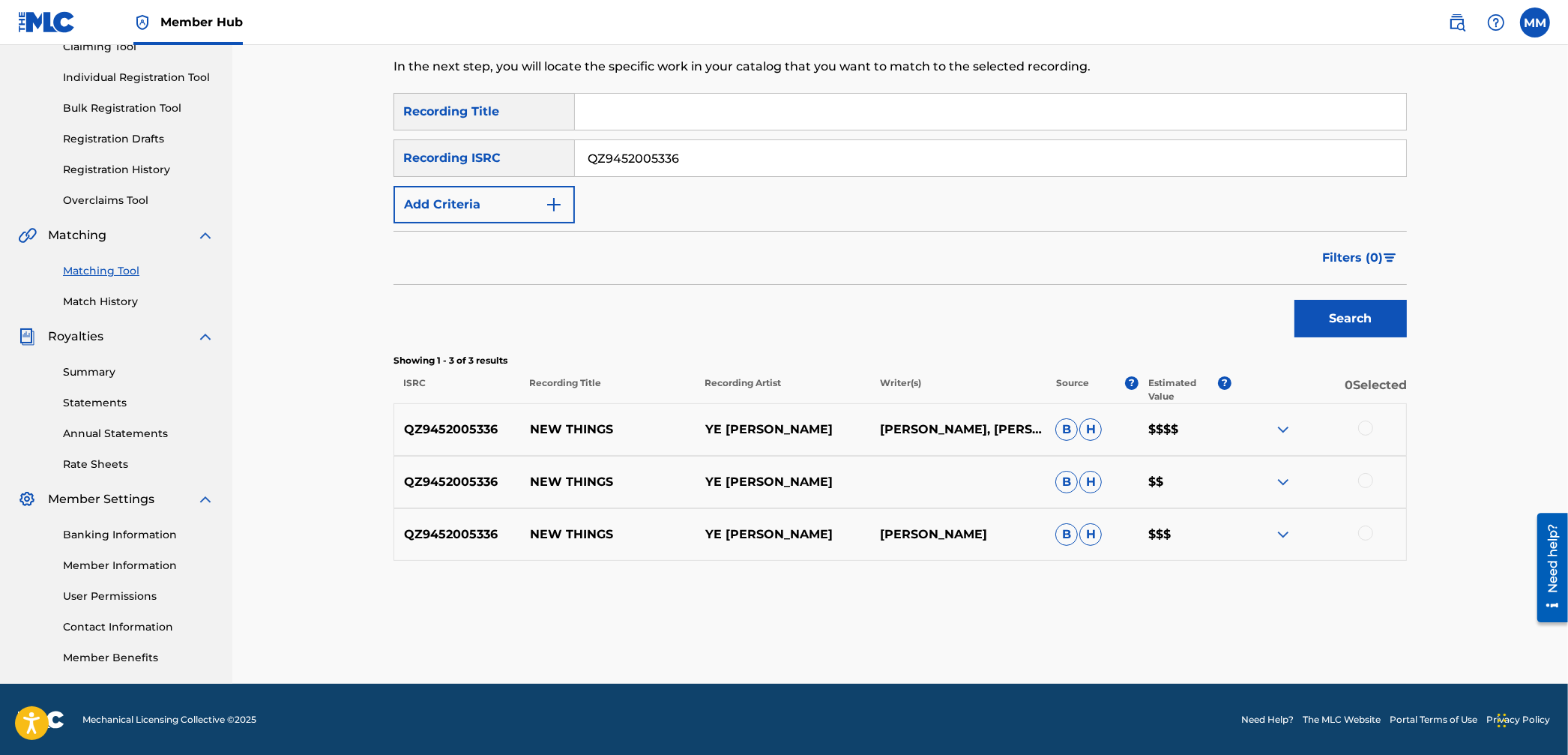
click at [1361, 435] on div at bounding box center [1318, 429] width 175 height 18
click at [1364, 433] on div at bounding box center [1366, 427] width 15 height 15
click at [1366, 484] on div at bounding box center [1366, 480] width 15 height 15
click at [1368, 535] on div at bounding box center [1366, 533] width 15 height 15
click at [1041, 615] on button "Match 3 Groups" at bounding box center [1054, 632] width 166 height 37
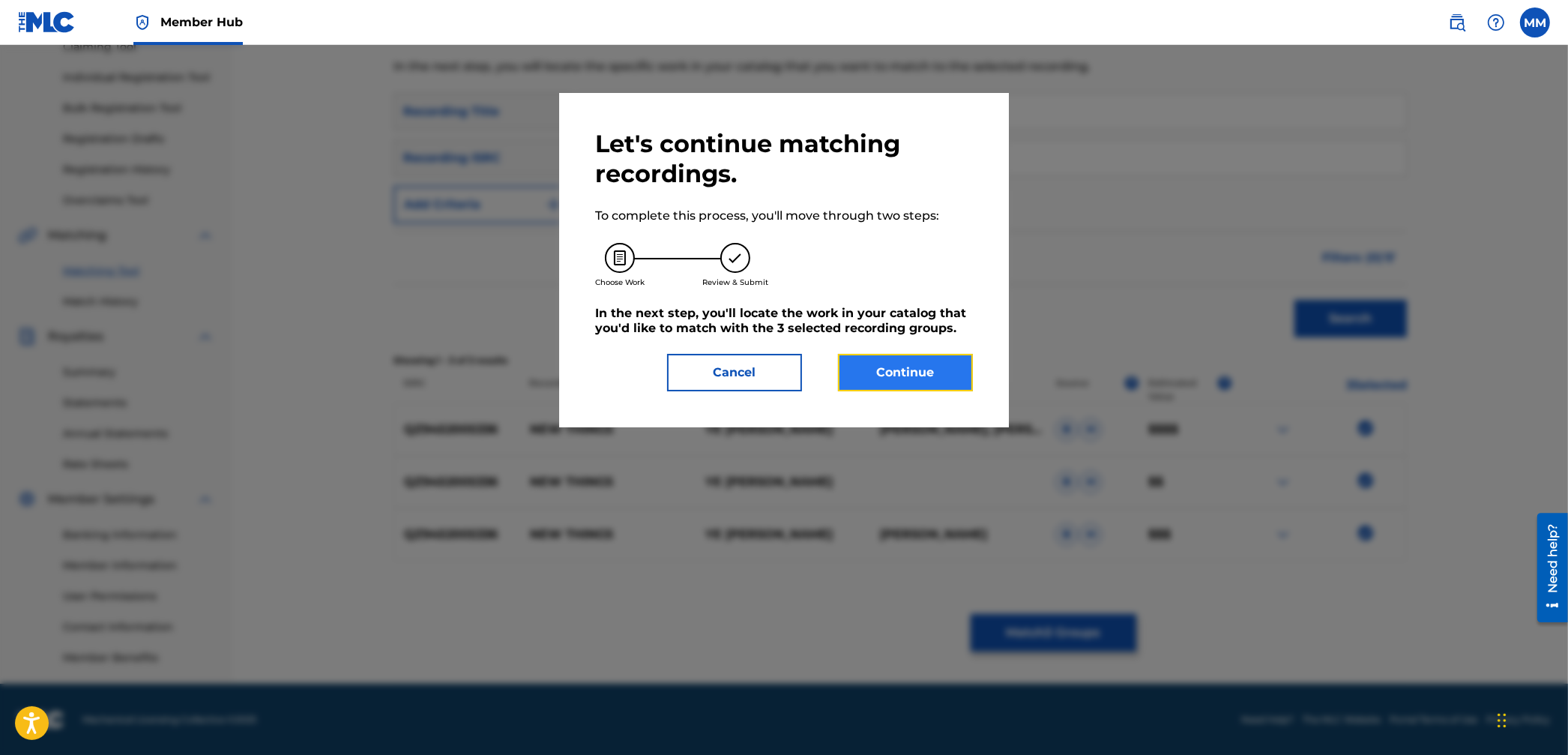
click at [948, 373] on button "Continue" at bounding box center [905, 372] width 135 height 37
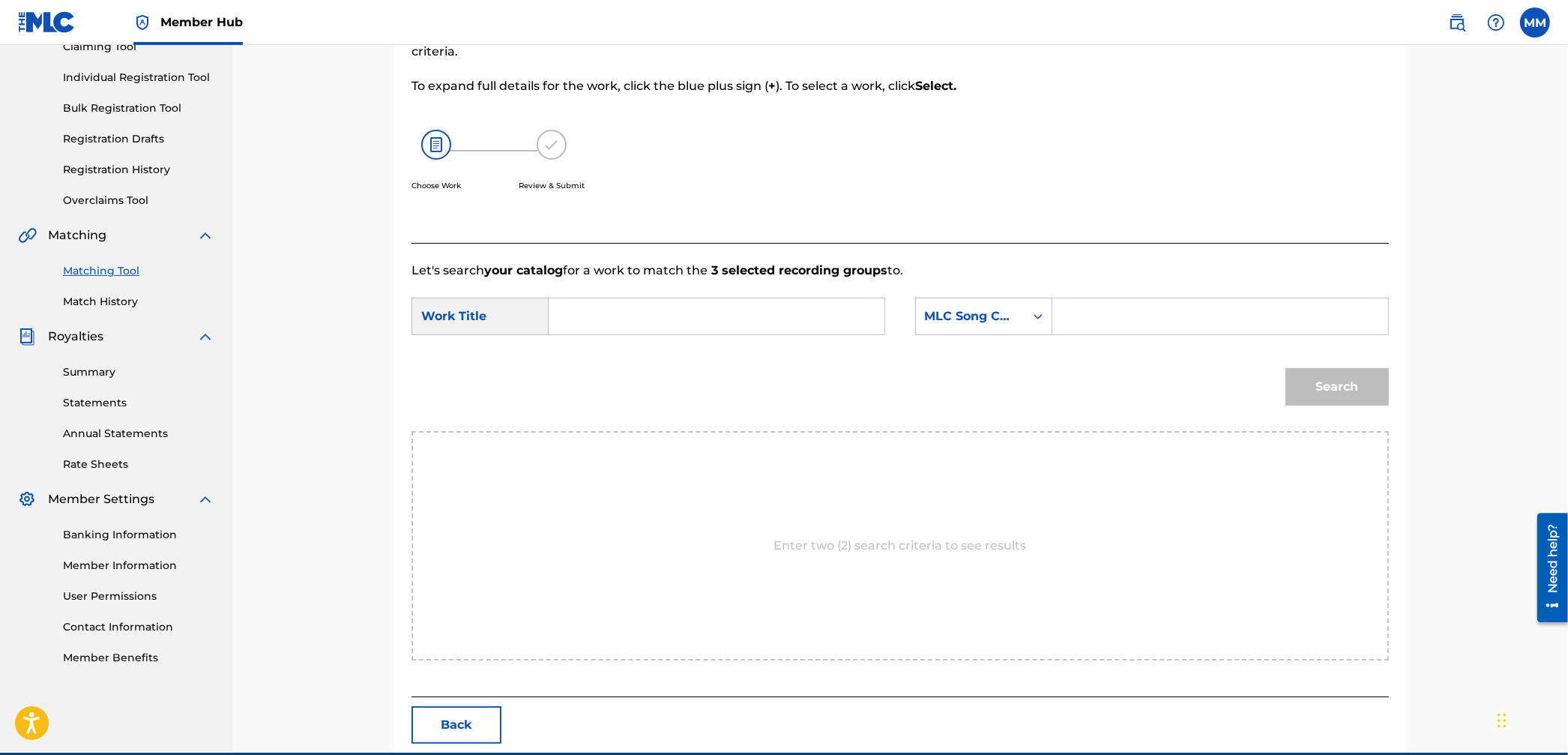
click at [827, 318] on input "Search Form" at bounding box center [716, 316] width 310 height 36
paste input "New Things"
type input "New Things"
click at [973, 320] on div "MLC Song Code" at bounding box center [970, 316] width 91 height 18
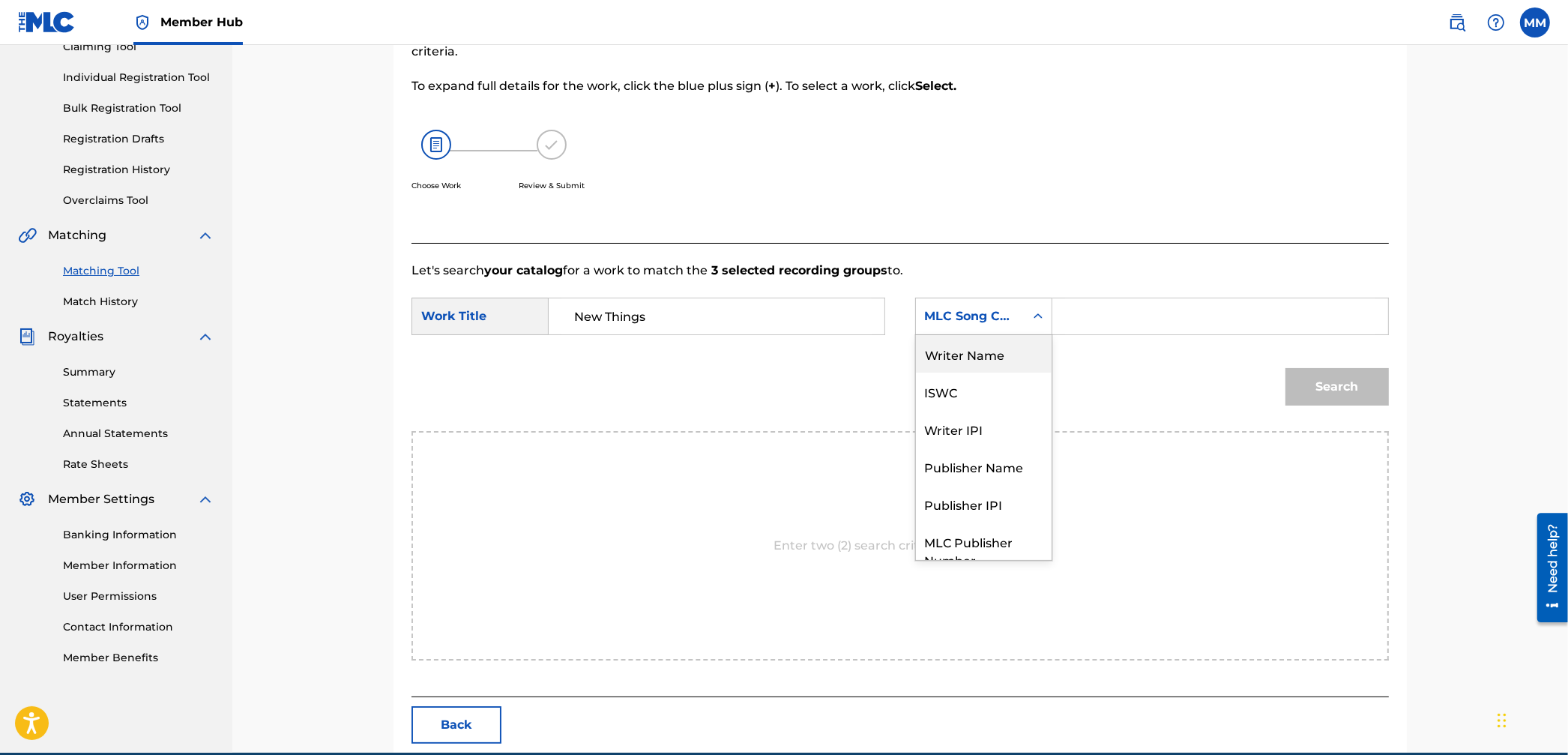
drag, startPoint x: 981, startPoint y: 347, endPoint x: 1071, endPoint y: 340, distance: 90.3
click at [981, 347] on div "Writer Name" at bounding box center [984, 353] width 136 height 37
click at [1093, 337] on div "SearchWithCriteria495d432c-1f4a-4d81-8260-9eaf40a74014 Work Title New Things Se…" at bounding box center [900, 320] width 977 height 46
click at [1094, 323] on input "Search Form" at bounding box center [1220, 316] width 310 height 36
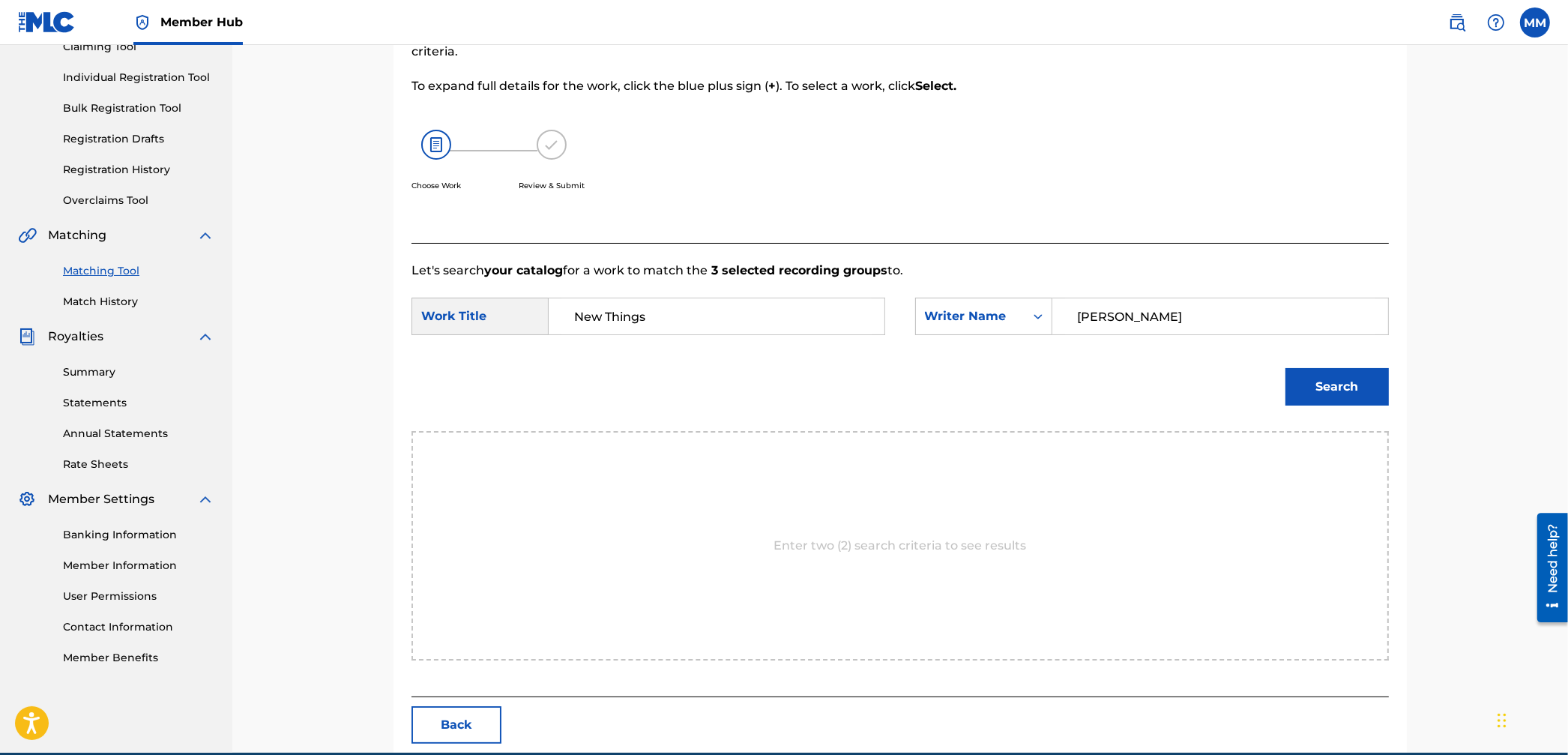
type input "[PERSON_NAME]"
click at [1285, 368] on button "Search" at bounding box center [1337, 387] width 104 height 37
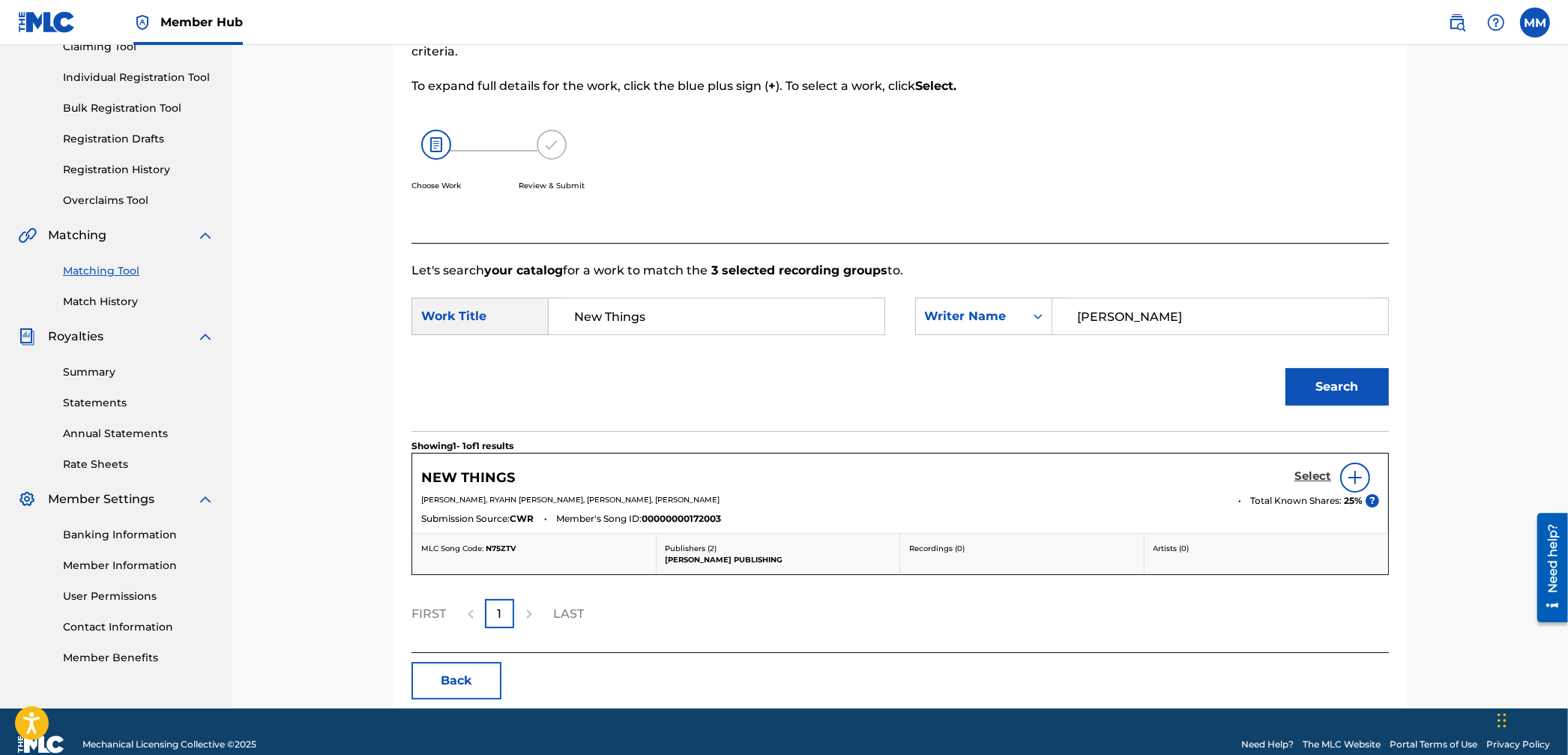
click at [1313, 481] on h5 "Select" at bounding box center [1313, 477] width 37 height 14
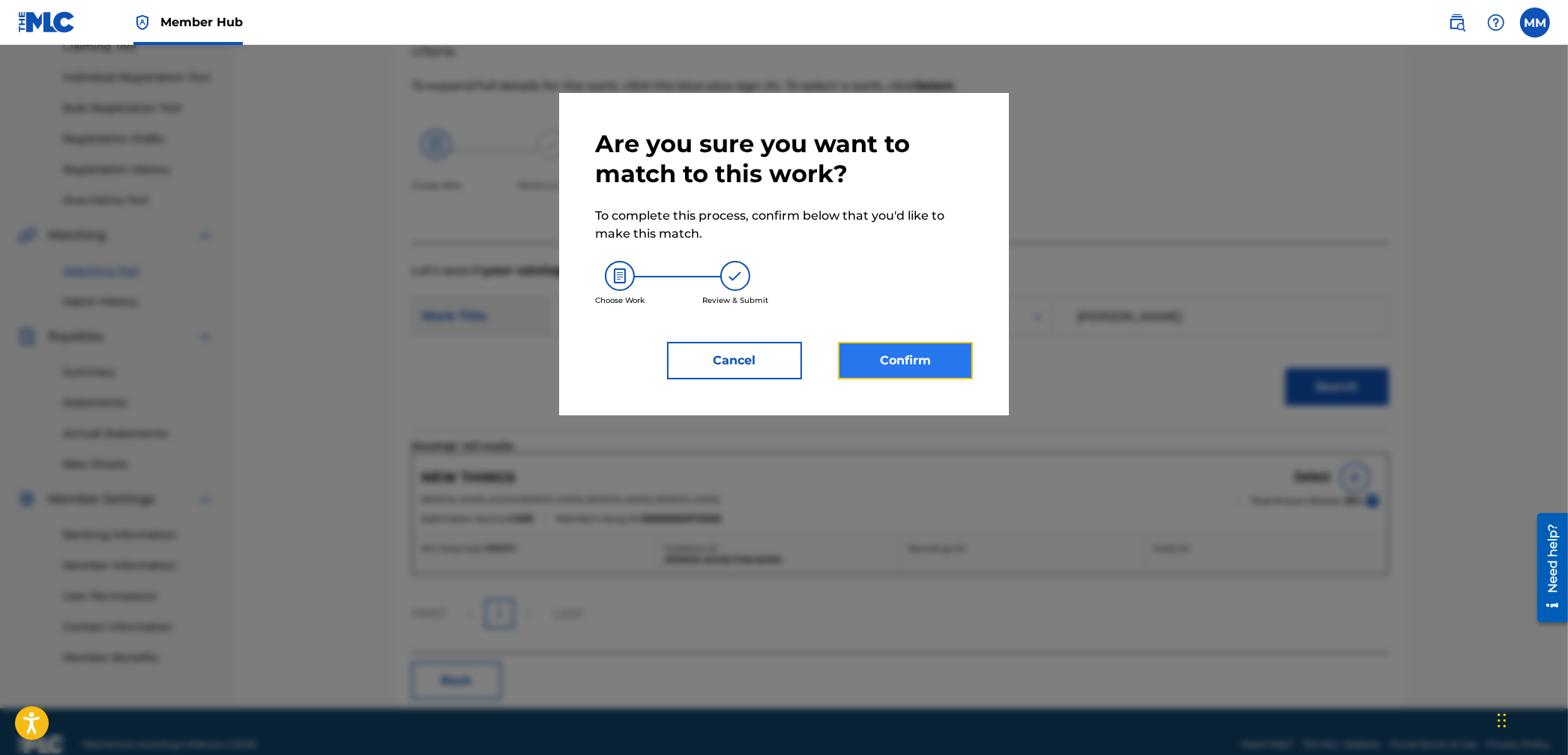
click at [890, 352] on button "Confirm" at bounding box center [905, 360] width 135 height 37
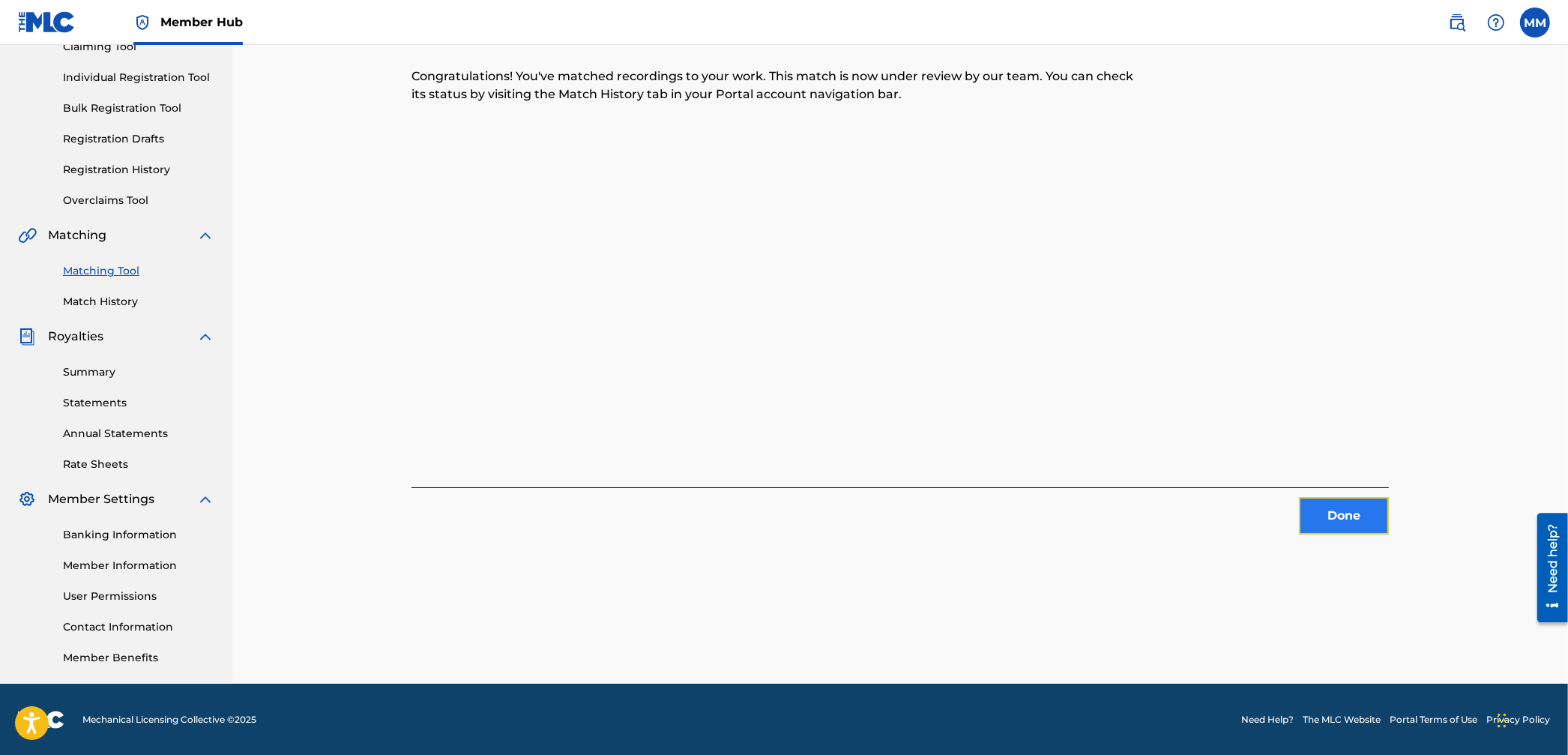
click at [1350, 521] on button "Done" at bounding box center [1343, 515] width 90 height 37
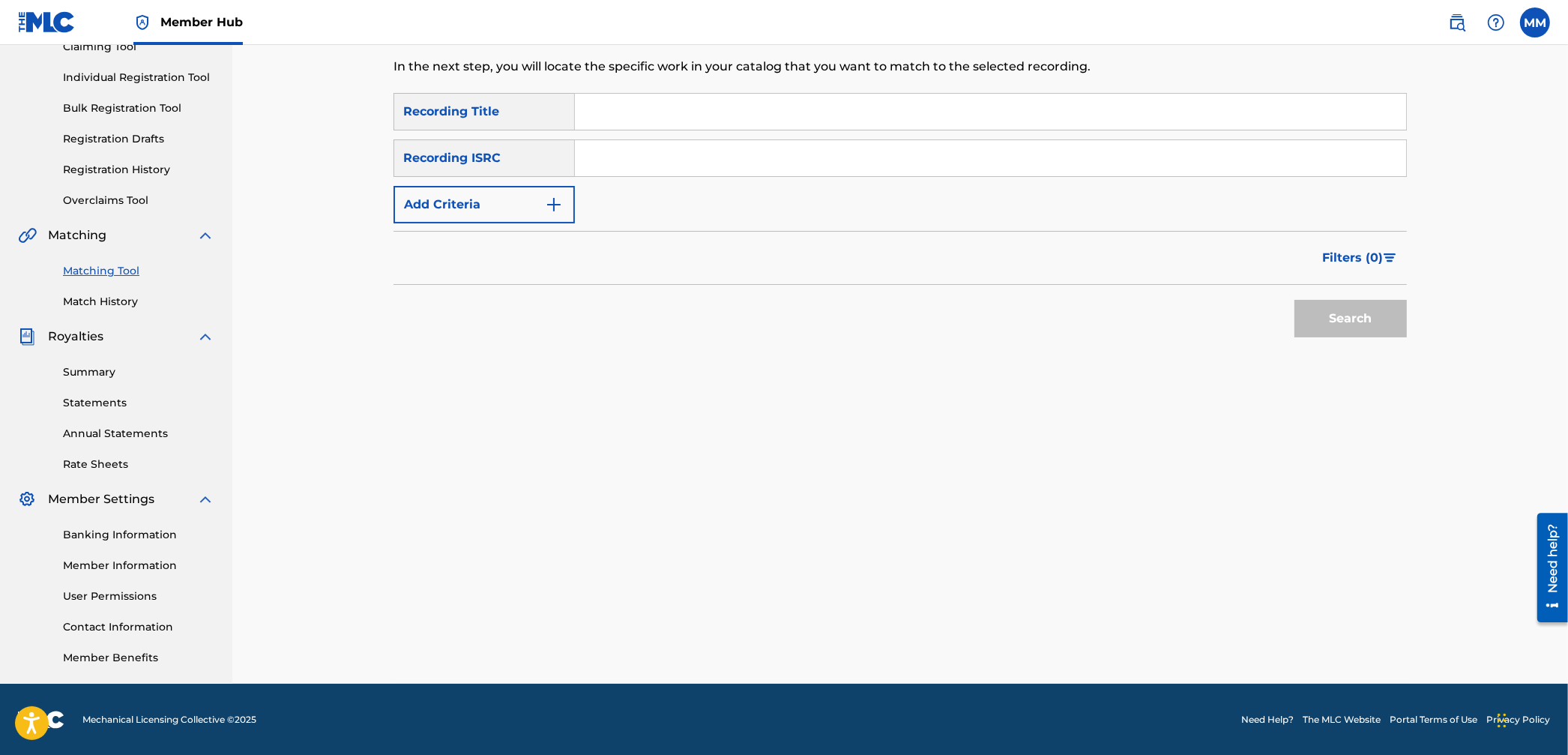
click at [680, 172] on input "Search Form" at bounding box center [990, 158] width 831 height 36
paste input "QZ9452005337"
type input "QZ9452005337"
click at [1308, 320] on button "Search" at bounding box center [1350, 318] width 112 height 37
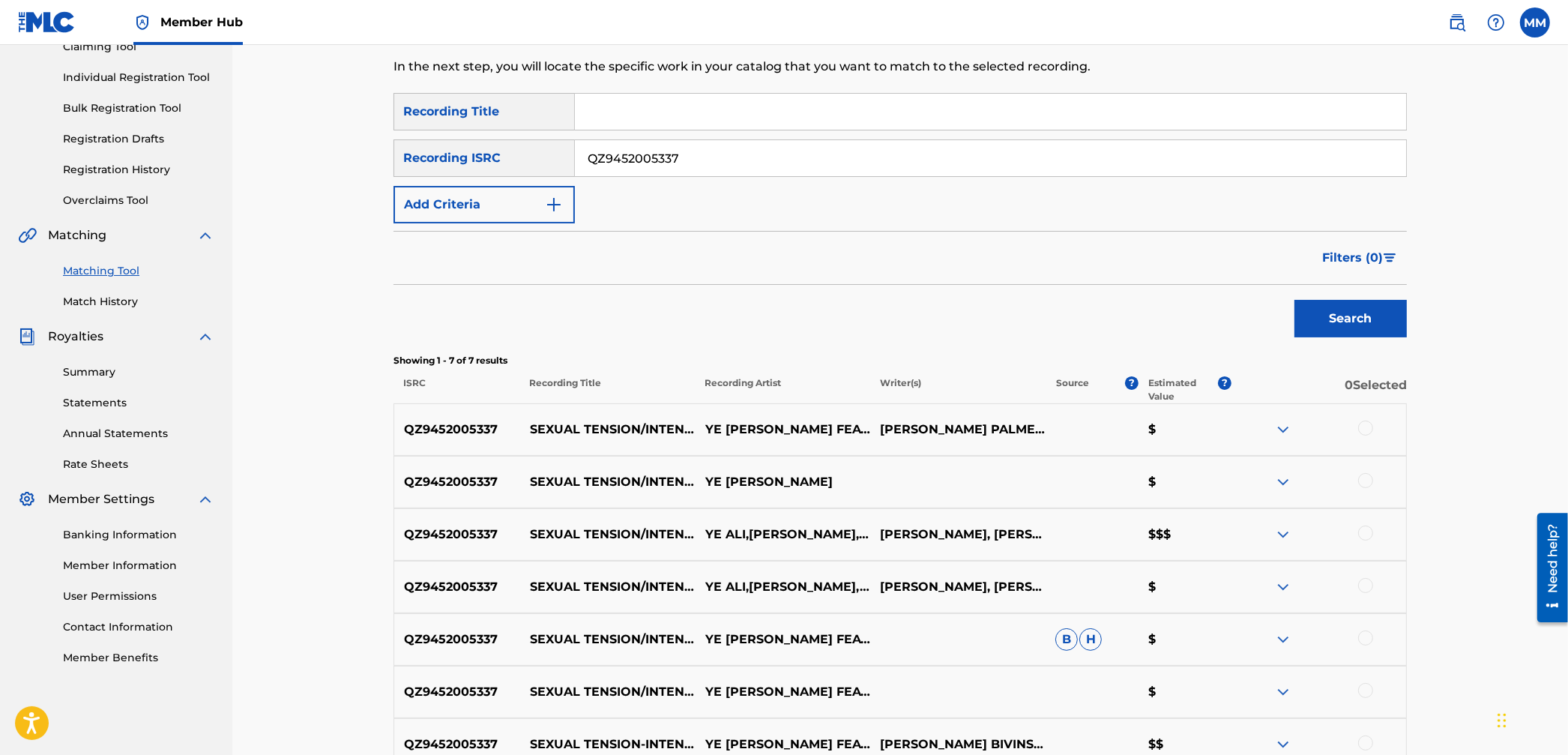
scroll to position [336, 0]
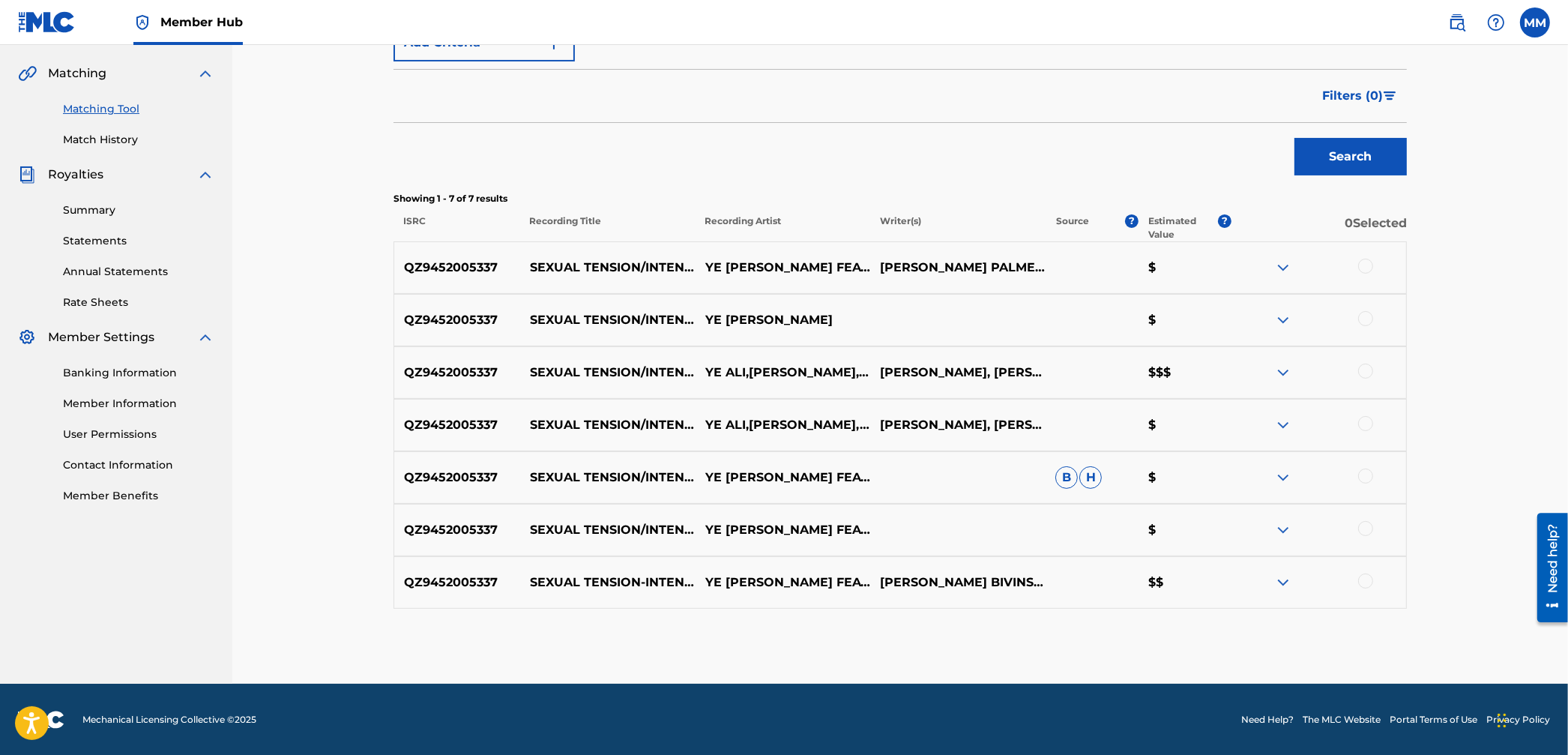
click at [1357, 583] on div at bounding box center [1318, 582] width 175 height 18
drag, startPoint x: 1366, startPoint y: 575, endPoint x: 1372, endPoint y: 515, distance: 60.3
click at [1366, 575] on div at bounding box center [1366, 580] width 15 height 15
click at [1370, 532] on div at bounding box center [1366, 528] width 15 height 15
click at [1369, 472] on div at bounding box center [1366, 476] width 15 height 15
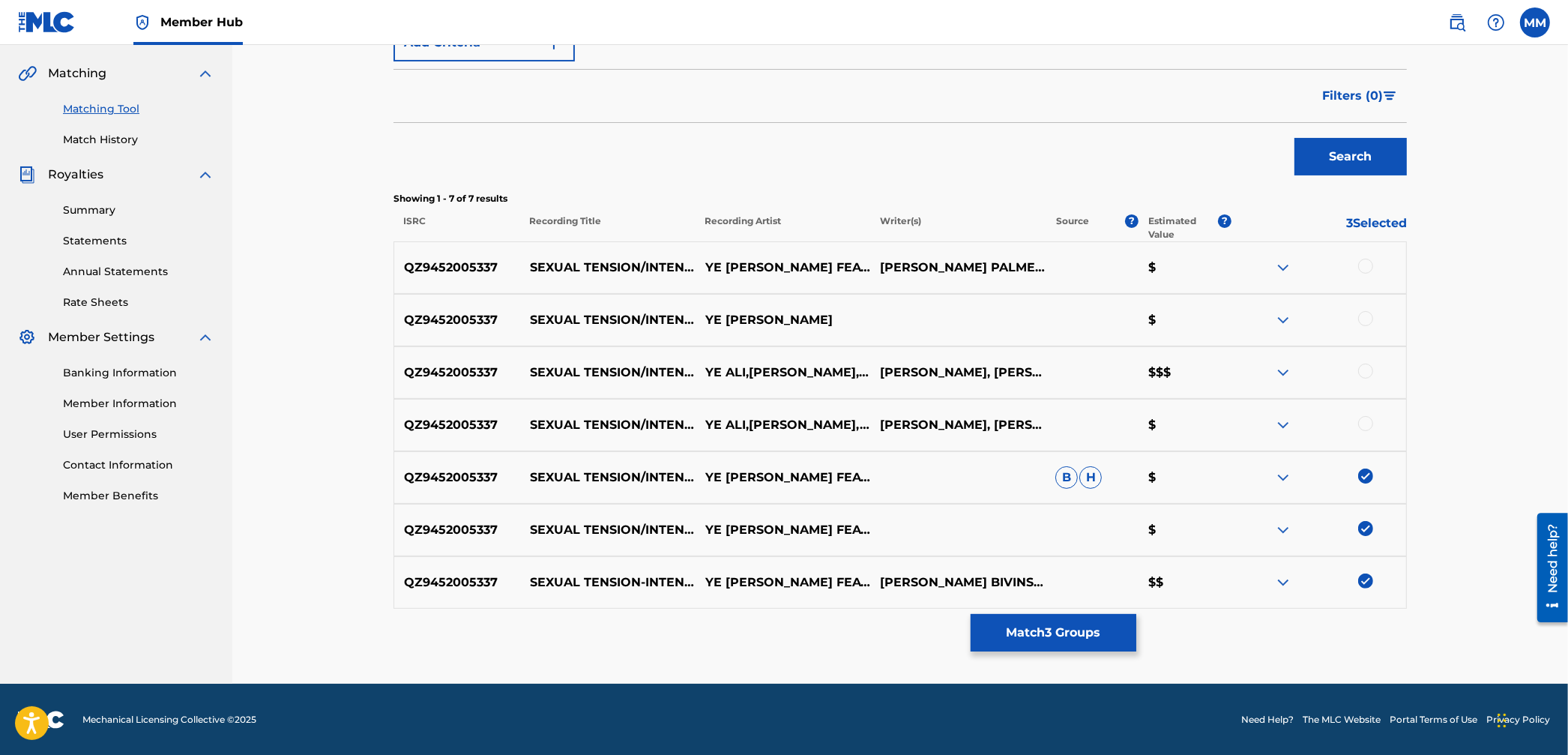
click at [1362, 429] on div at bounding box center [1366, 423] width 15 height 15
drag, startPoint x: 1359, startPoint y: 381, endPoint x: 1356, endPoint y: 360, distance: 21.2
click at [1359, 381] on div "QZ9452005337 SEXUAL TENSION/INTENTIONS (FEAT. [PERSON_NAME] & DCMBR) [PERSON_NA…" at bounding box center [900, 372] width 1013 height 53
click at [1366, 370] on div at bounding box center [1366, 371] width 15 height 15
click at [1359, 320] on div at bounding box center [1366, 318] width 15 height 15
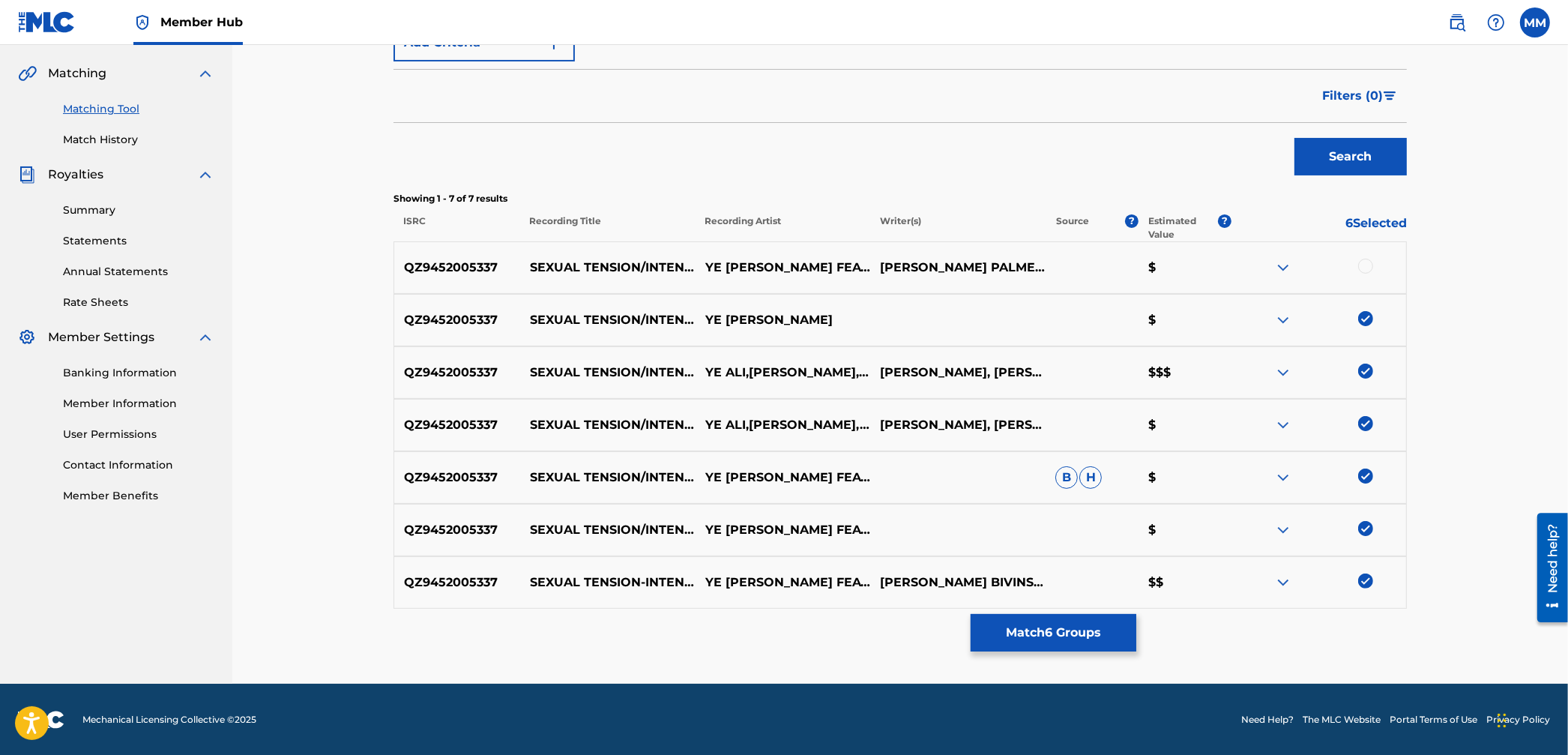
drag, startPoint x: 1366, startPoint y: 272, endPoint x: 1348, endPoint y: 326, distance: 56.9
click at [1366, 272] on div at bounding box center [1366, 265] width 15 height 15
click at [1067, 633] on button "Match 7 Groups" at bounding box center [1054, 632] width 166 height 37
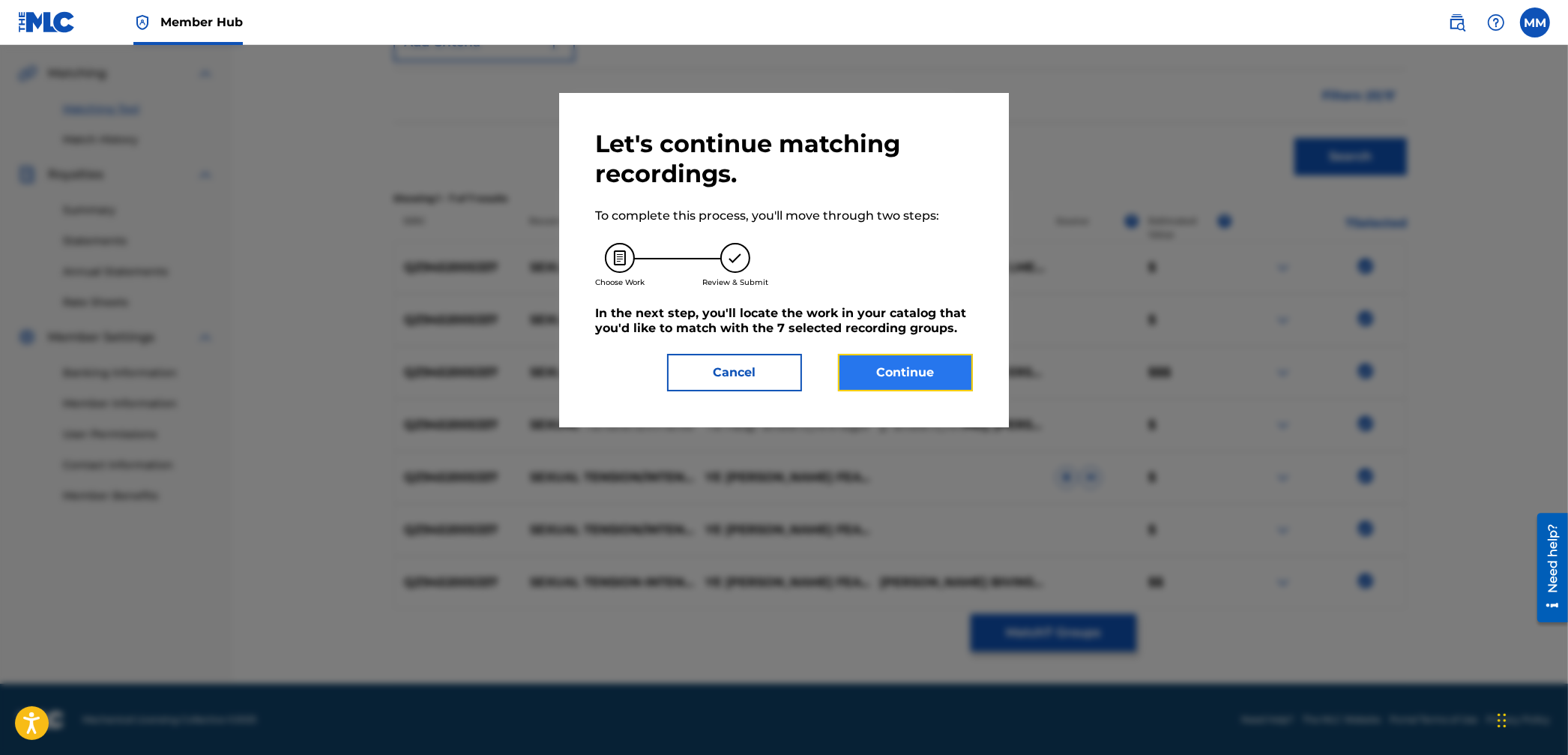
click at [934, 369] on button "Continue" at bounding box center [905, 372] width 135 height 37
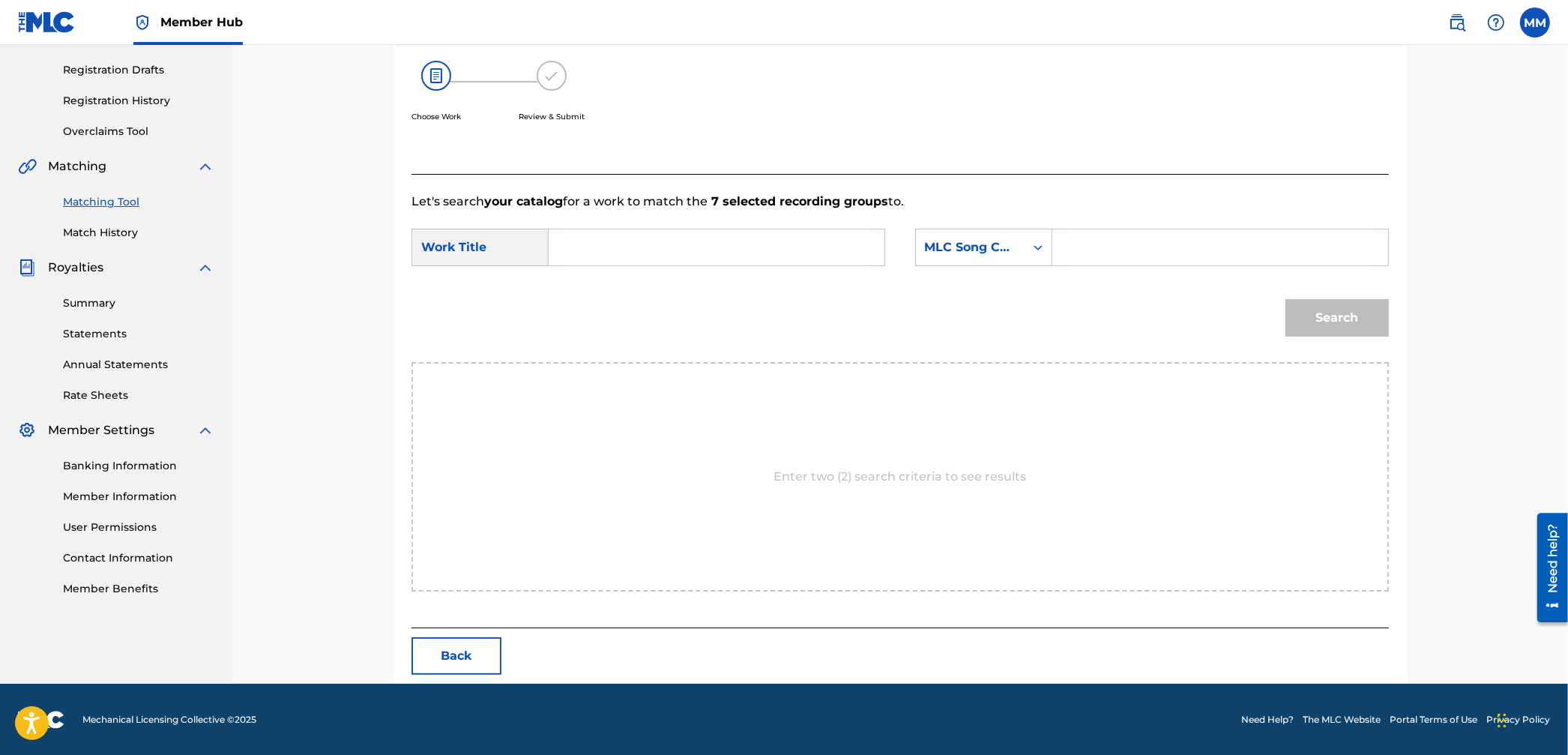
click at [708, 261] on input "Search Form" at bounding box center [716, 247] width 310 height 36
paste input "Sexual Tensions / Intensions"
drag, startPoint x: 666, startPoint y: 250, endPoint x: 859, endPoint y: 261, distance: 193.3
click at [859, 261] on input "Sexual Tensions / Intensions" at bounding box center [716, 247] width 310 height 36
type input "Sexual Tensions"
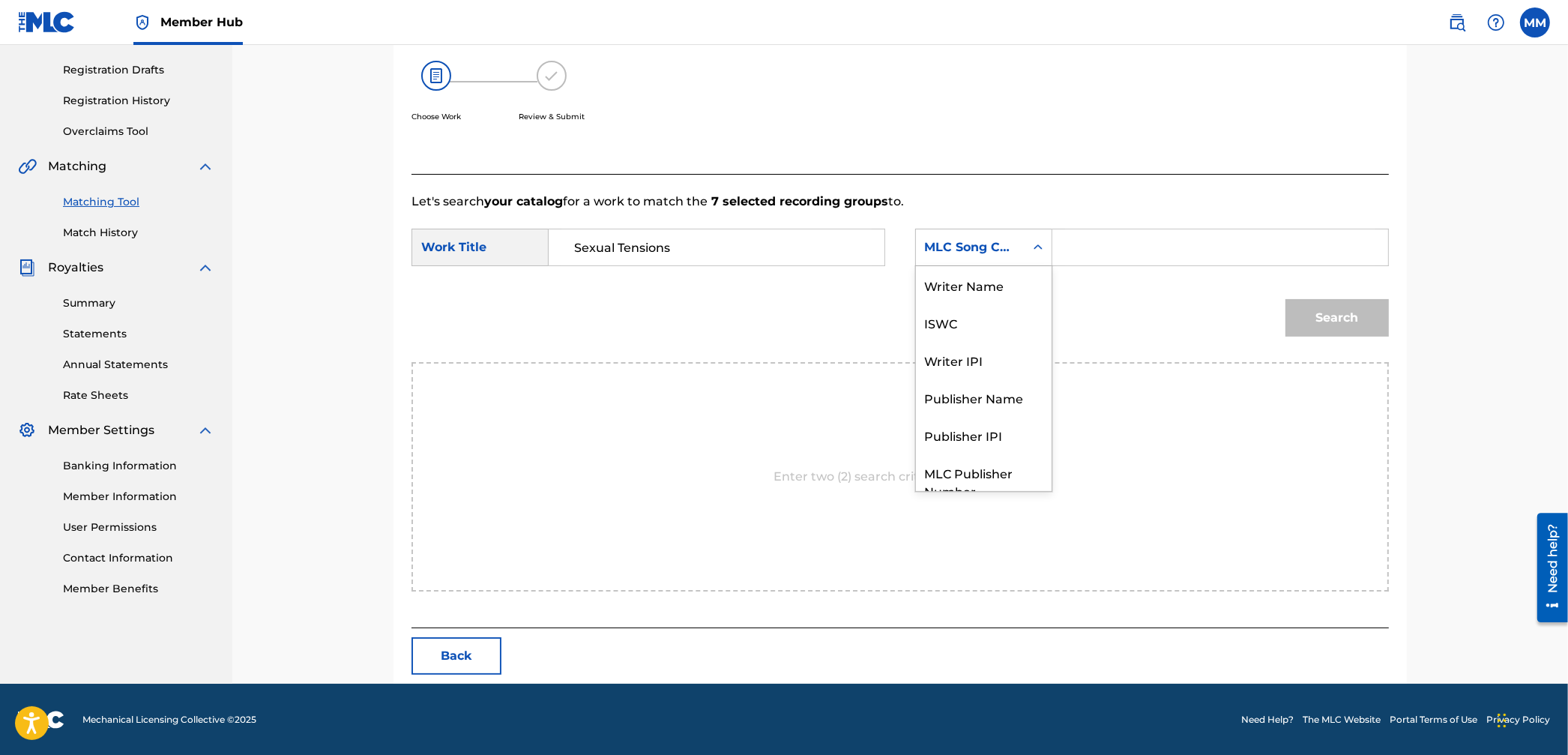
drag, startPoint x: 1000, startPoint y: 263, endPoint x: 992, endPoint y: 298, distance: 35.9
click at [1000, 263] on div "MLC Song Code" at bounding box center [984, 247] width 137 height 37
drag, startPoint x: 1002, startPoint y: 284, endPoint x: 1034, endPoint y: 270, distance: 34.9
click at [1001, 284] on div "Writer Name" at bounding box center [984, 285] width 136 height 37
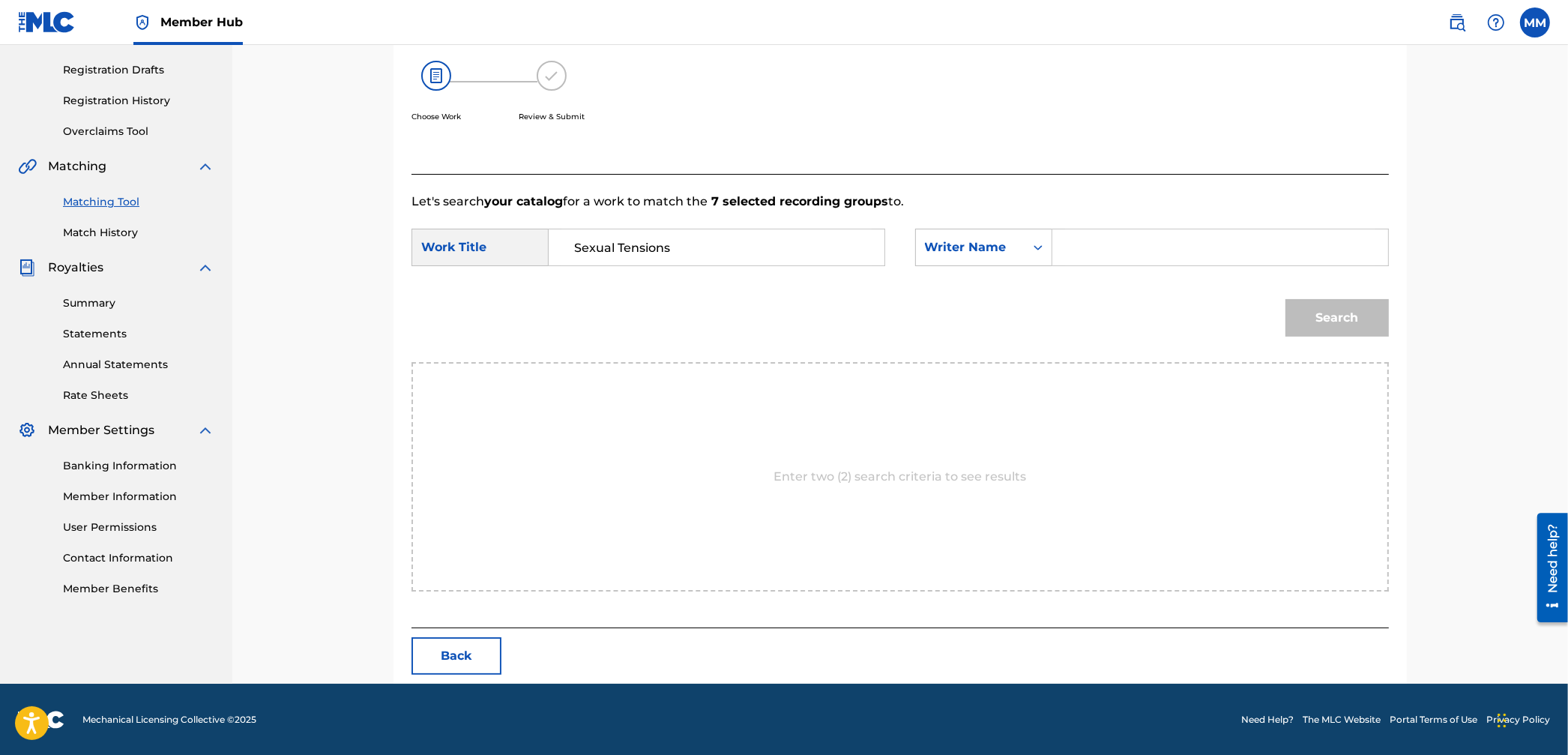
click at [1081, 252] on input "Search Form" at bounding box center [1220, 247] width 310 height 36
type input "[PERSON_NAME]"
click at [1285, 299] on button "Search" at bounding box center [1337, 317] width 104 height 37
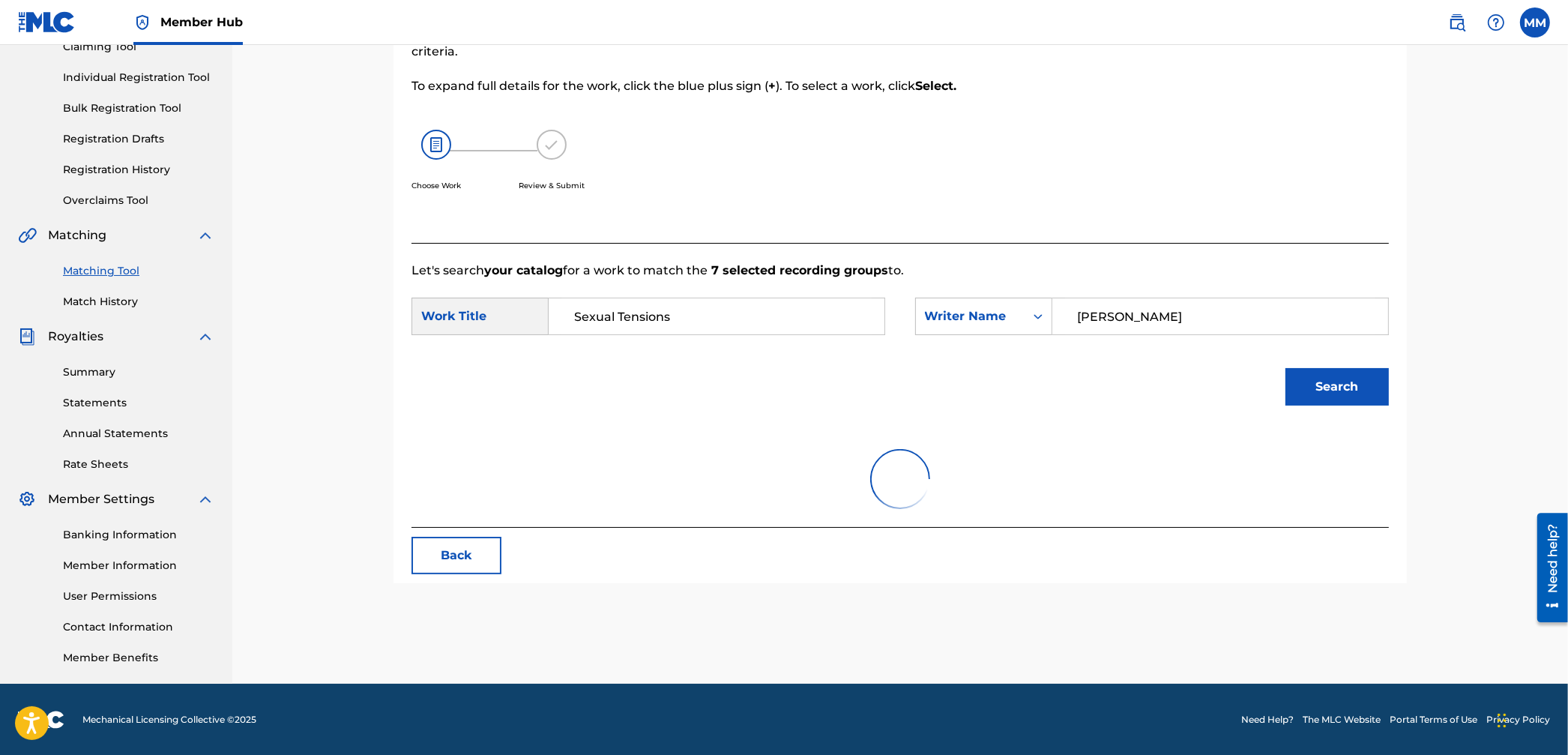
scroll to position [199, 0]
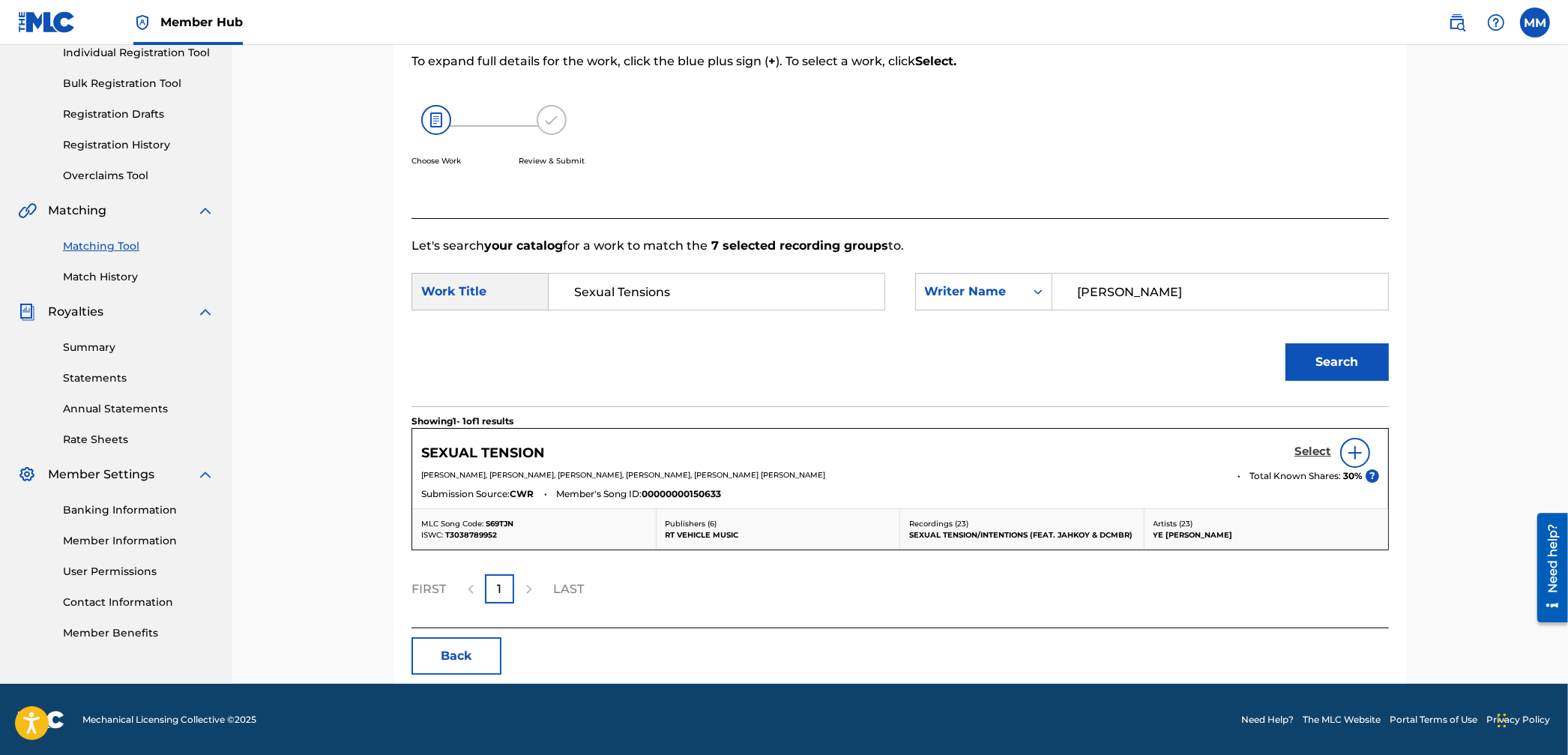
click at [1311, 453] on h5 "Select" at bounding box center [1313, 452] width 37 height 14
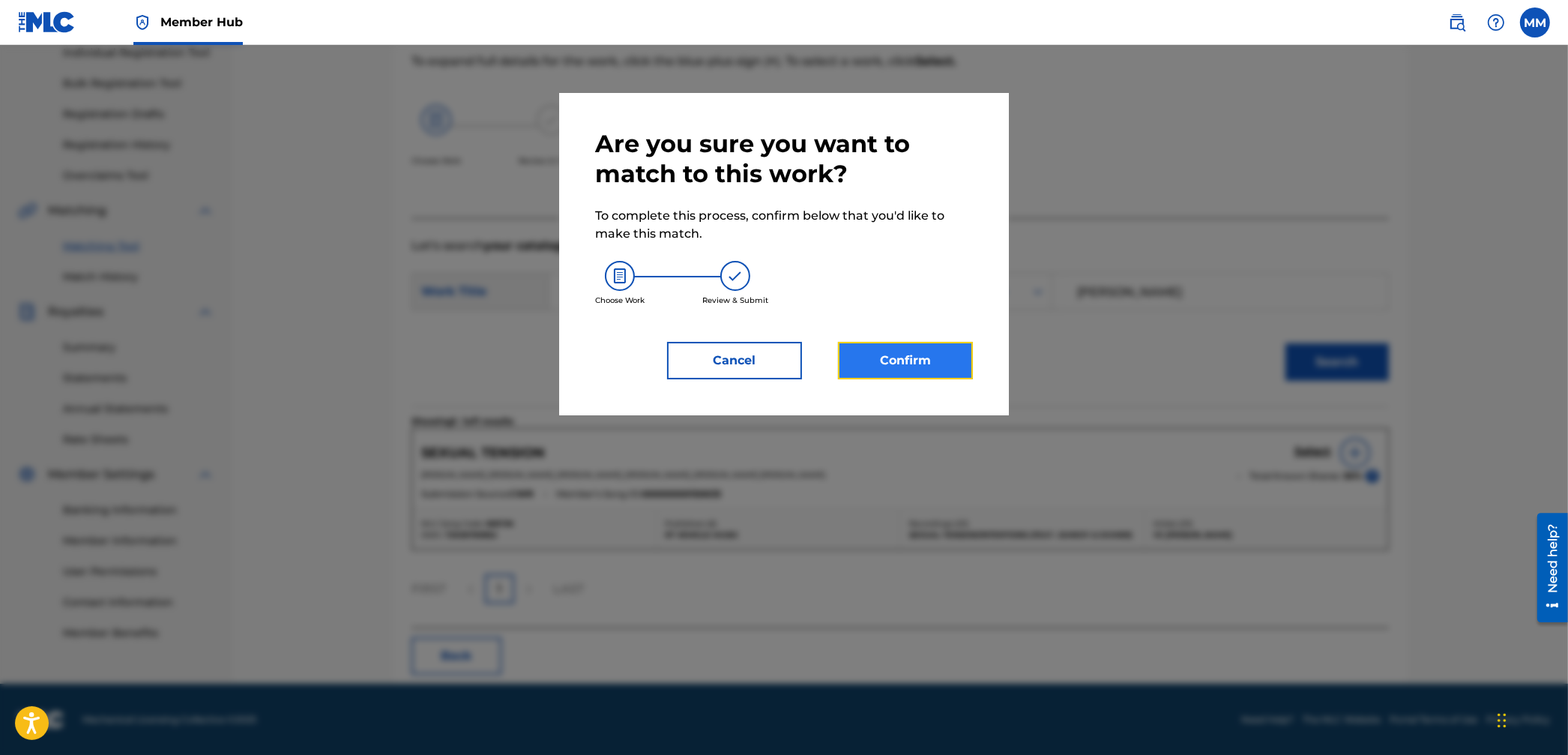
click at [943, 364] on button "Confirm" at bounding box center [905, 360] width 135 height 37
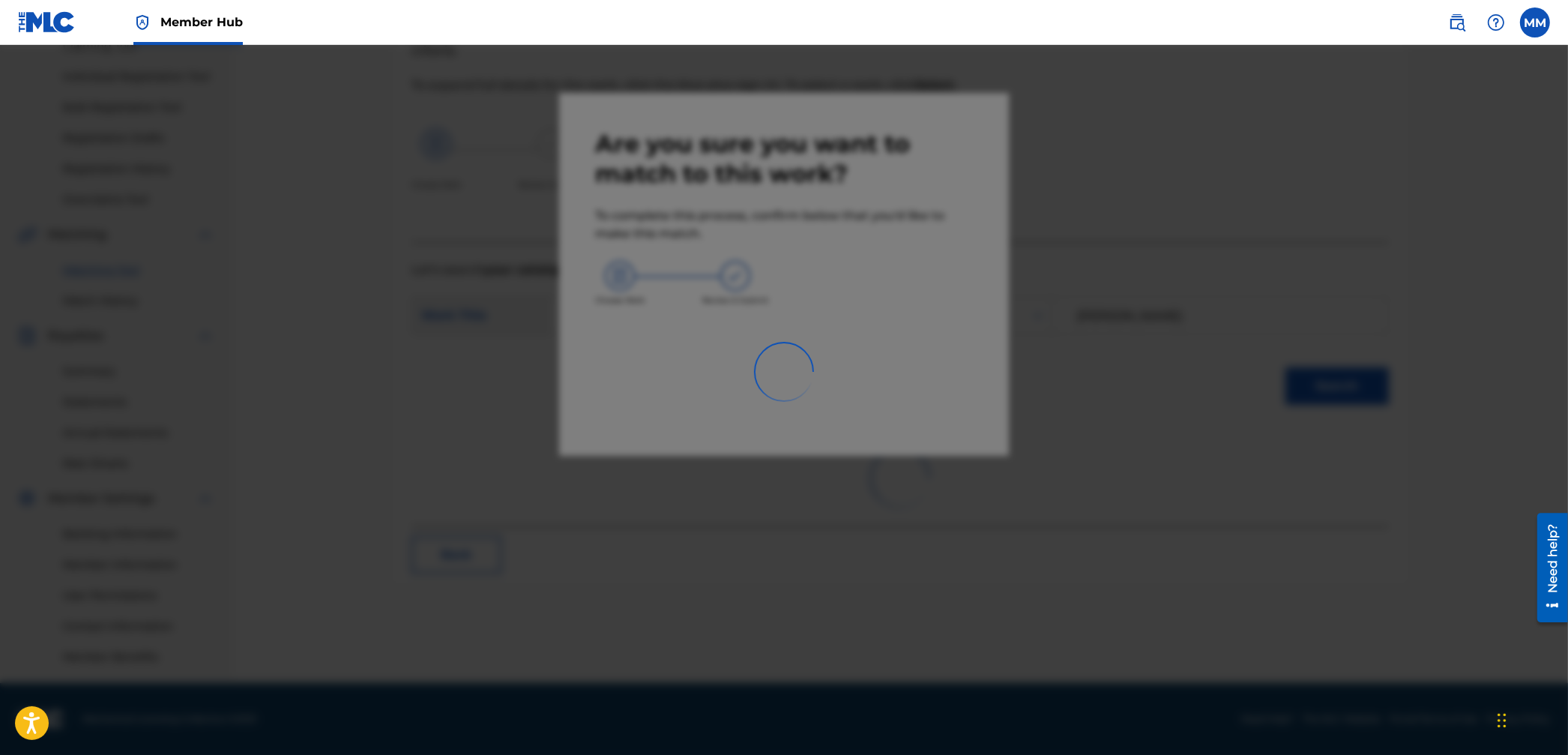
scroll to position [174, 0]
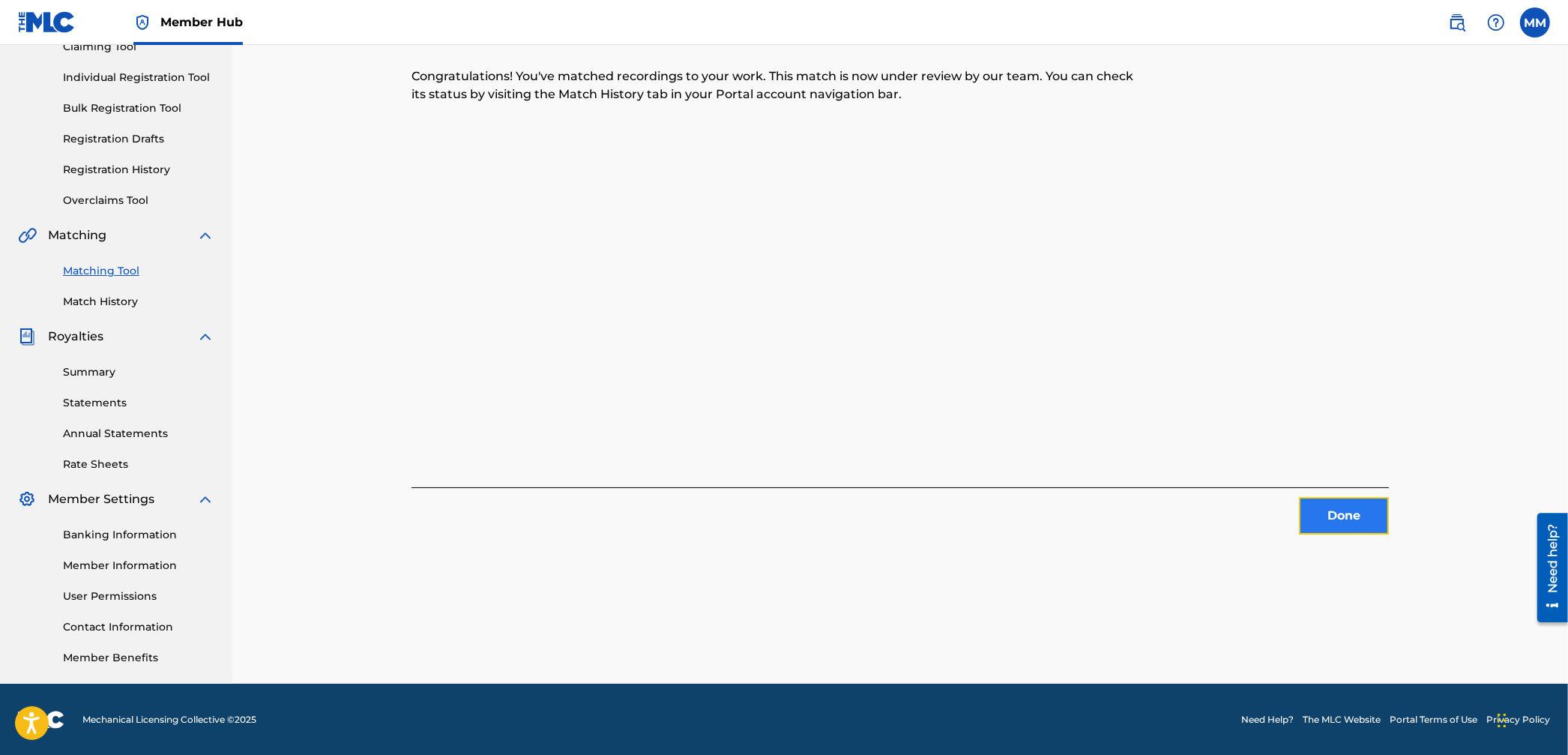
click at [1373, 508] on button "Done" at bounding box center [1343, 515] width 90 height 37
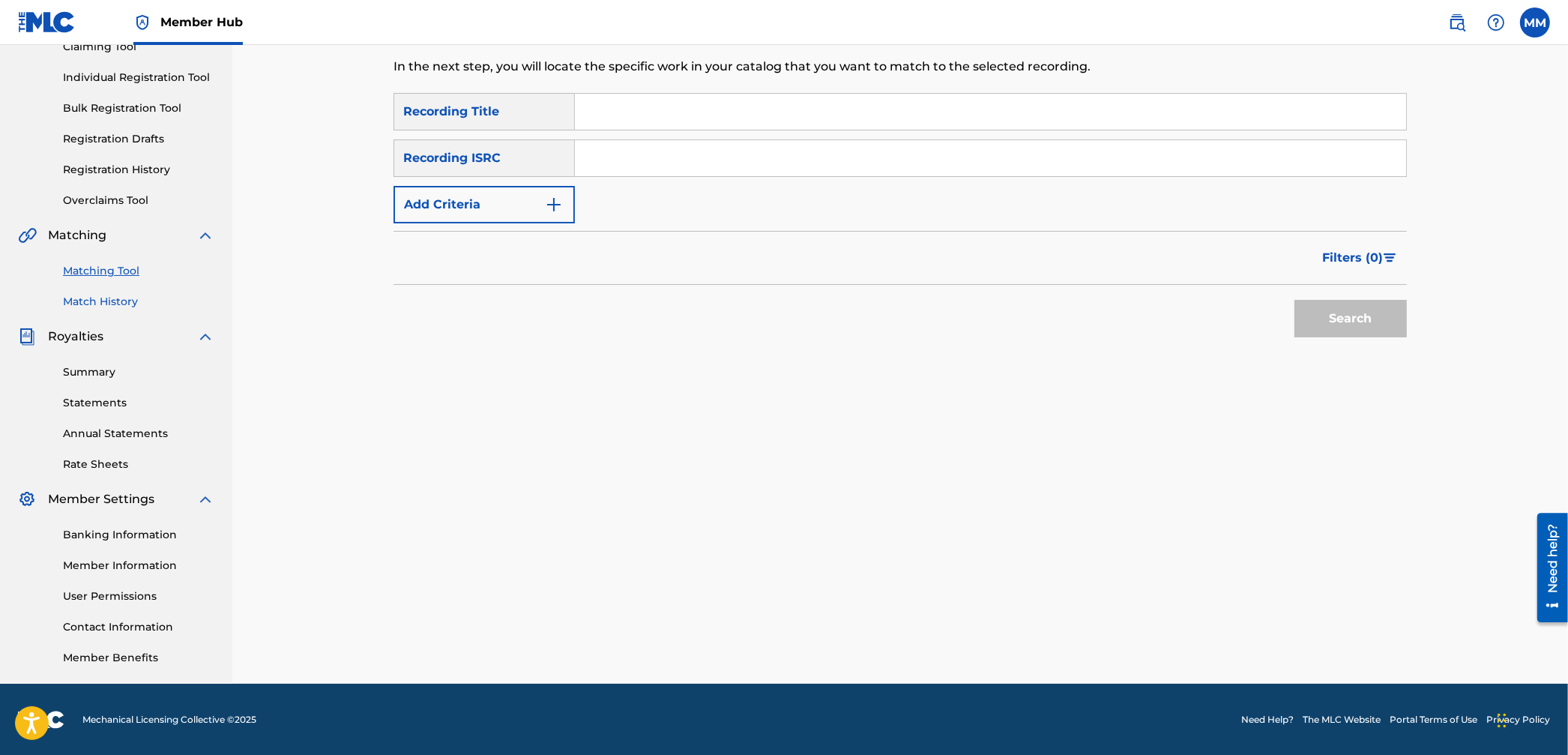
click at [98, 308] on link "Match History" at bounding box center [139, 302] width 151 height 16
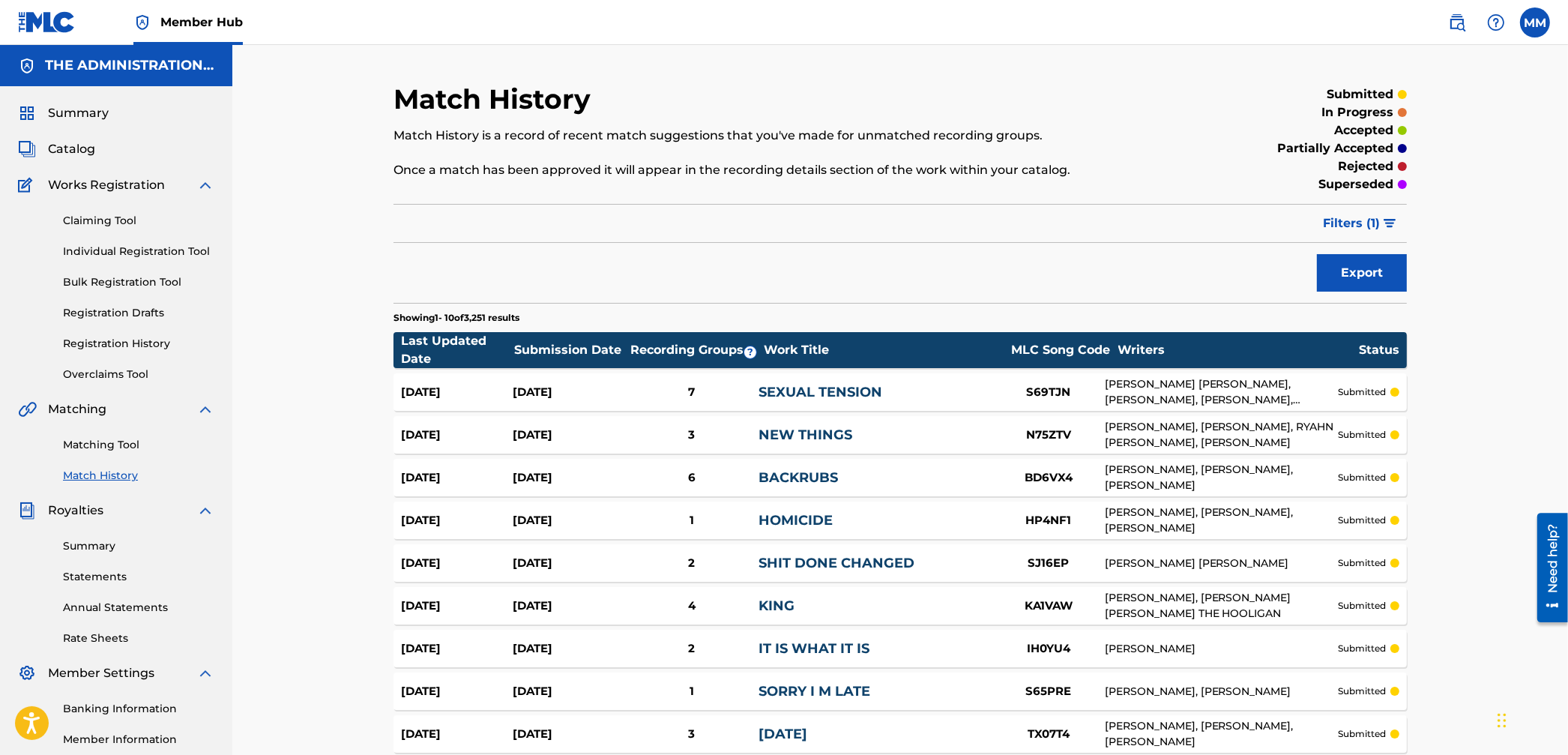
click at [739, 379] on div "[DATE] [DATE] 7 SEXUAL TENSION S69TJN [PERSON_NAME] [PERSON_NAME], [PERSON_NAME…" at bounding box center [900, 391] width 1013 height 37
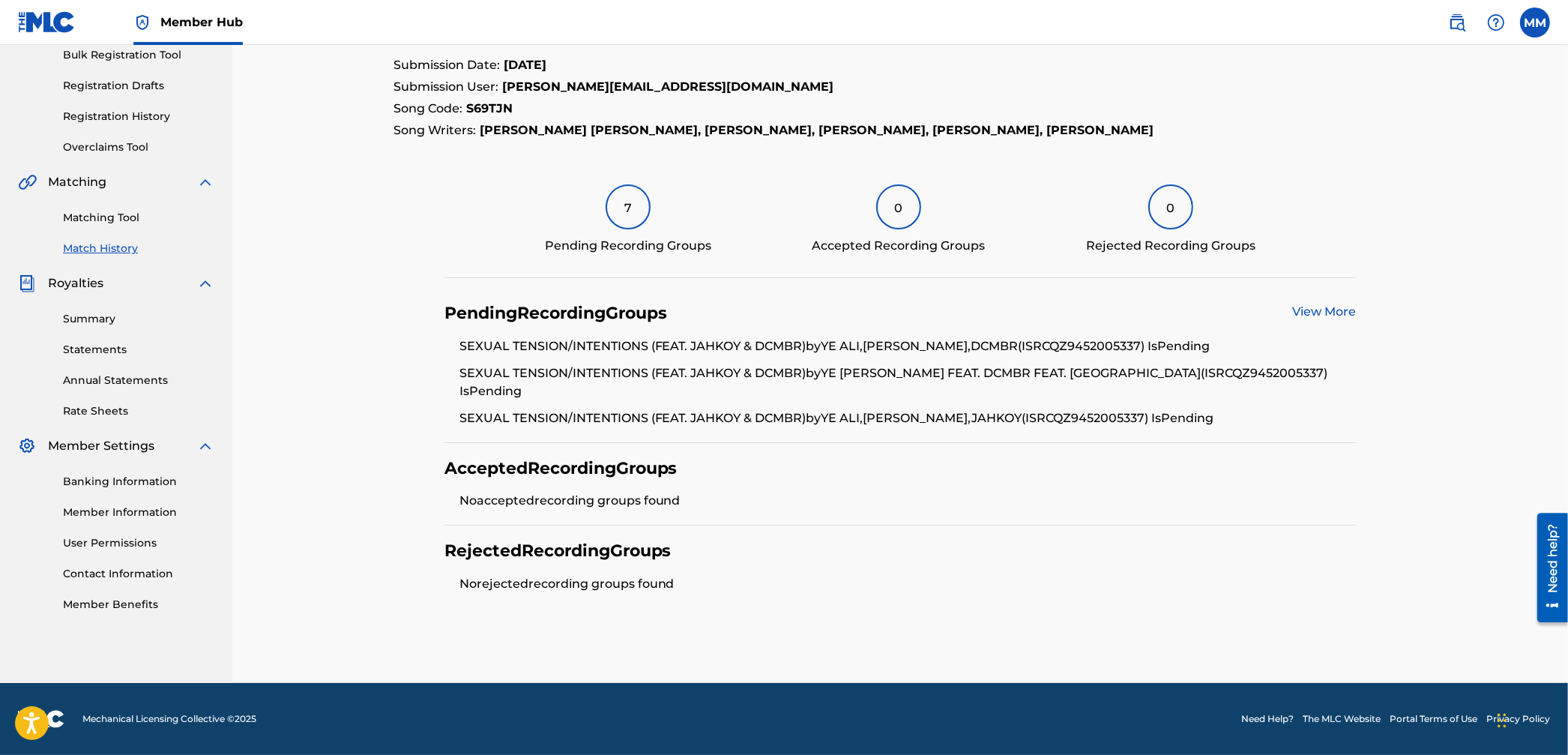
scroll to position [207, 0]
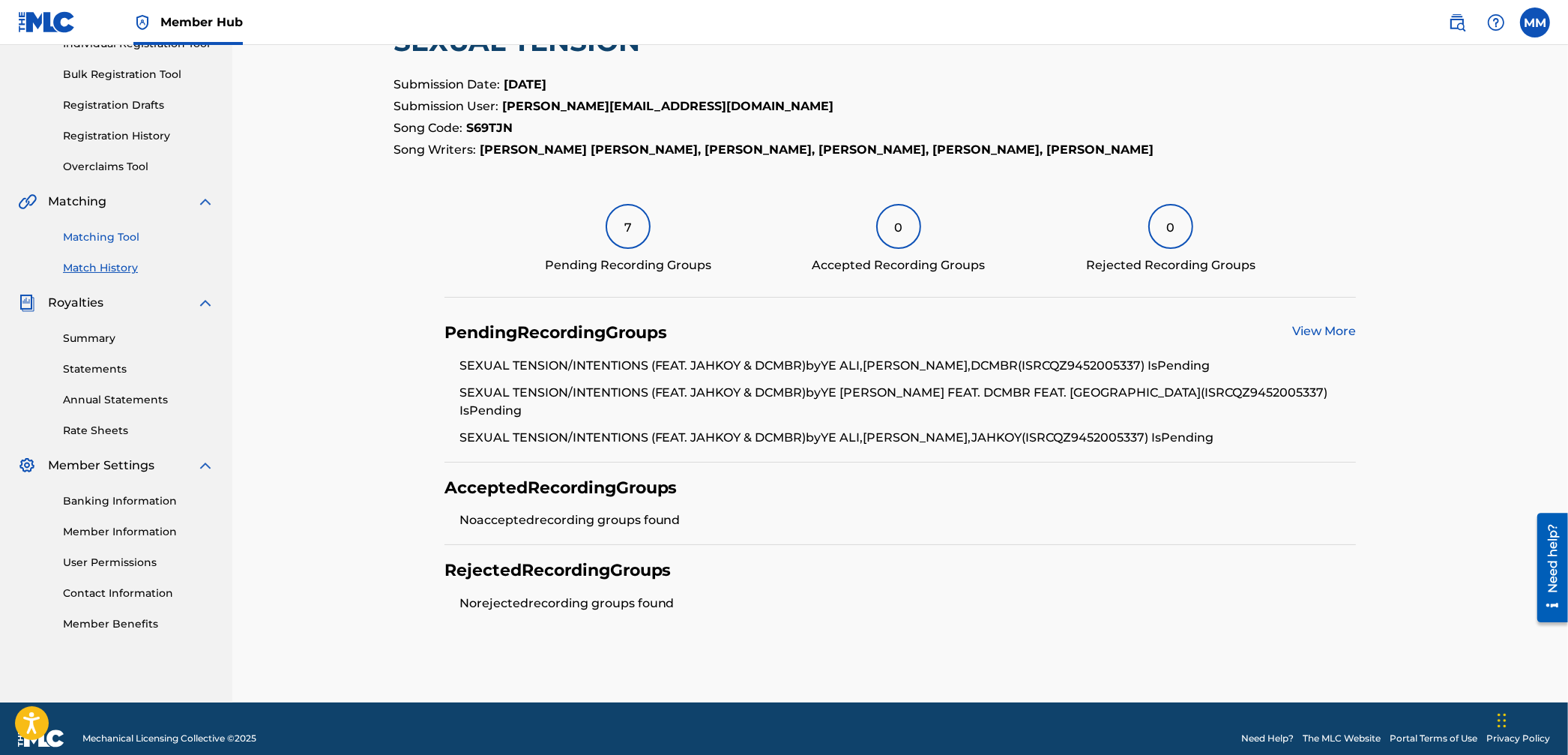
click at [81, 236] on link "Matching Tool" at bounding box center [139, 238] width 151 height 16
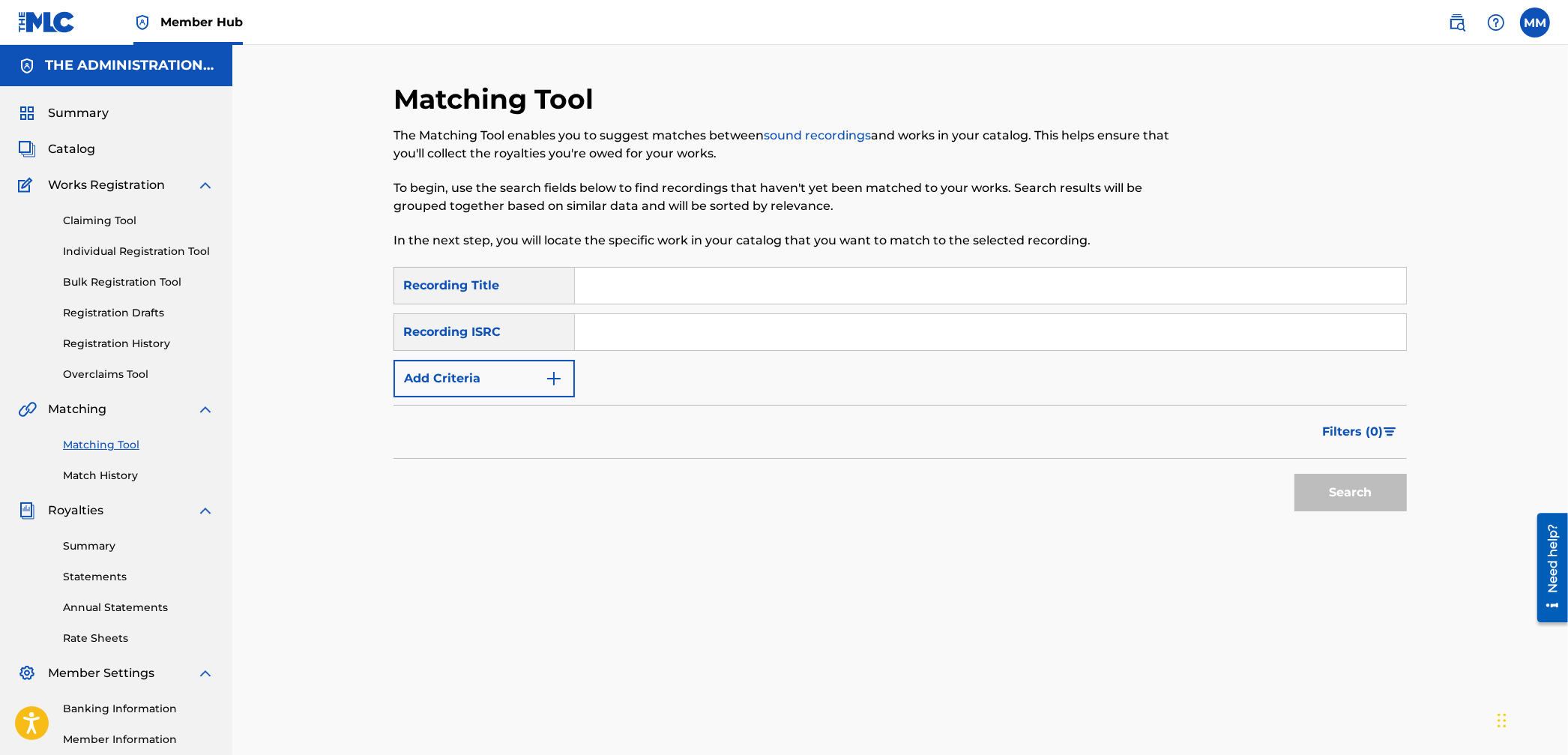
click at [620, 325] on input "Search Form" at bounding box center [990, 332] width 831 height 36
paste input "QZAKB2156509"
type input "QZAKB2156509"
click at [1341, 498] on button "Search" at bounding box center [1350, 492] width 112 height 37
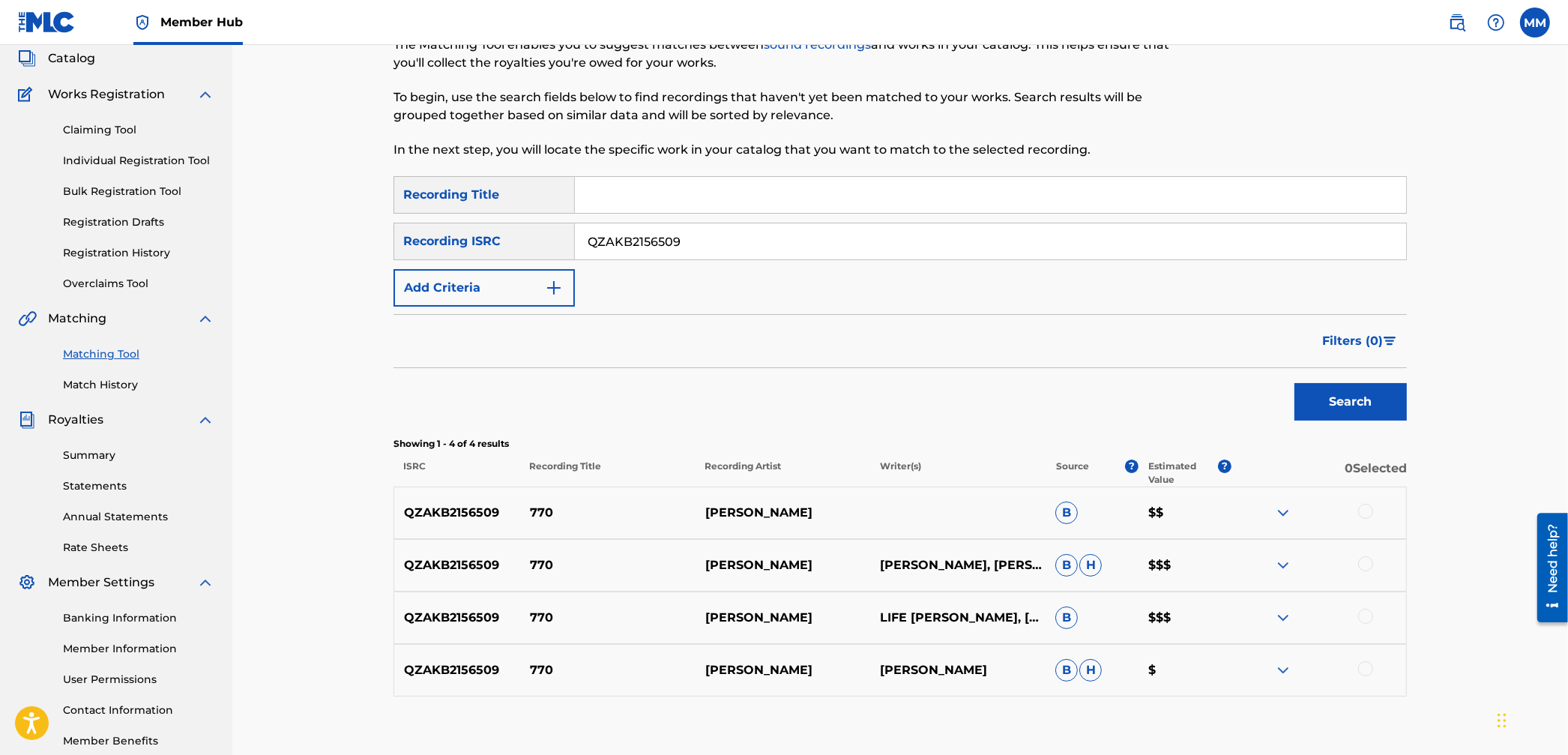
scroll to position [179, 0]
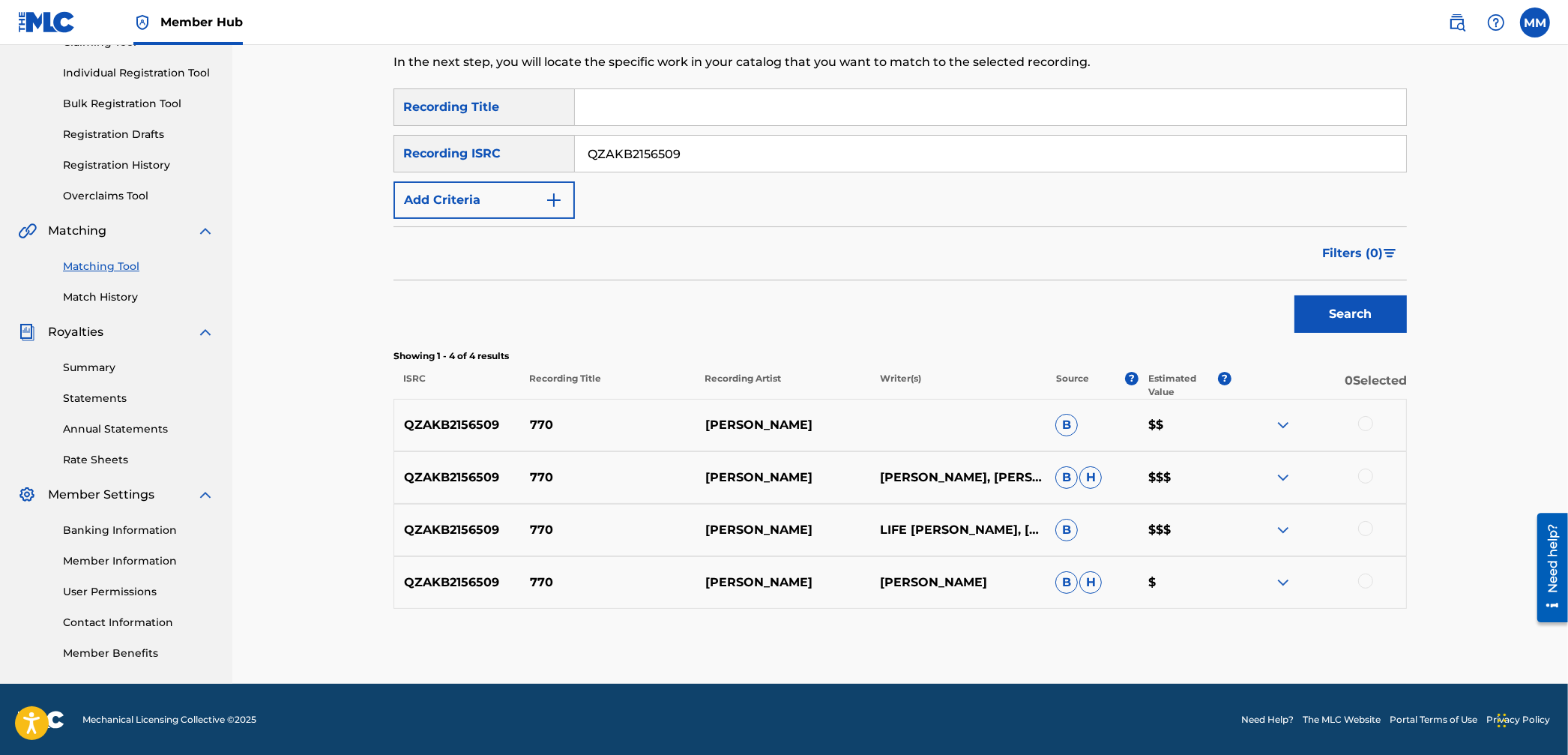
click at [1361, 426] on div at bounding box center [1366, 423] width 15 height 15
click at [1359, 478] on div at bounding box center [1366, 476] width 15 height 15
click at [1362, 530] on div at bounding box center [1366, 528] width 15 height 15
click at [1363, 588] on div at bounding box center [1318, 582] width 175 height 18
click at [1366, 584] on div at bounding box center [1366, 580] width 15 height 15
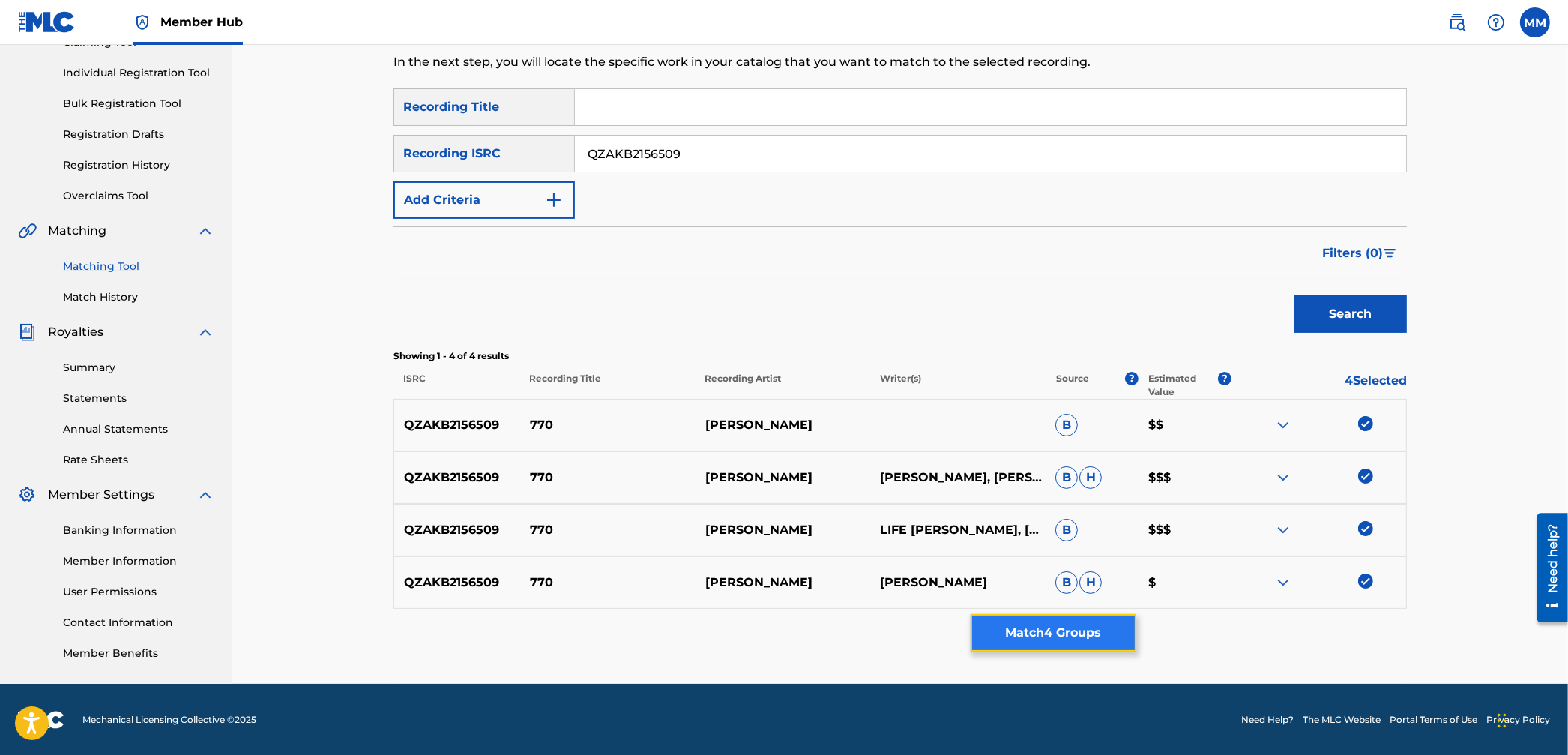
click at [1115, 628] on button "Match 4 Groups" at bounding box center [1054, 632] width 166 height 37
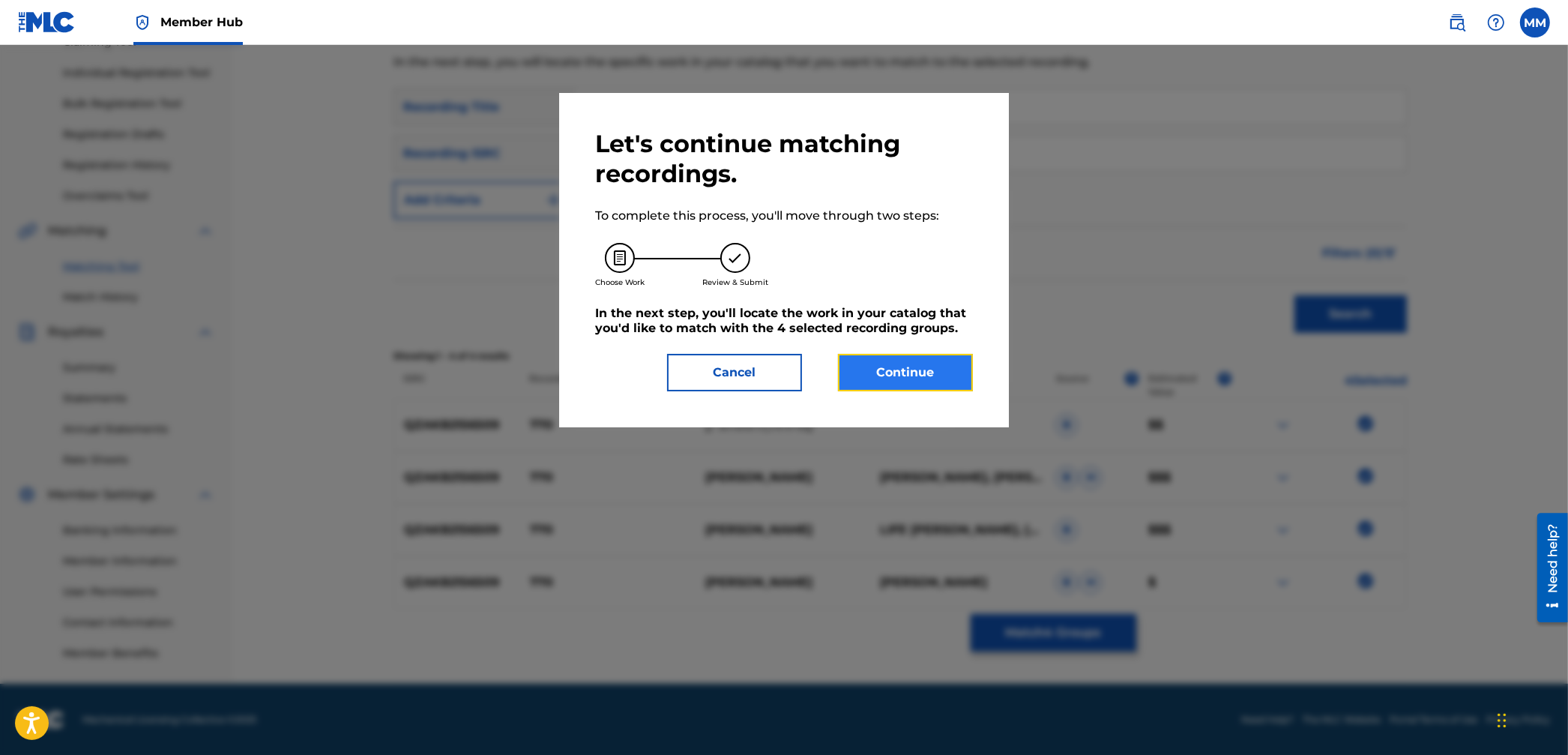
click at [945, 369] on button "Continue" at bounding box center [905, 372] width 135 height 37
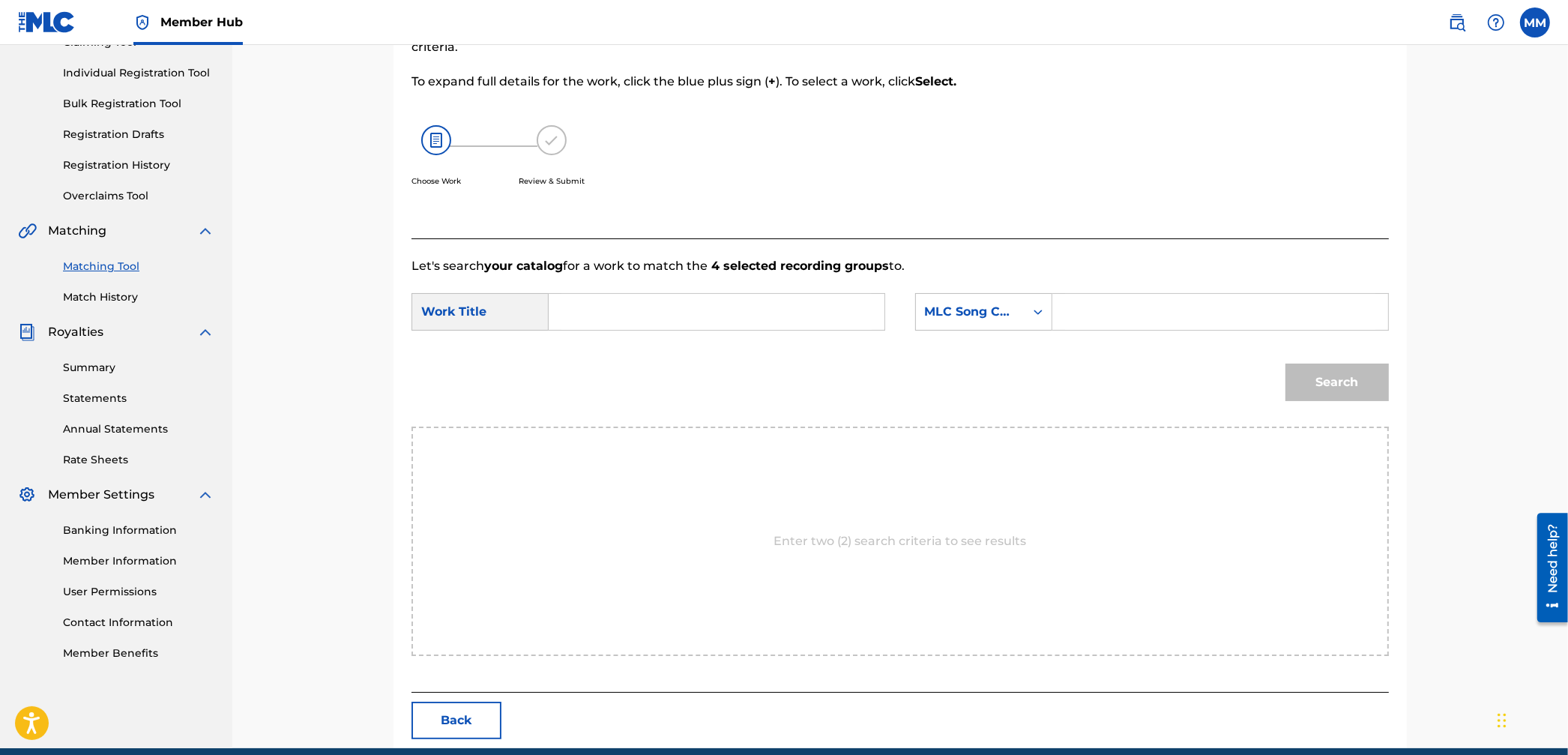
click at [669, 301] on input "Search Form" at bounding box center [716, 312] width 310 height 36
paste input "770"
type input "770"
click at [946, 311] on div "MLC Song Code" at bounding box center [970, 312] width 91 height 18
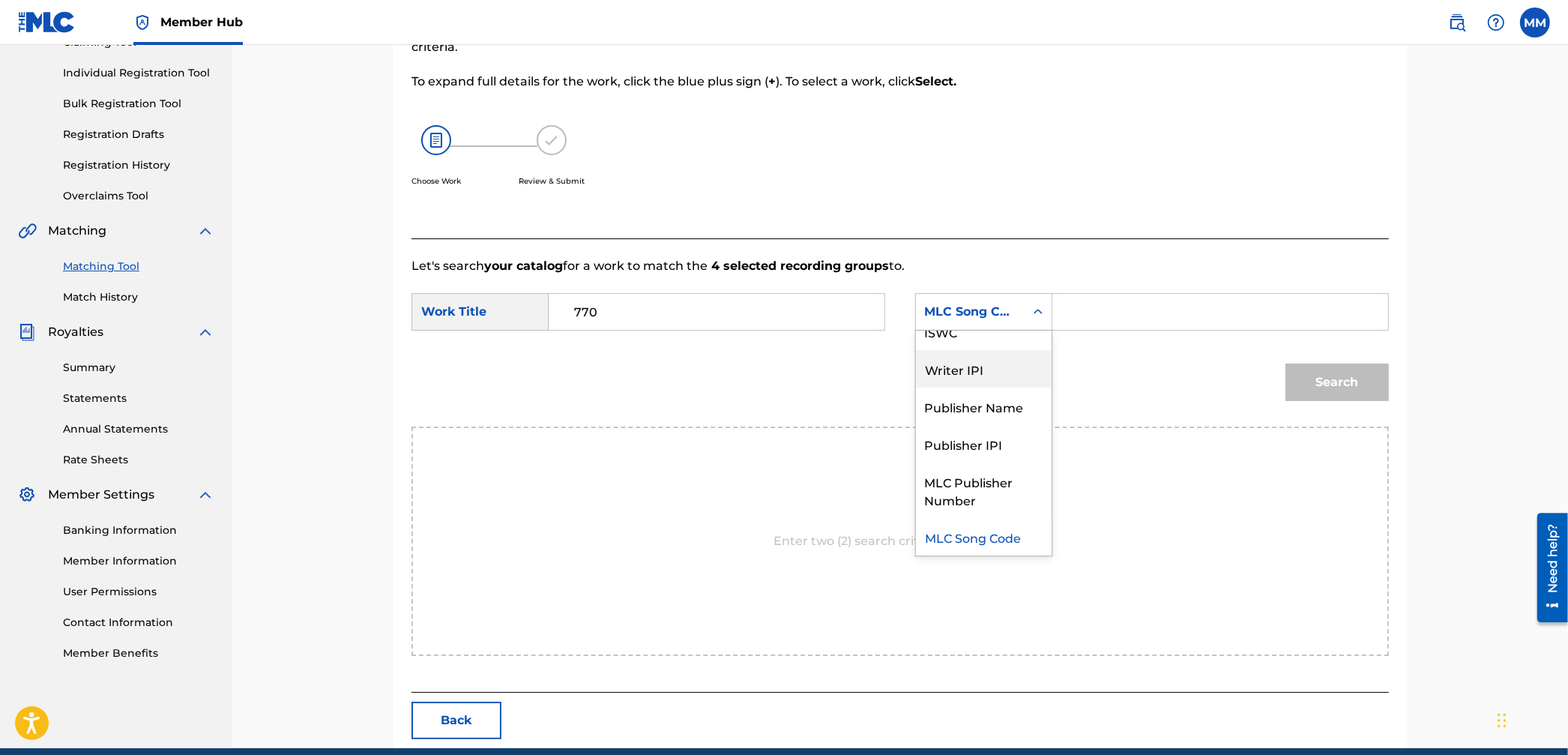
scroll to position [0, 0]
click at [961, 346] on div "Writer Name" at bounding box center [984, 349] width 136 height 37
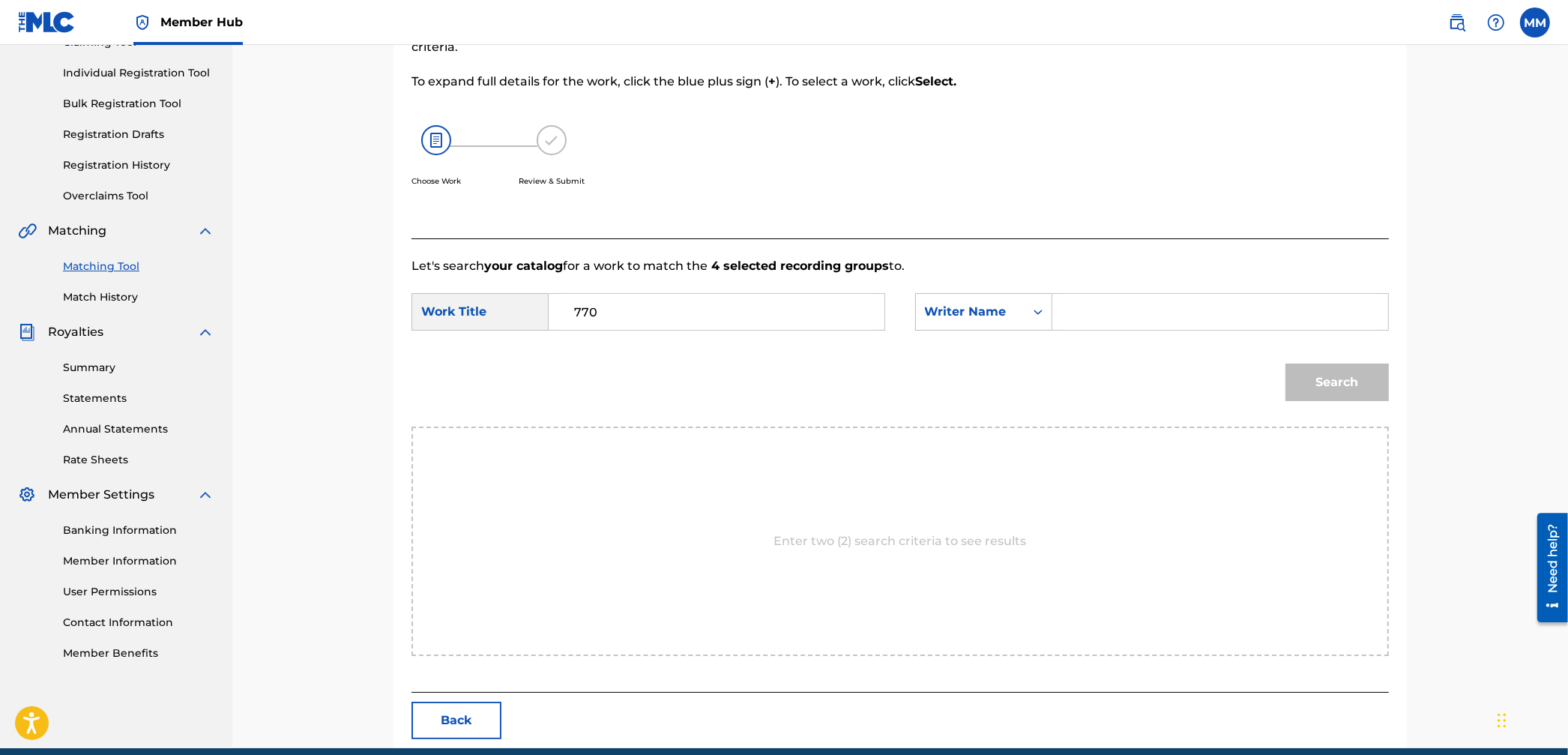
click at [1094, 308] on input "Search Form" at bounding box center [1220, 312] width 310 height 36
type input "[PERSON_NAME]"
click at [1285, 364] on button "Search" at bounding box center [1337, 382] width 104 height 37
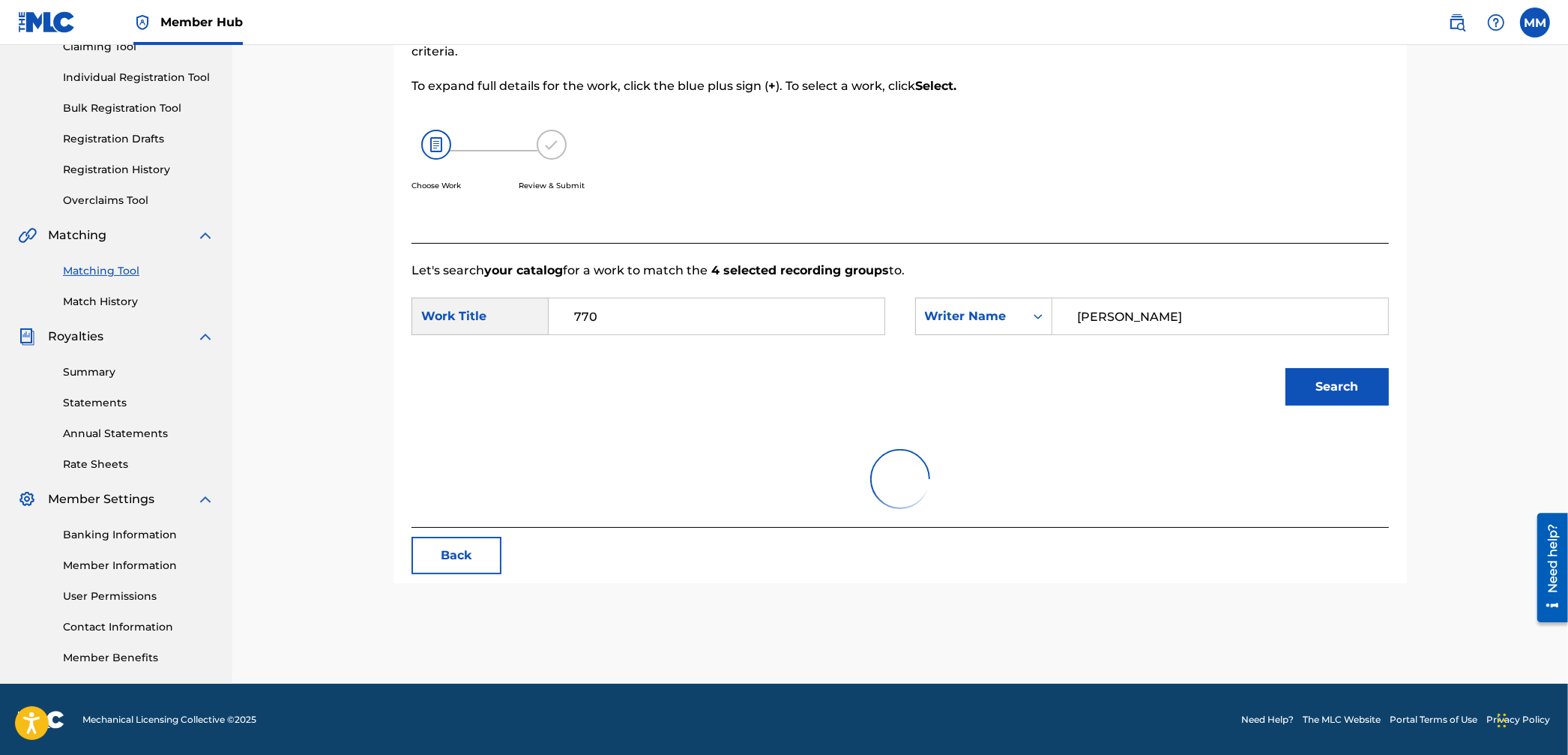
scroll to position [179, 0]
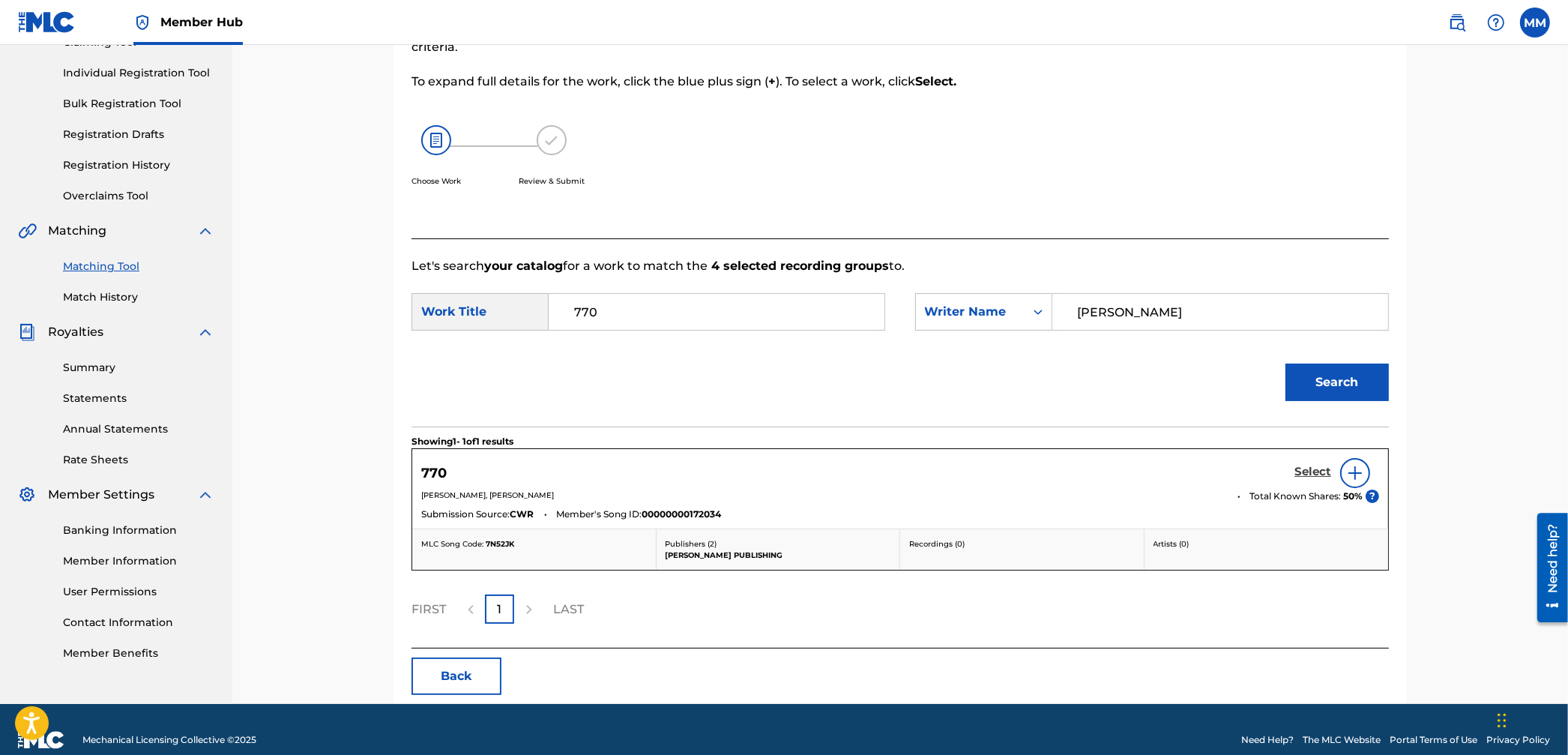
click at [1308, 477] on h5 "Select" at bounding box center [1313, 472] width 37 height 14
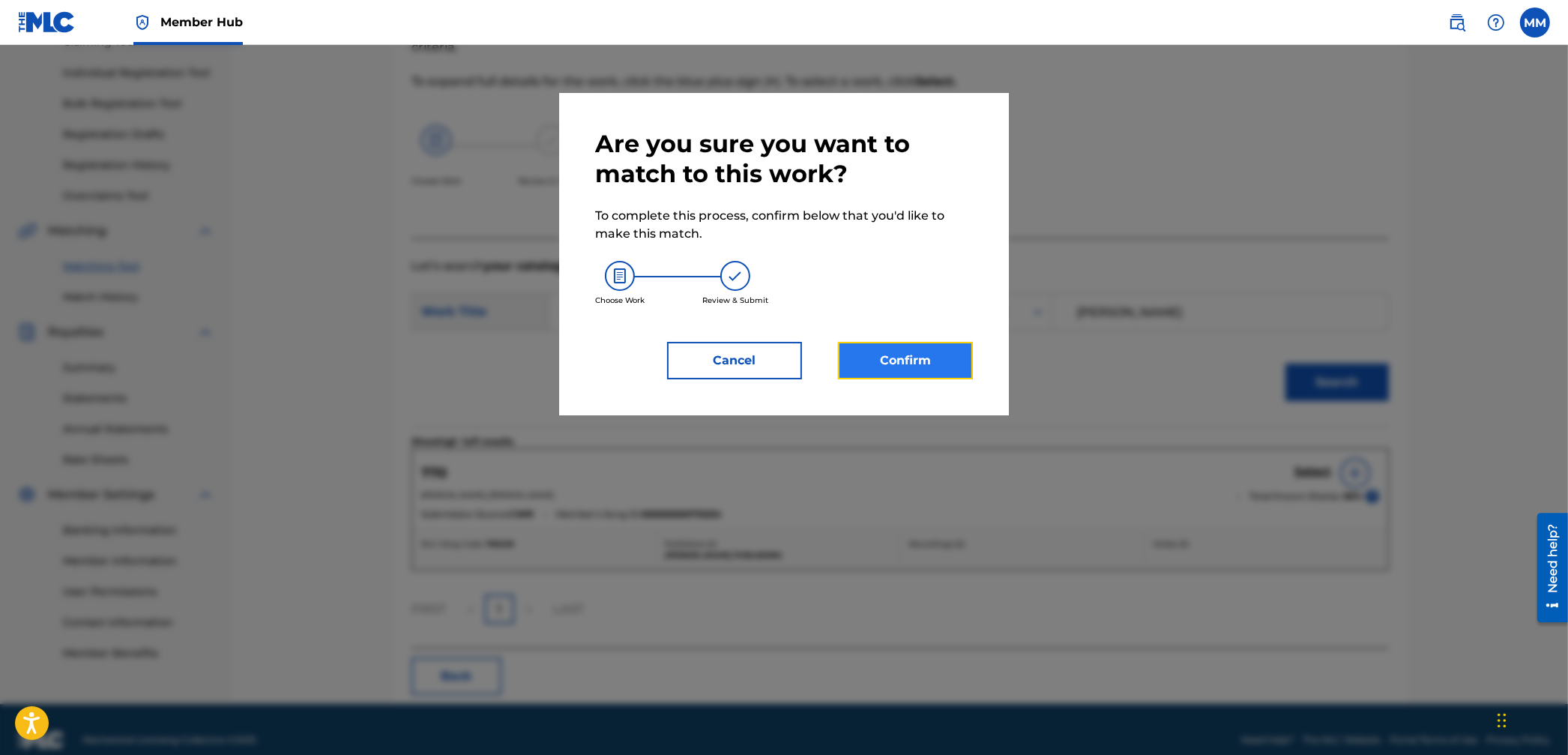
click at [944, 356] on button "Confirm" at bounding box center [905, 360] width 135 height 37
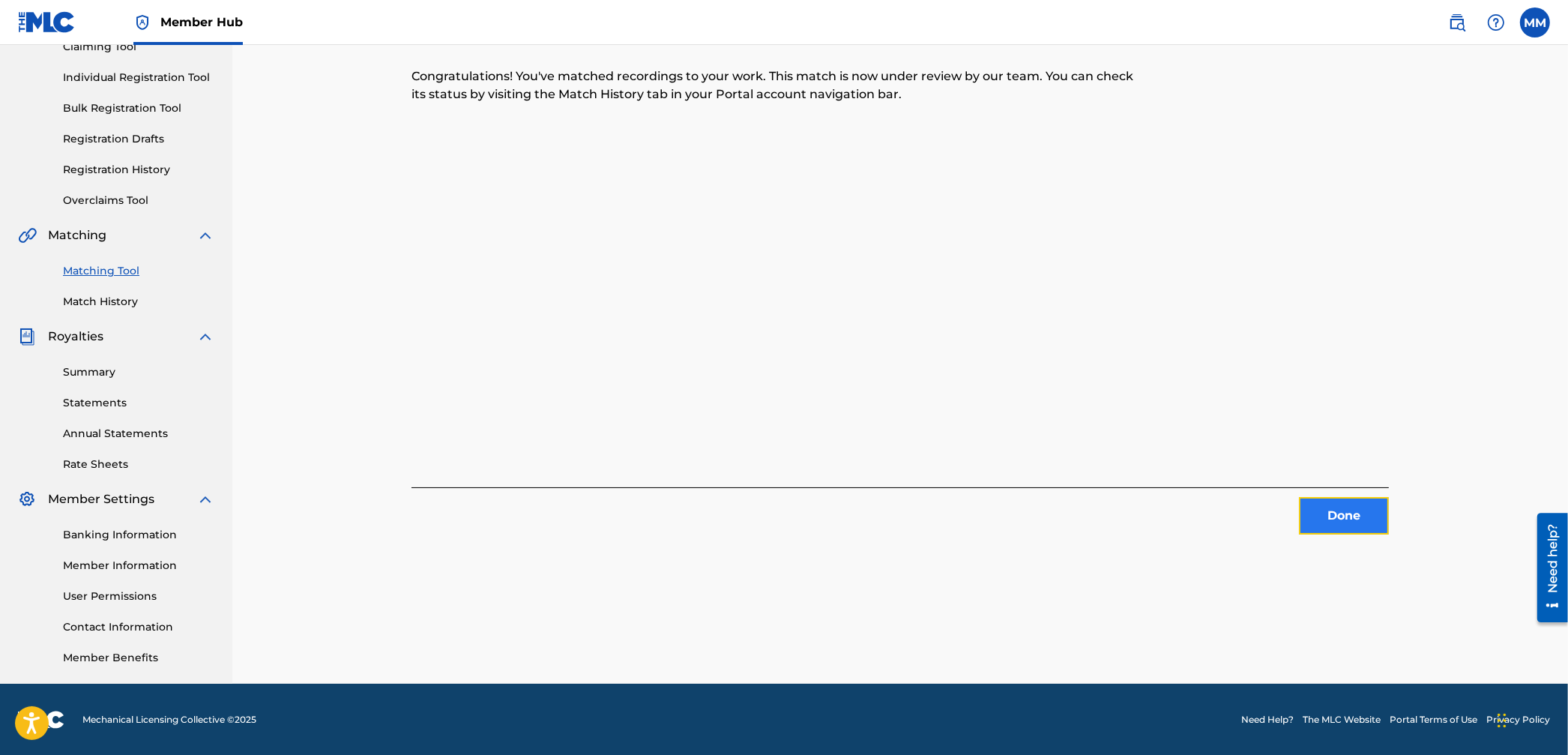
click at [1327, 514] on button "Done" at bounding box center [1343, 515] width 90 height 37
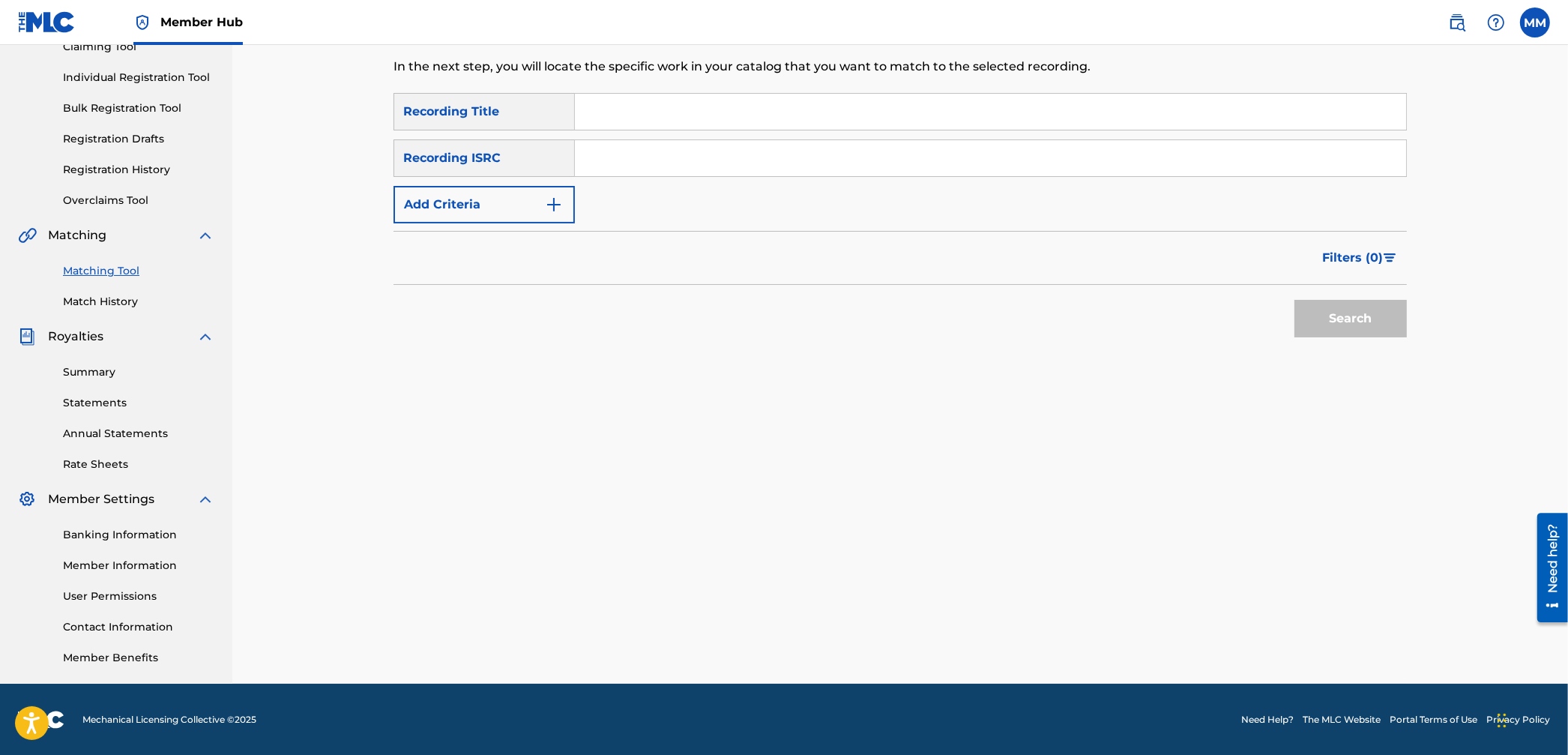
click at [603, 157] on input "Search Form" at bounding box center [990, 158] width 831 height 36
paste input "QZAKB2156510"
type input "QZAKB2156510"
click at [1297, 310] on button "Search" at bounding box center [1350, 318] width 112 height 37
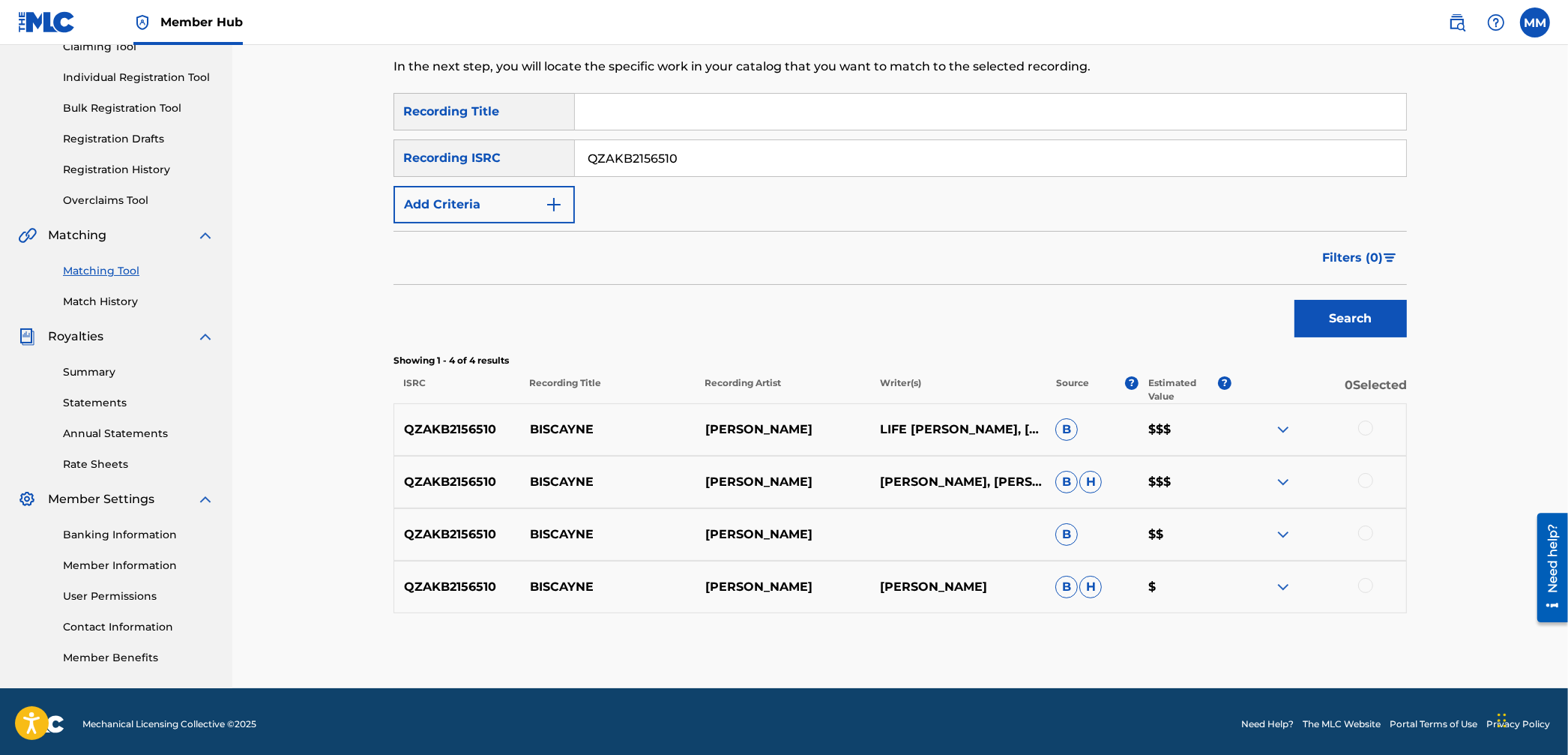
click at [1363, 431] on div at bounding box center [1366, 427] width 15 height 15
click at [1362, 486] on div at bounding box center [1366, 480] width 15 height 15
drag, startPoint x: 1363, startPoint y: 537, endPoint x: 1363, endPoint y: 549, distance: 12.0
click at [1363, 537] on div at bounding box center [1366, 533] width 15 height 15
click at [1366, 583] on div at bounding box center [1366, 585] width 15 height 15
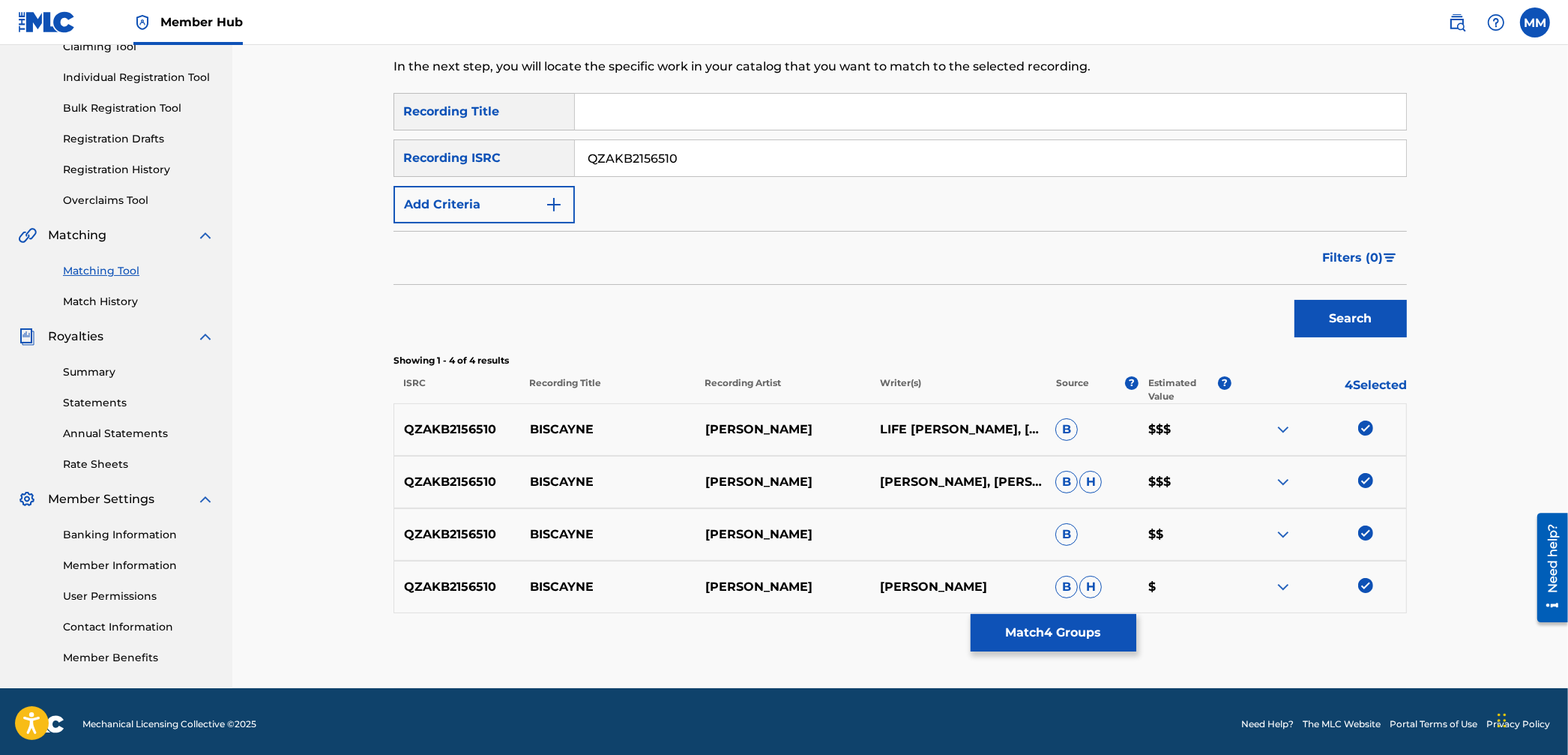
click at [1095, 606] on div "QZAKB2156510 BISCAYNE [PERSON_NAME] [PERSON_NAME] $" at bounding box center [900, 587] width 1013 height 53
click at [1096, 613] on div "SearchWithCriteria25a8ee11-e728-4a51-ab4d-1c4085cde8a3 Recording Title SearchWi…" at bounding box center [900, 353] width 1013 height 520
click at [1101, 619] on button "Match 4 Groups" at bounding box center [1054, 632] width 166 height 37
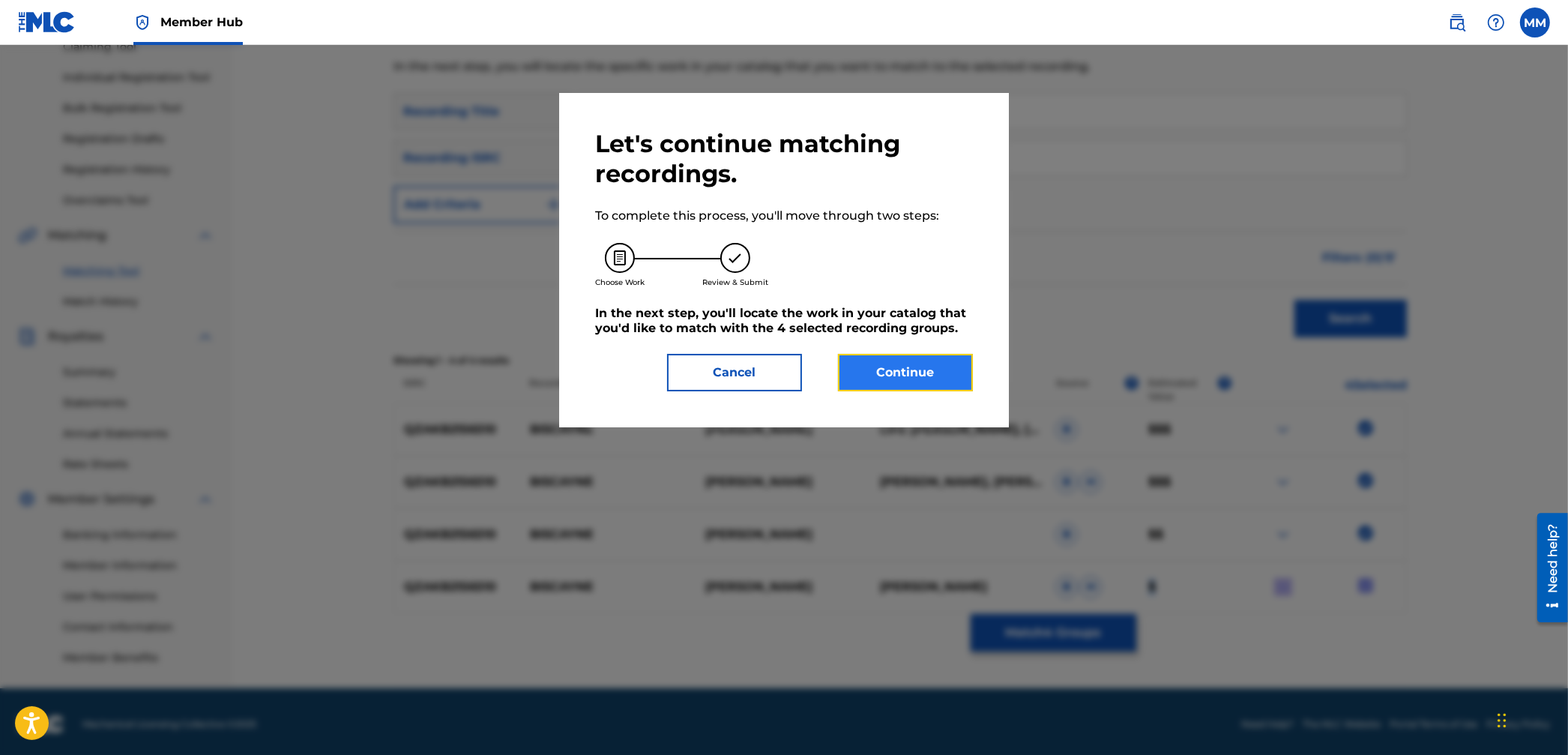
click at [945, 372] on button "Continue" at bounding box center [905, 372] width 135 height 37
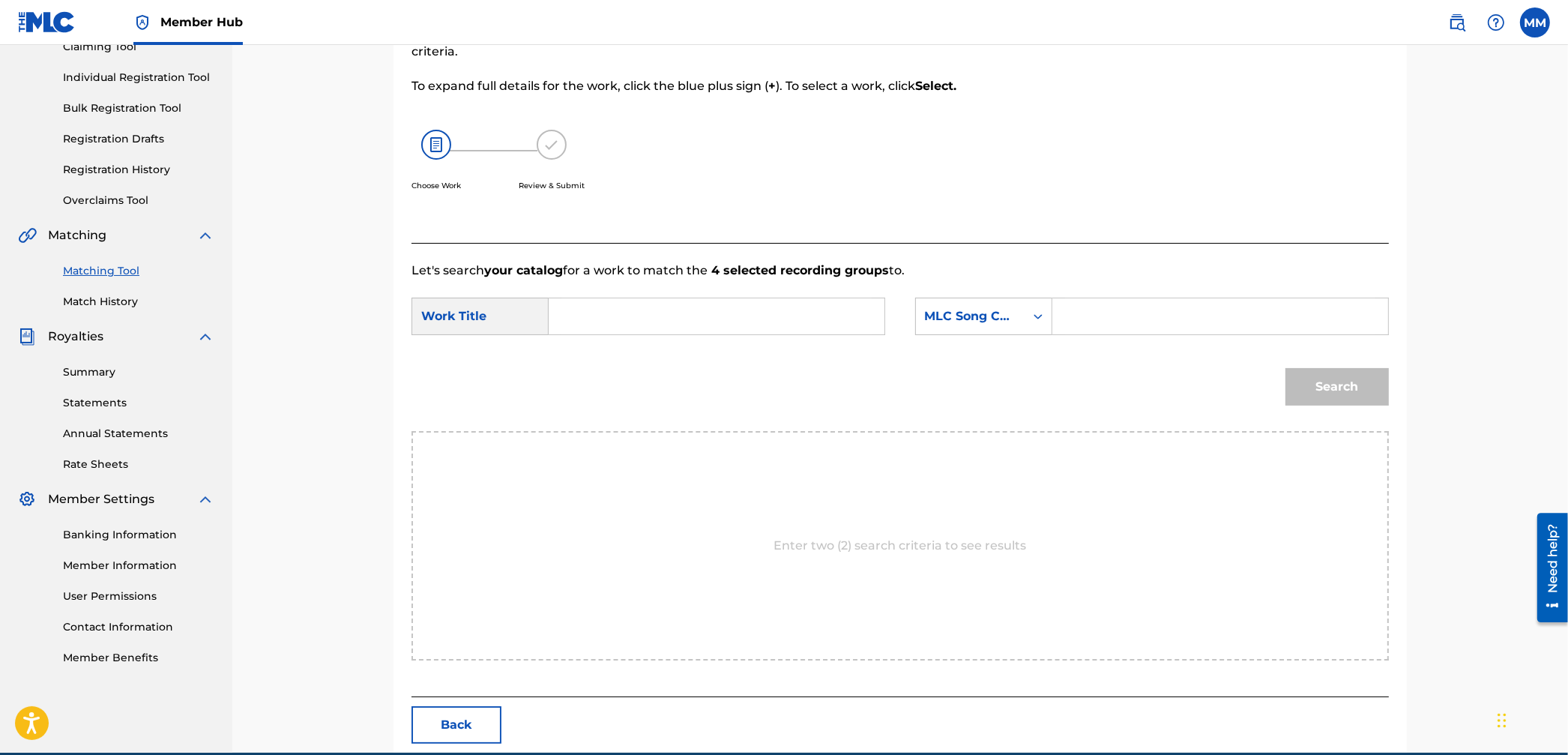
click at [645, 320] on input "Search Form" at bounding box center [716, 316] width 310 height 36
paste input "Biscayne"
type input "Biscayne"
click at [992, 322] on div "MLC Song Code" at bounding box center [970, 316] width 91 height 18
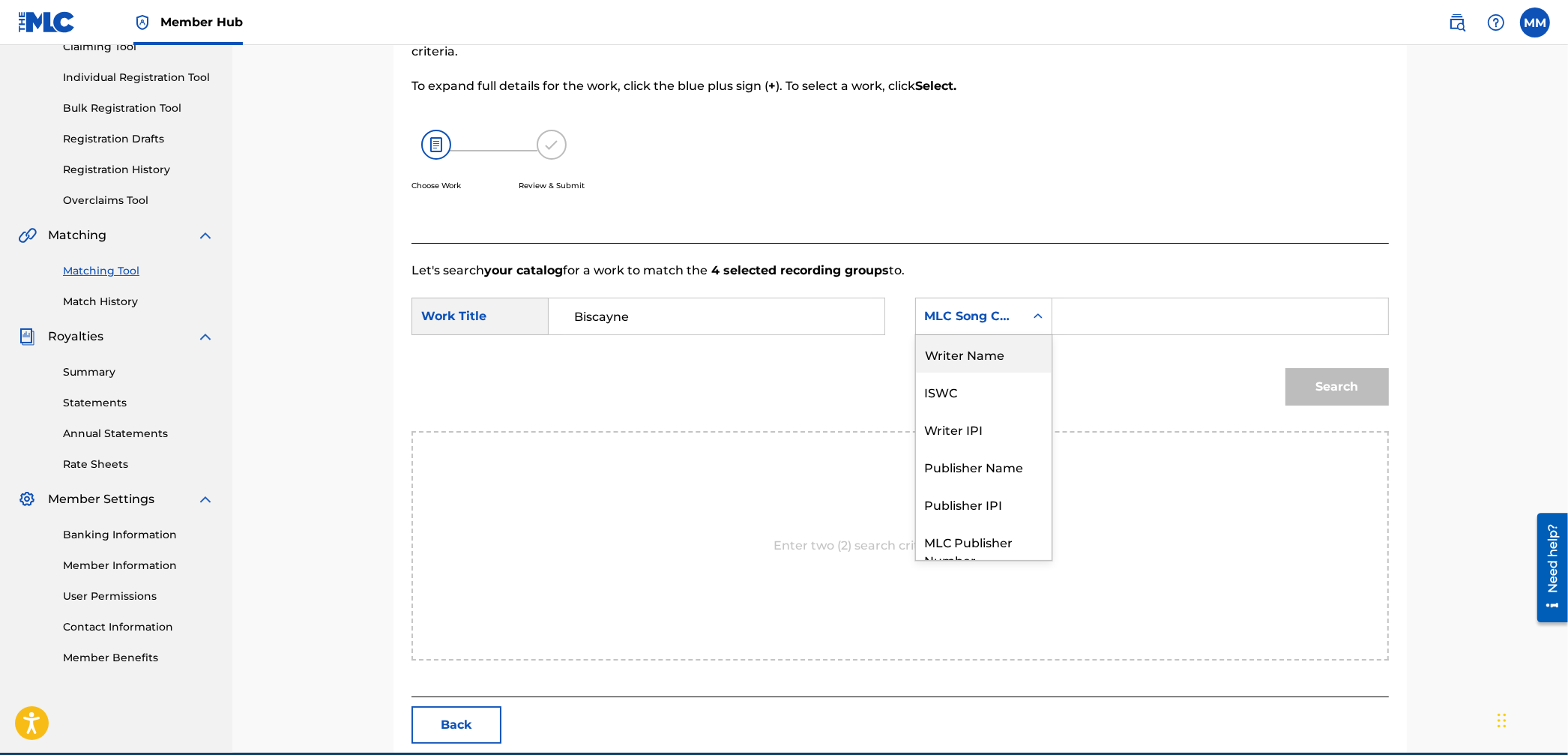
click at [992, 363] on div "Writer Name" at bounding box center [984, 353] width 136 height 37
click at [1109, 321] on input "Search Form" at bounding box center [1220, 316] width 310 height 36
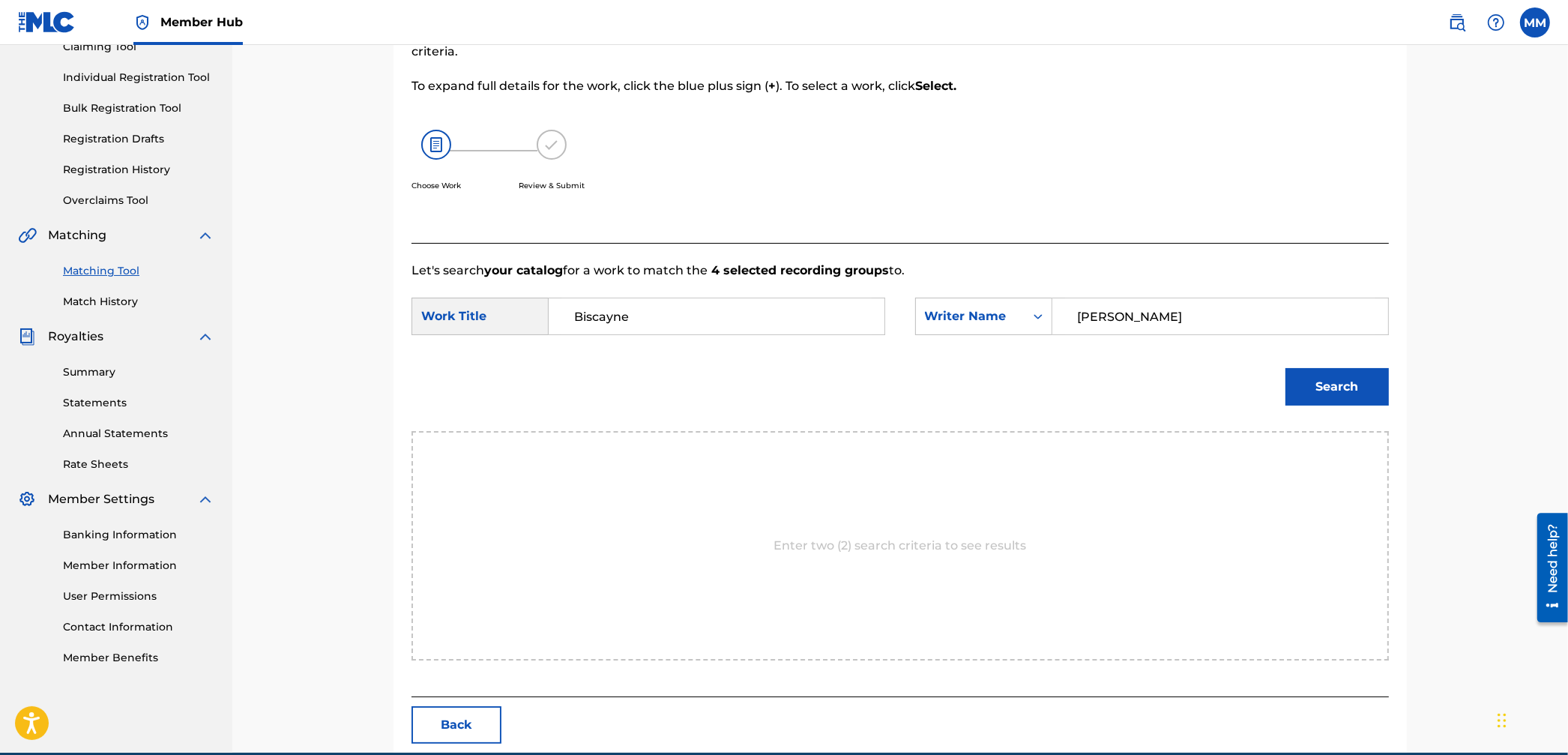
type input "[PERSON_NAME]"
click at [1285, 368] on button "Search" at bounding box center [1337, 387] width 104 height 37
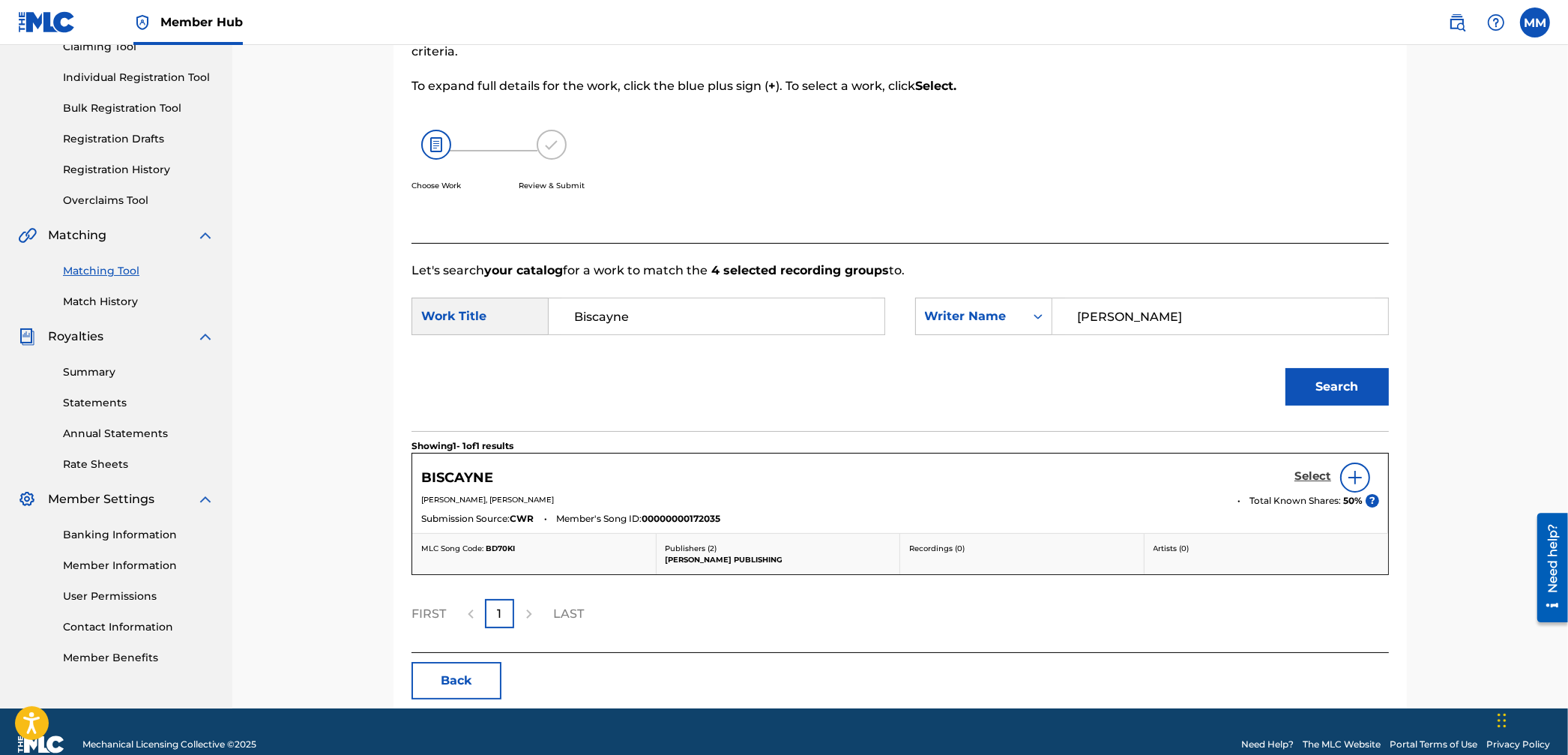
click at [1303, 473] on h5 "Select" at bounding box center [1313, 477] width 37 height 14
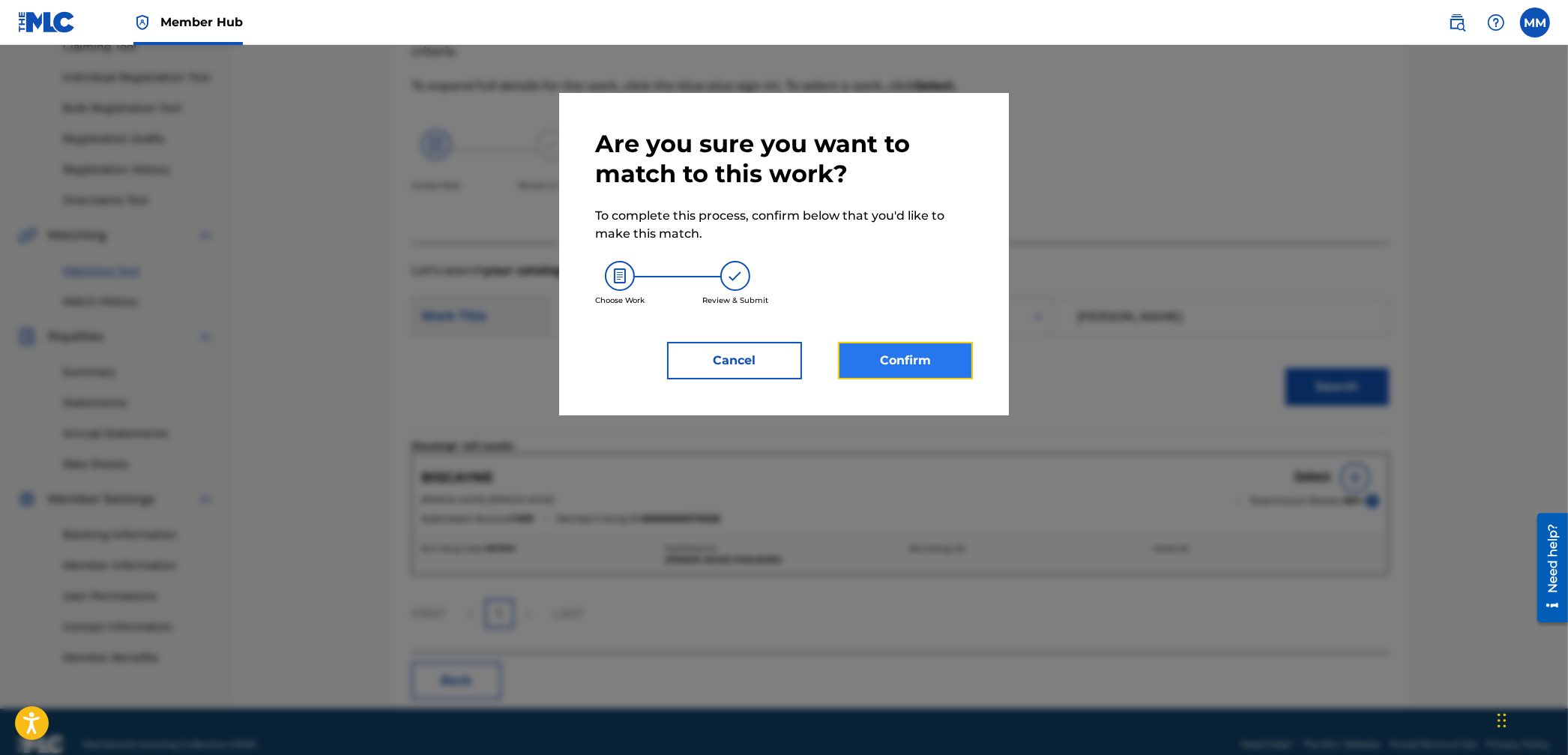
click at [901, 344] on button "Confirm" at bounding box center [905, 360] width 135 height 37
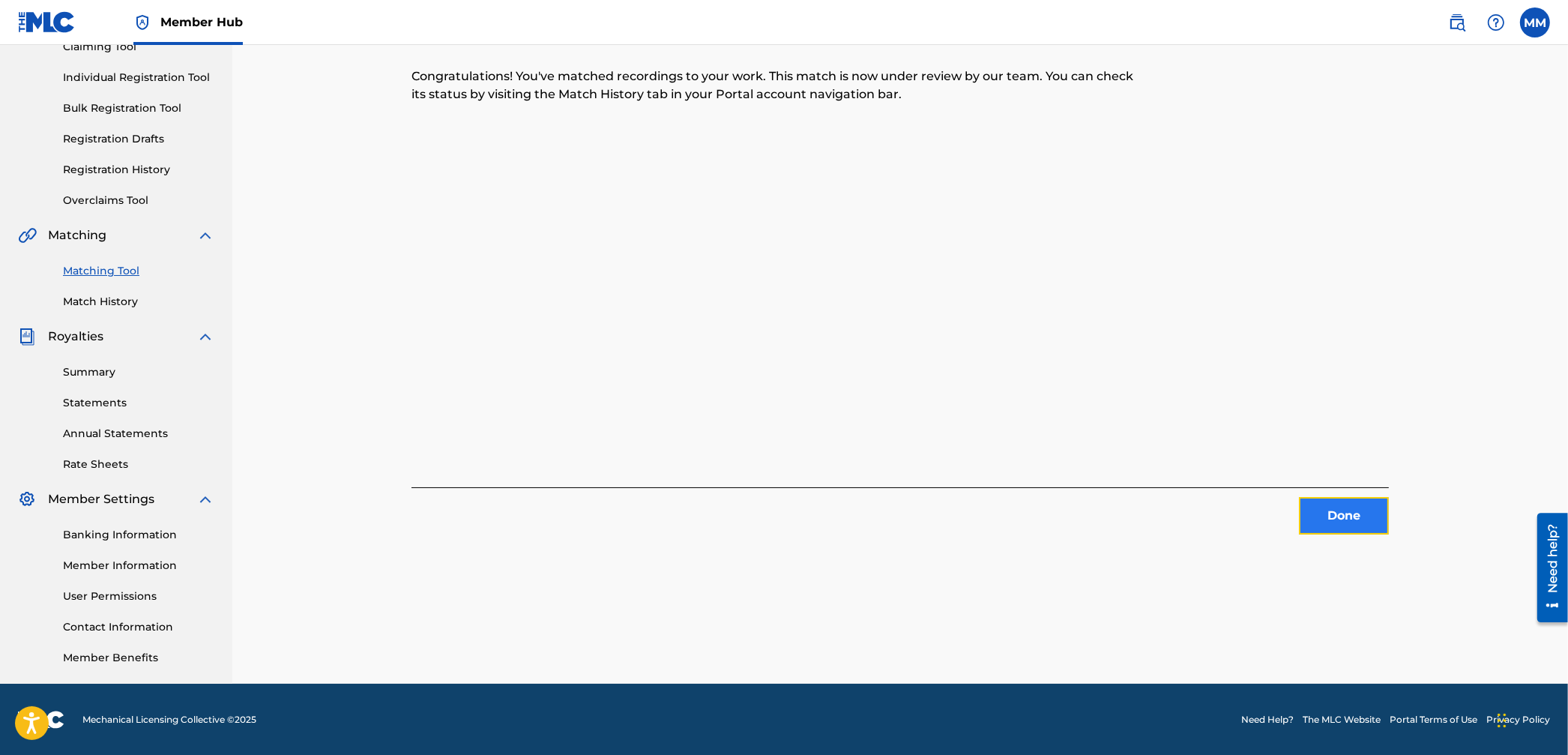
click at [1334, 521] on button "Done" at bounding box center [1343, 515] width 90 height 37
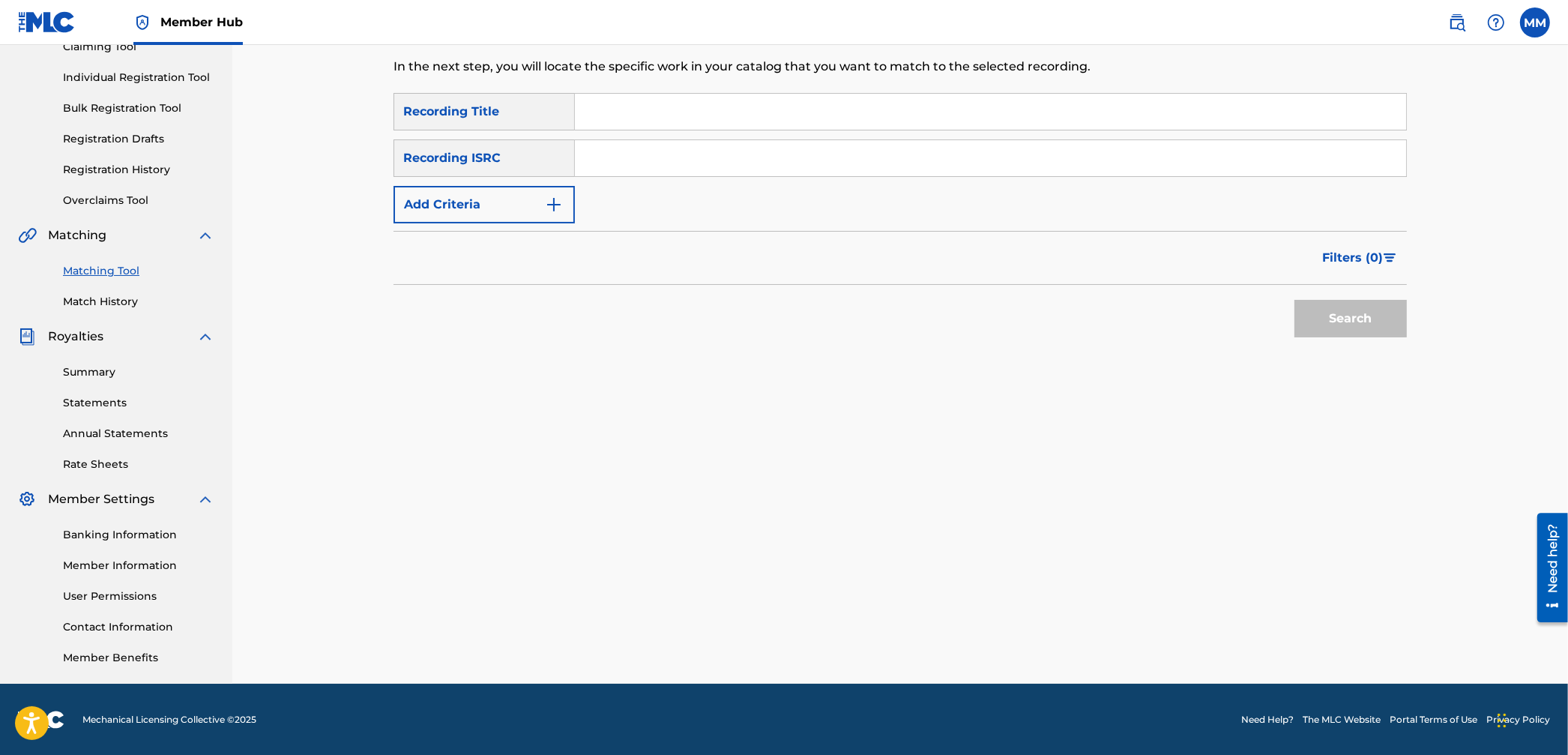
click at [658, 153] on input "Search Form" at bounding box center [990, 158] width 831 height 36
paste input "QZH5E2112611"
type input "QZH5E2112611"
click at [1383, 318] on button "Search" at bounding box center [1350, 318] width 112 height 37
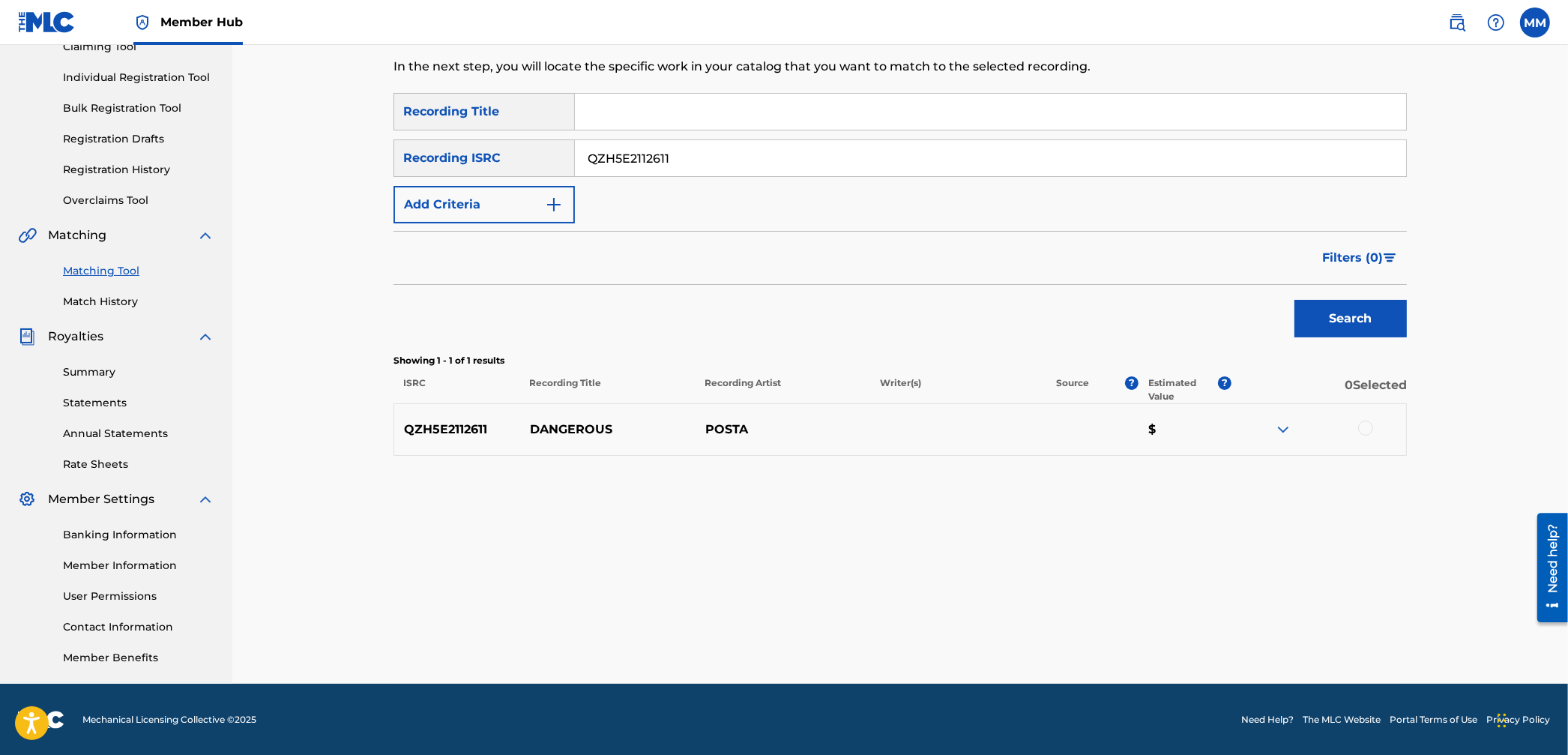
click at [1360, 426] on div at bounding box center [1366, 427] width 15 height 15
click at [1114, 621] on button "Match 1 Group" at bounding box center [1054, 632] width 166 height 37
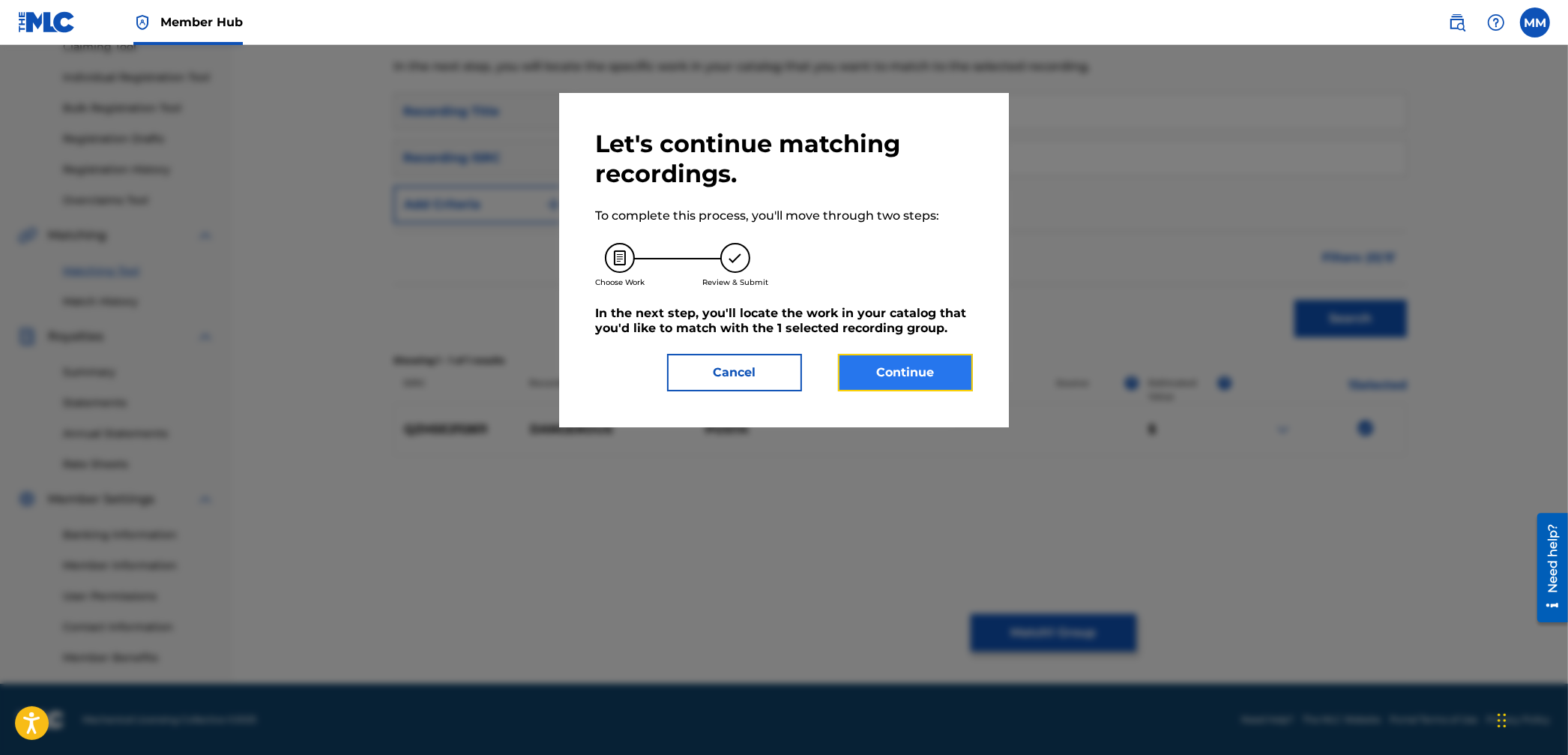
click at [957, 367] on button "Continue" at bounding box center [905, 372] width 135 height 37
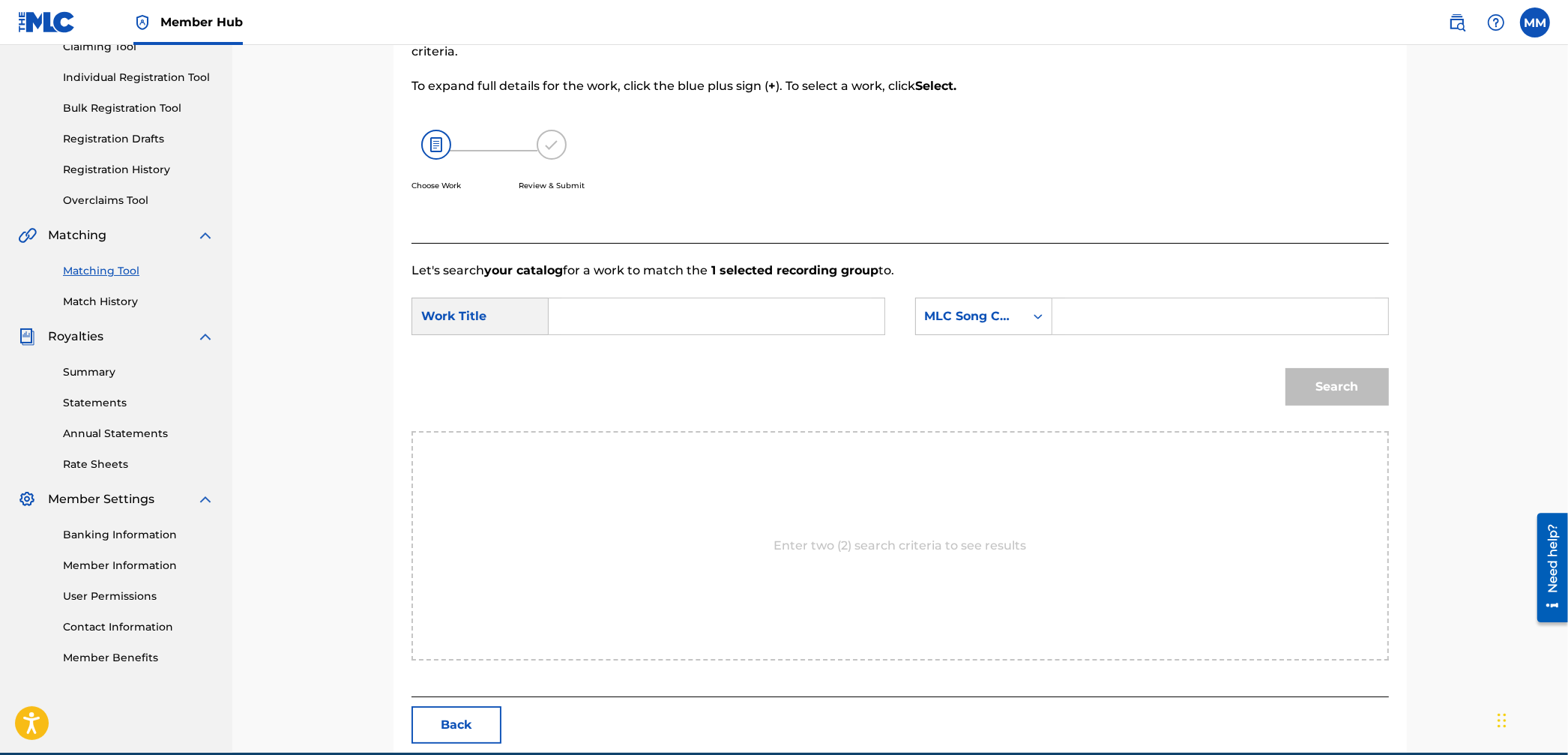
drag, startPoint x: 562, startPoint y: 322, endPoint x: 622, endPoint y: 327, distance: 60.2
click at [562, 322] on input "Search Form" at bounding box center [716, 316] width 310 height 36
paste input "Dangerous"
type input "Dangerous"
click at [996, 330] on div "MLC Song Code" at bounding box center [984, 316] width 137 height 37
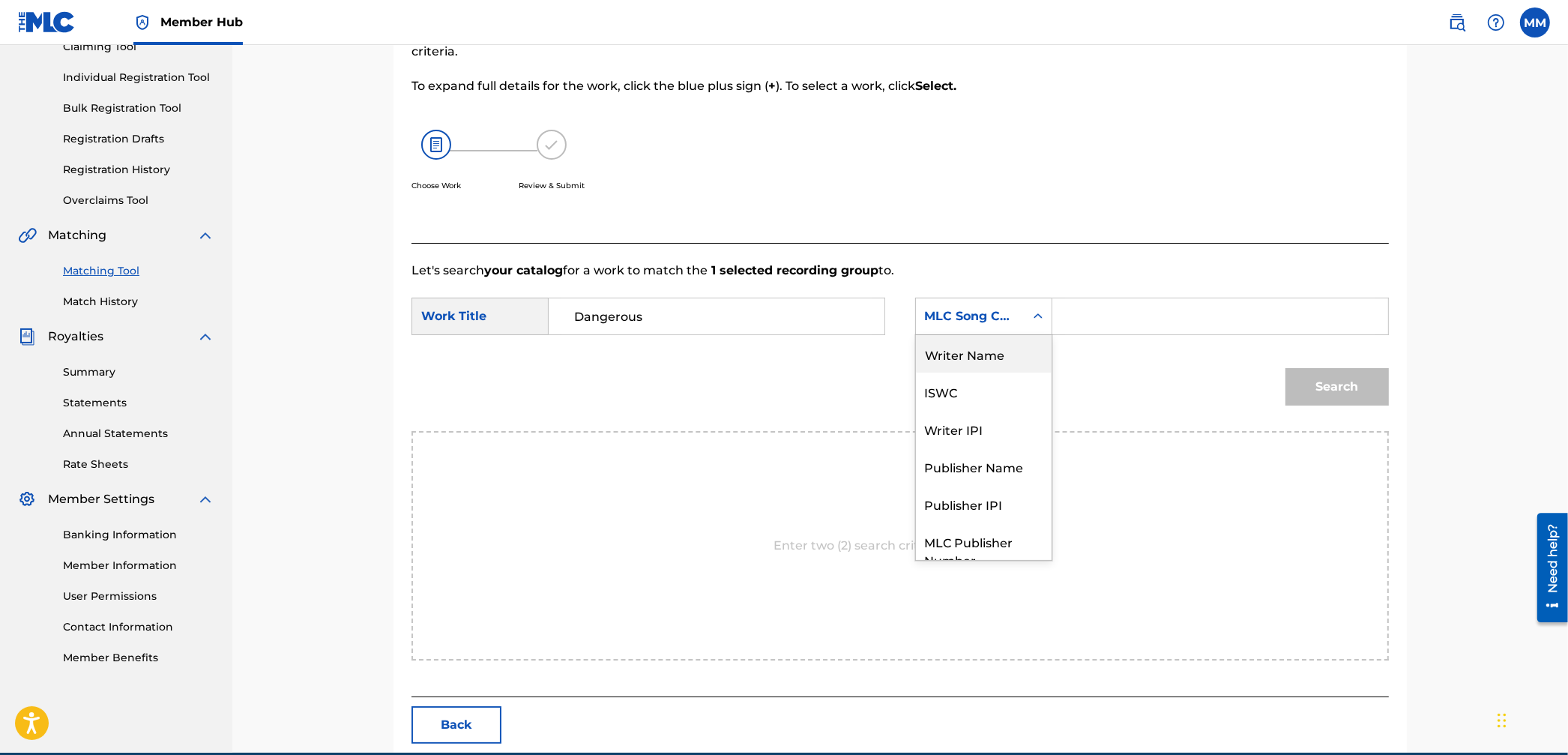
drag, startPoint x: 971, startPoint y: 351, endPoint x: 1027, endPoint y: 344, distance: 56.4
click at [971, 351] on div "Writer Name" at bounding box center [984, 353] width 136 height 37
click at [1093, 332] on input "Search Form" at bounding box center [1220, 316] width 310 height 36
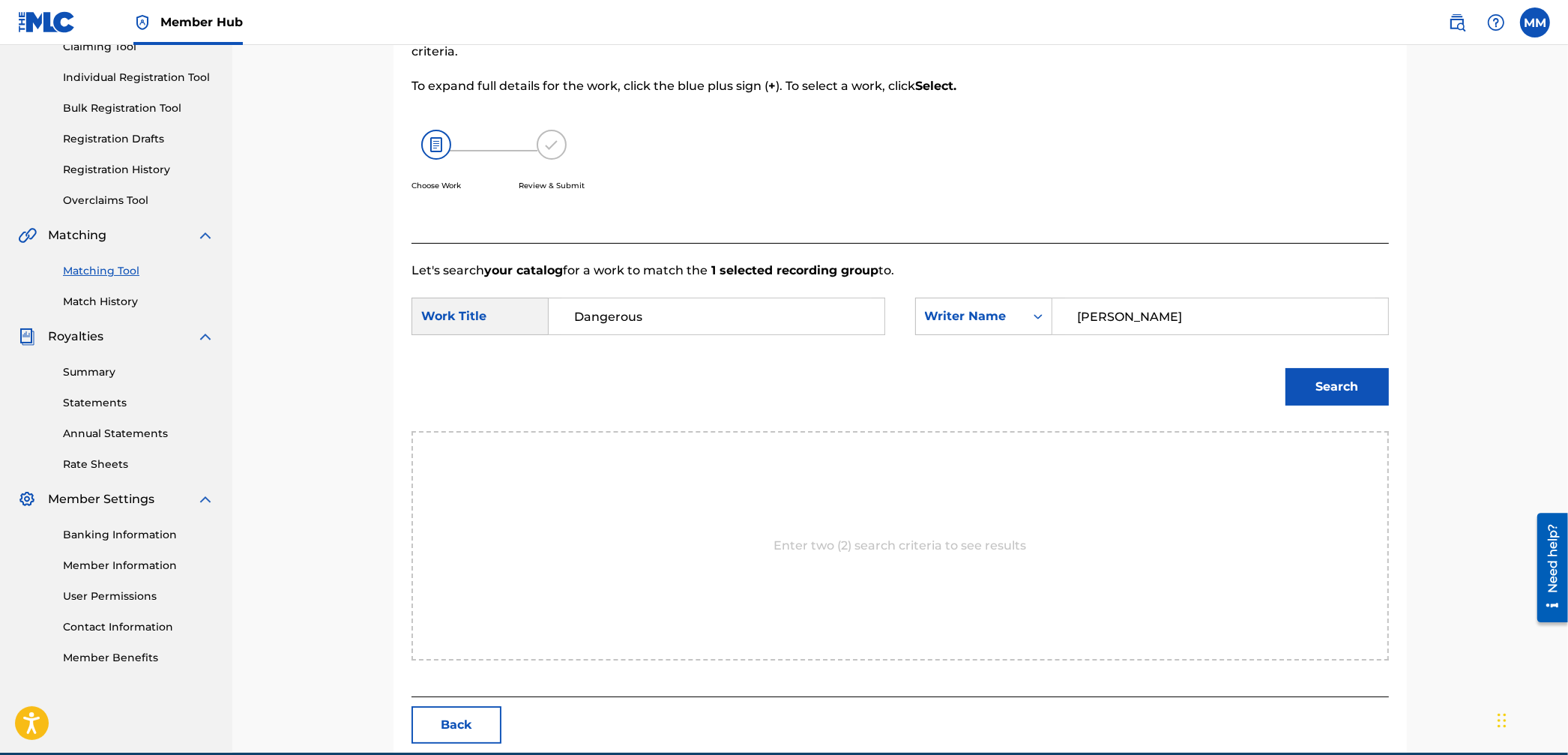
click at [1285, 368] on button "Search" at bounding box center [1337, 387] width 104 height 37
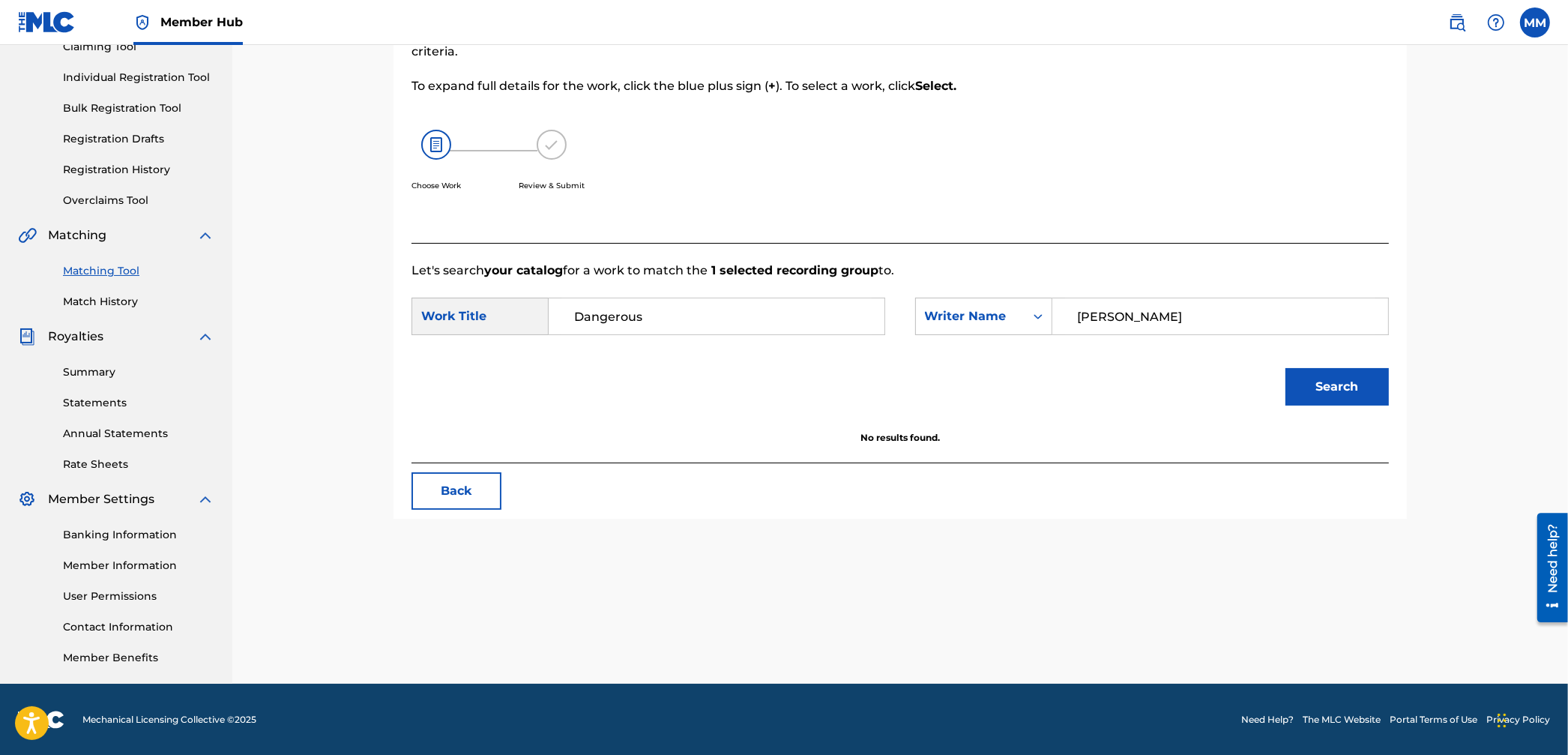
click at [1081, 321] on input "[PERSON_NAME]" at bounding box center [1220, 316] width 310 height 36
type input "[PERSON_NAME]"
click at [1285, 368] on button "Search" at bounding box center [1337, 387] width 104 height 37
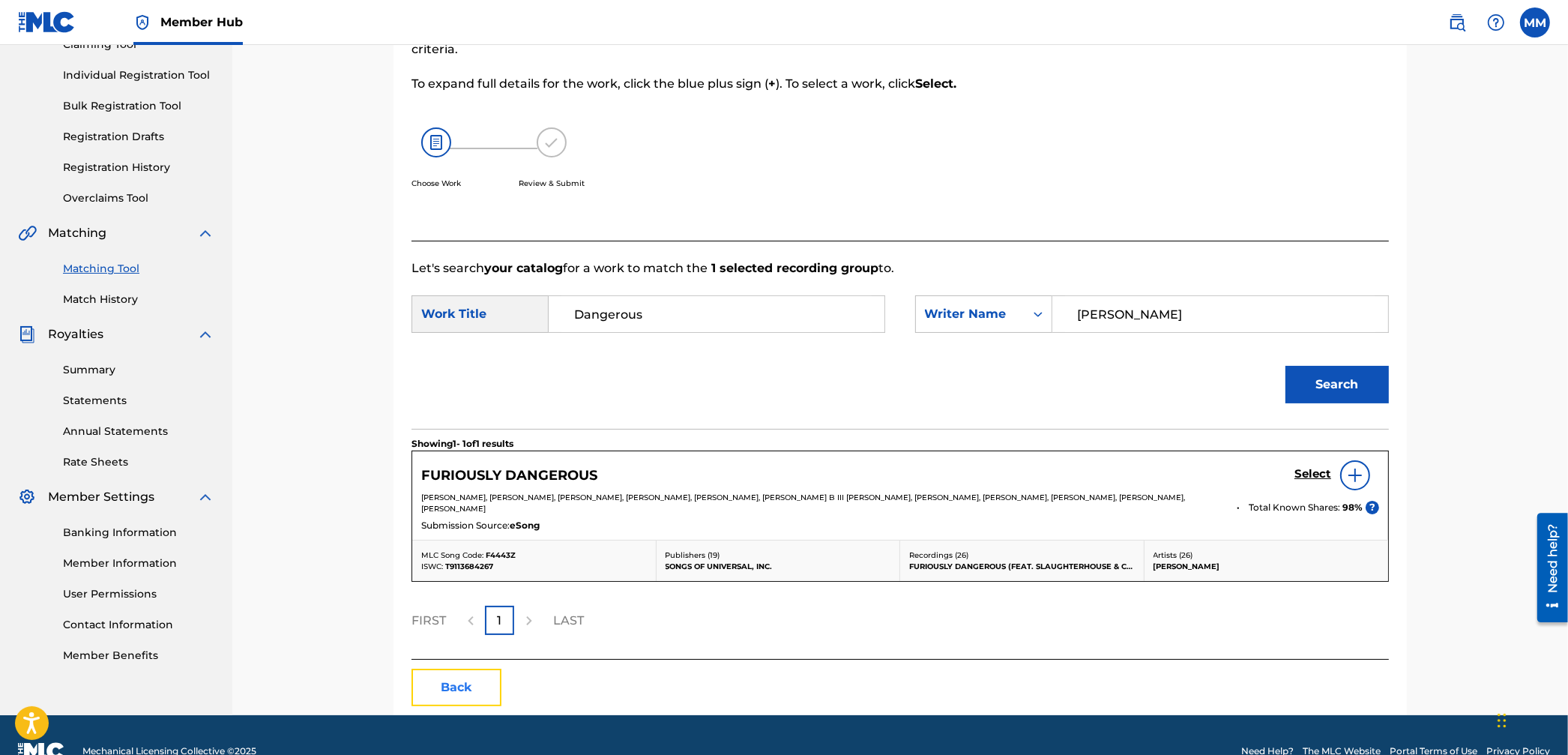
click at [480, 682] on button "Back" at bounding box center [456, 687] width 90 height 37
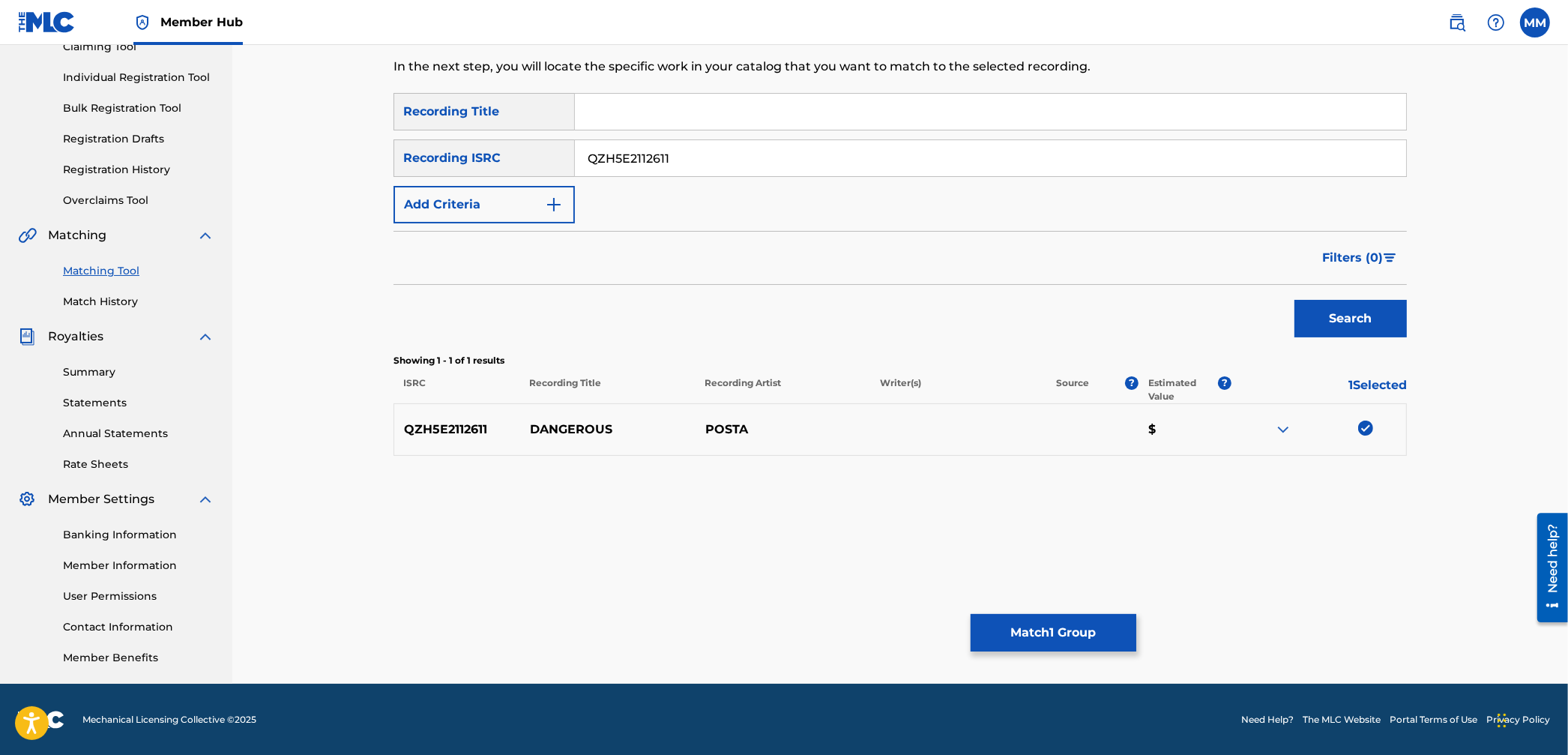
drag, startPoint x: 725, startPoint y: 168, endPoint x: 482, endPoint y: 141, distance: 244.5
click at [482, 141] on div "SearchWithCriteria091994cd-0237-4fdd-ad7a-295e9c1c4add Recording ISRC QZH5E2112…" at bounding box center [900, 158] width 1013 height 37
click at [1368, 431] on img at bounding box center [1366, 427] width 15 height 15
drag, startPoint x: 746, startPoint y: 149, endPoint x: 733, endPoint y: 152, distance: 13.3
click at [745, 150] on input "QZH5E2112611" at bounding box center [990, 158] width 831 height 36
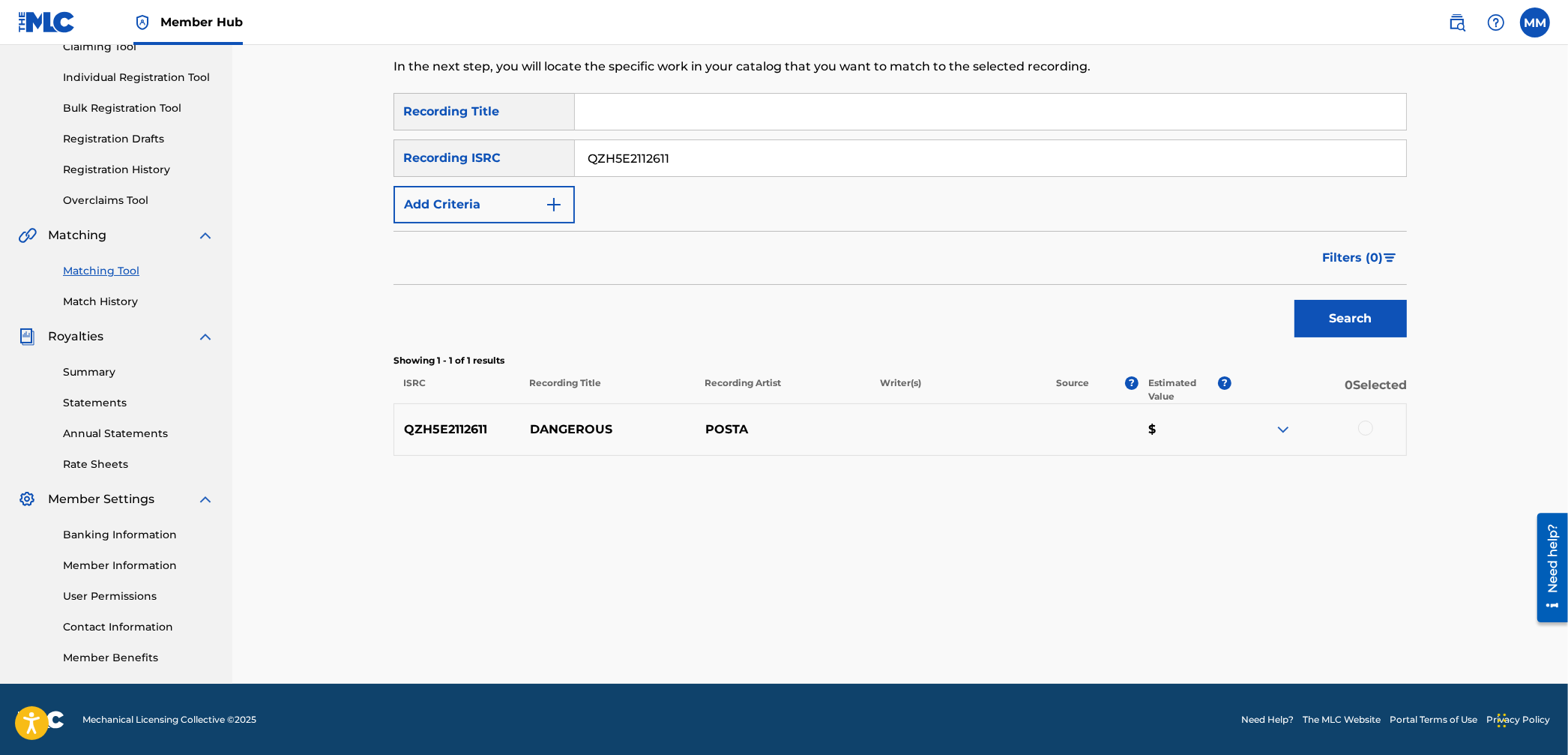
drag, startPoint x: 733, startPoint y: 155, endPoint x: 516, endPoint y: 139, distance: 217.6
click at [532, 140] on div "SearchWithCriteria091994cd-0237-4fdd-ad7a-295e9c1c4add Recording ISRC QZH5E2112…" at bounding box center [900, 158] width 1013 height 37
paste input "NB1948629"
type input "QZHNB1948629"
click at [1324, 325] on button "Search" at bounding box center [1350, 318] width 112 height 37
